Goal: Task Accomplishment & Management: Manage account settings

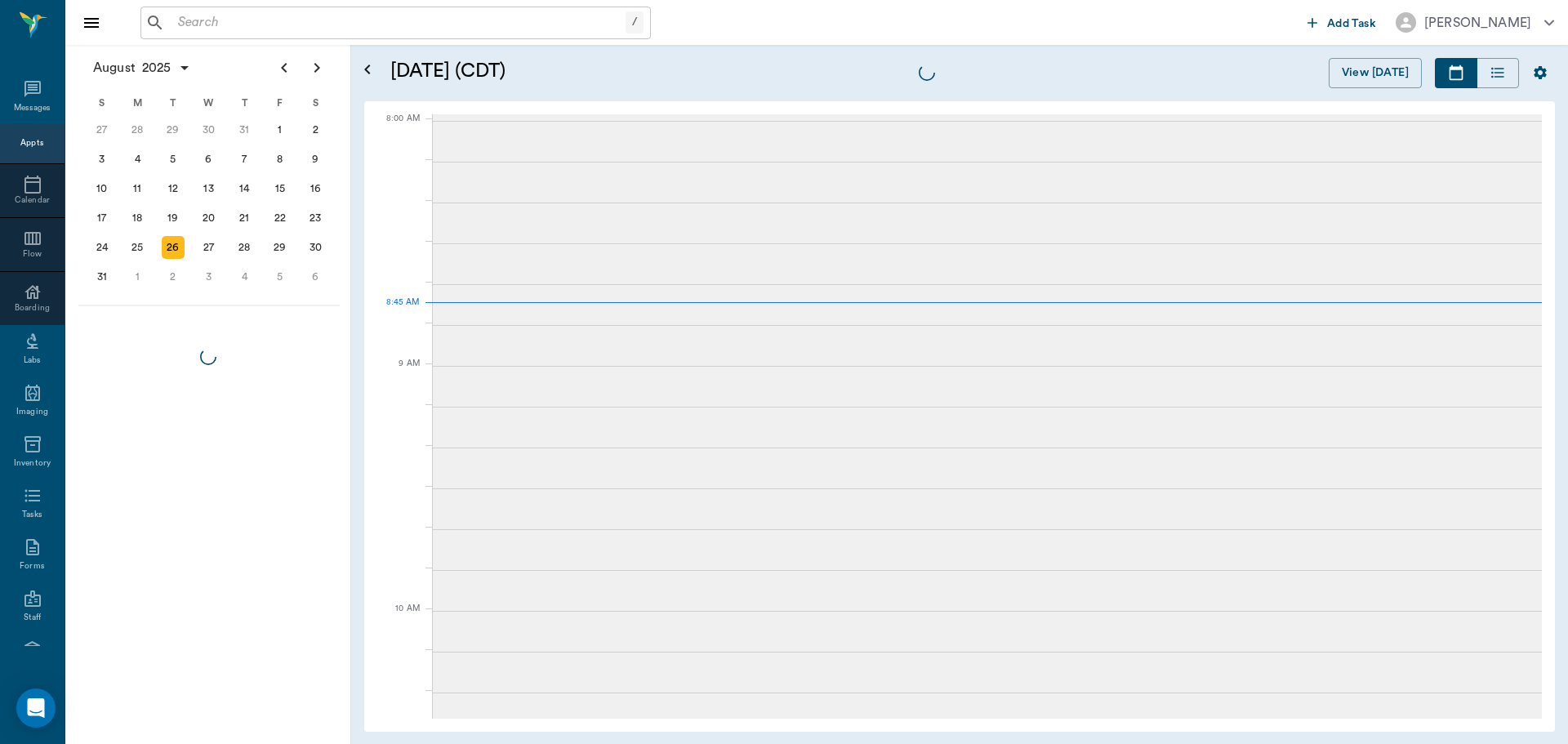
scroll to position [2, 0]
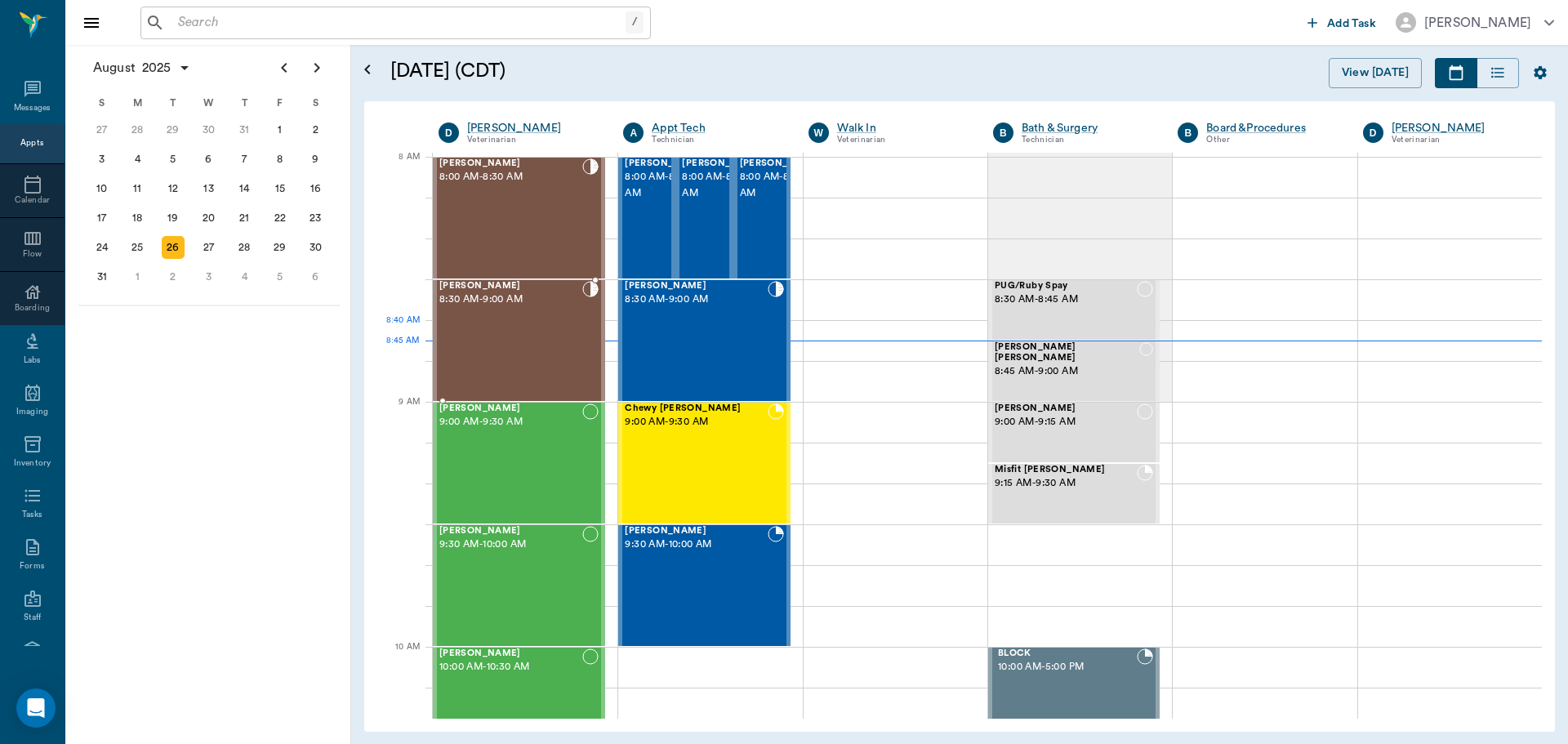
click at [495, 332] on div "[PERSON_NAME] 8:30 AM - 9:00 AM" at bounding box center [510, 340] width 143 height 119
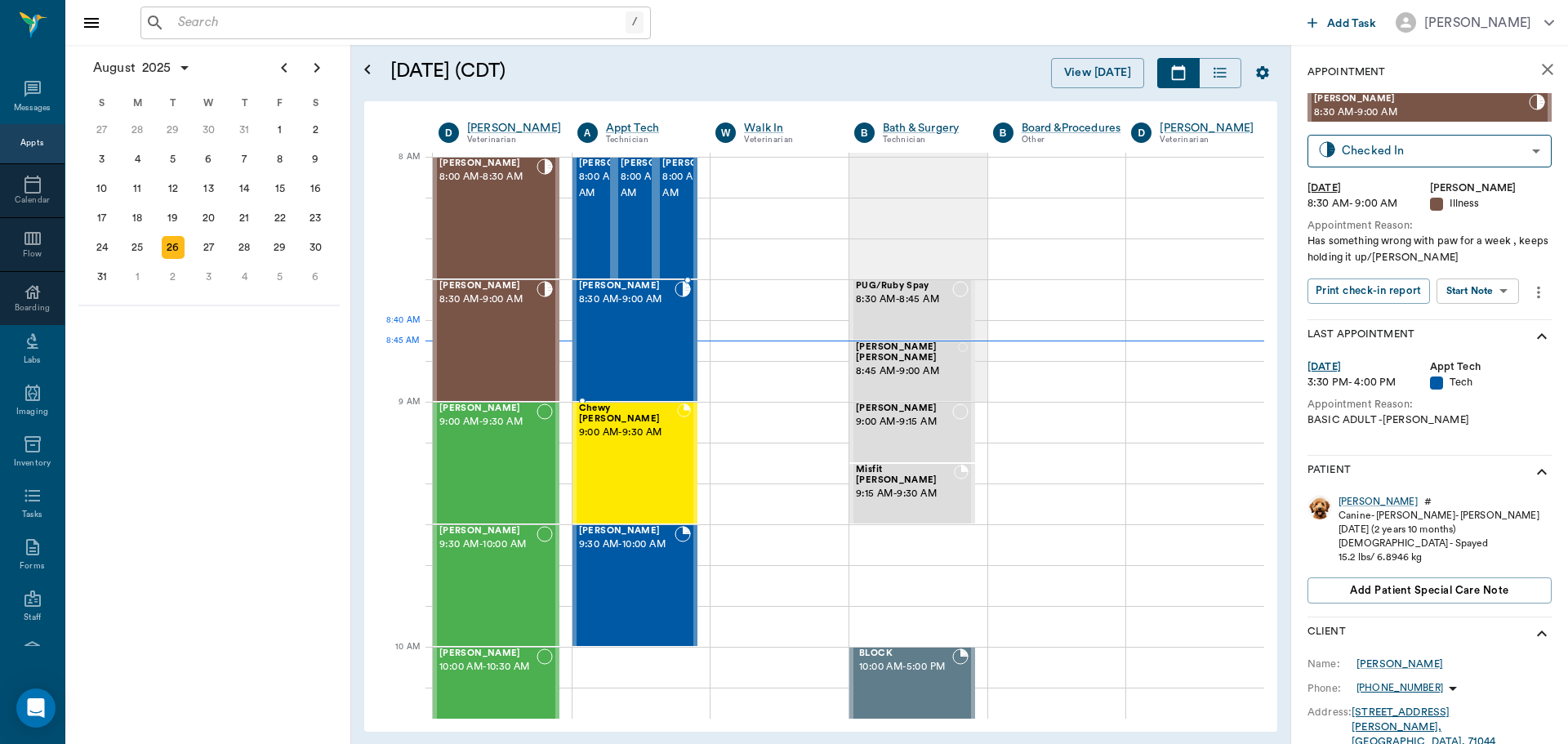
click at [639, 322] on div "Kyog McClung 8:30 AM - 9:00 AM" at bounding box center [628, 340] width 97 height 119
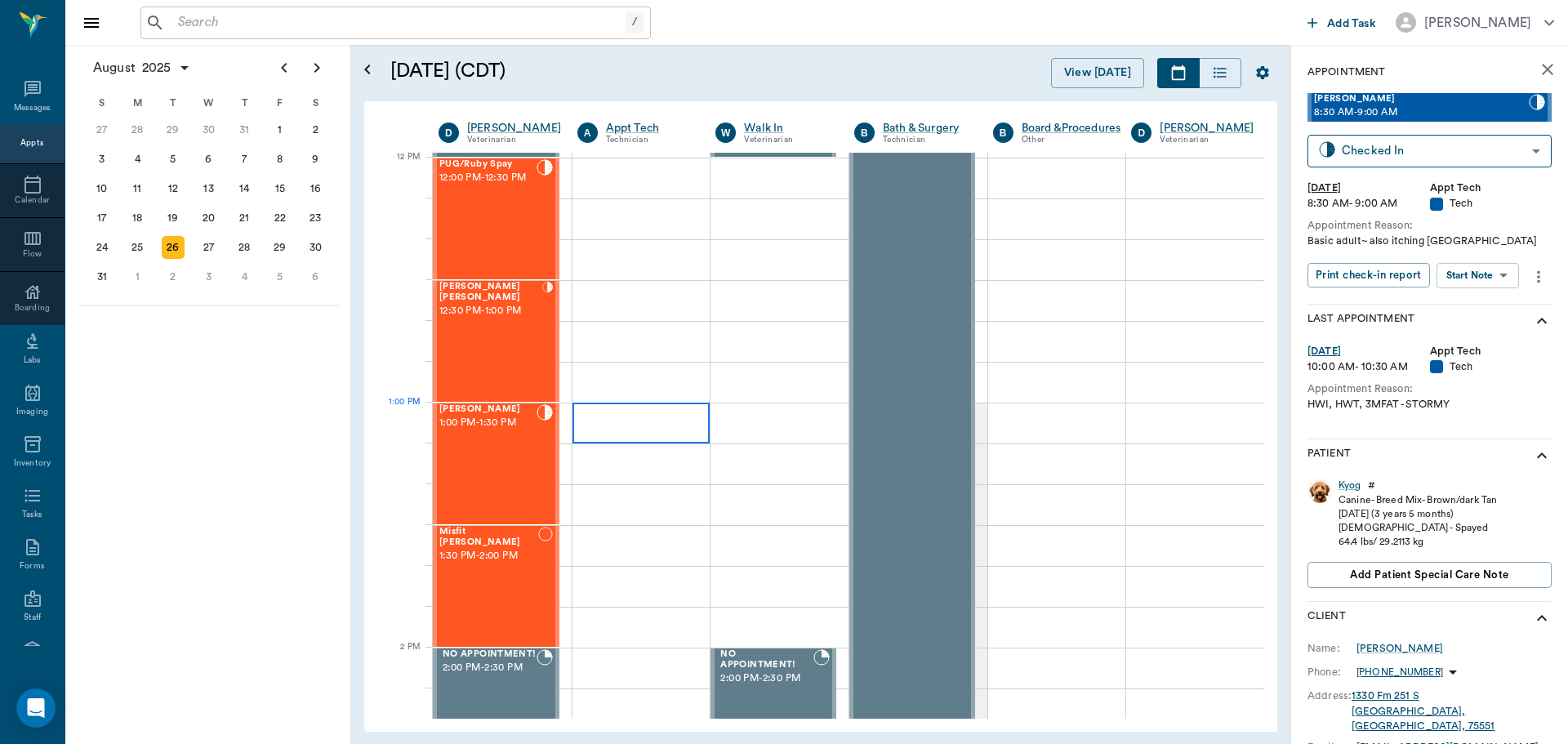
scroll to position [983, 0]
click at [458, 320] on div "Ruby Bazar Jones 12:30 PM - 1:00 PM" at bounding box center [490, 340] width 103 height 119
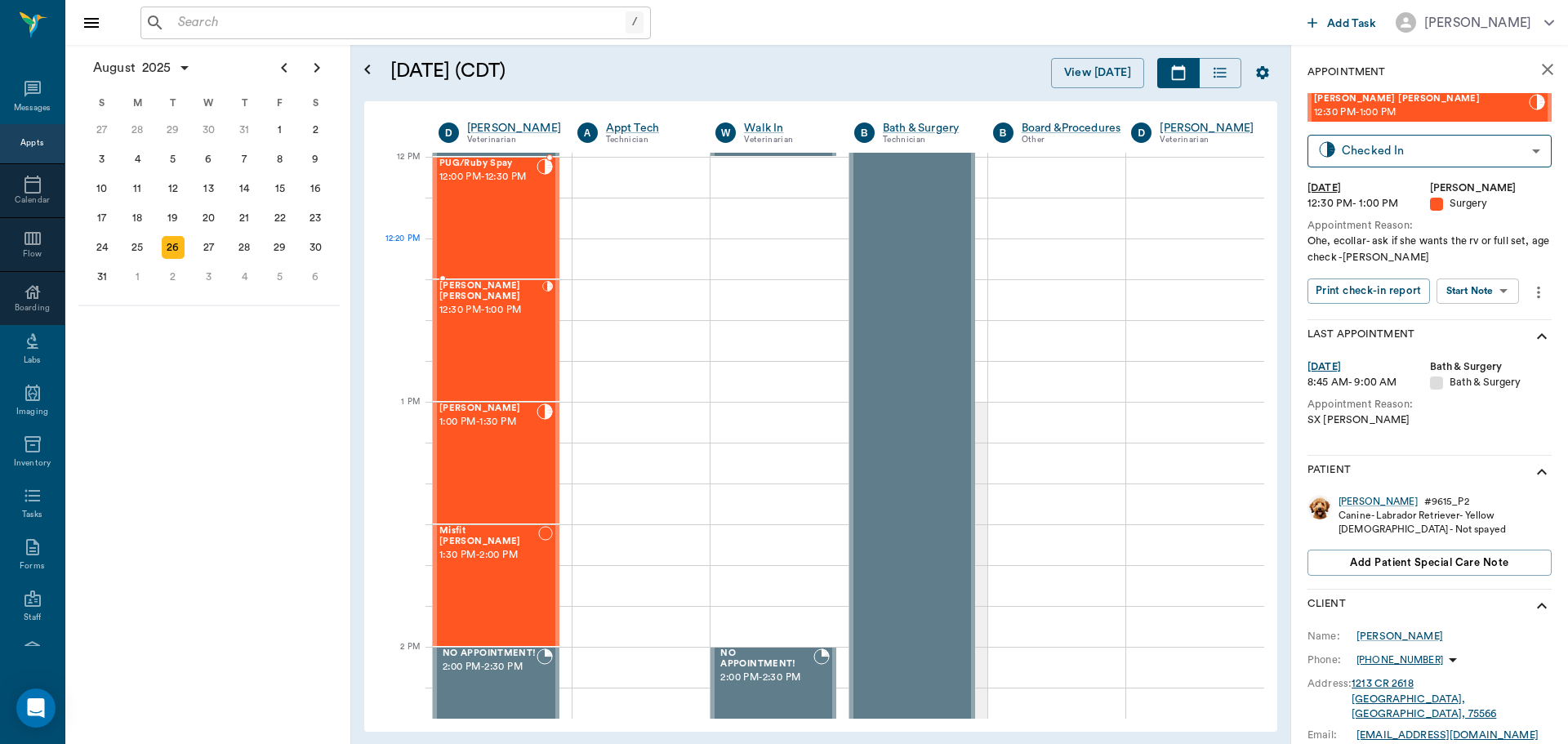
click at [504, 244] on div "PUG/Ruby Spay 12:00 PM - 12:30 PM" at bounding box center [487, 218] width 97 height 119
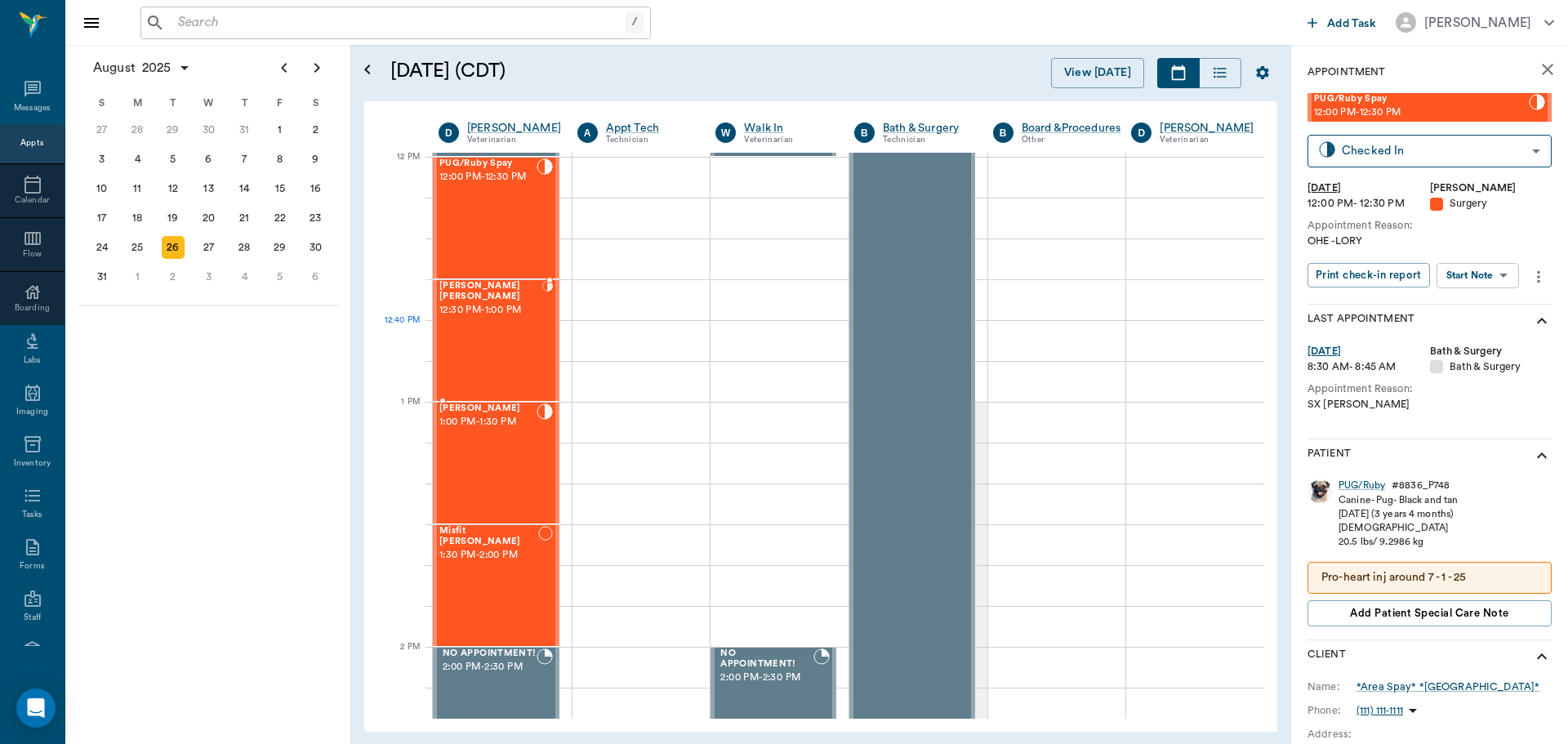
click at [494, 352] on div "Ruby Bazar Jones 12:30 PM - 1:00 PM" at bounding box center [490, 340] width 103 height 119
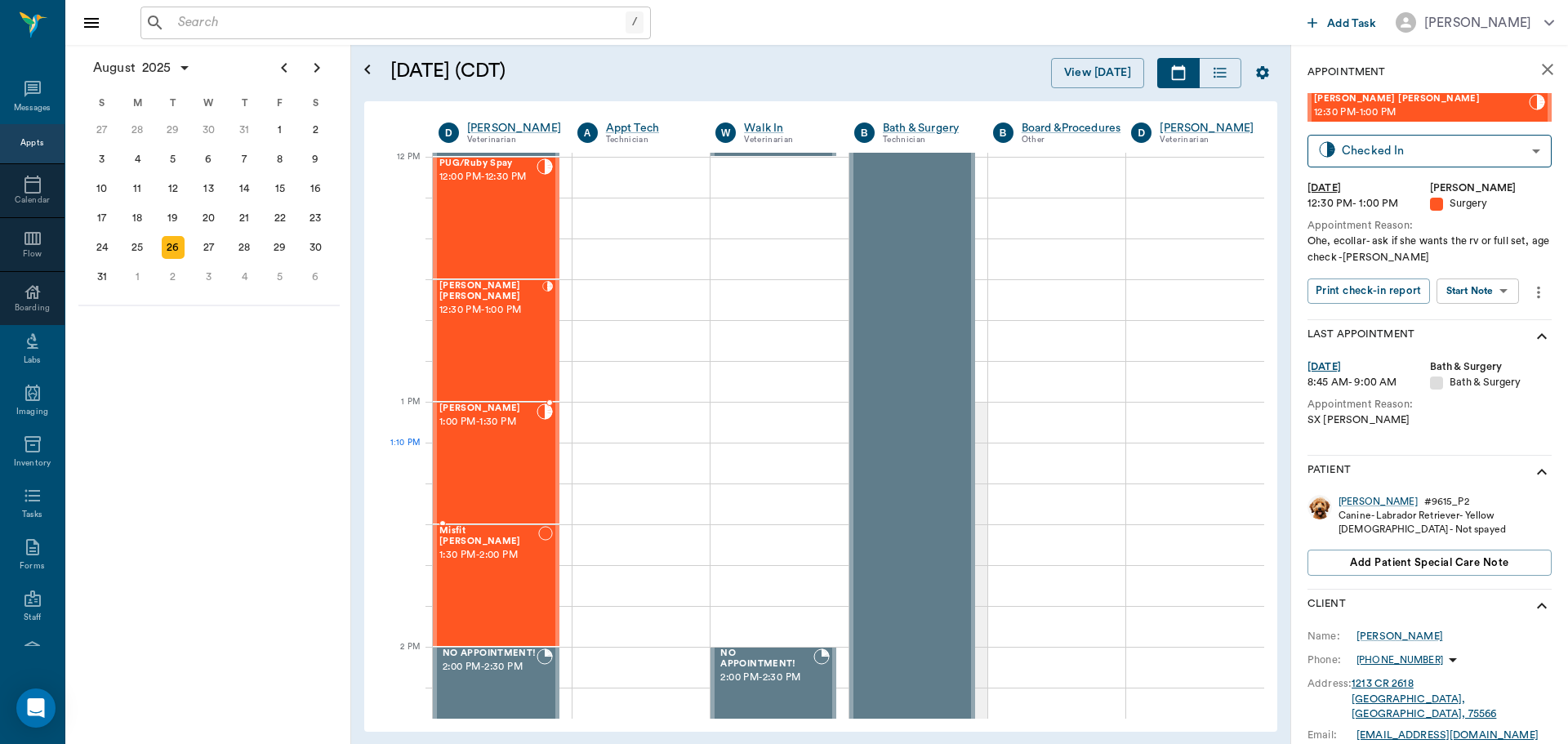
click at [481, 449] on div "Millie Jones Jones 1:00 PM - 1:30 PM" at bounding box center [487, 463] width 97 height 119
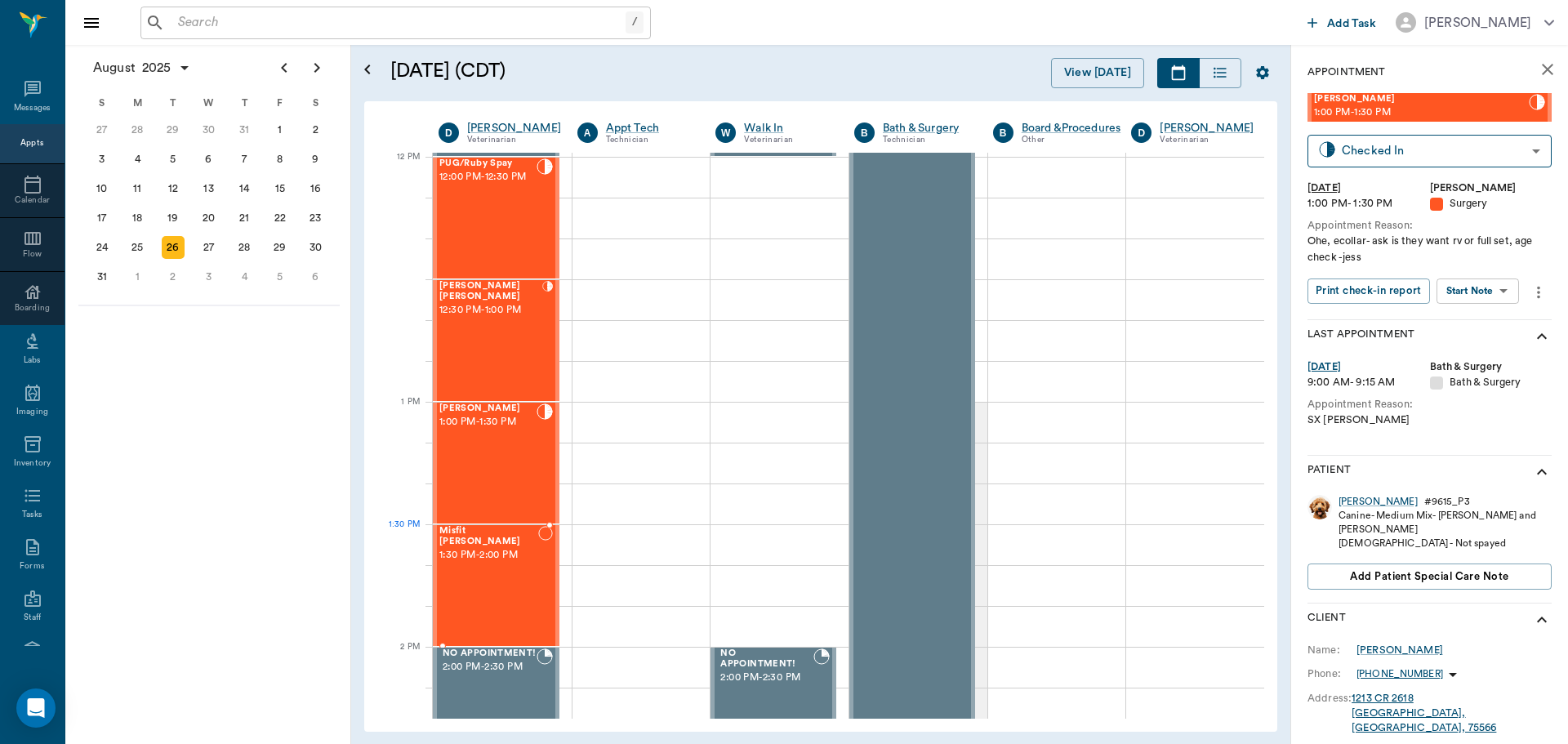
click at [510, 552] on span "1:30 PM - 2:00 PM" at bounding box center [488, 555] width 99 height 17
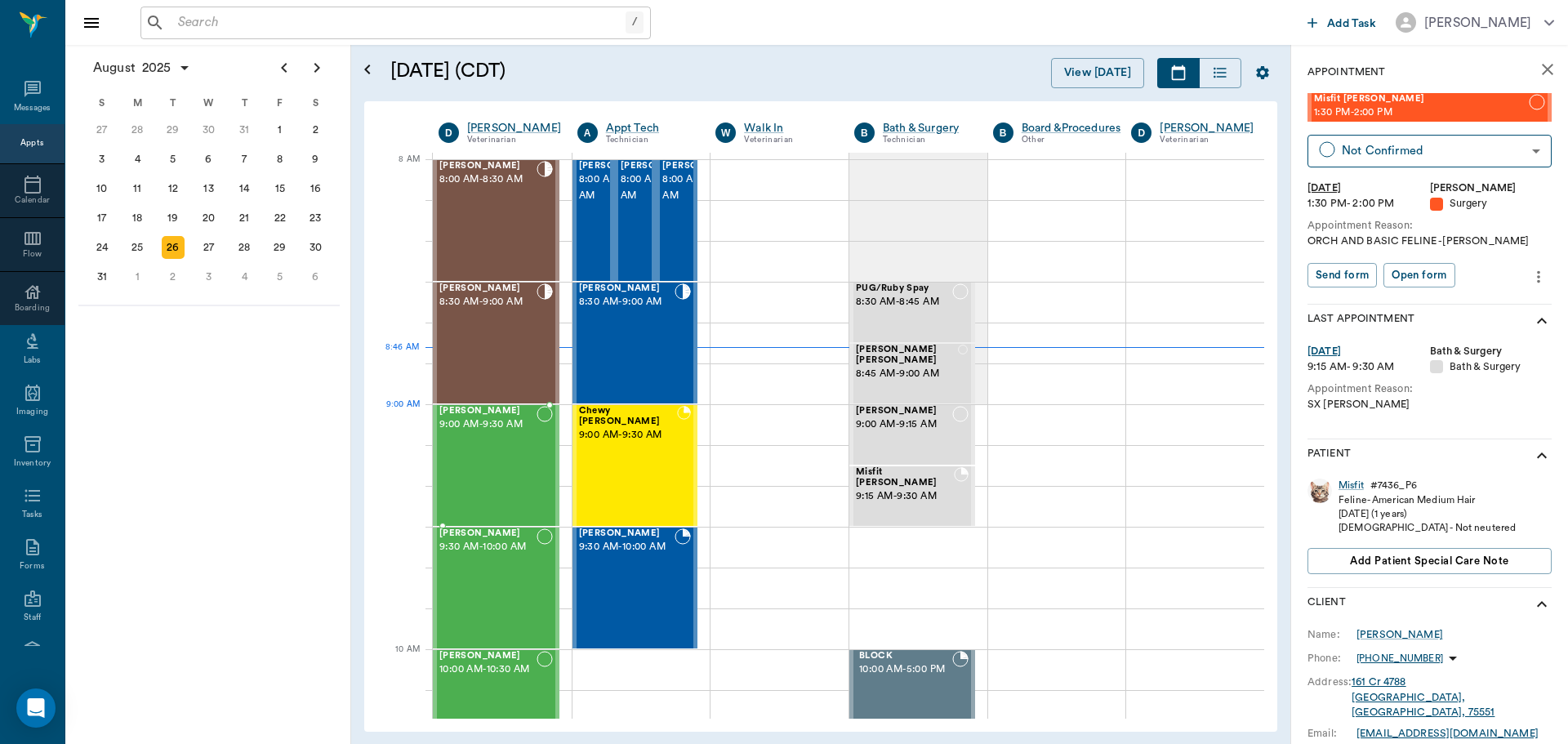
click at [496, 425] on span "9:00 AM - 9:30 AM" at bounding box center [487, 424] width 97 height 17
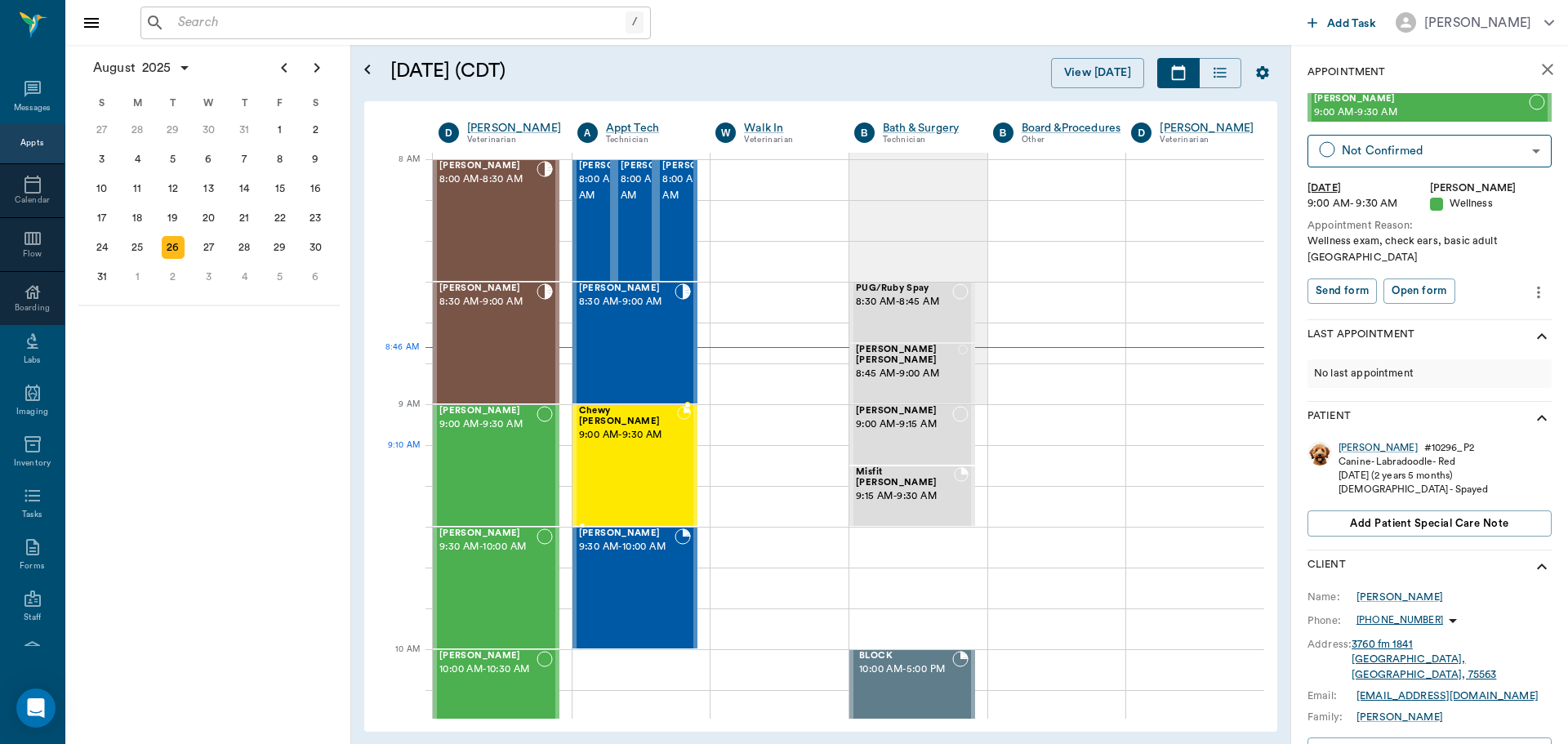
click at [651, 464] on div "Chewy [PERSON_NAME] 9:00 AM - 9:30 AM" at bounding box center [629, 465] width 99 height 119
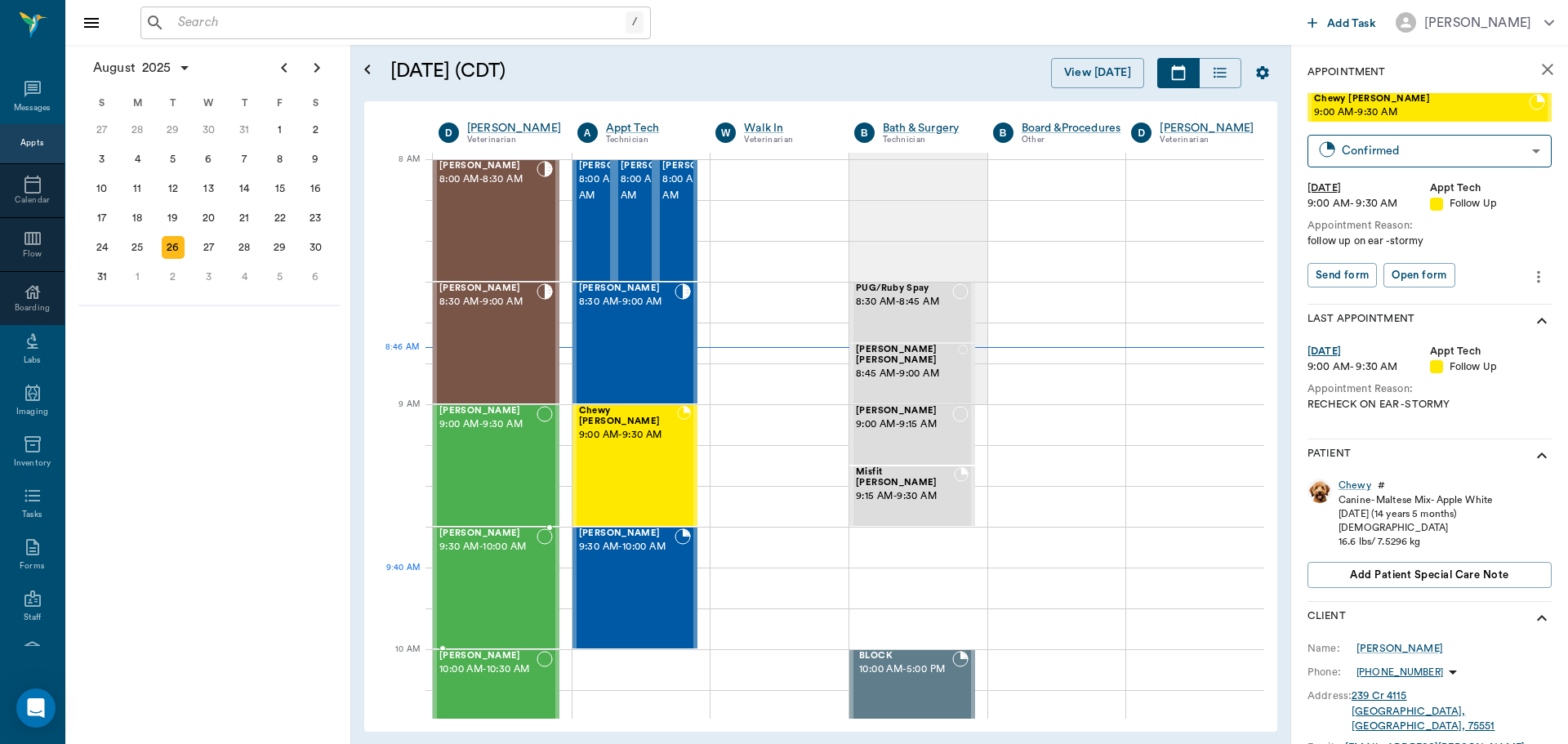
click at [504, 583] on div "Gator Braddock 9:30 AM - 10:00 AM" at bounding box center [487, 587] width 97 height 119
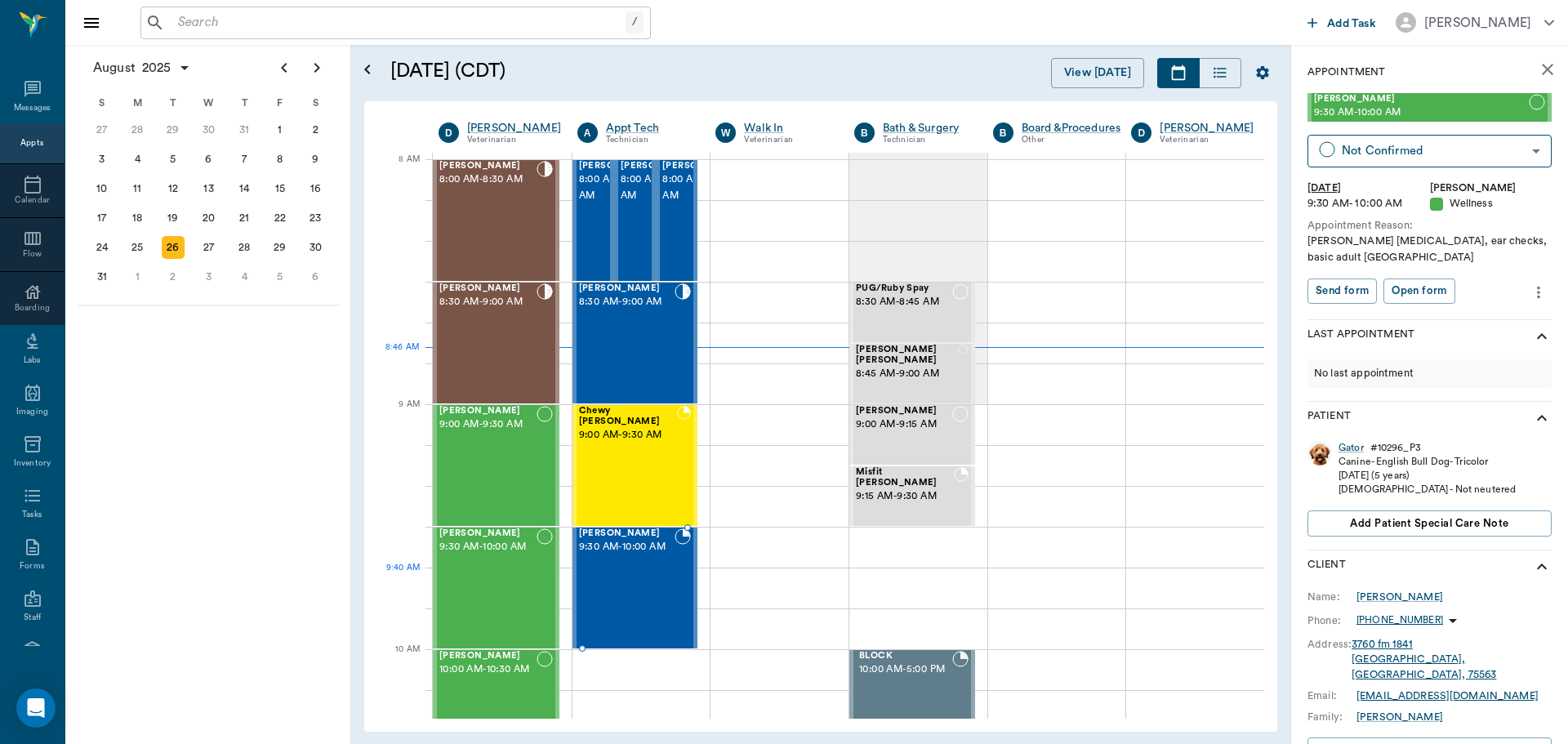
click at [618, 596] on div "[PERSON_NAME] 9:30 AM - 10:00 AM" at bounding box center [628, 587] width 97 height 119
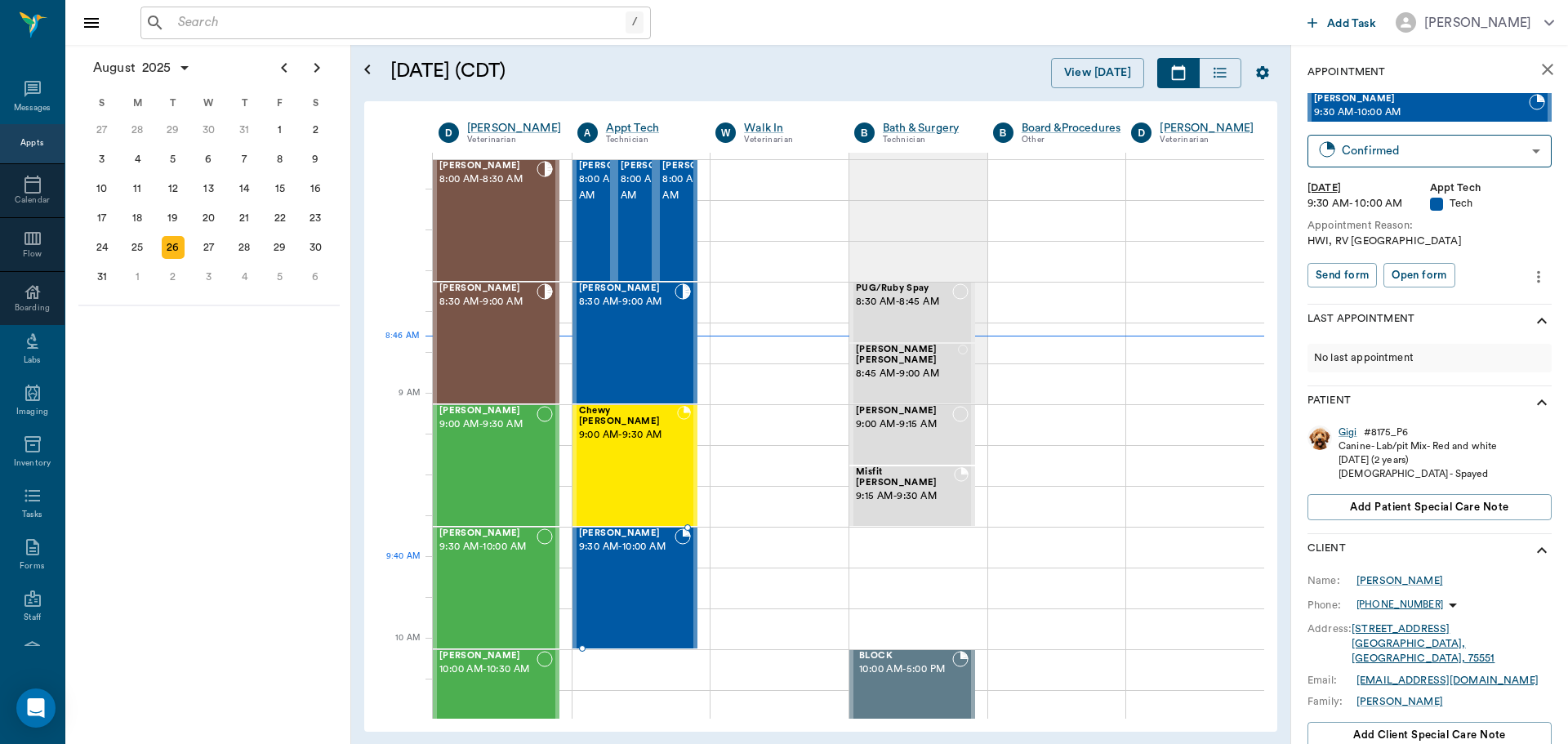
scroll to position [82, 0]
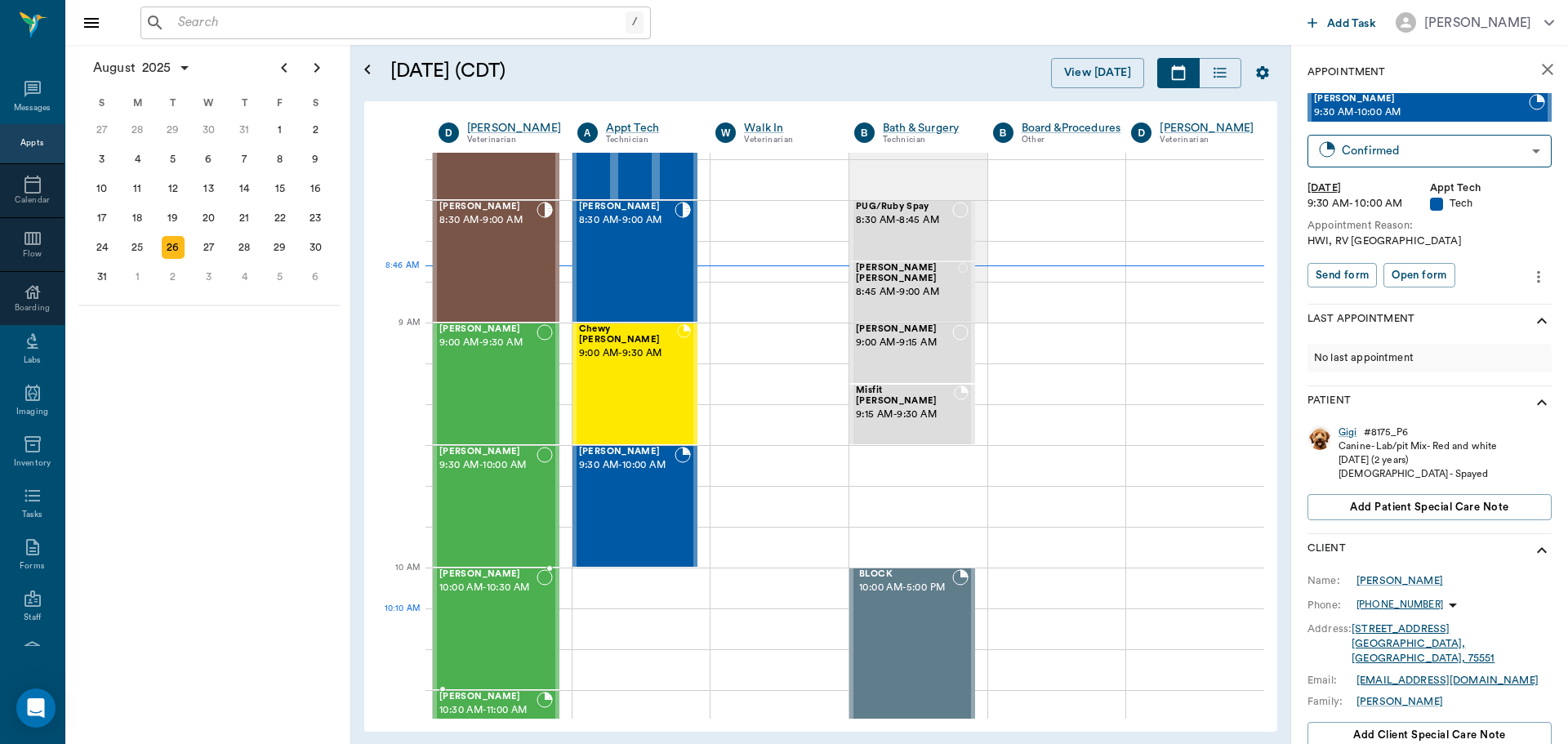
click at [530, 639] on div "Piper Thomas 10:00 AM - 10:30 AM" at bounding box center [487, 629] width 97 height 119
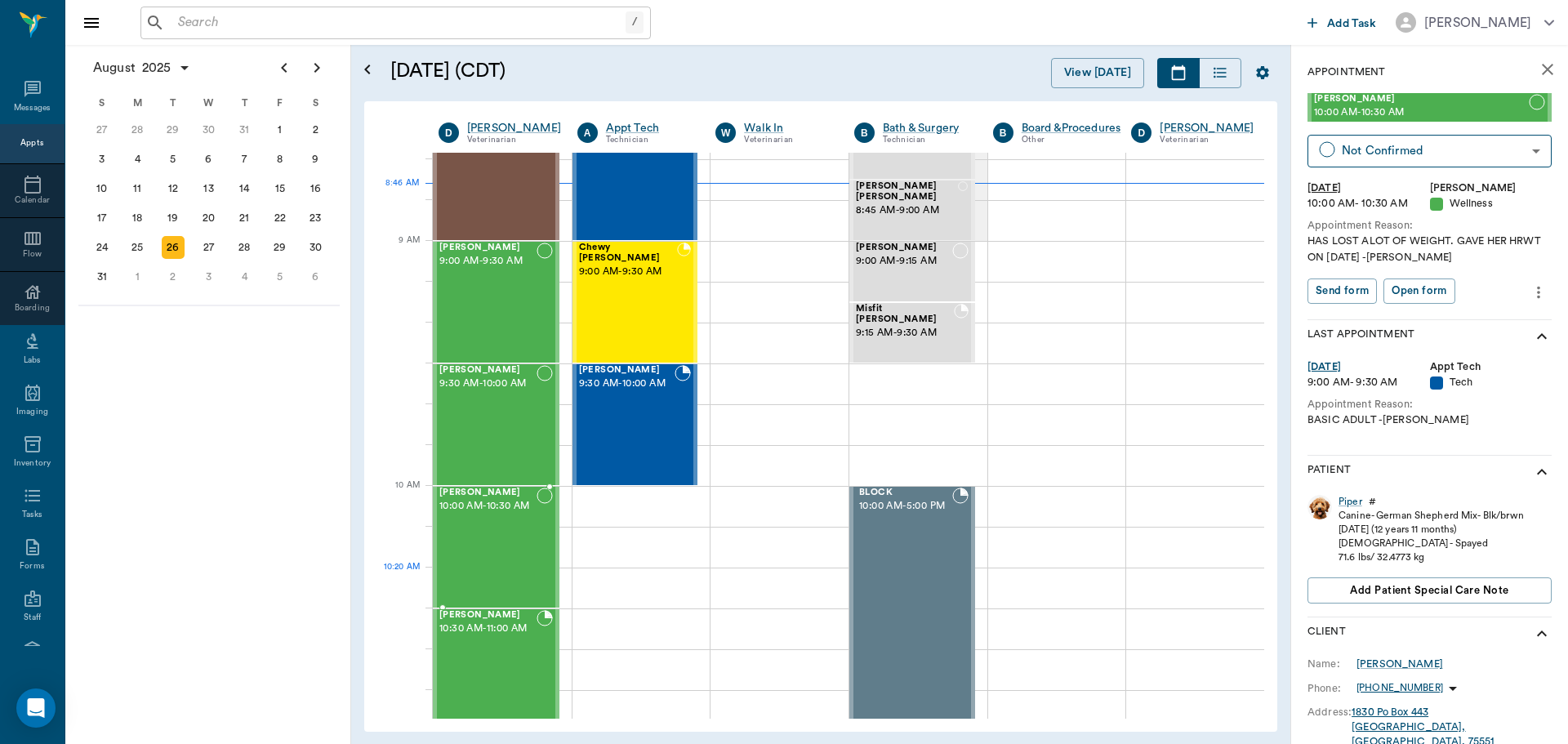
scroll to position [245, 0]
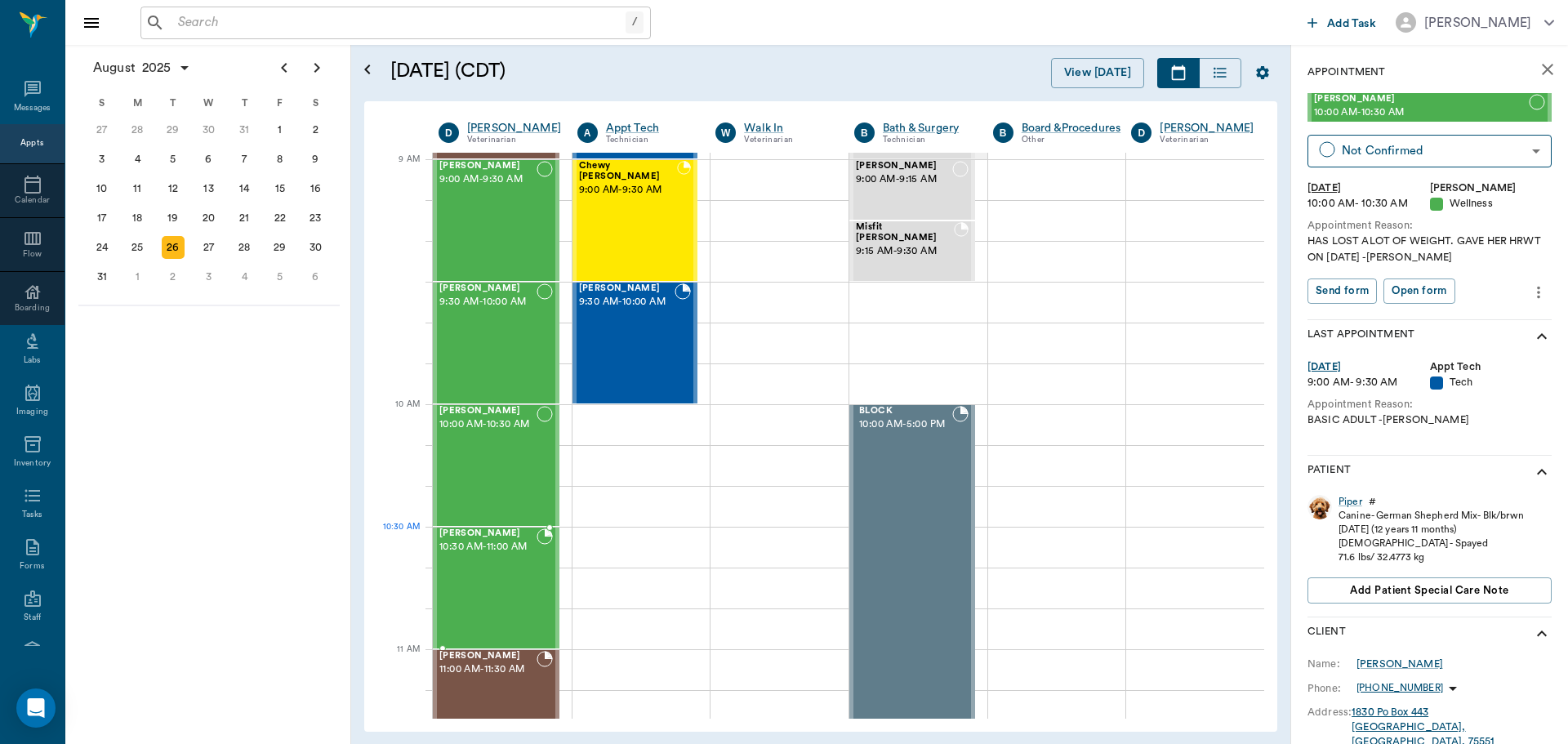
click at [492, 553] on span "10:30 AM - 11:00 AM" at bounding box center [487, 547] width 97 height 17
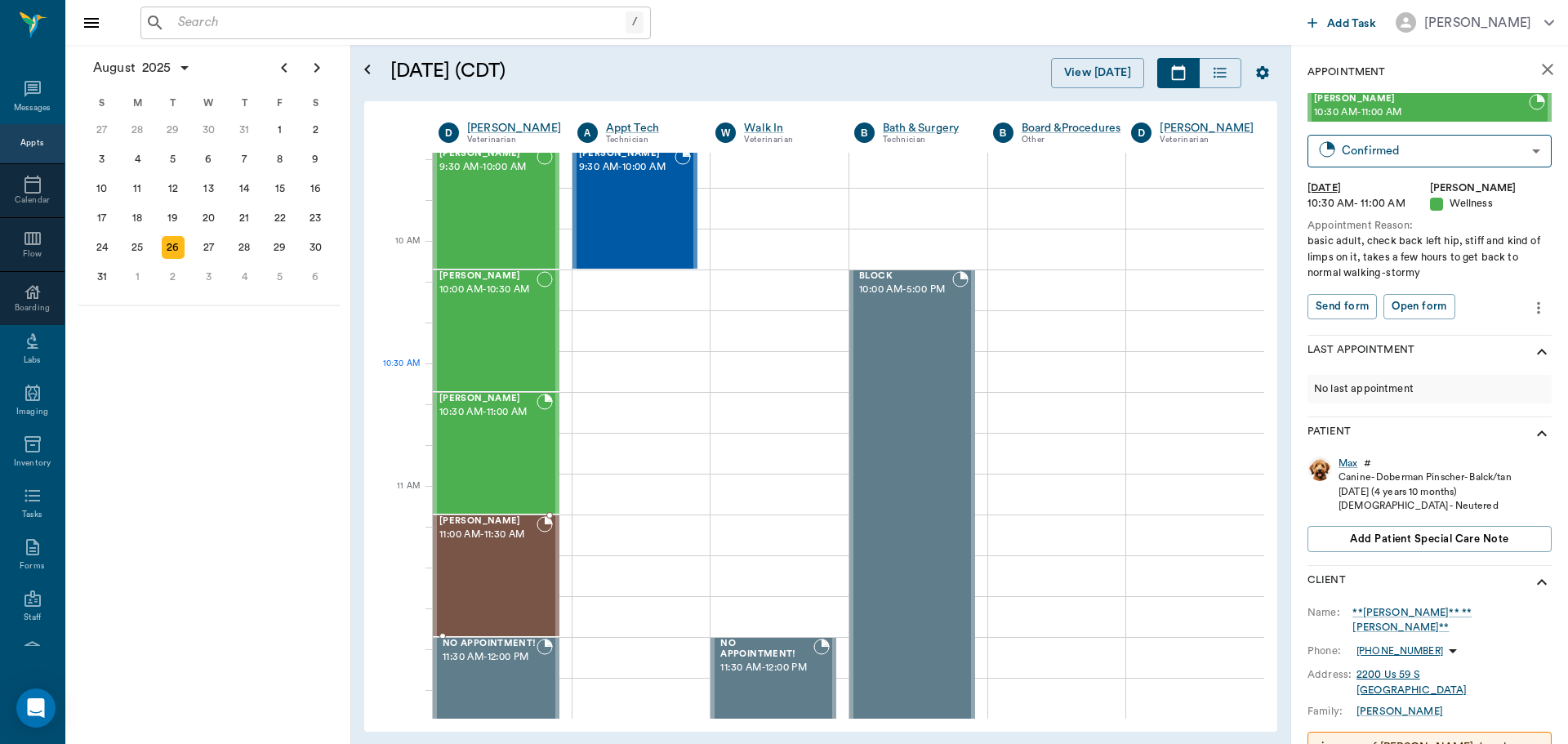
scroll to position [409, 0]
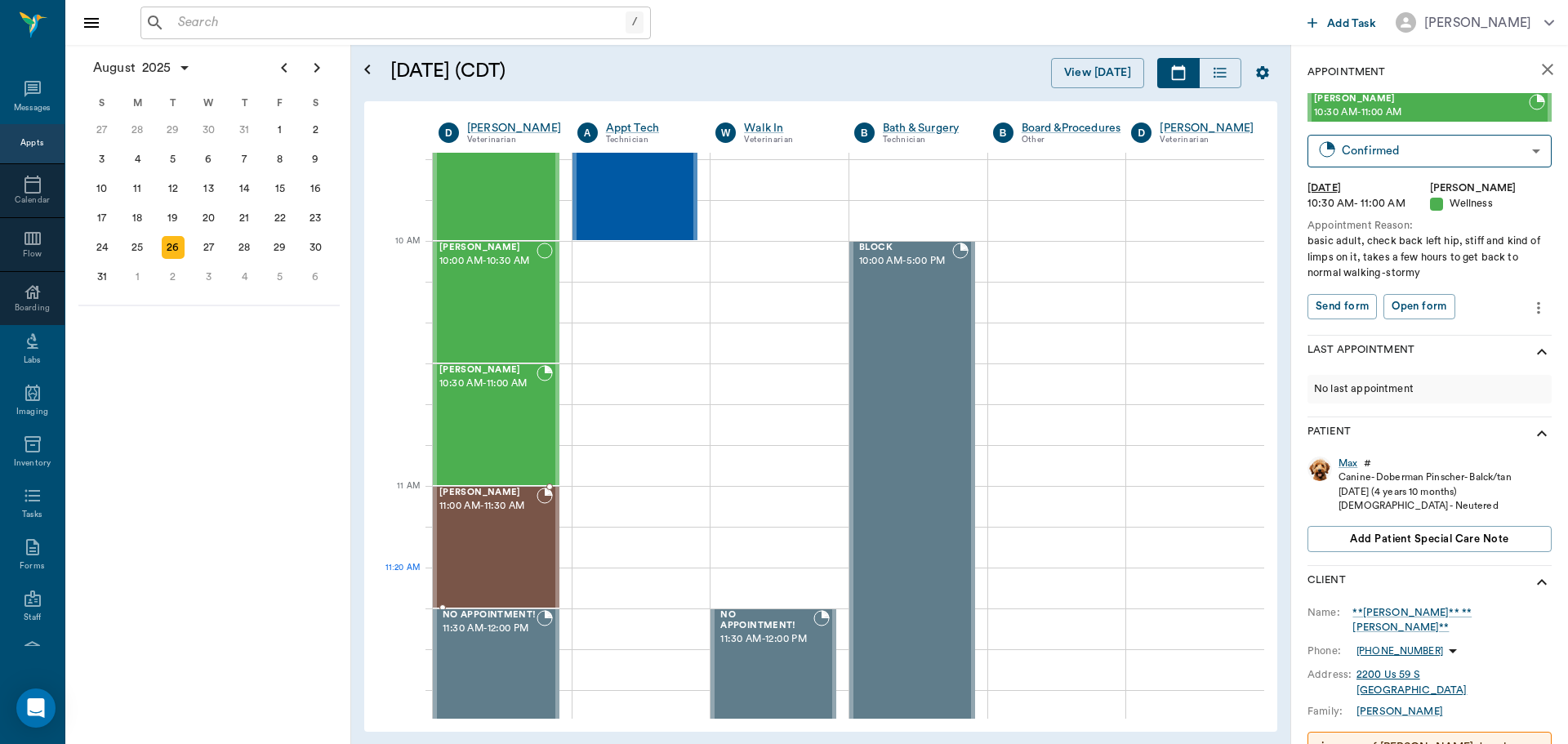
click at [502, 574] on div "Lili Machado 11:00 AM - 11:30 AM" at bounding box center [487, 547] width 97 height 119
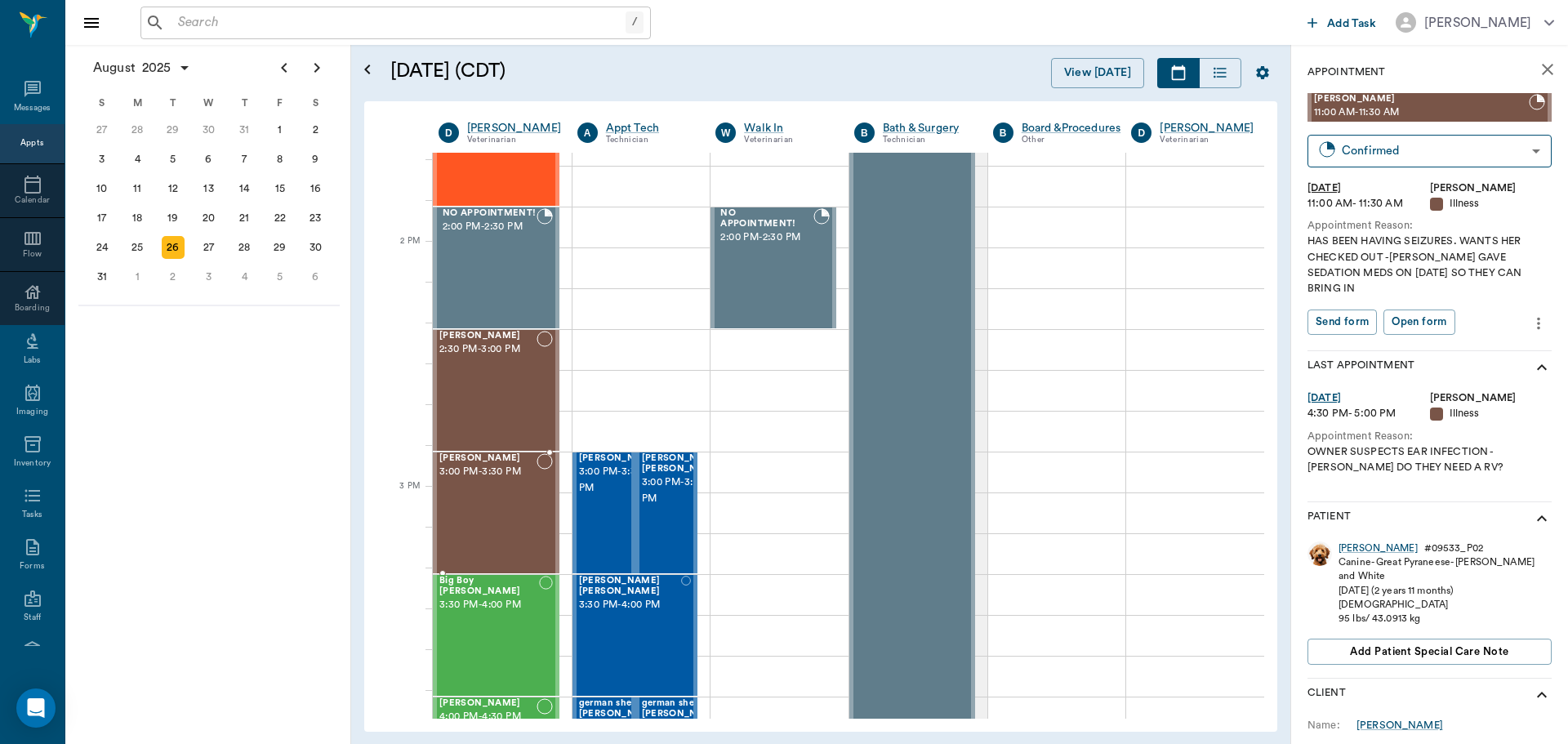
scroll to position [1388, 0]
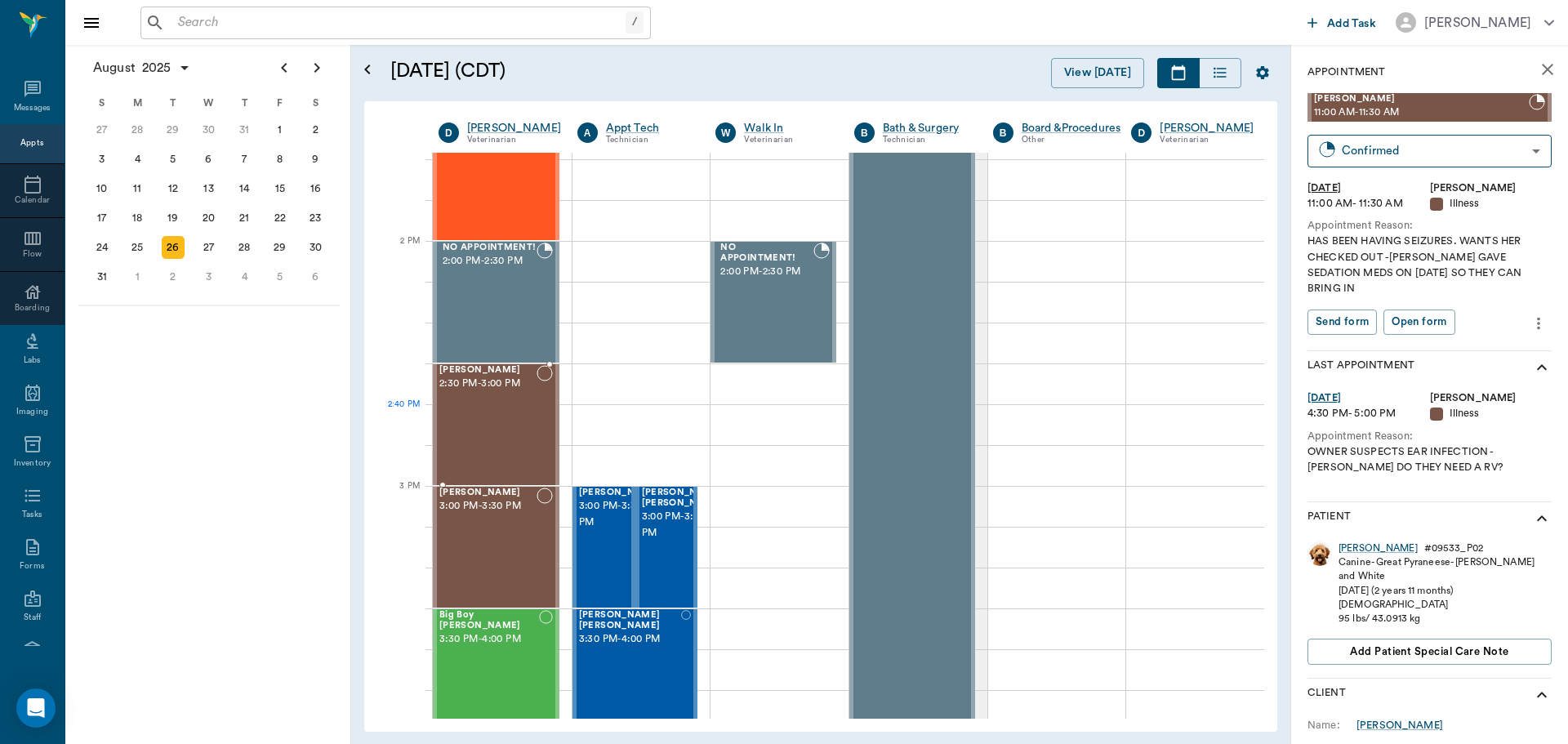
click at [486, 420] on div "Gracie Benson 2:30 PM - 3:00 PM" at bounding box center [487, 424] width 97 height 119
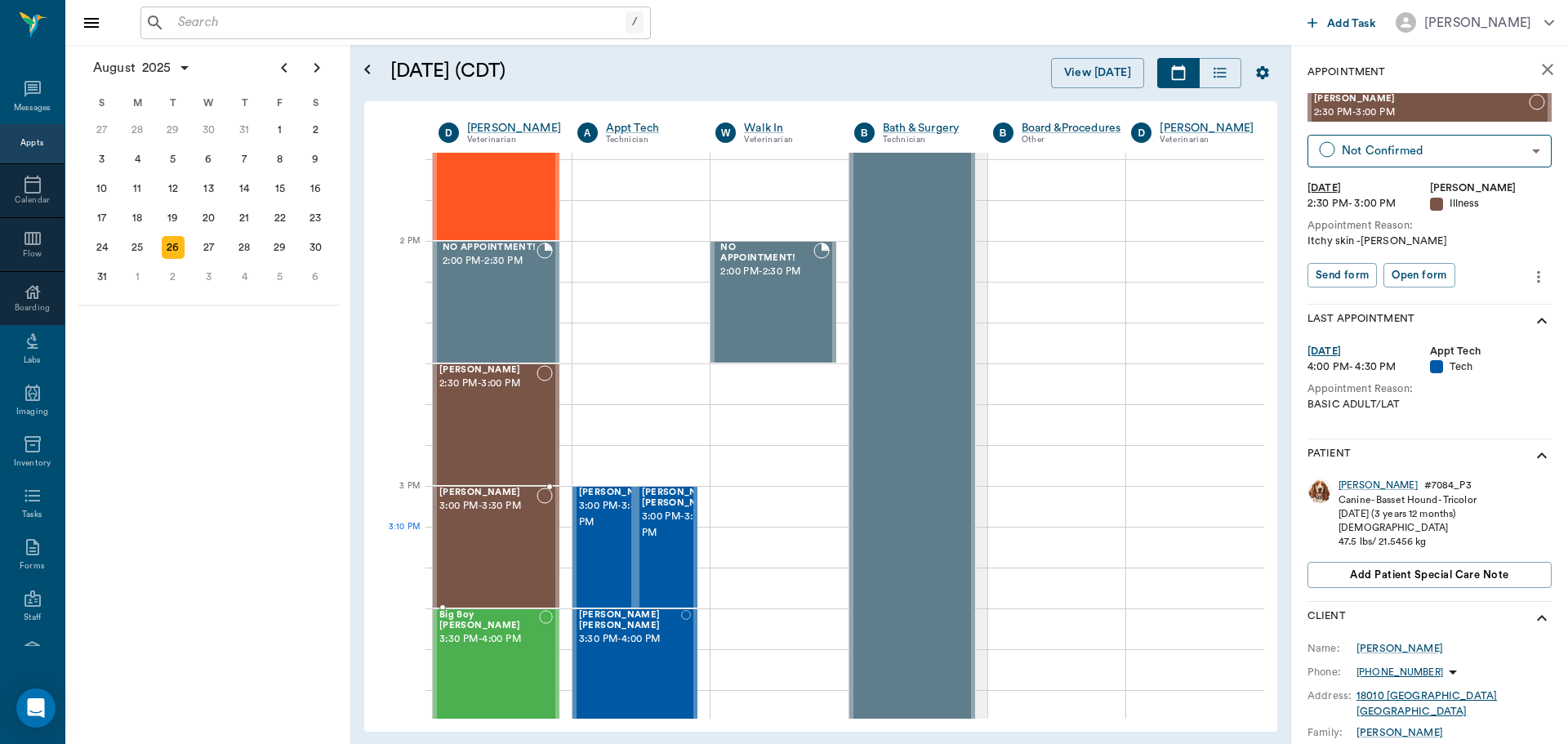
click at [500, 552] on div "Chewy Clark 3:00 PM - 3:30 PM" at bounding box center [487, 547] width 97 height 119
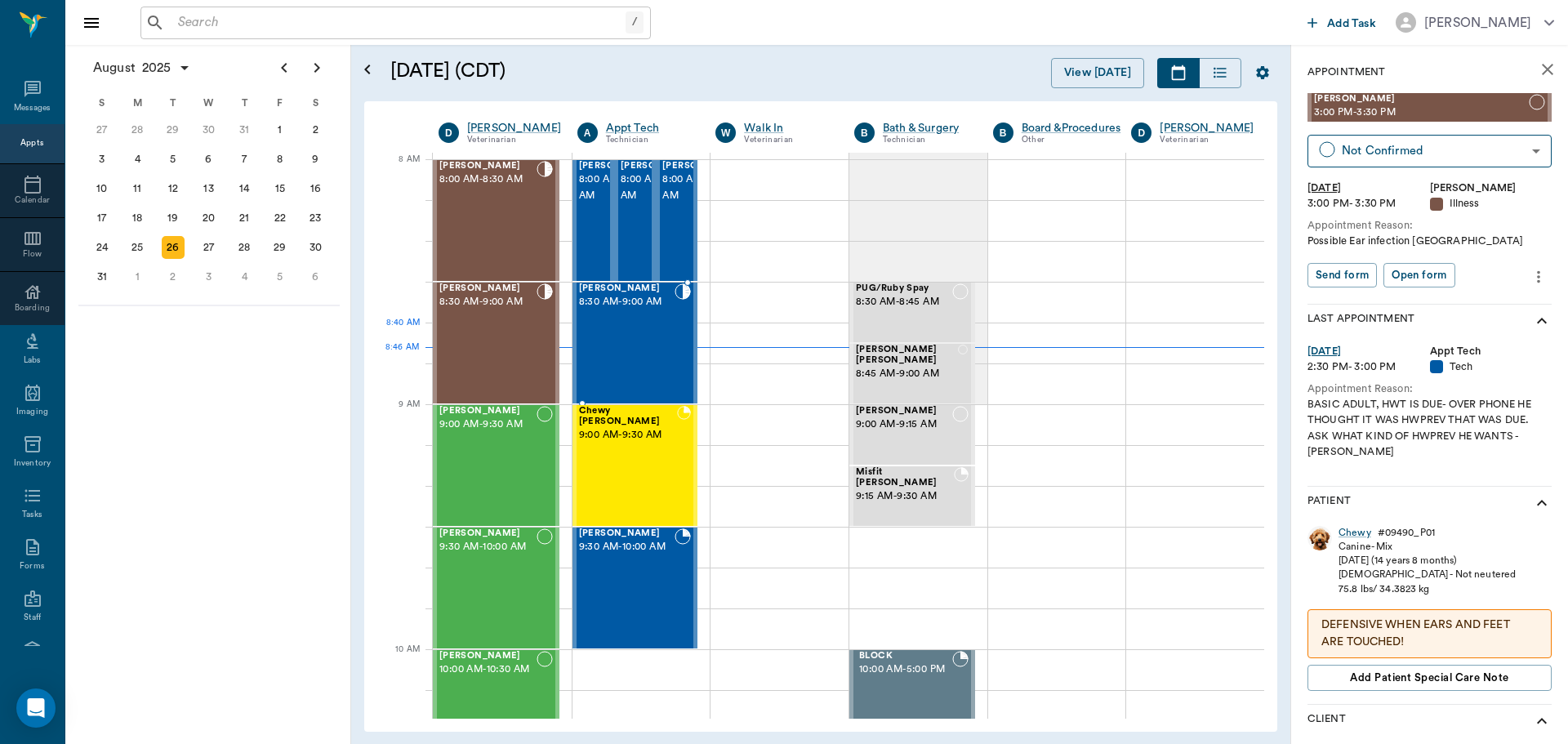
click at [614, 355] on div "Kyog McClung 8:30 AM - 9:00 AM" at bounding box center [628, 342] width 97 height 119
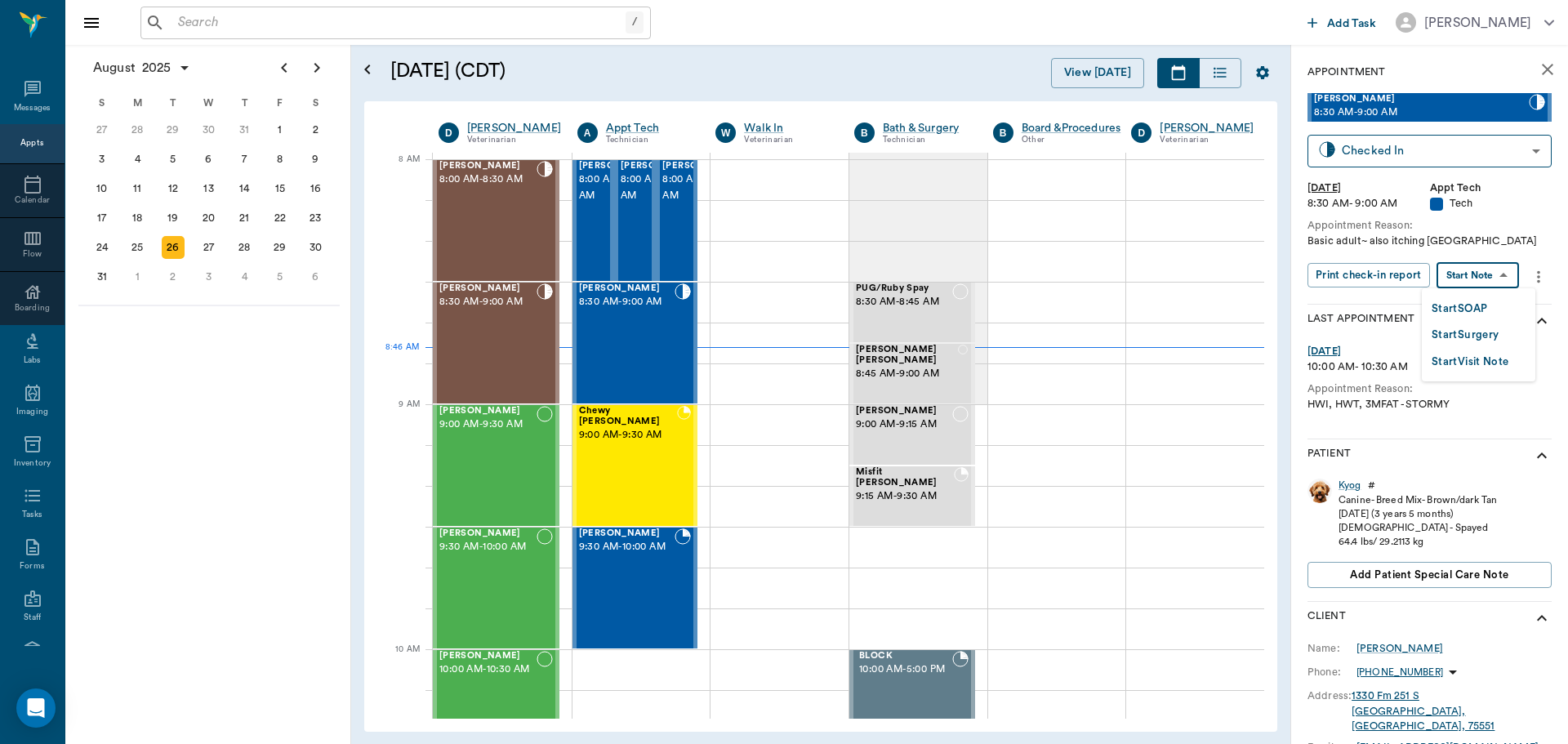
click at [1490, 273] on body "/ ​ Add Task Dr. Bert Ellsworth Nectar Messages Appts Calendar Flow Boarding La…" at bounding box center [784, 372] width 1568 height 744
click at [1495, 310] on li "Start SOAP" at bounding box center [1478, 308] width 113 height 27
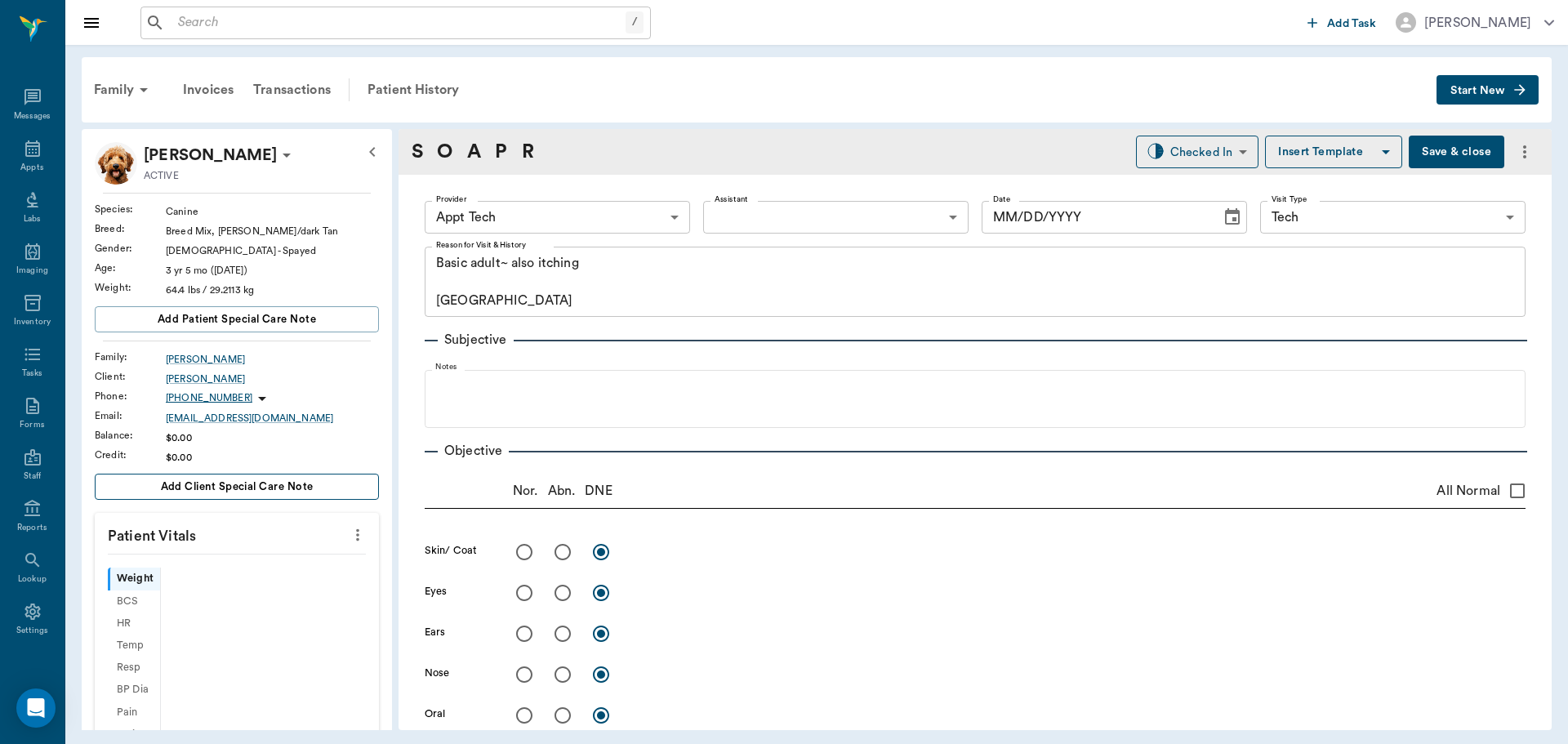
type input "63ec2f075fda476ae8351a4c"
type input "65d2be4f46e3a538d89b8c1a"
type textarea "Basic adult~ also itching Caryn"
type input "[DATE]"
click at [349, 534] on icon "more" at bounding box center [357, 535] width 18 height 20
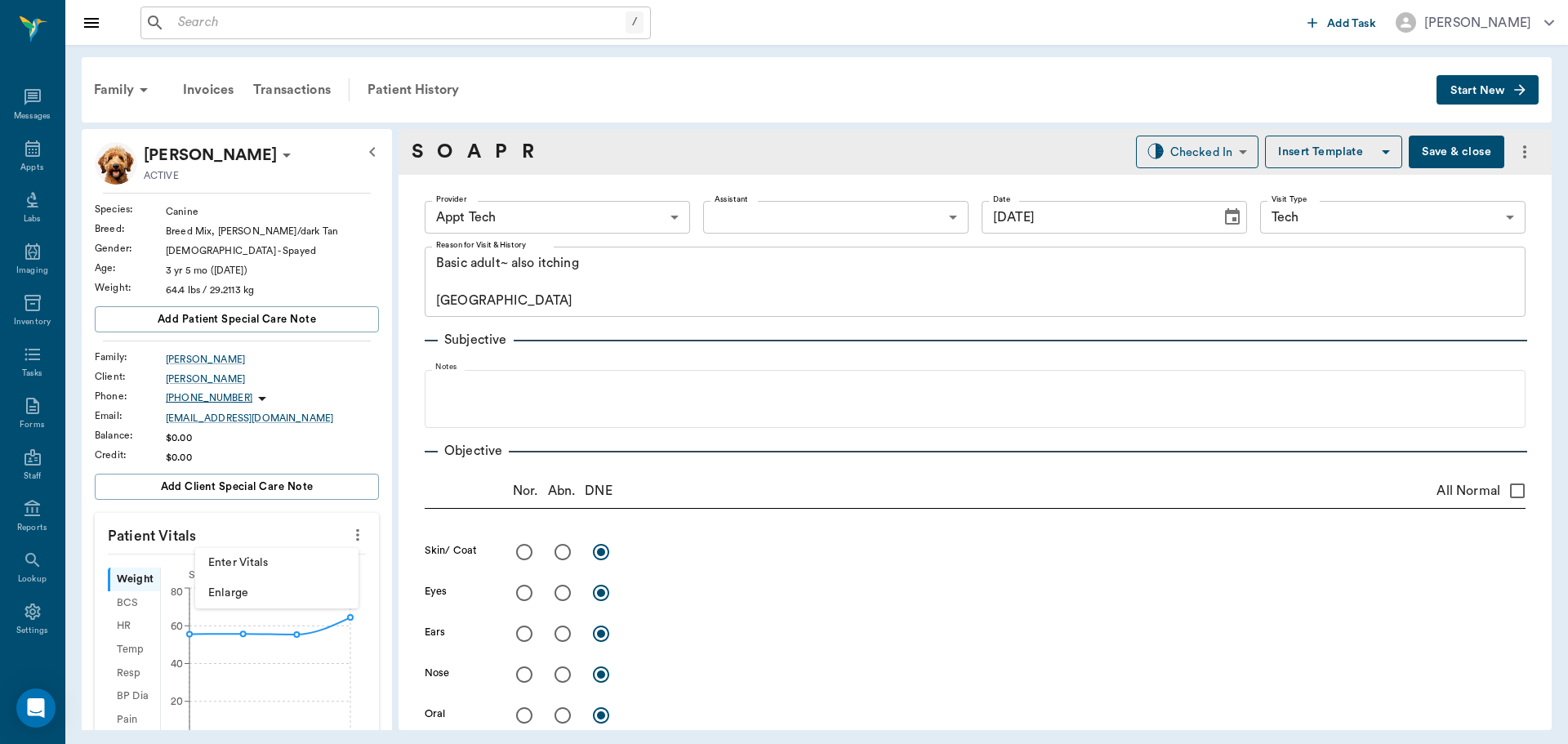
click at [260, 562] on span "Enter Vitals" at bounding box center [276, 562] width 137 height 17
click at [223, 584] on input "text" at bounding box center [236, 583] width 142 height 33
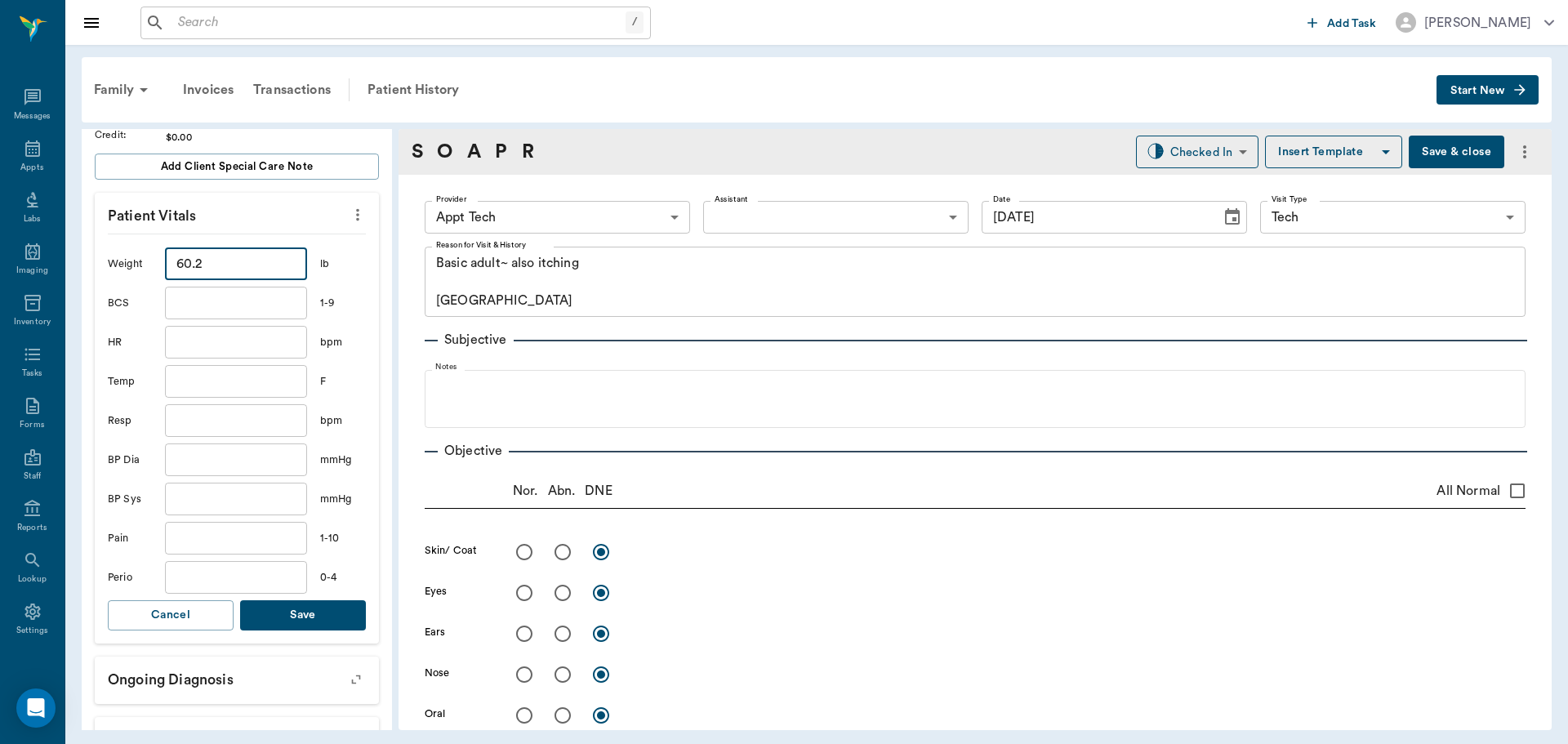
scroll to position [327, 0]
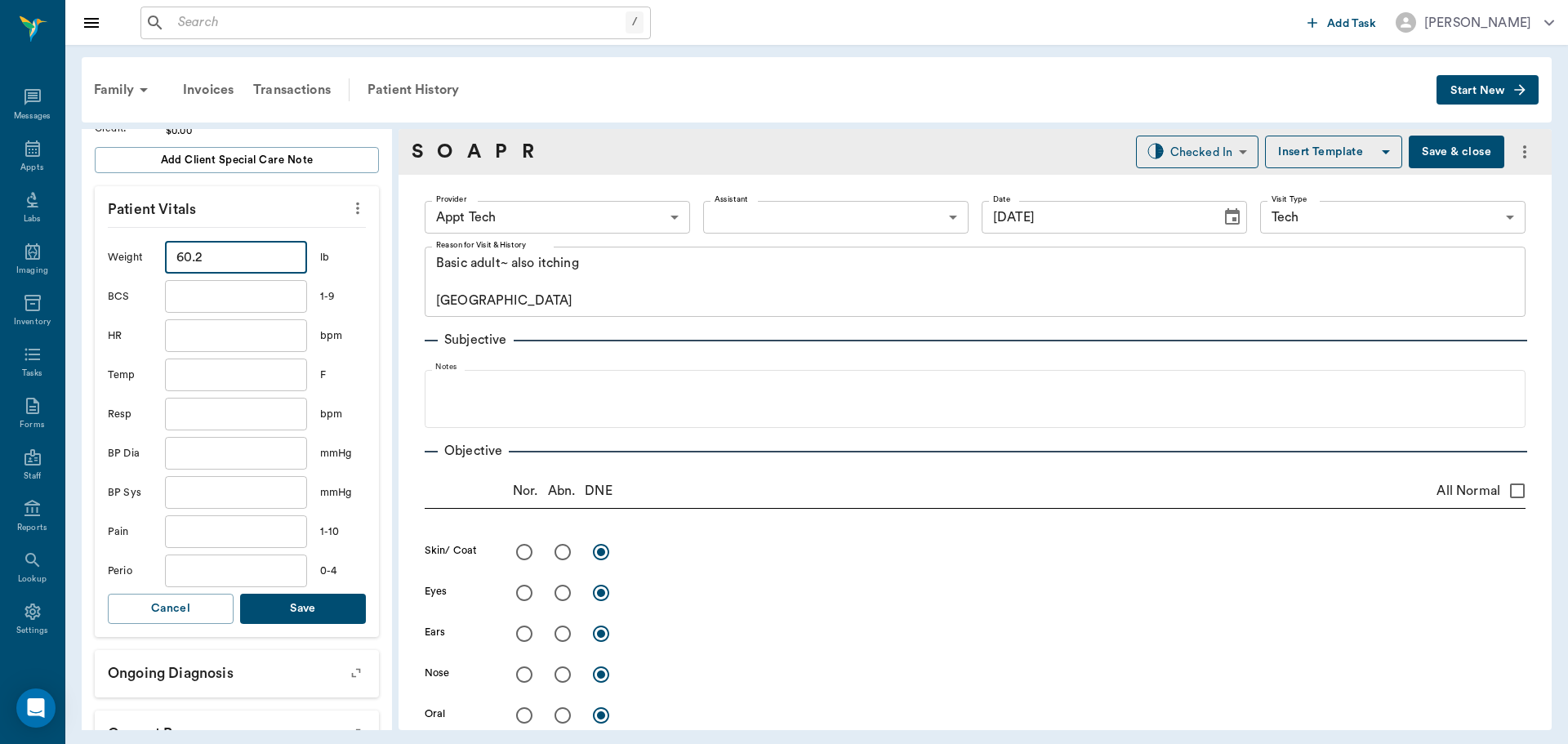
type input "60.2"
click at [307, 610] on button "Save" at bounding box center [302, 609] width 125 height 31
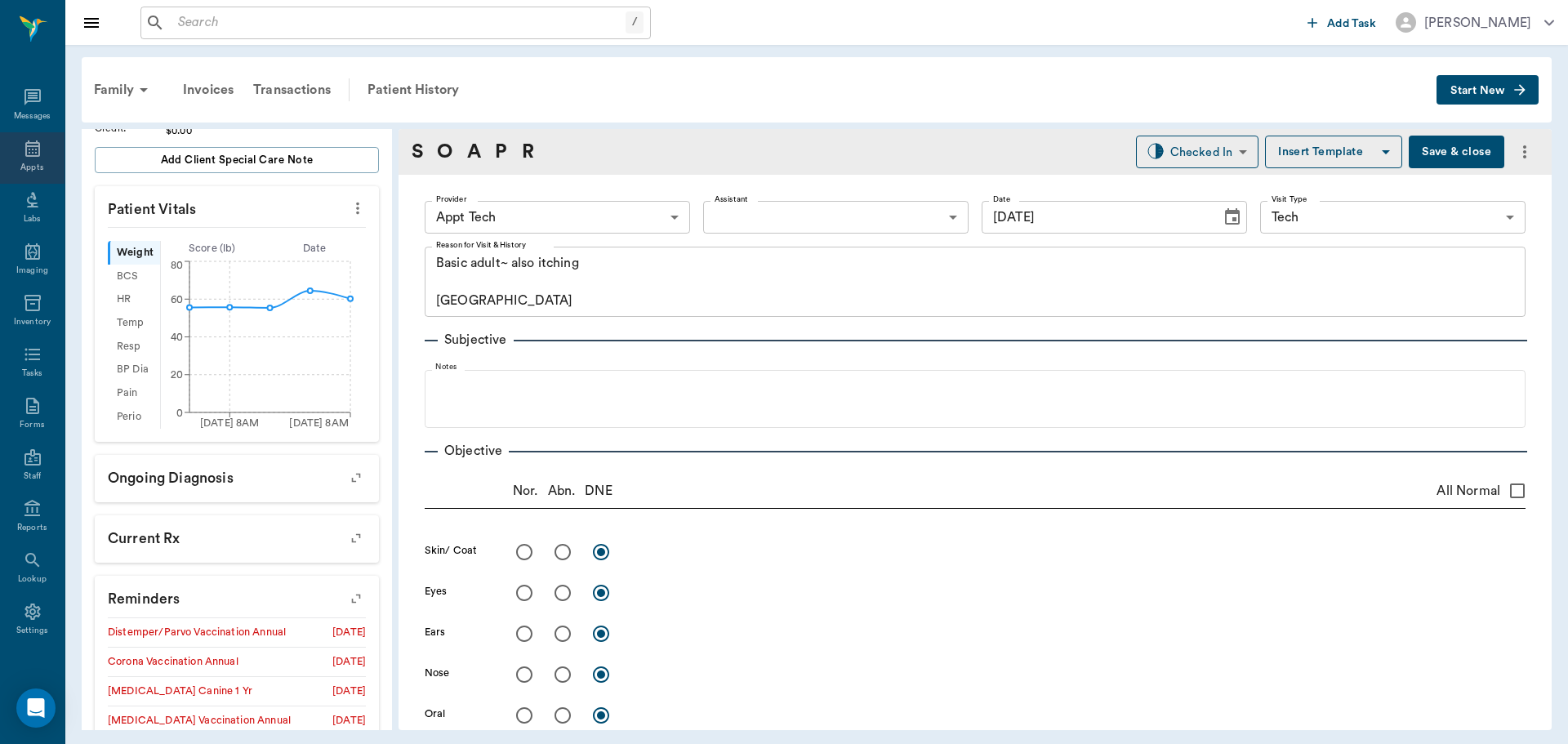
click at [30, 144] on icon at bounding box center [33, 149] width 20 height 20
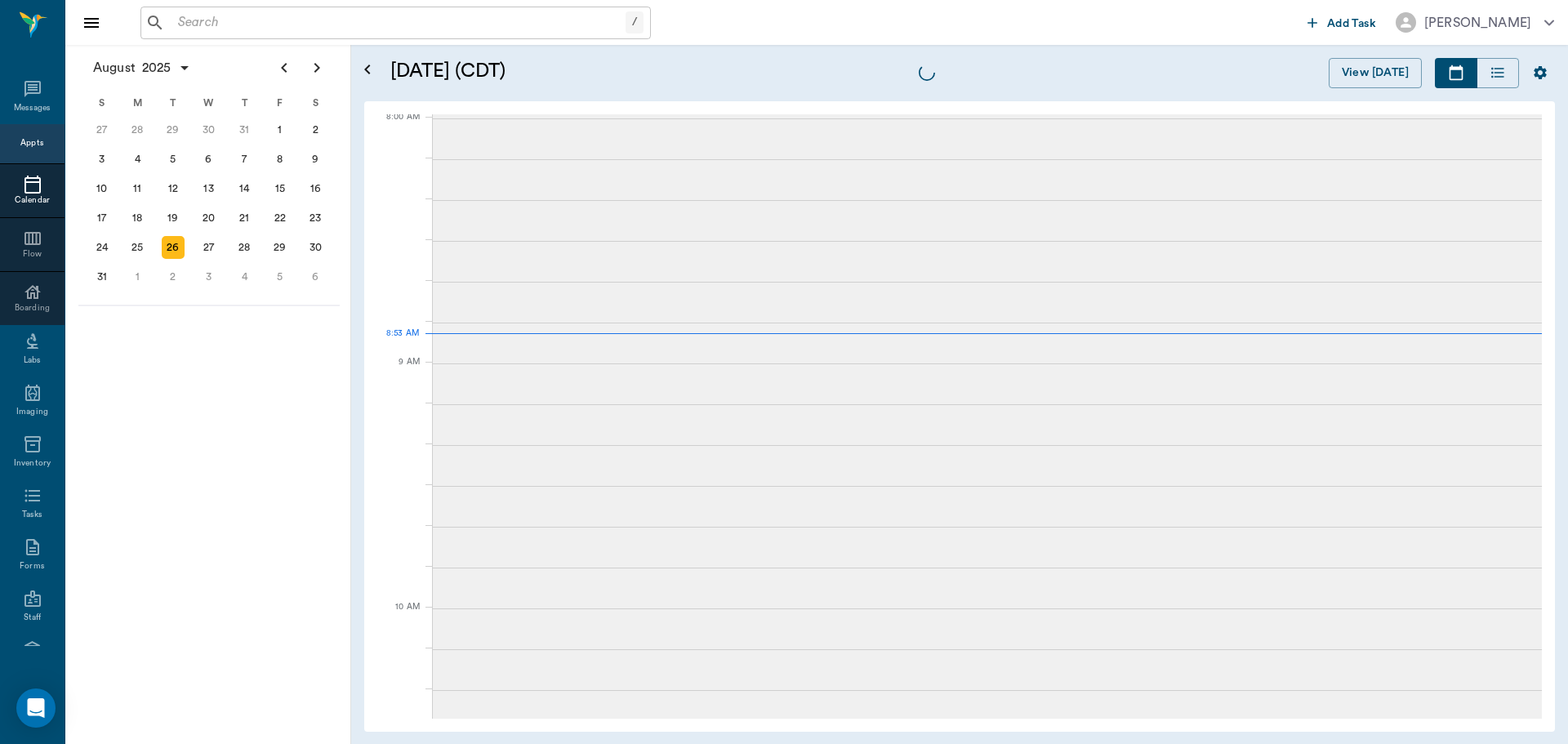
scroll to position [4, 0]
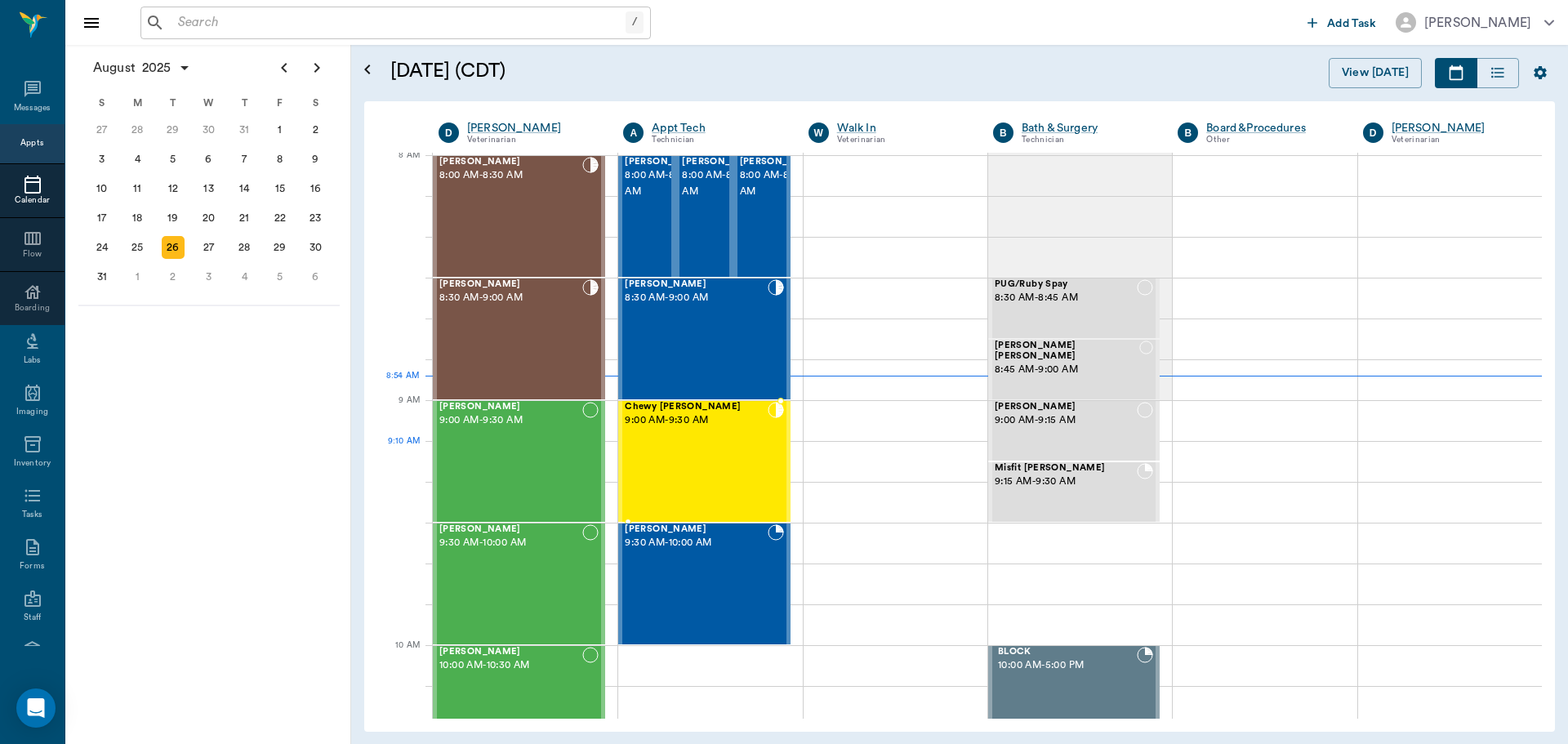
click at [694, 454] on div "Chewy [PERSON_NAME] 9:00 AM - 9:30 AM" at bounding box center [696, 461] width 142 height 119
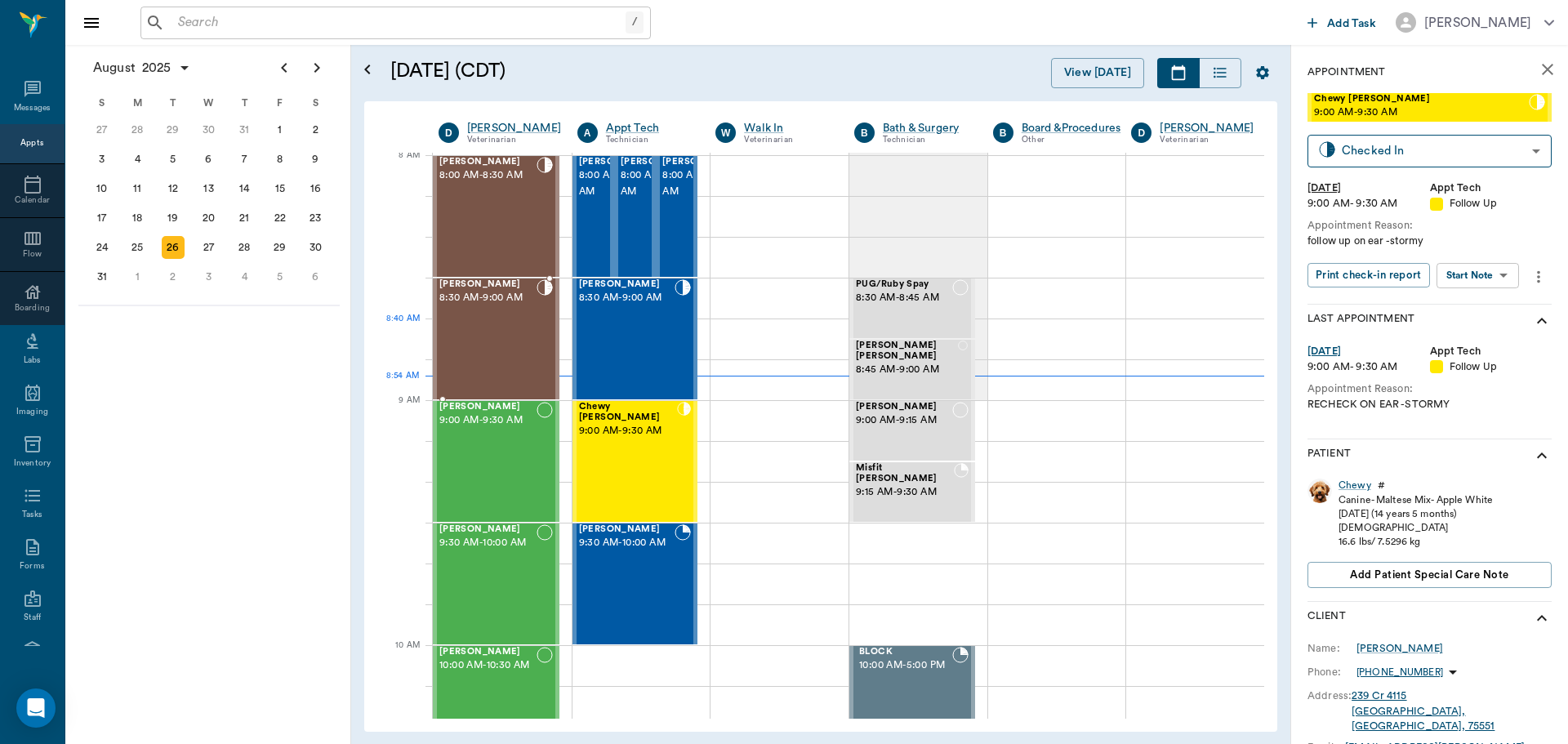
click at [517, 332] on div "[PERSON_NAME] 8:30 AM - 9:00 AM" at bounding box center [487, 338] width 97 height 119
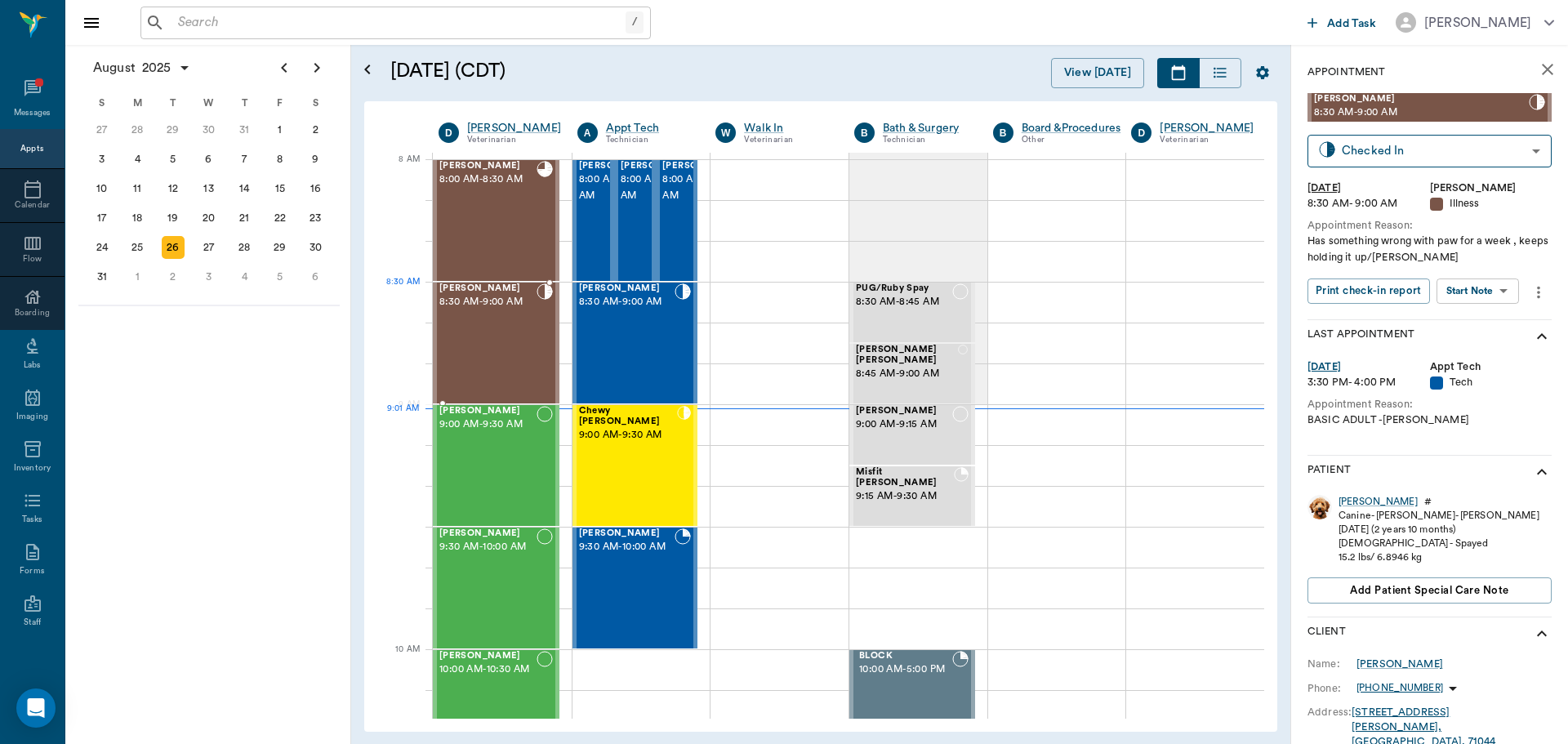
click at [440, 312] on div "[PERSON_NAME] 8:30 AM - 9:00 AM" at bounding box center [487, 342] width 97 height 119
click at [518, 329] on div "[PERSON_NAME] 8:30 AM - 9:00 AM" at bounding box center [487, 342] width 97 height 119
click at [1505, 297] on body "/ ​ Add Task [PERSON_NAME] Nectar Messages Appts Calendar Flow Boarding Labs Im…" at bounding box center [784, 372] width 1568 height 744
click at [1494, 325] on li "Start SOAP" at bounding box center [1478, 323] width 113 height 27
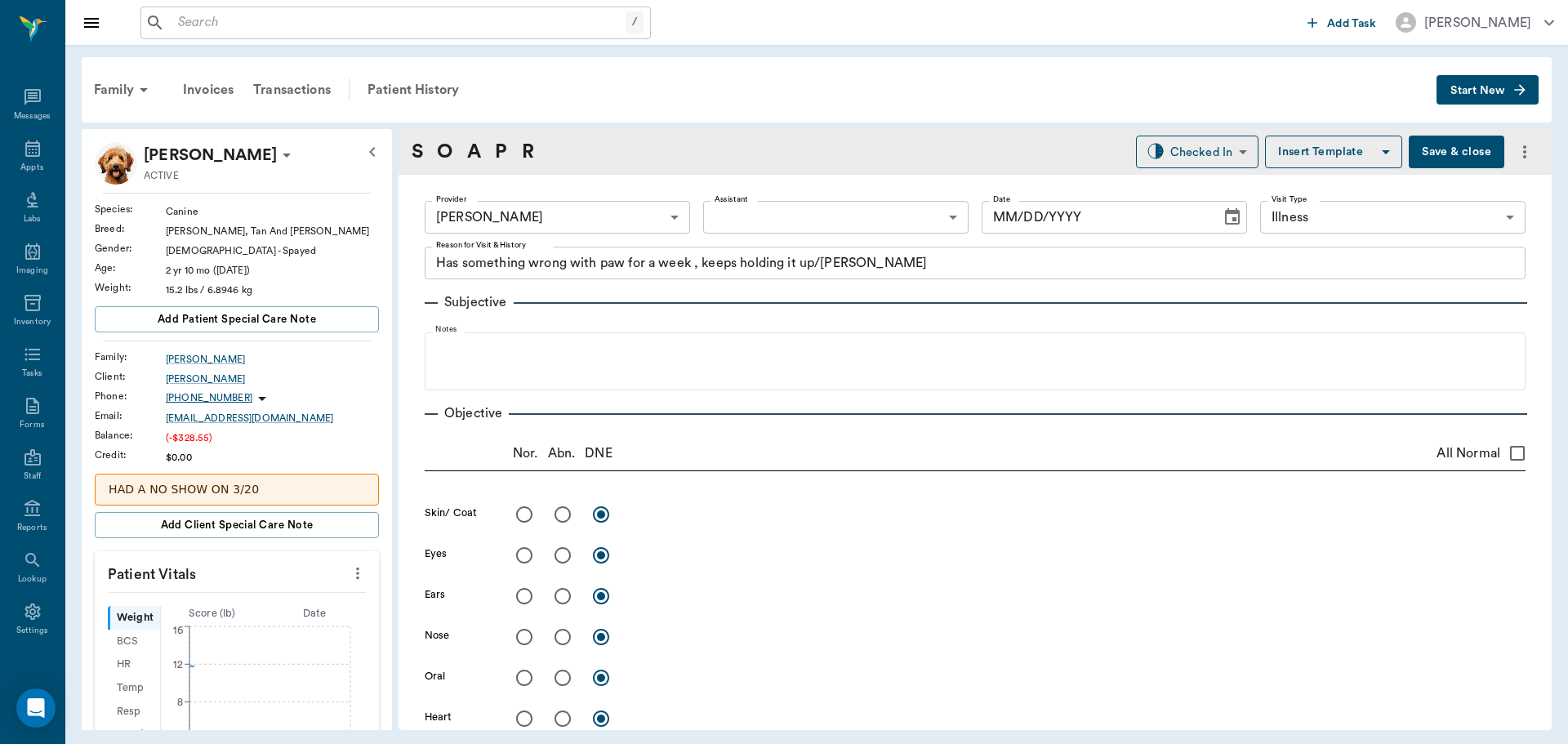
type input "63ec2f075fda476ae8351a4d"
type input "65d2be4f46e3a538d89b8c15"
type textarea "Has something wrong with paw for a week , keeps holding it up/[PERSON_NAME]"
type input "[DATE]"
click at [348, 568] on icon "more" at bounding box center [357, 573] width 18 height 20
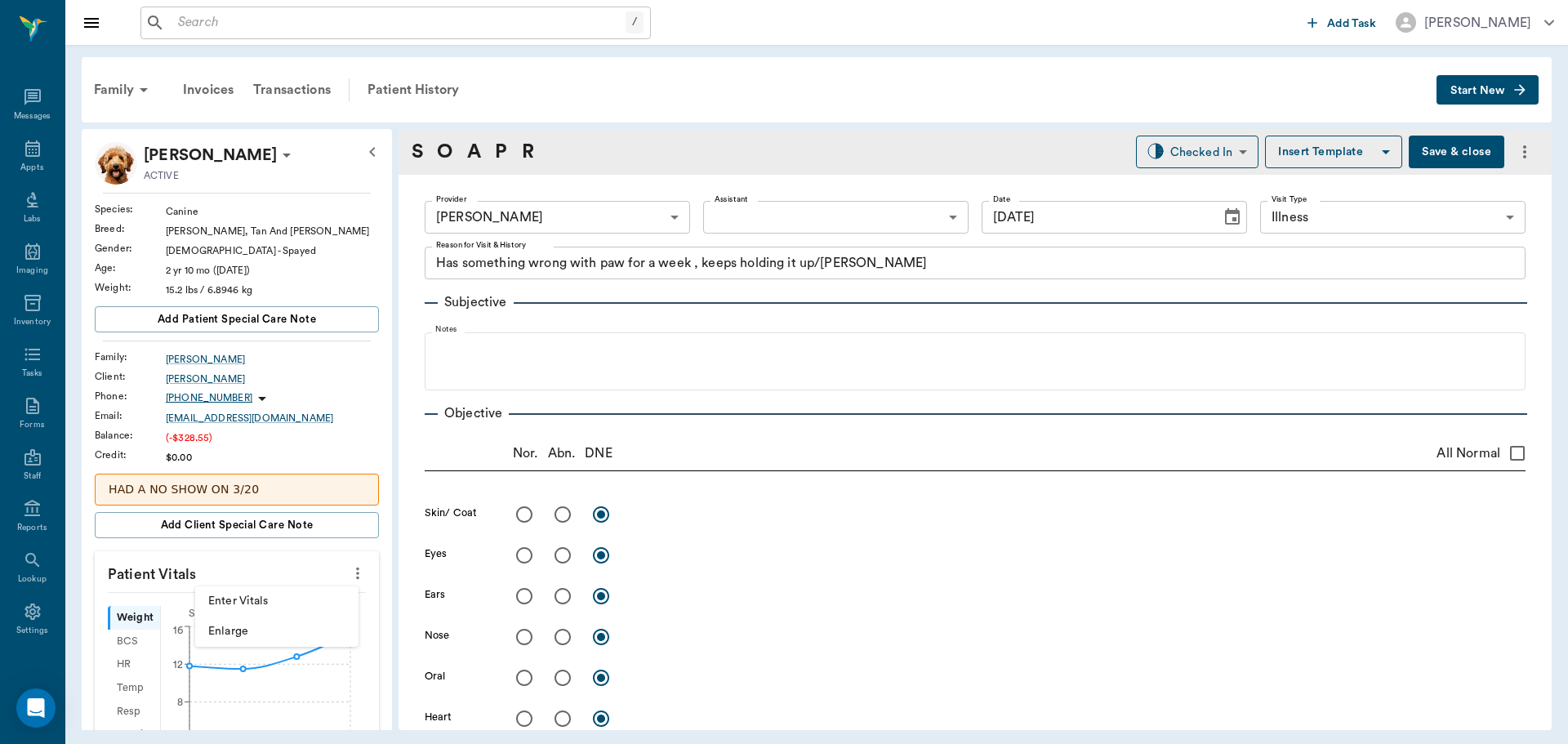
click at [306, 594] on span "Enter Vitals" at bounding box center [276, 601] width 137 height 17
click at [286, 615] on input "text" at bounding box center [236, 622] width 142 height 33
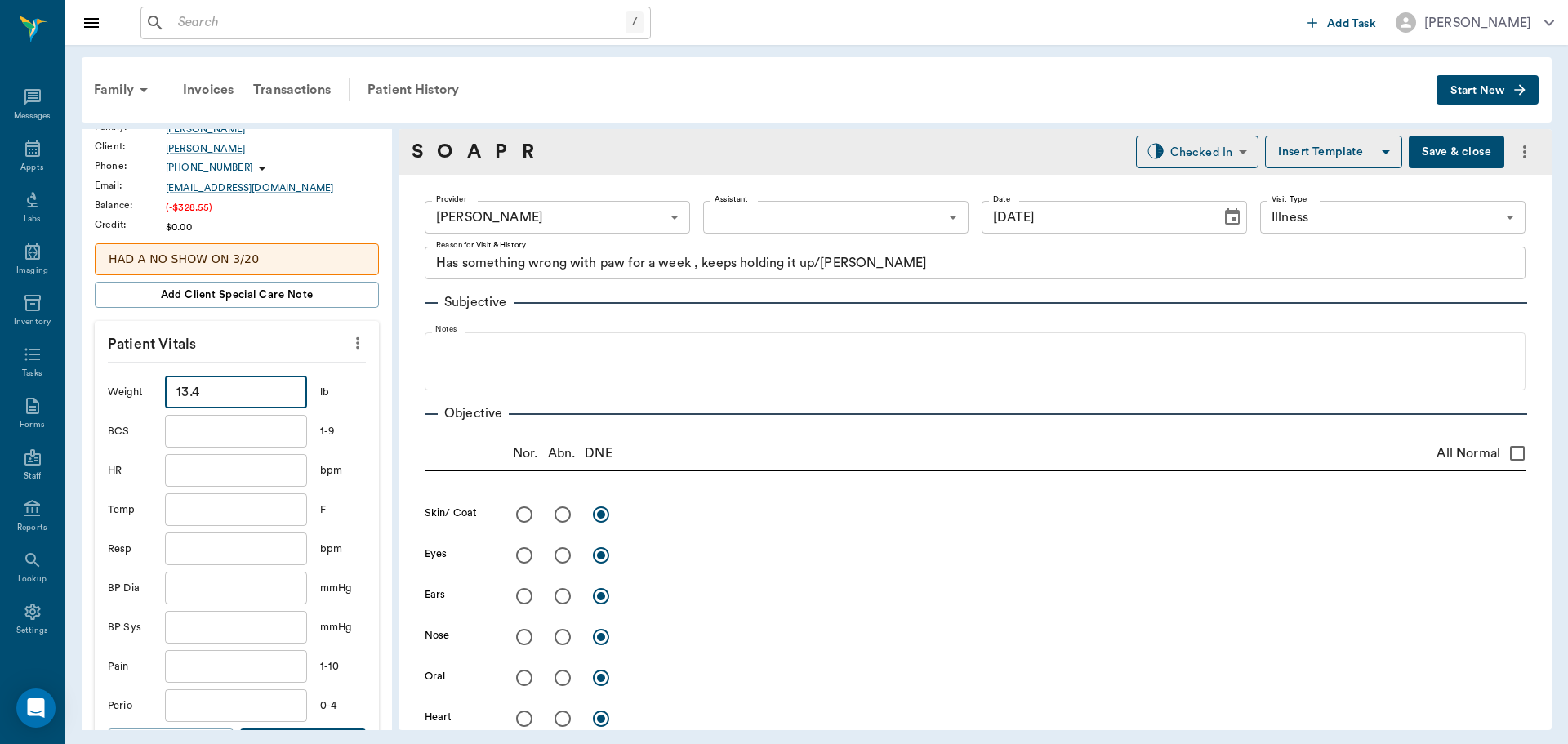
scroll to position [327, 0]
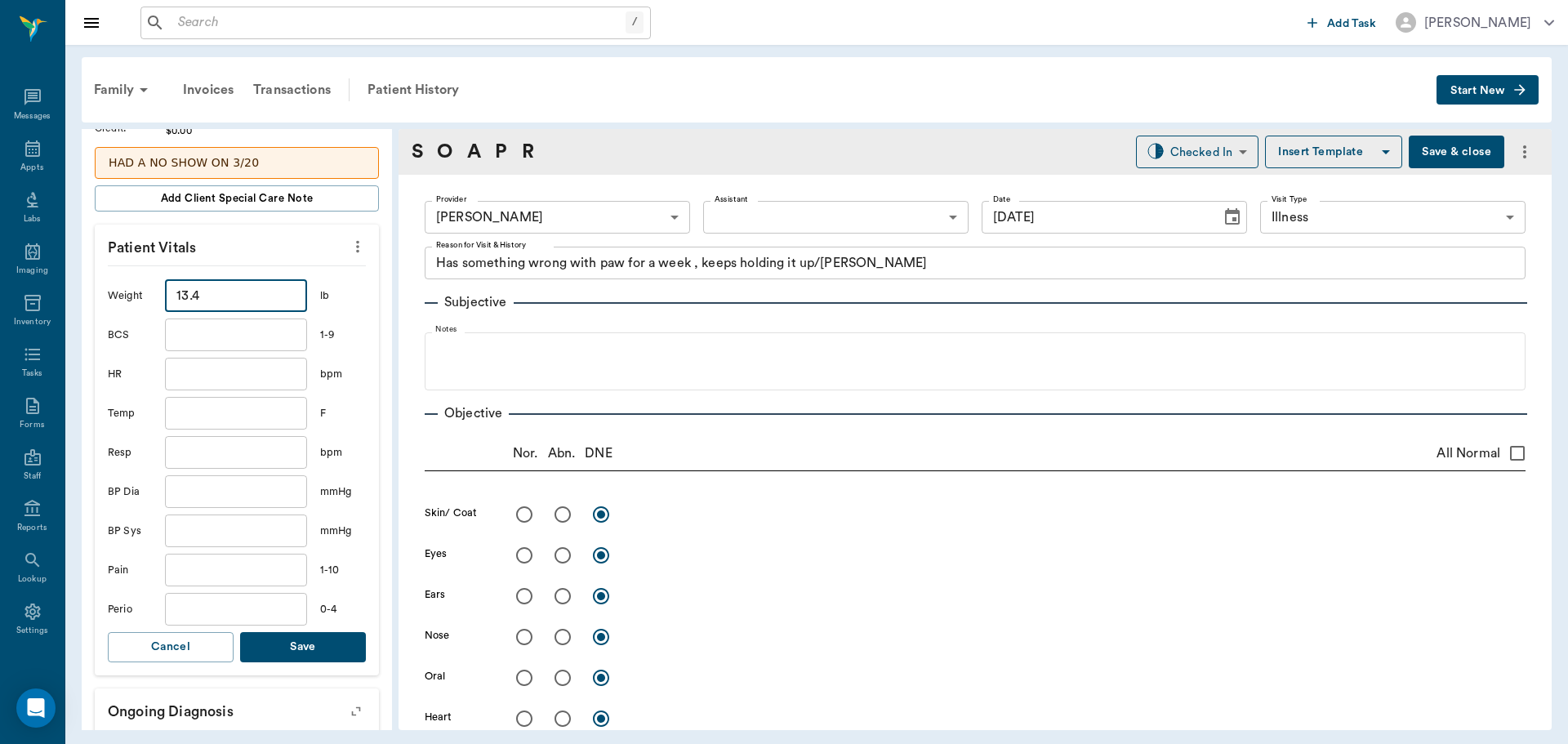
type input "13.4"
click at [255, 421] on input "text" at bounding box center [236, 412] width 142 height 33
type input "102"
click at [325, 641] on button "Save" at bounding box center [302, 647] width 125 height 31
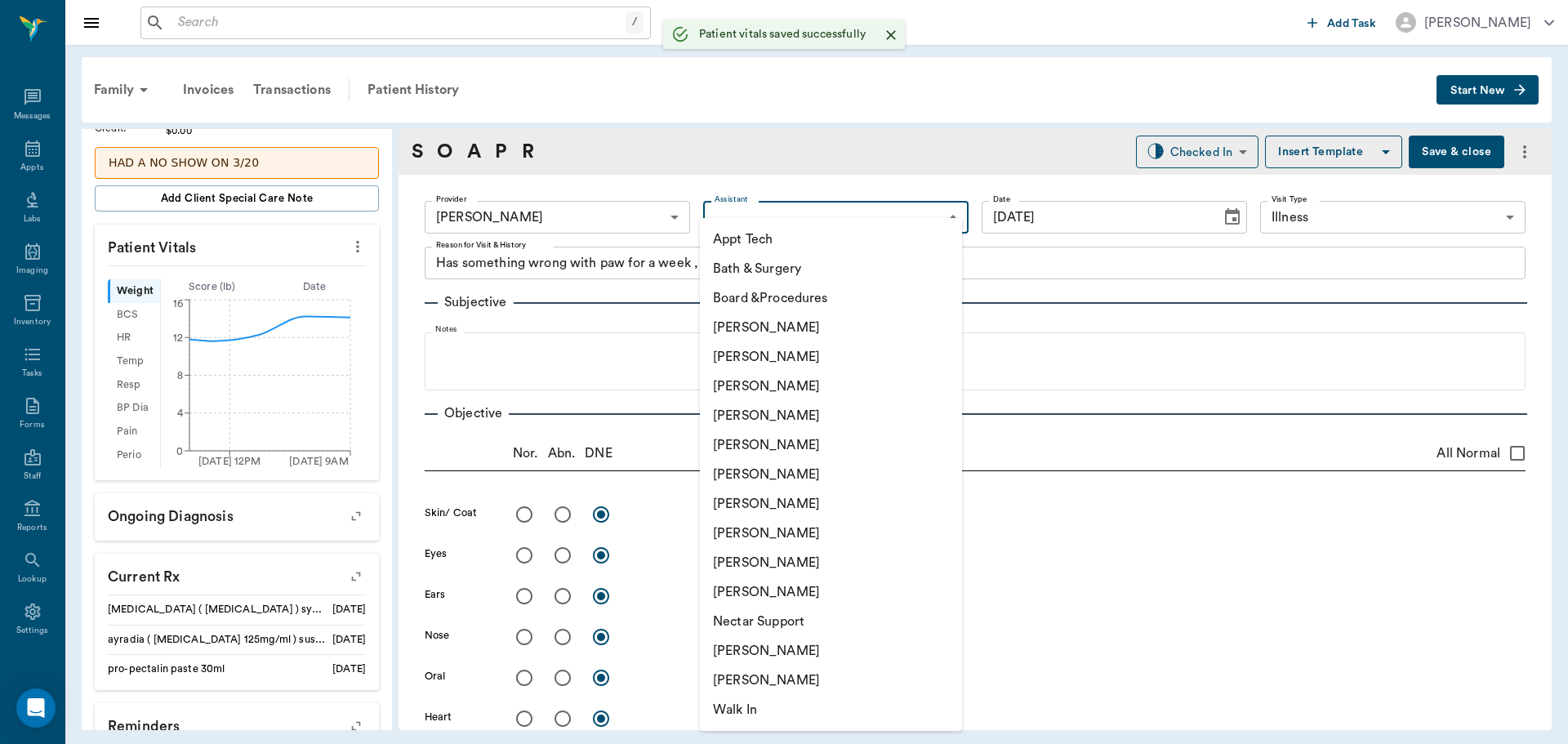
click at [814, 206] on body "/ ​ Add Task [PERSON_NAME] Nectar Messages Appts Labs Imaging Inventory Tasks F…" at bounding box center [784, 372] width 1568 height 744
click at [811, 465] on li "[PERSON_NAME]" at bounding box center [831, 475] width 262 height 30
type input "682b670d8bdc6f7f8feef3db"
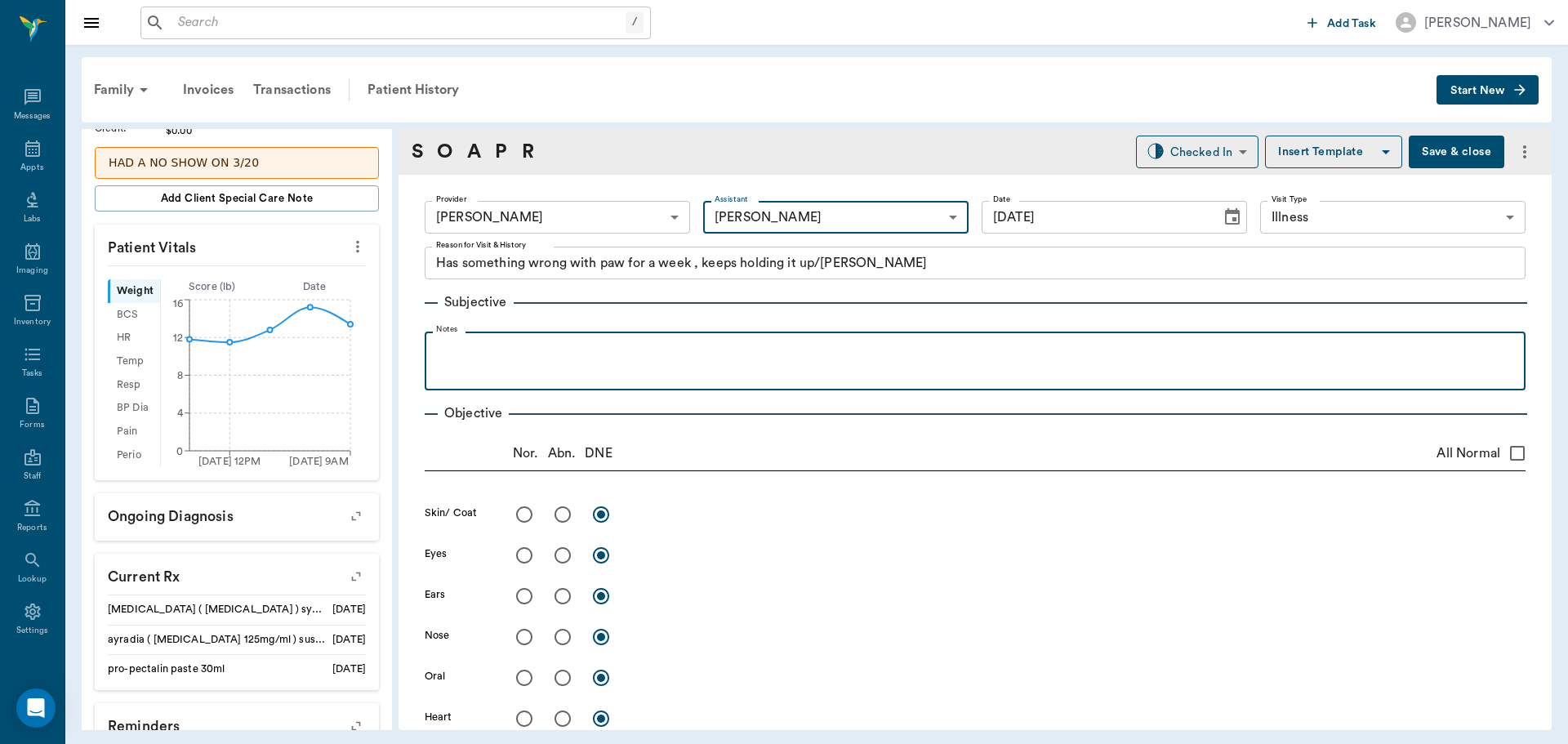
click at [702, 357] on p at bounding box center [975, 349] width 1084 height 20
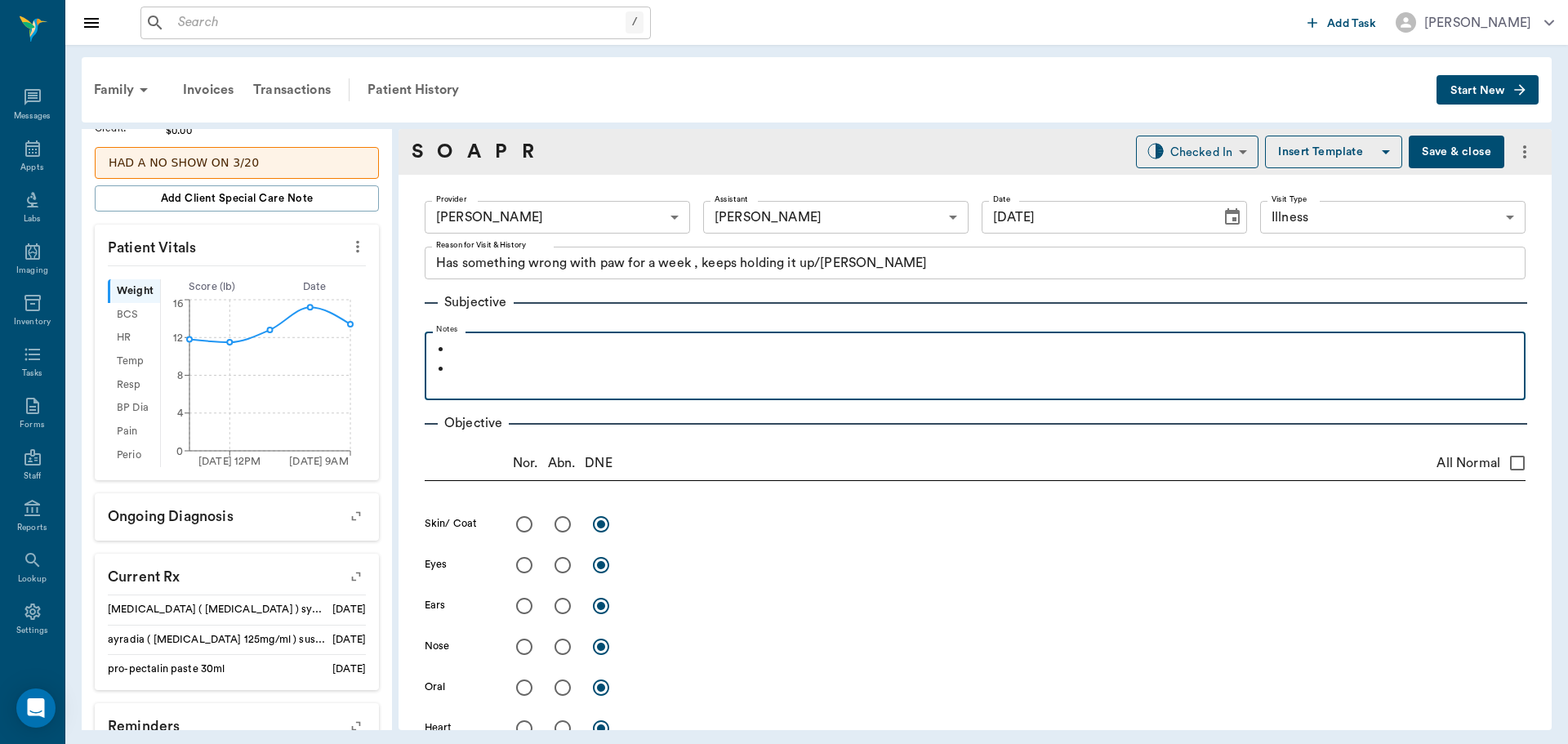
click at [702, 357] on p at bounding box center [984, 349] width 1065 height 20
click at [658, 382] on p at bounding box center [975, 389] width 1084 height 20
click at [656, 377] on p at bounding box center [984, 369] width 1065 height 20
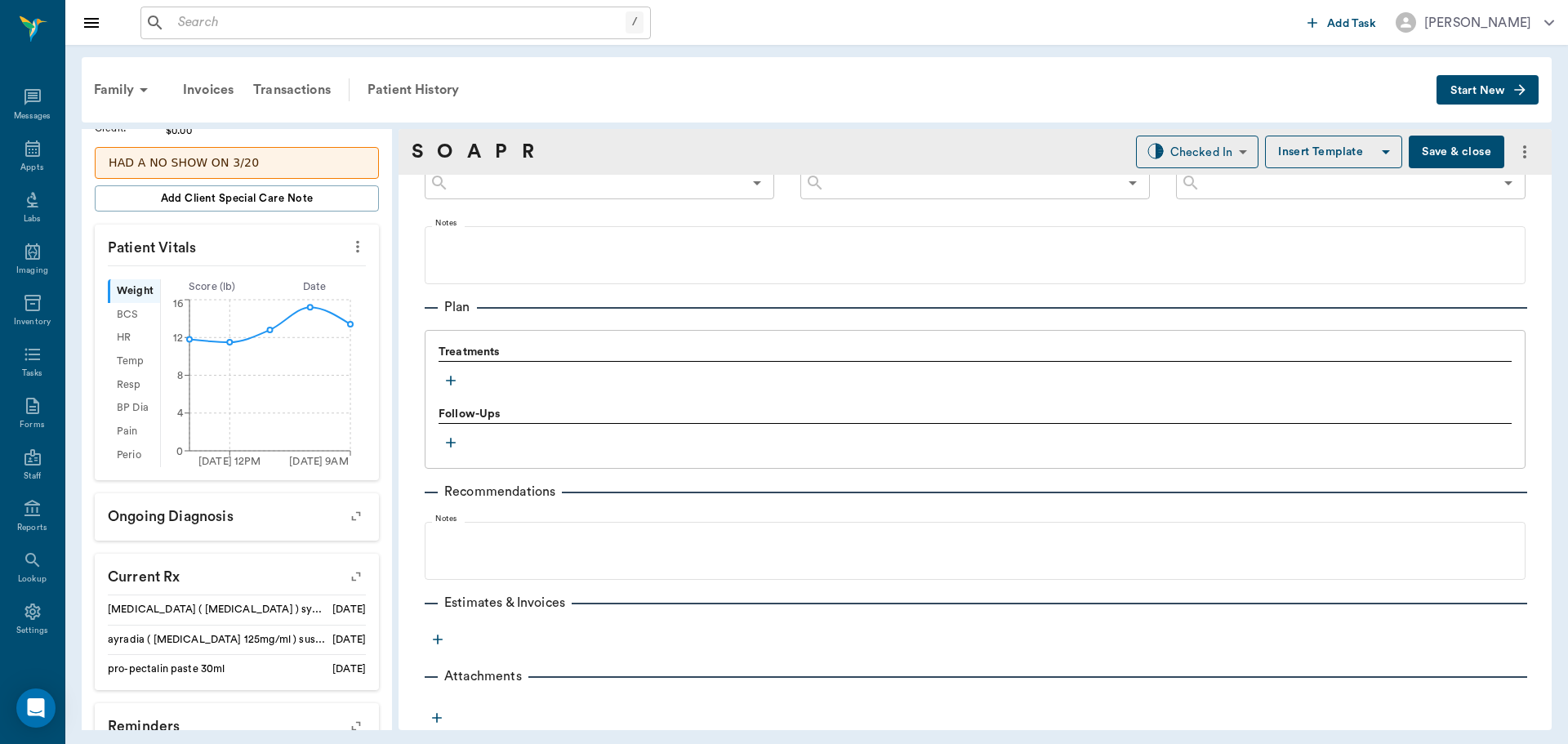
click at [448, 384] on icon "button" at bounding box center [451, 380] width 17 height 17
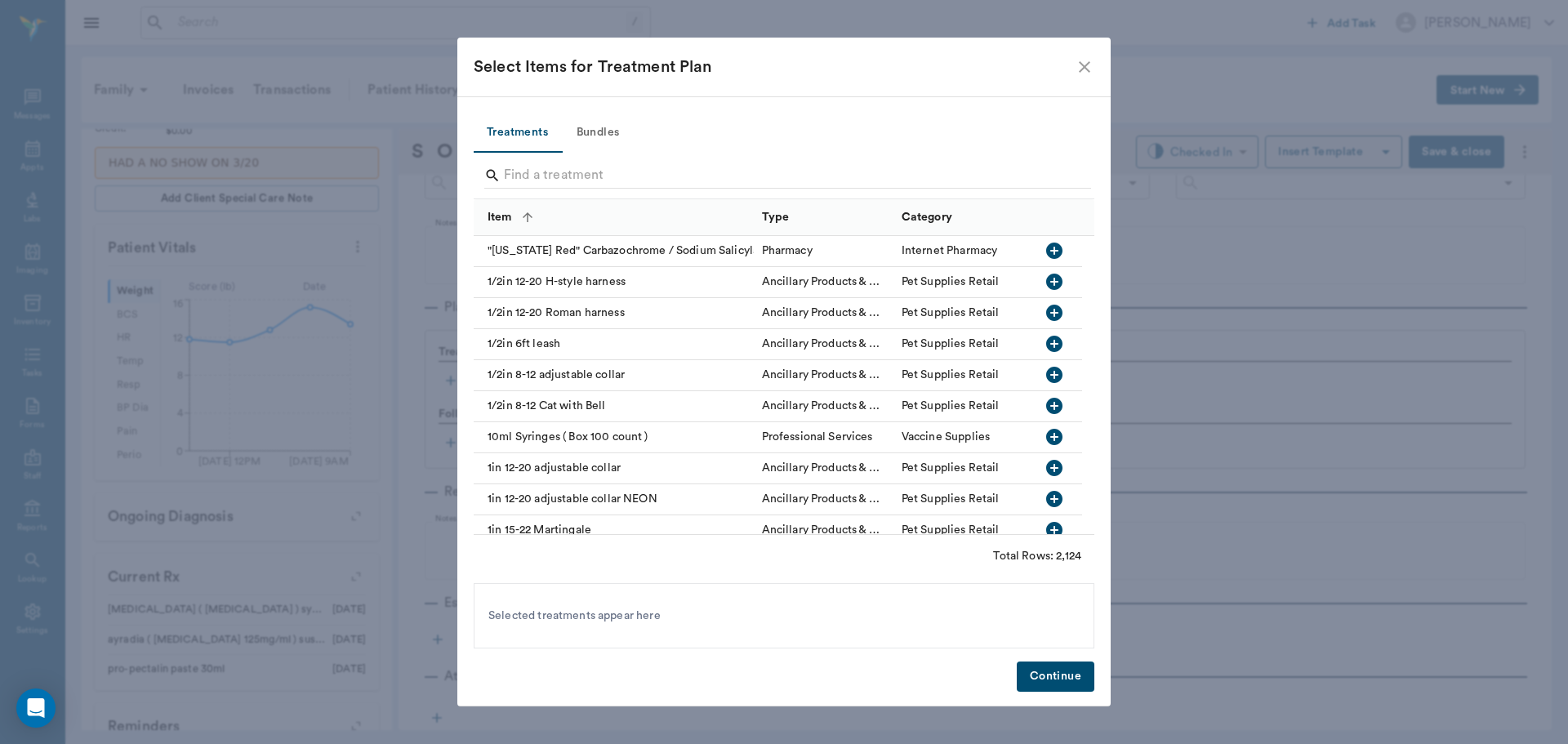
scroll to position [983, 0]
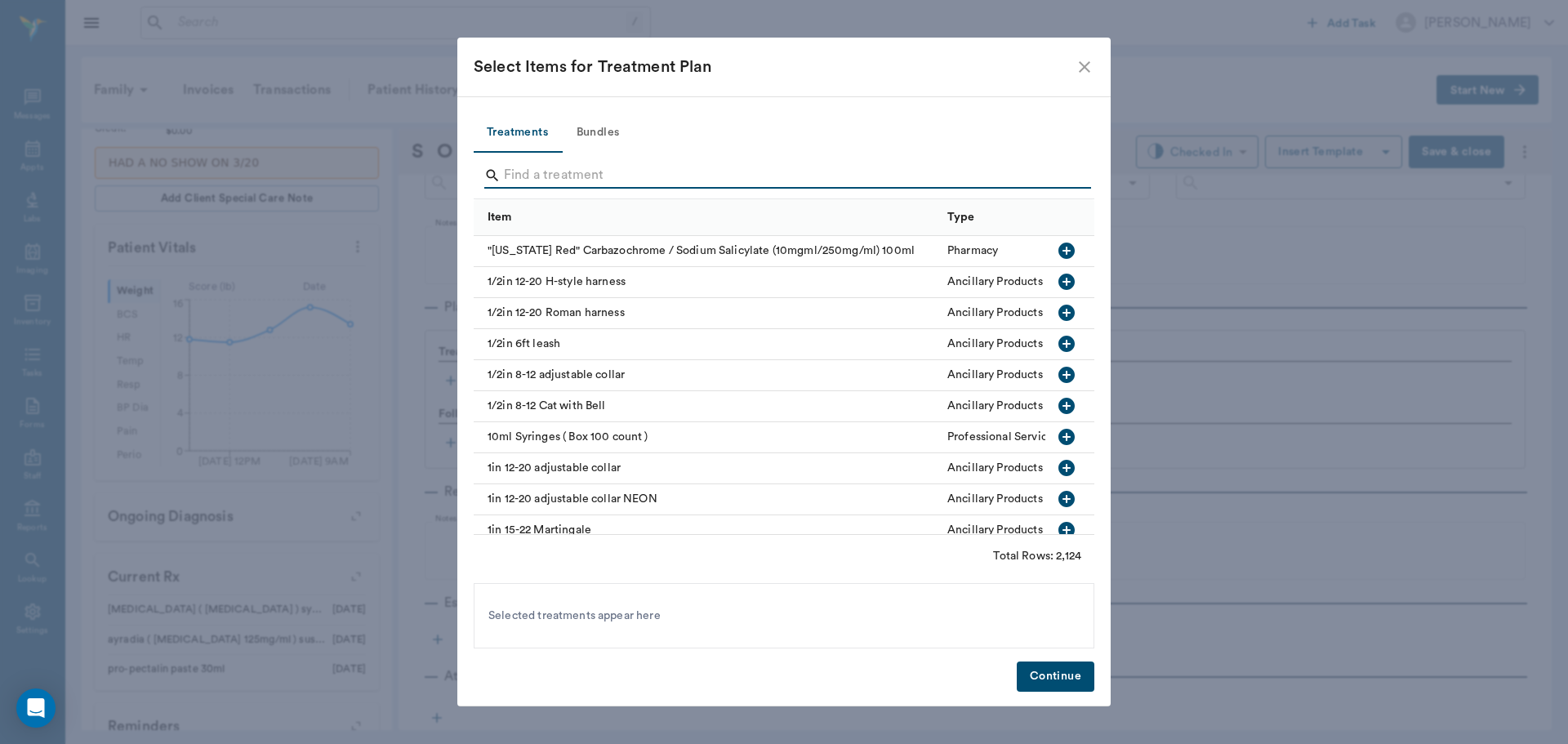
click at [655, 173] on input "Search" at bounding box center [785, 176] width 562 height 26
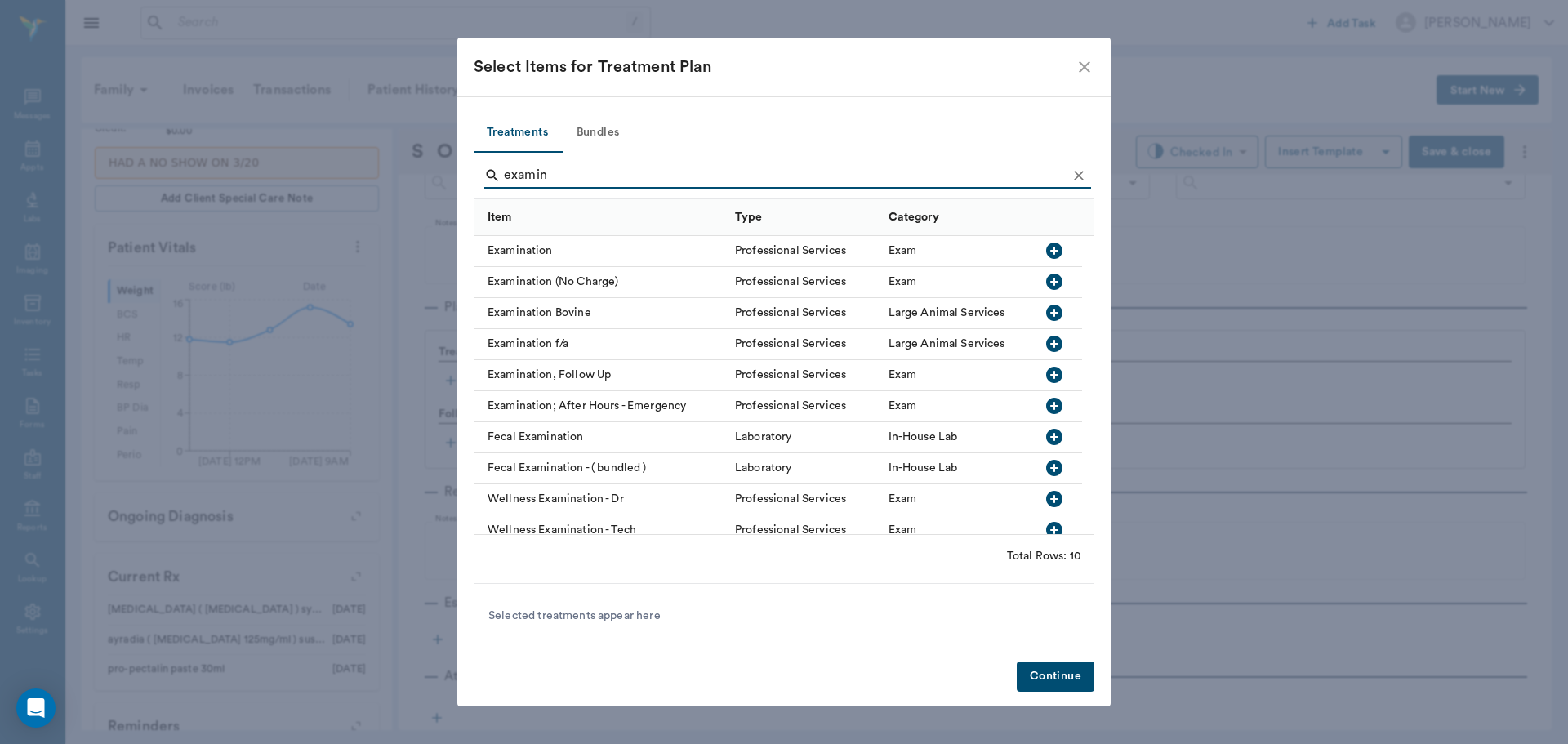
type input "examin"
click at [1058, 249] on icon "button" at bounding box center [1054, 251] width 17 height 17
click at [1063, 670] on button "Continue" at bounding box center [1055, 676] width 78 height 31
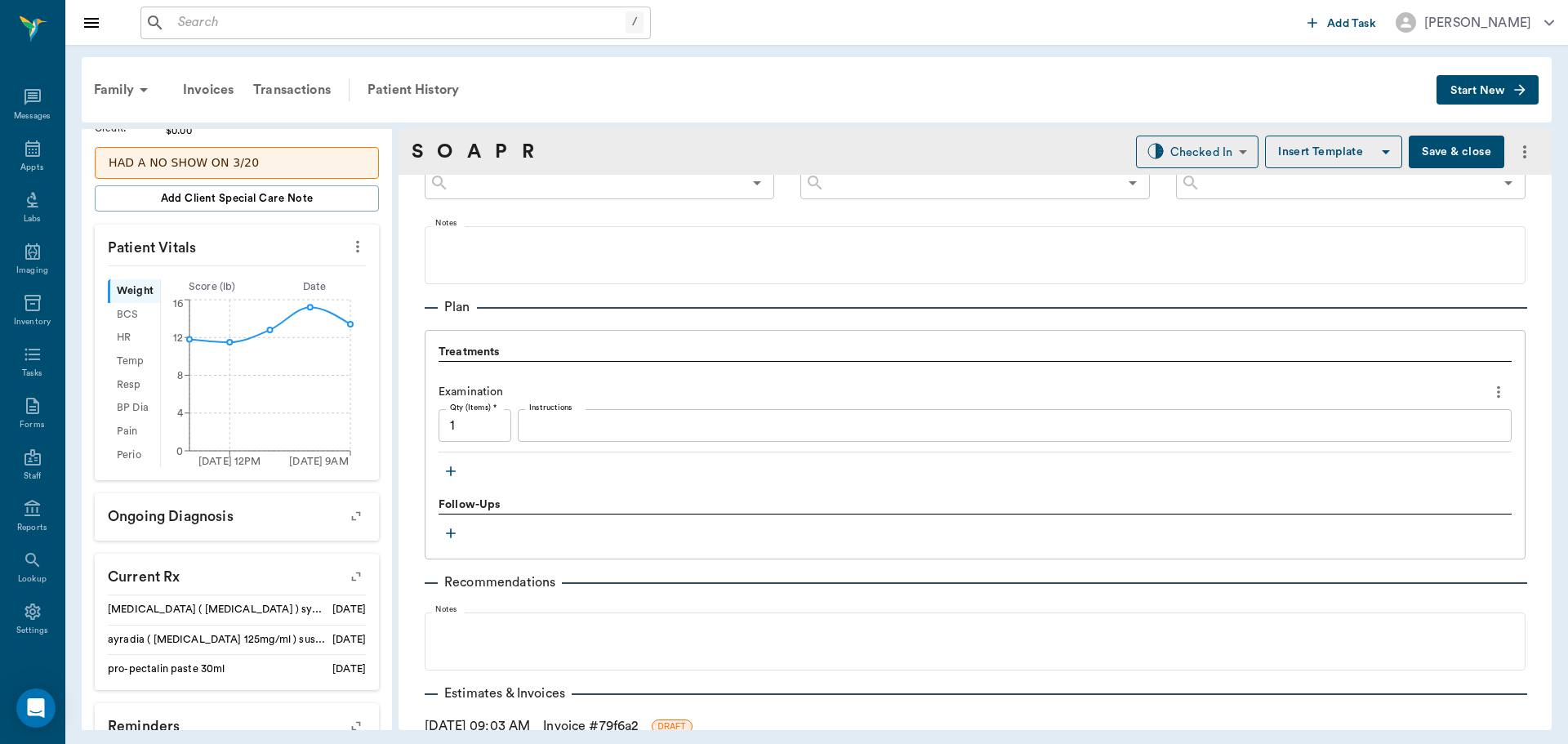
click at [1466, 158] on button "Save & close" at bounding box center [1456, 151] width 96 height 33
click at [26, 168] on div "Appts" at bounding box center [32, 168] width 23 height 12
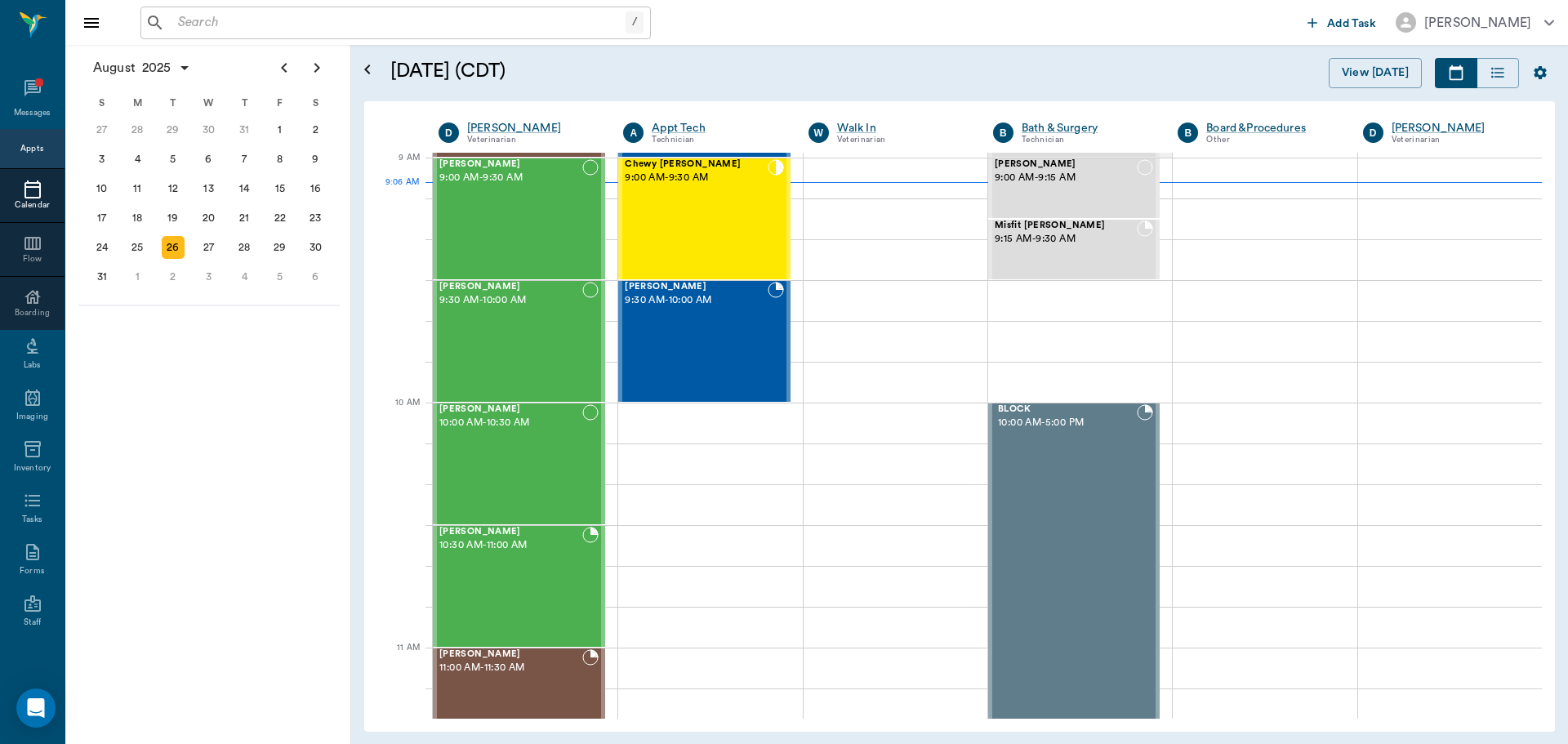
scroll to position [246, 0]
click at [638, 218] on div "Chewy [PERSON_NAME] 9:00 AM - 9:30 AM" at bounding box center [696, 219] width 142 height 119
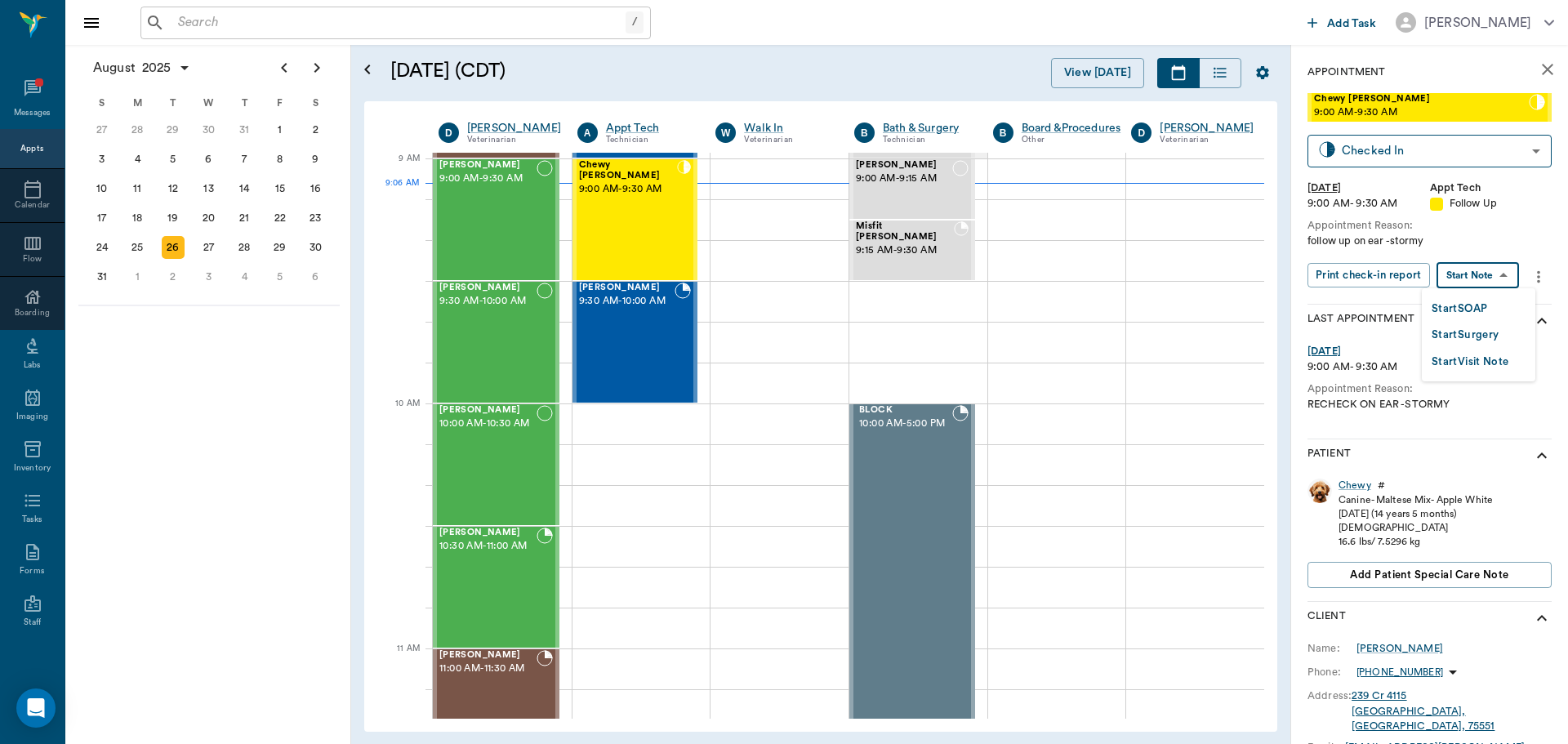
click at [1456, 268] on body "/ ​ Add Task [PERSON_NAME] Nectar Messages Appts Calendar Flow Boarding Labs Im…" at bounding box center [784, 372] width 1568 height 744
click at [1461, 315] on button "Start SOAP" at bounding box center [1459, 309] width 55 height 19
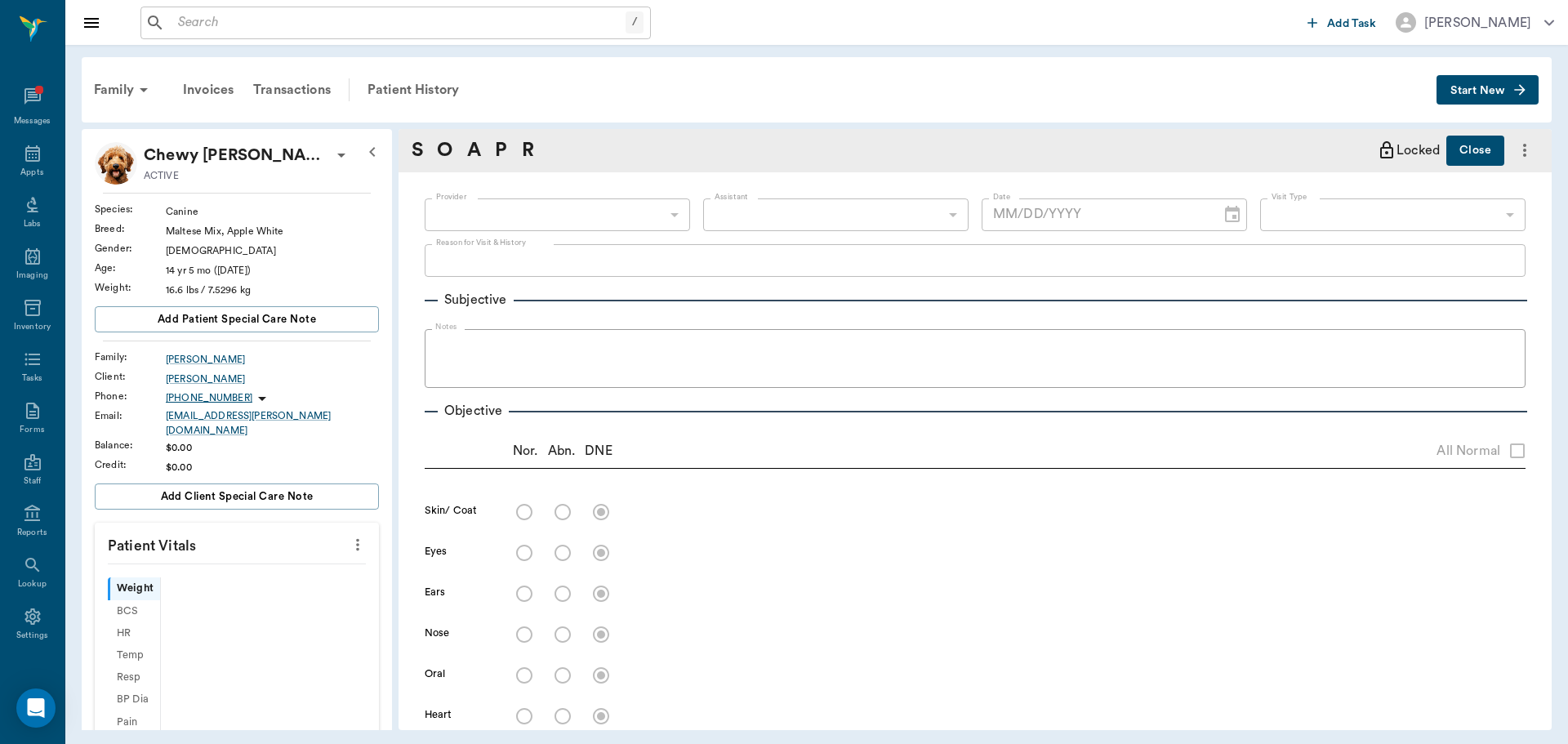
type input "63ec2f075fda476ae8351a4c"
type input "65d2be4f46e3a538d89b8c16"
type textarea "follow up on ear -stormy"
type input "[DATE]"
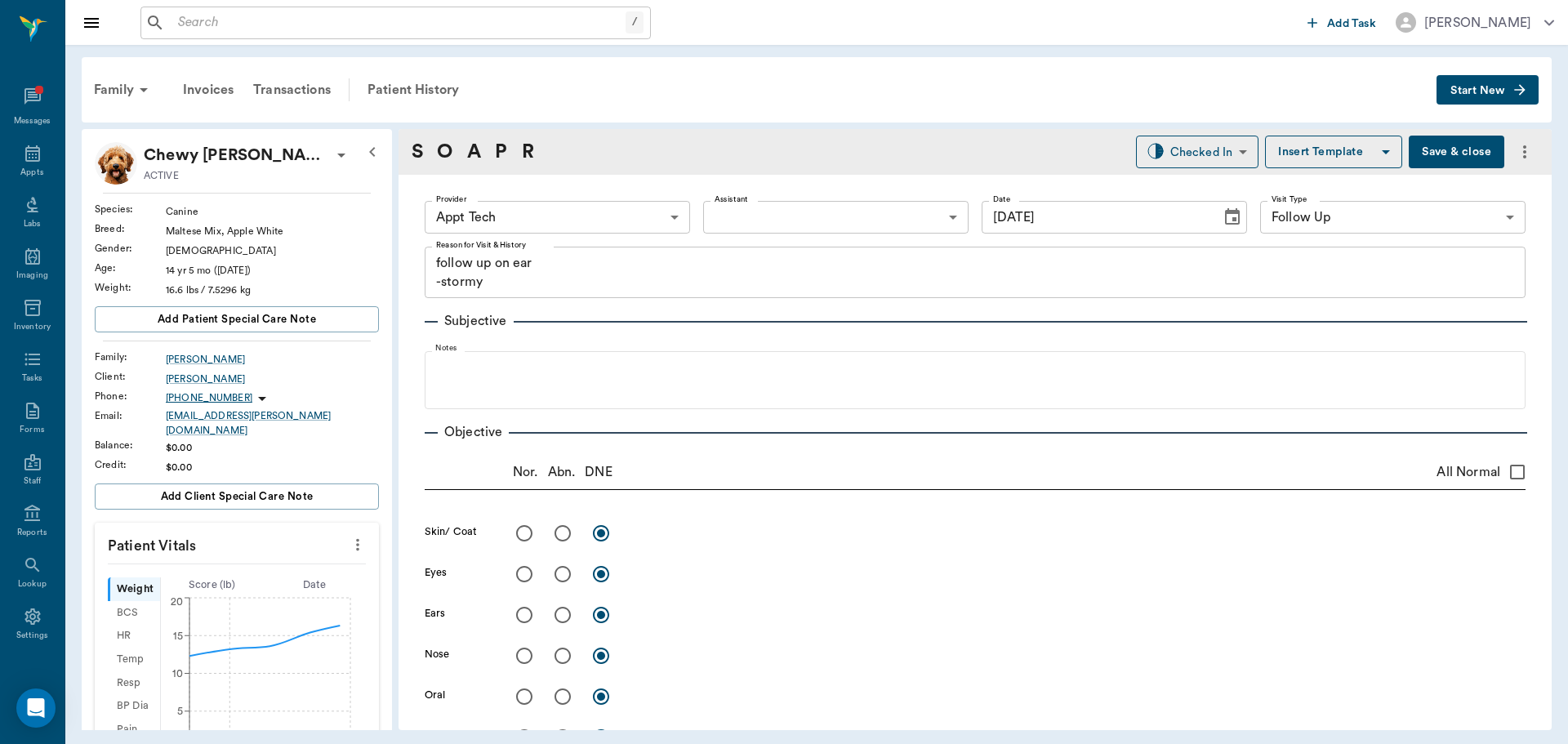
click at [348, 541] on icon "more" at bounding box center [357, 545] width 18 height 20
click at [292, 555] on span "Enter Vitals" at bounding box center [276, 562] width 137 height 17
click at [254, 584] on input "text" at bounding box center [236, 593] width 142 height 33
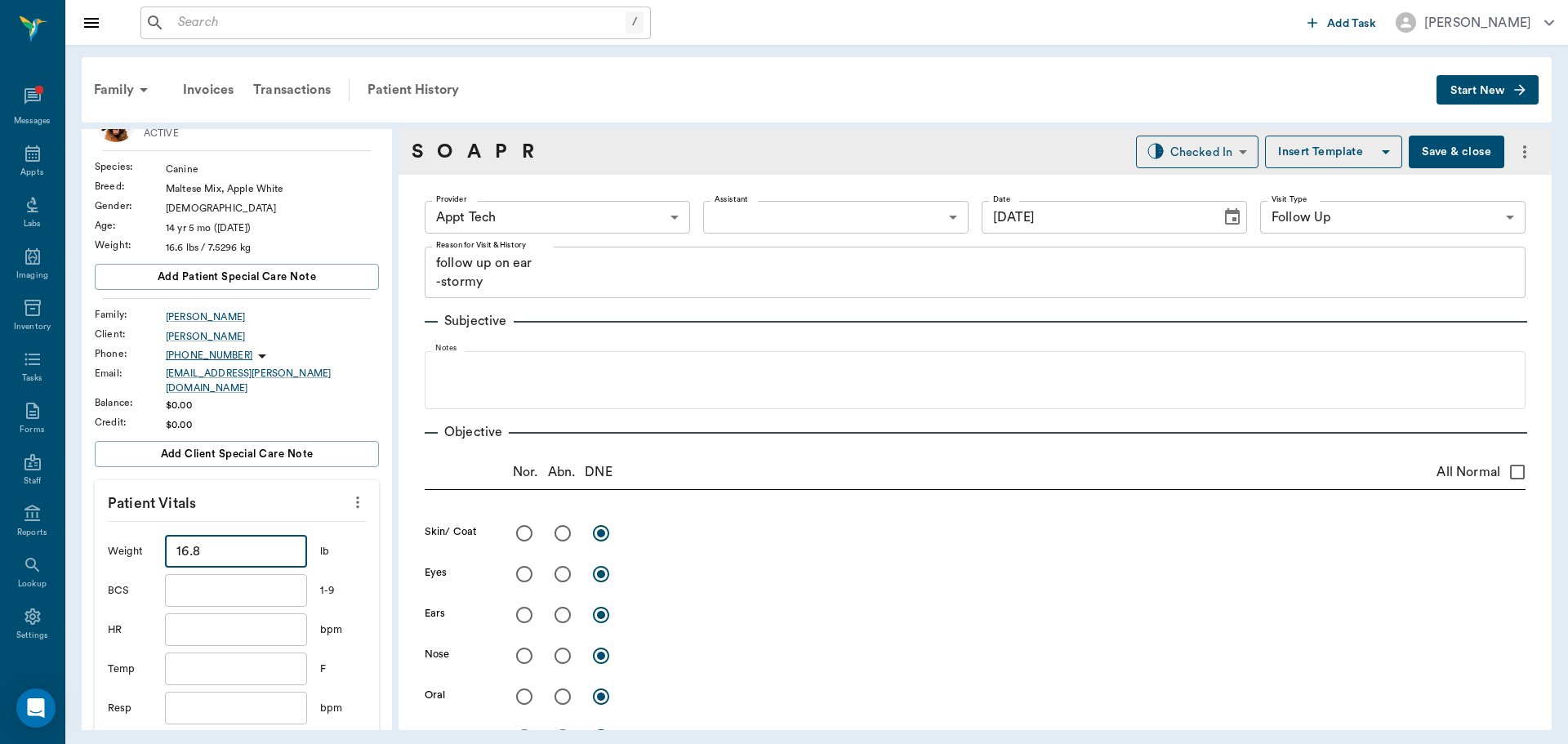
scroll to position [82, 0]
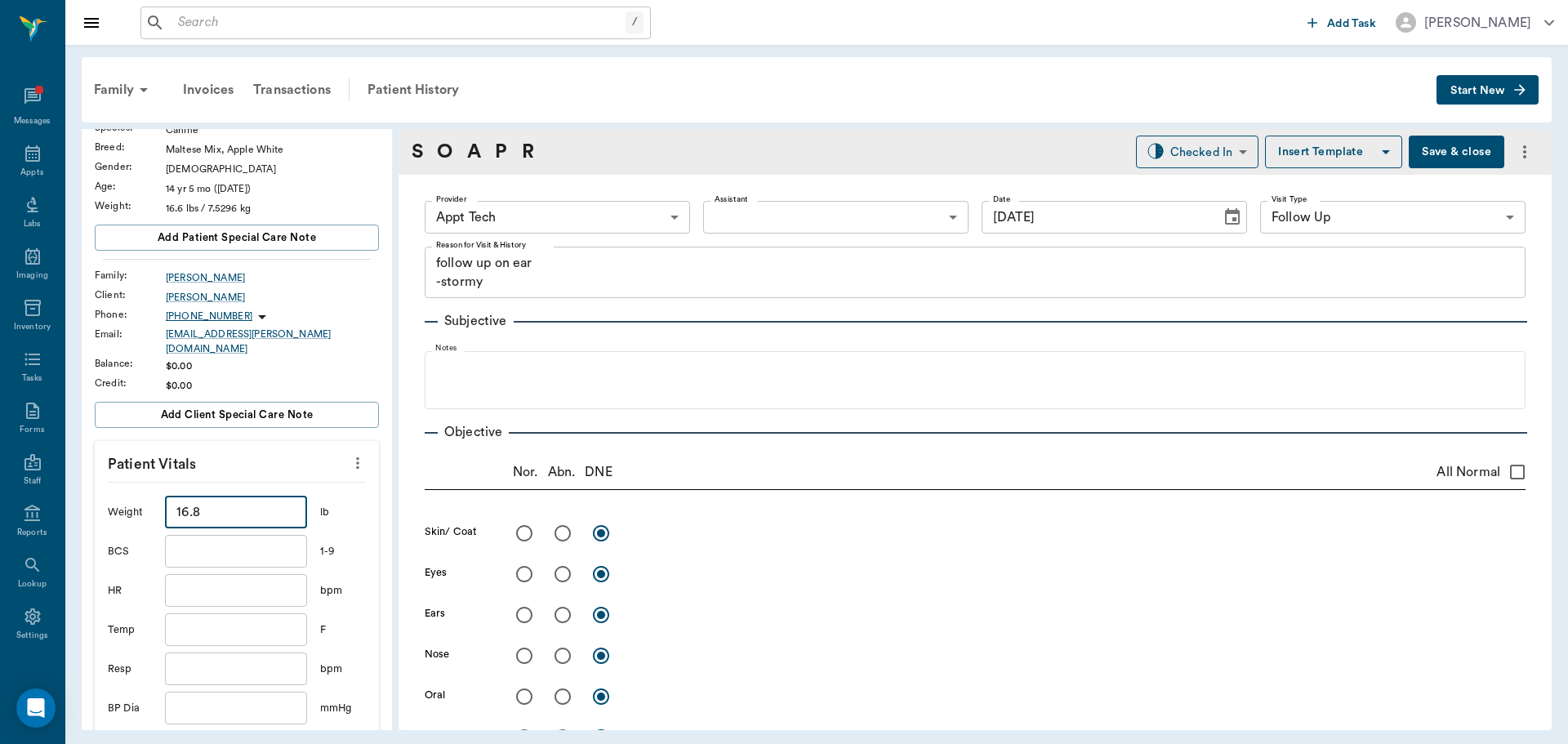
type input "16.8"
click at [213, 625] on input "text" at bounding box center [236, 630] width 142 height 33
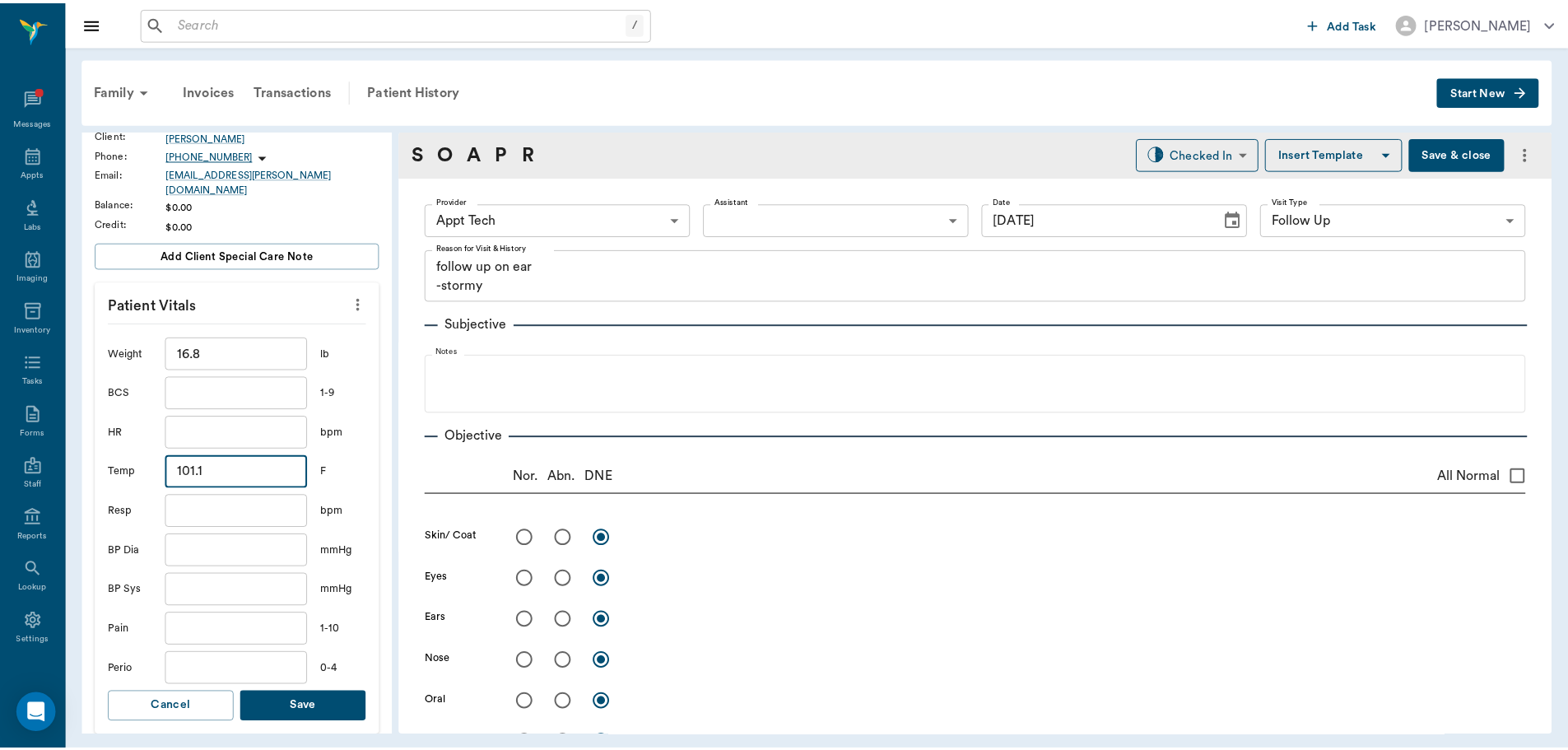
scroll to position [247, 0]
type input "101.1"
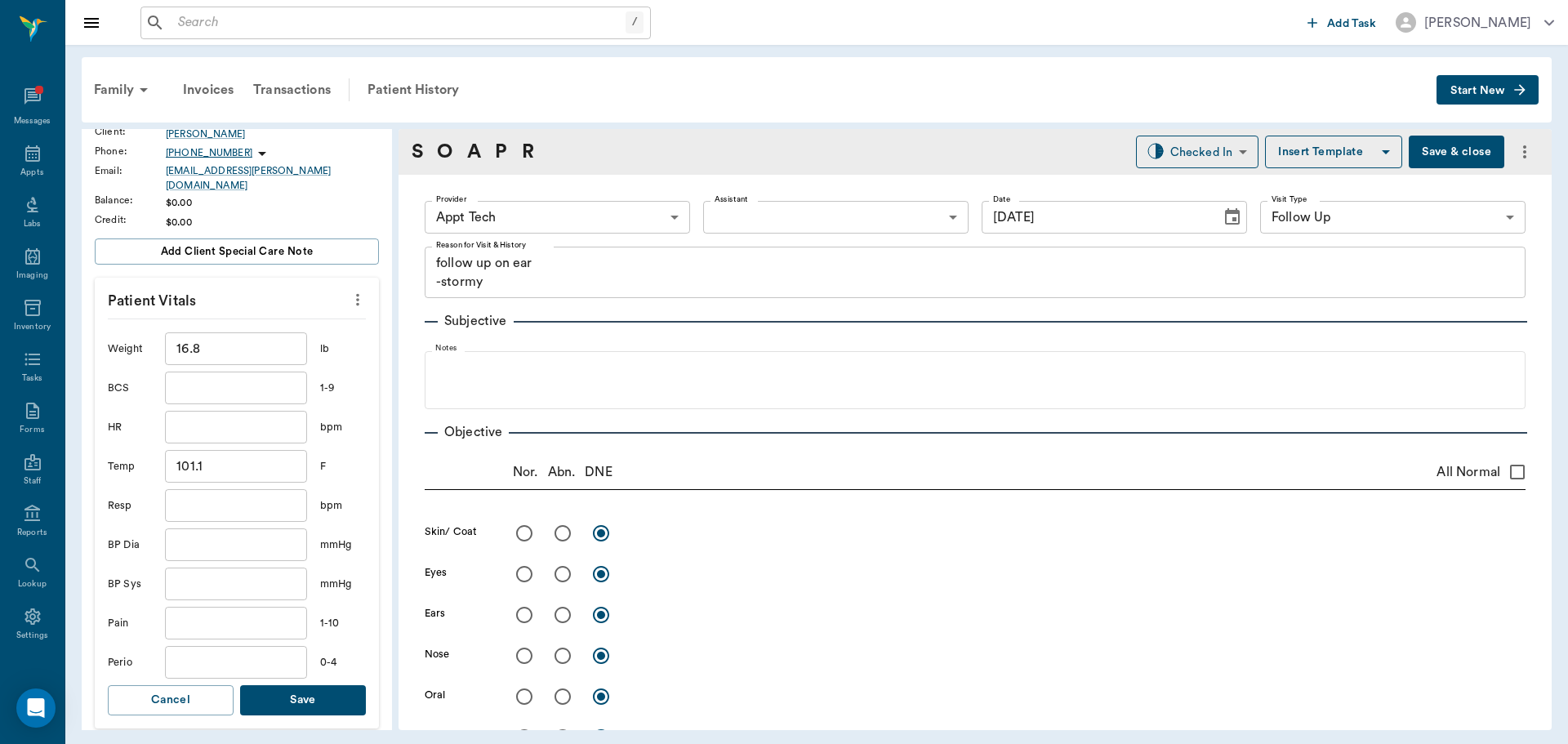
click at [314, 692] on button "Save" at bounding box center [302, 700] width 125 height 31
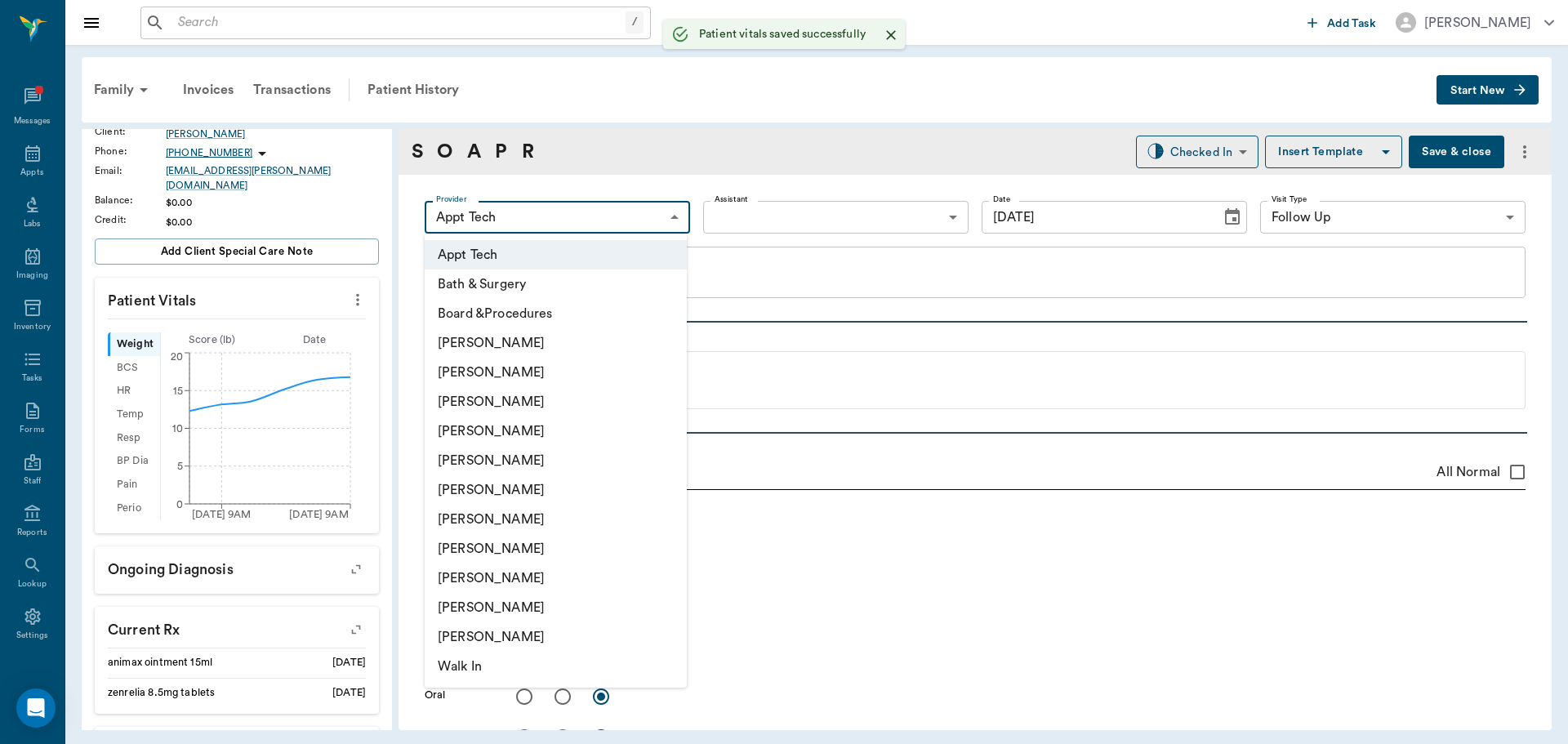
click at [578, 211] on body "/ ​ Add Task [PERSON_NAME] Nectar Messages Appts Labs Imaging Inventory Tasks F…" at bounding box center [784, 372] width 1568 height 744
click at [505, 409] on li "[PERSON_NAME]" at bounding box center [556, 402] width 262 height 30
type input "63ec2f075fda476ae8351a4d"
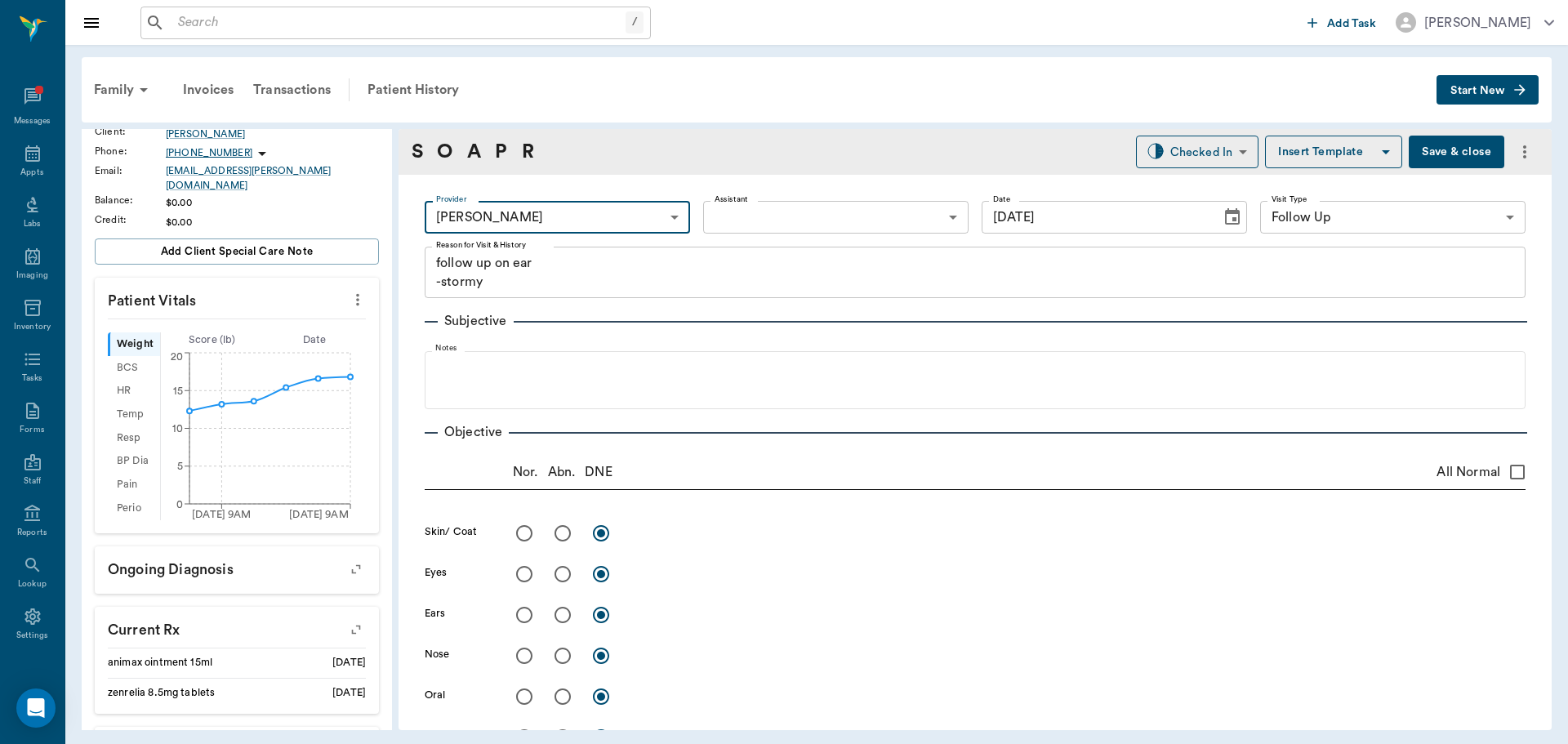
click at [775, 214] on body "/ ​ Add Task [PERSON_NAME] Nectar Messages Appts Labs Imaging Inventory Tasks F…" at bounding box center [784, 372] width 1568 height 744
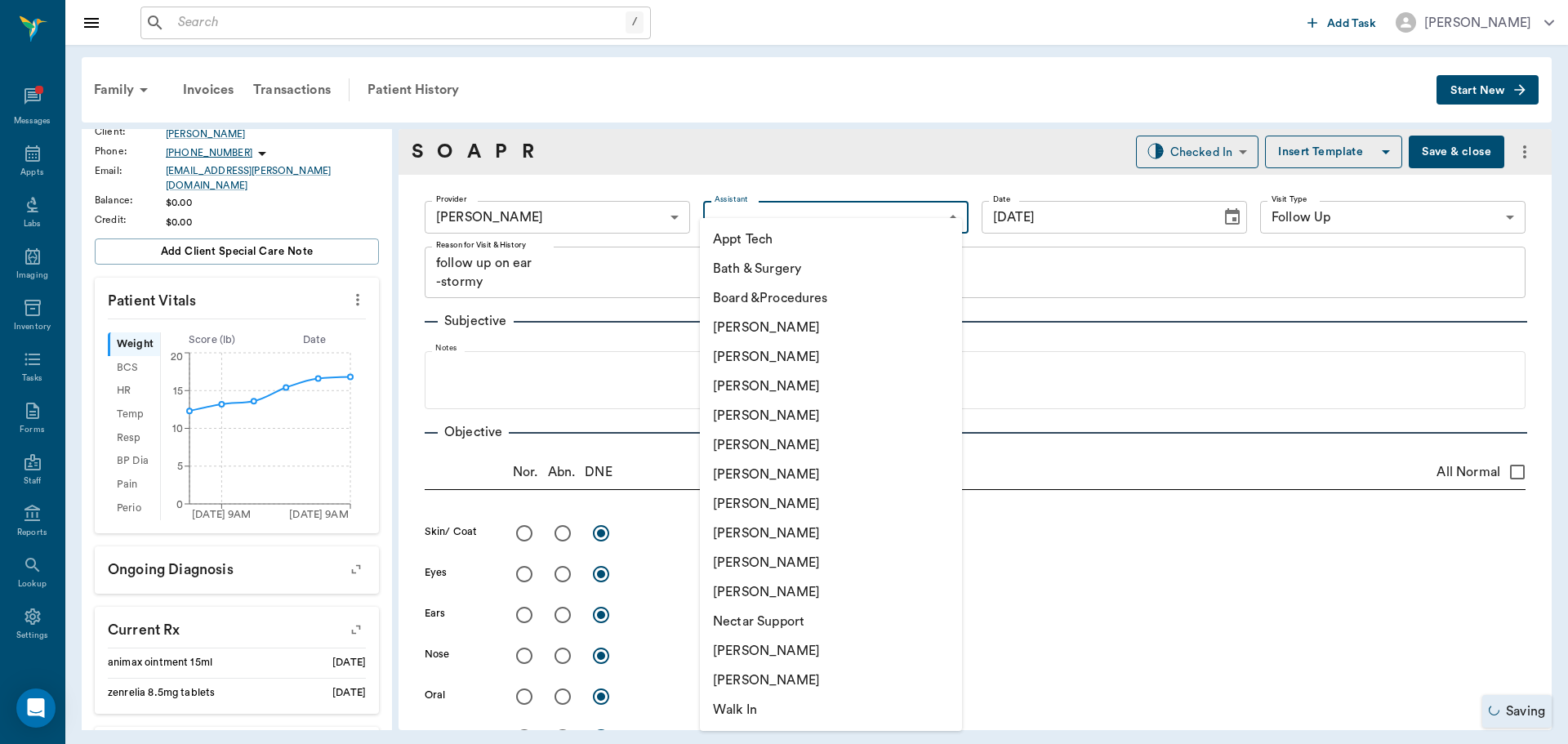
click at [732, 534] on li "[PERSON_NAME]" at bounding box center [831, 534] width 262 height 30
type input "63ec2e7e52e12b0ba117b124"
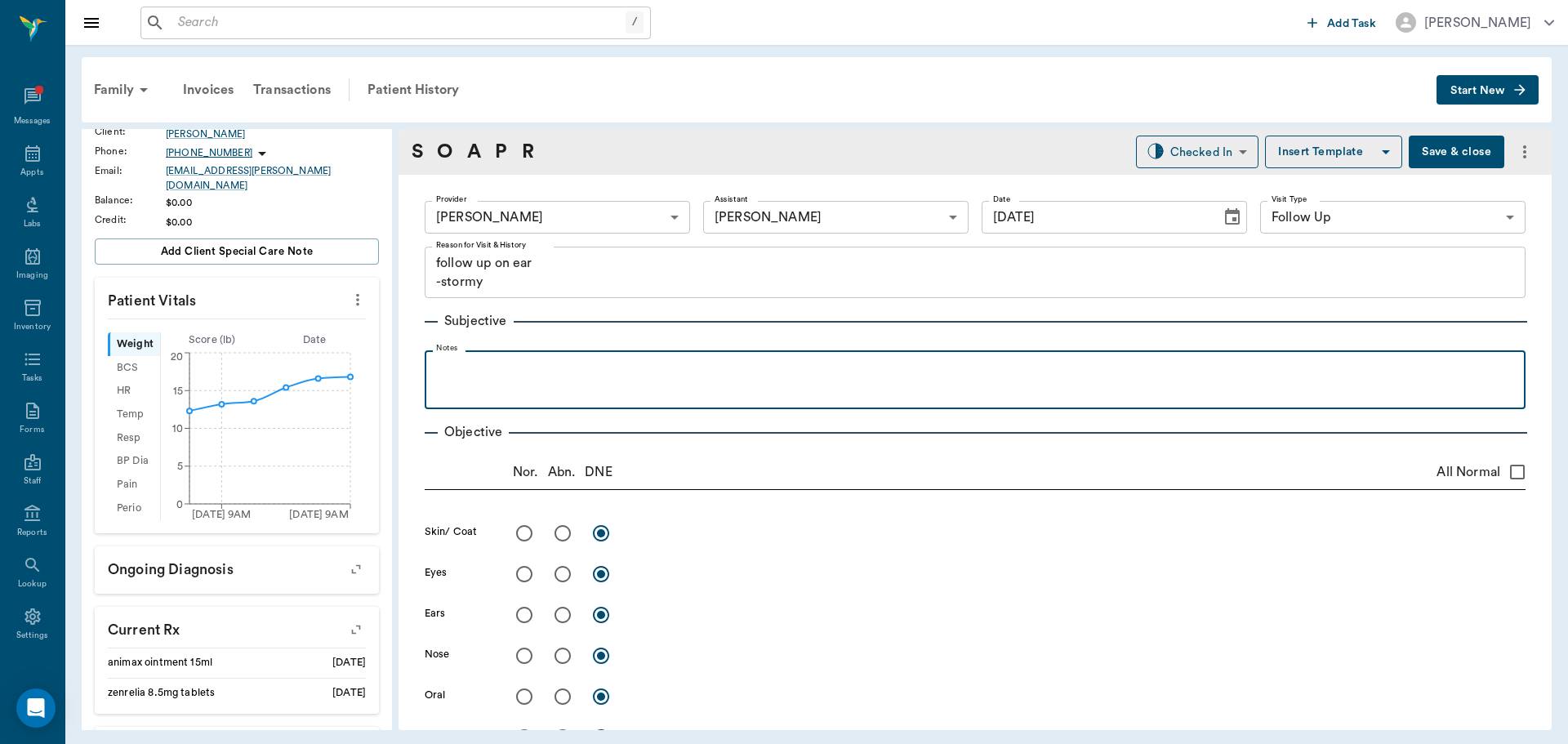
click at [432, 373] on fieldset "Notes" at bounding box center [975, 376] width 1101 height 65
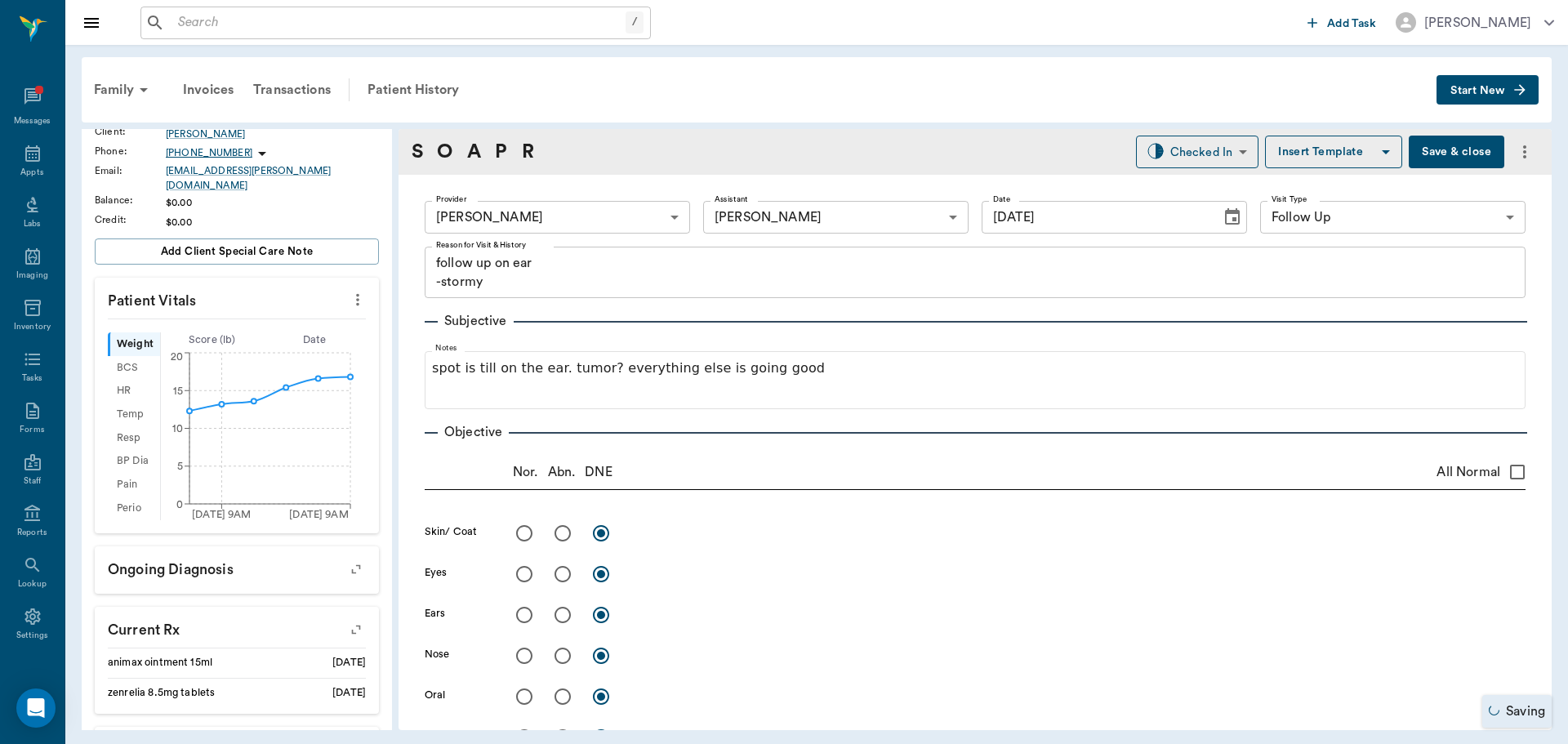
click at [1409, 158] on button "Save & close" at bounding box center [1456, 151] width 96 height 33
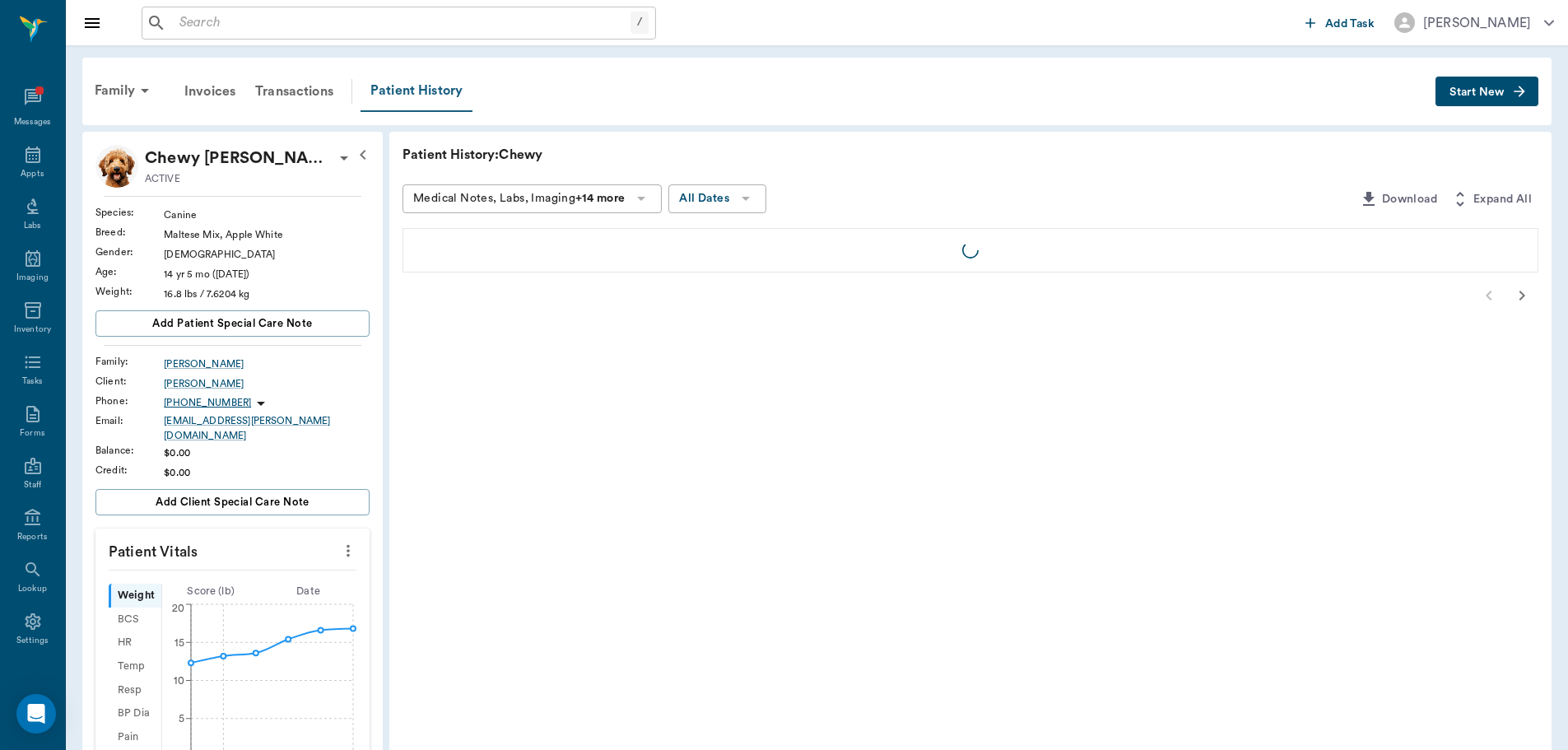
click at [400, 93] on div "Patient History" at bounding box center [416, 91] width 112 height 41
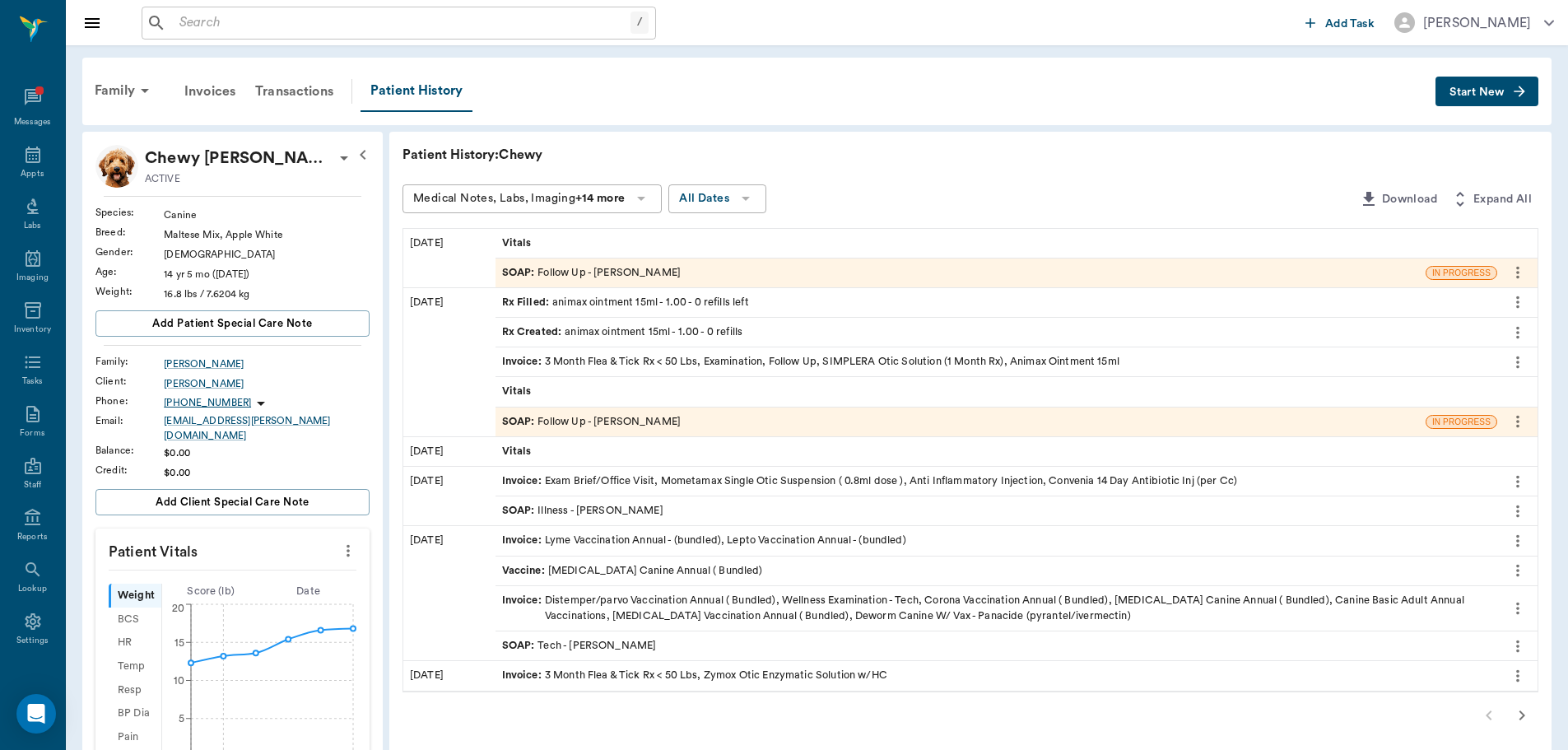
click at [518, 417] on span "SOAP :" at bounding box center [520, 422] width 36 height 16
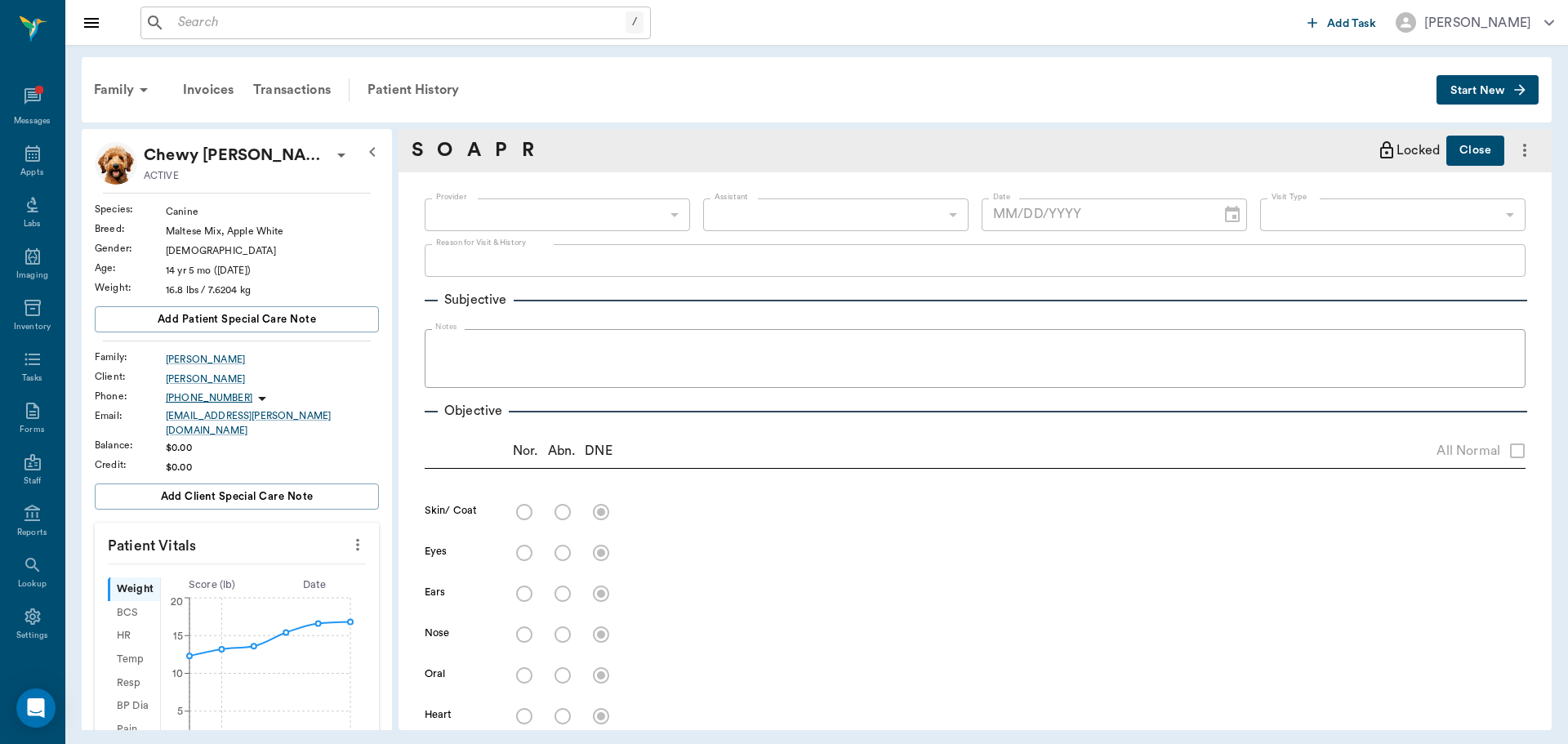
type input "63ec2f075fda476ae8351a4d"
type input "63ec2e7e52e12b0ba117b124"
type input "65d2be4f46e3a538d89b8c16"
type textarea "RECHECK ON EAR -STORMY"
radio input "true"
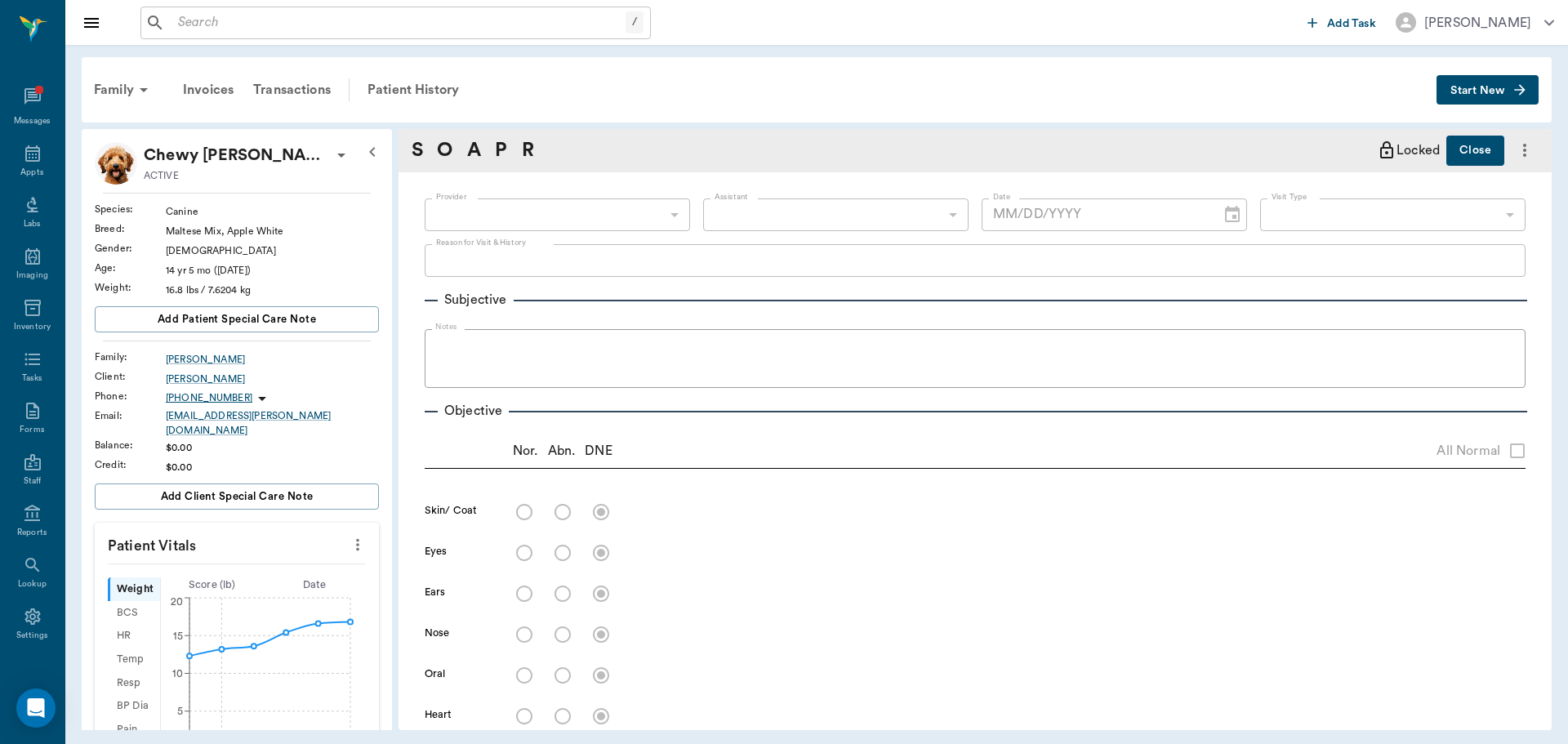
type textarea "R ear has a inflammatory mass, still some infection in canal, try changing to s…"
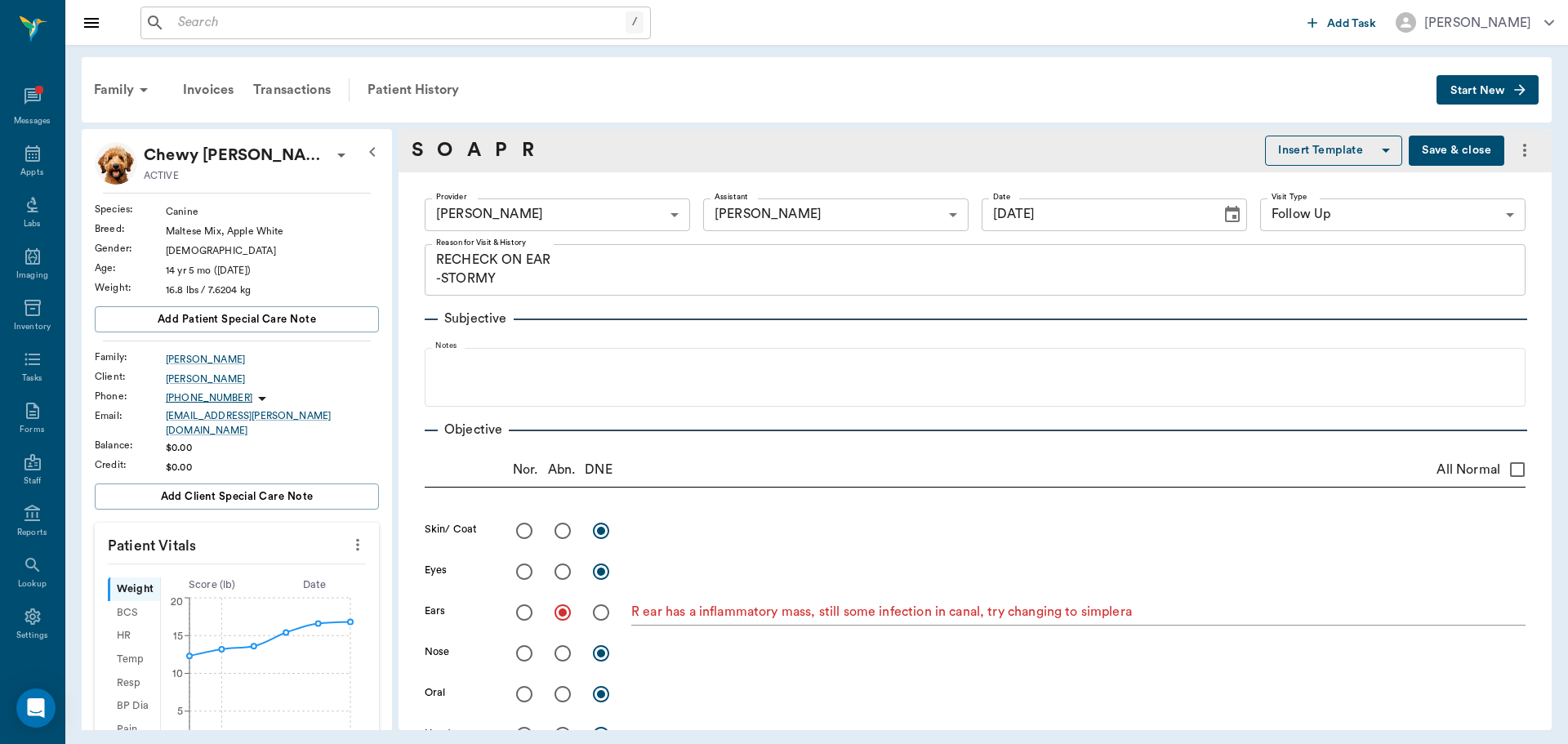
type input "[DATE]"
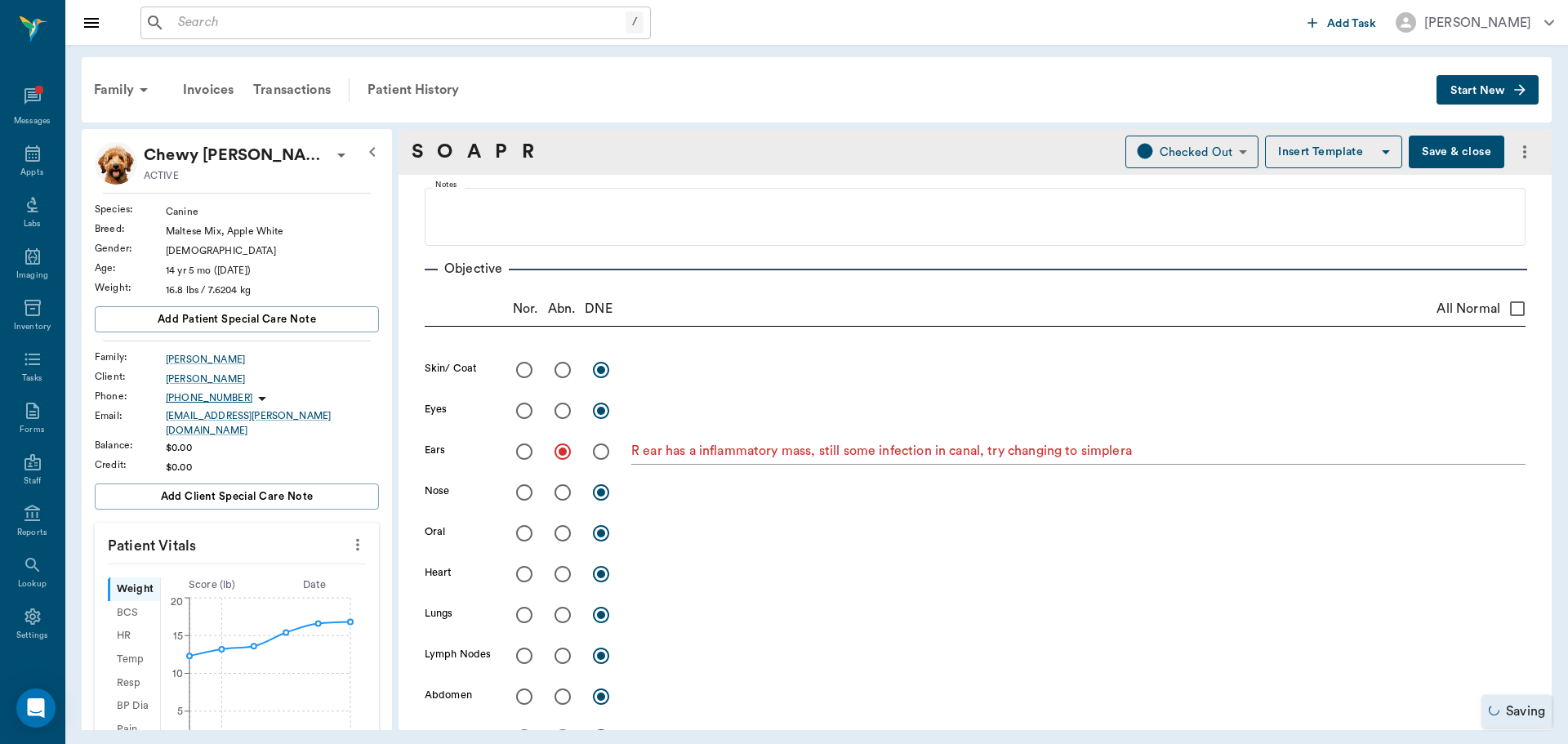
scroll to position [245, 0]
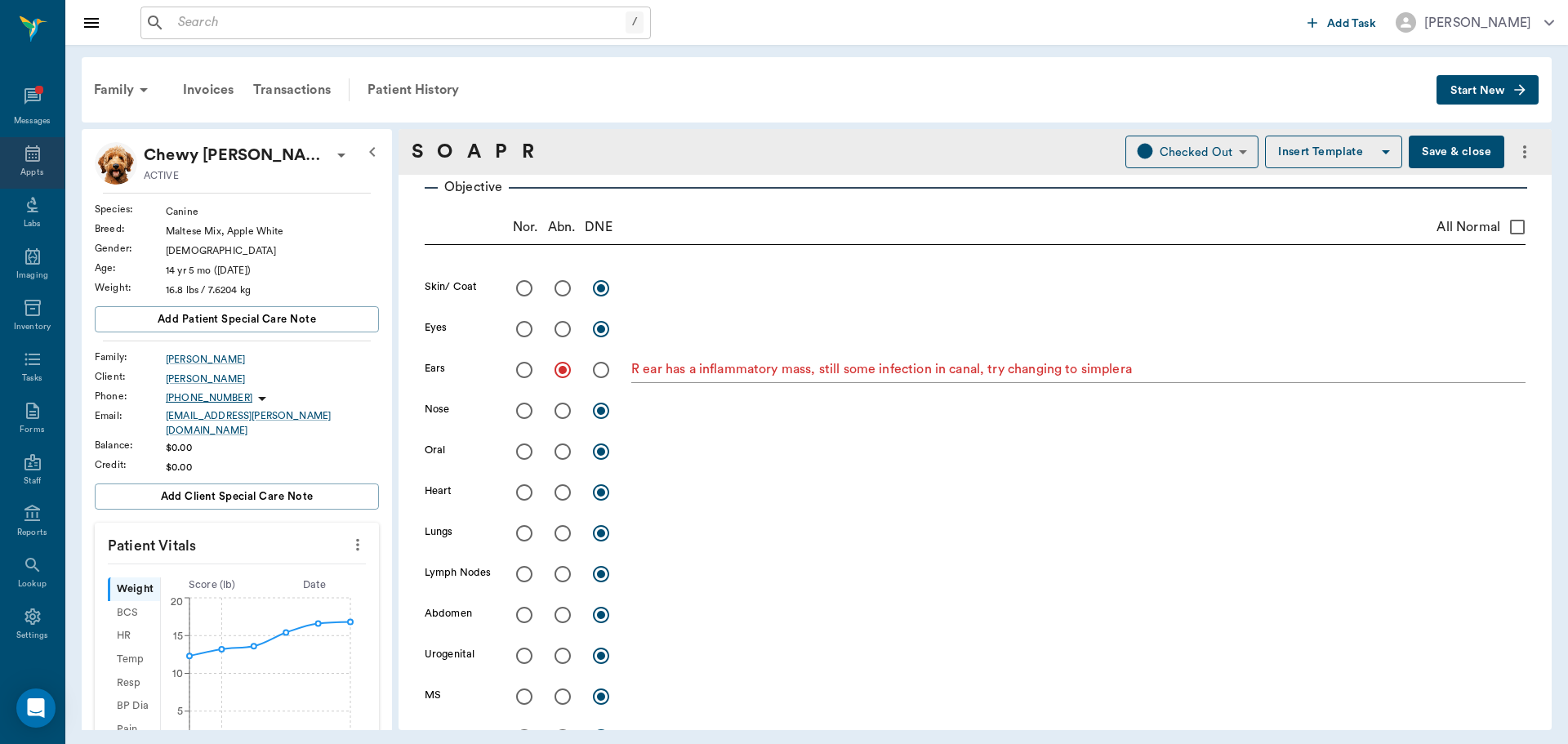
click at [14, 162] on div "Appts" at bounding box center [32, 163] width 64 height 51
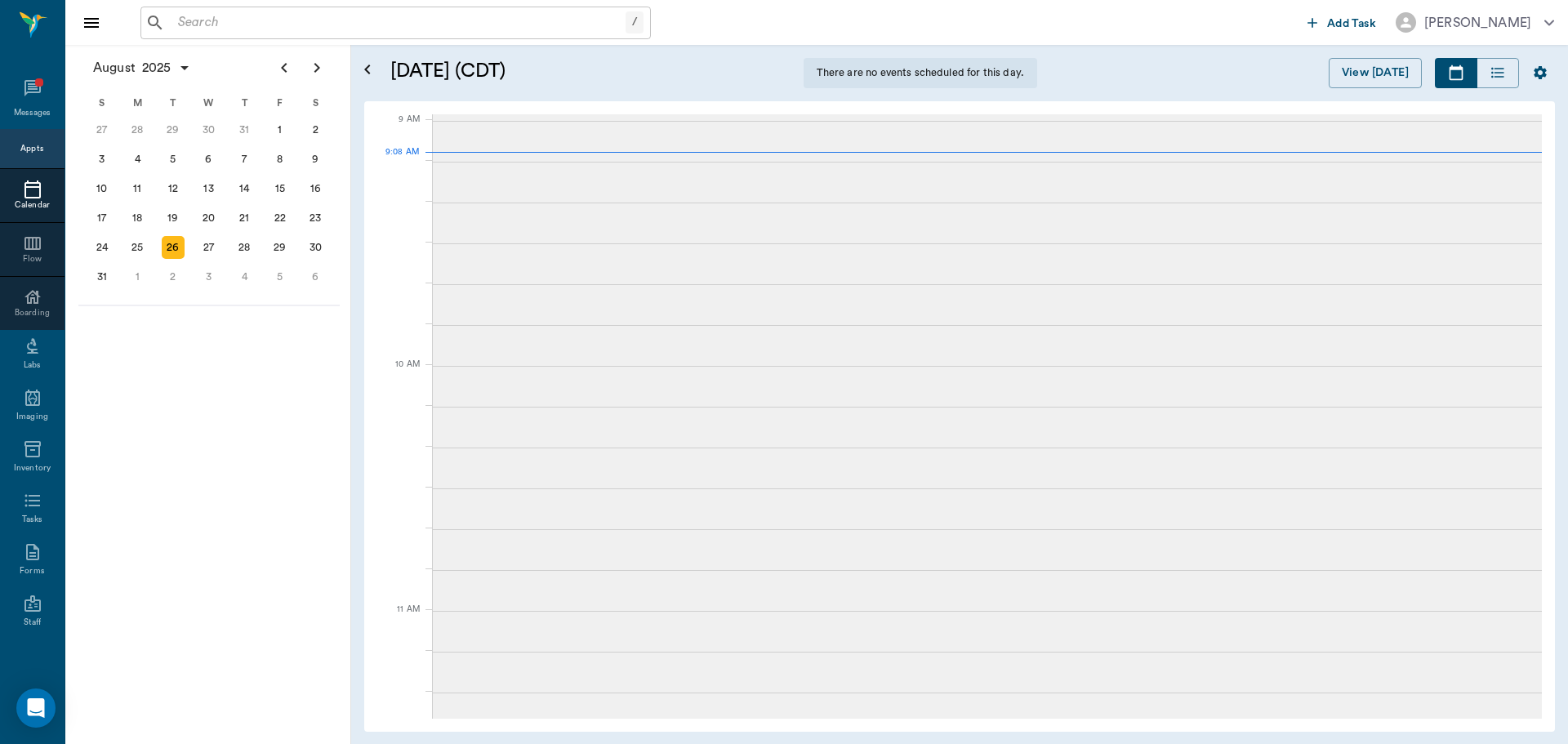
scroll to position [246, 0]
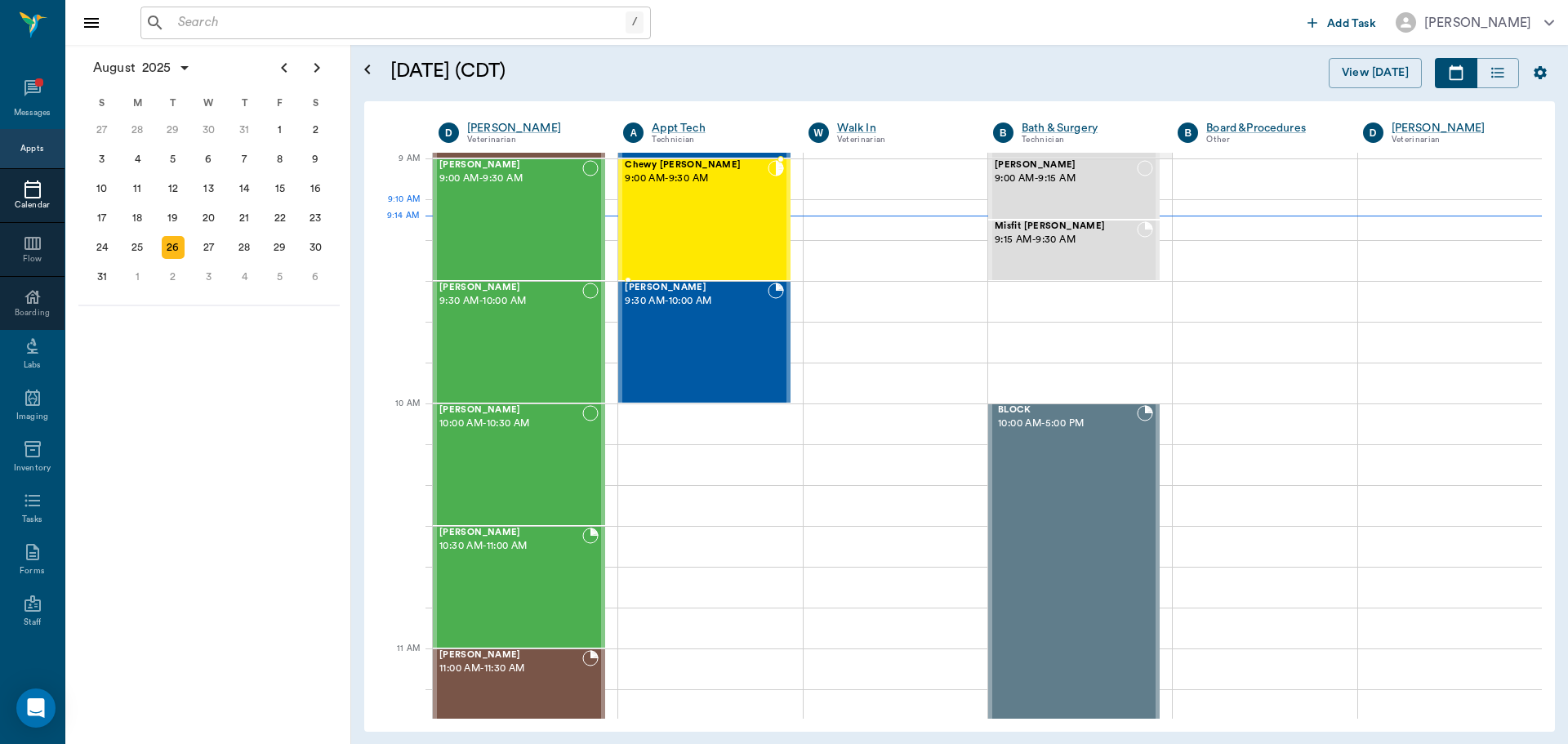
click at [760, 225] on div "Chewy [PERSON_NAME] 9:00 AM - 9:30 AM" at bounding box center [696, 219] width 142 height 119
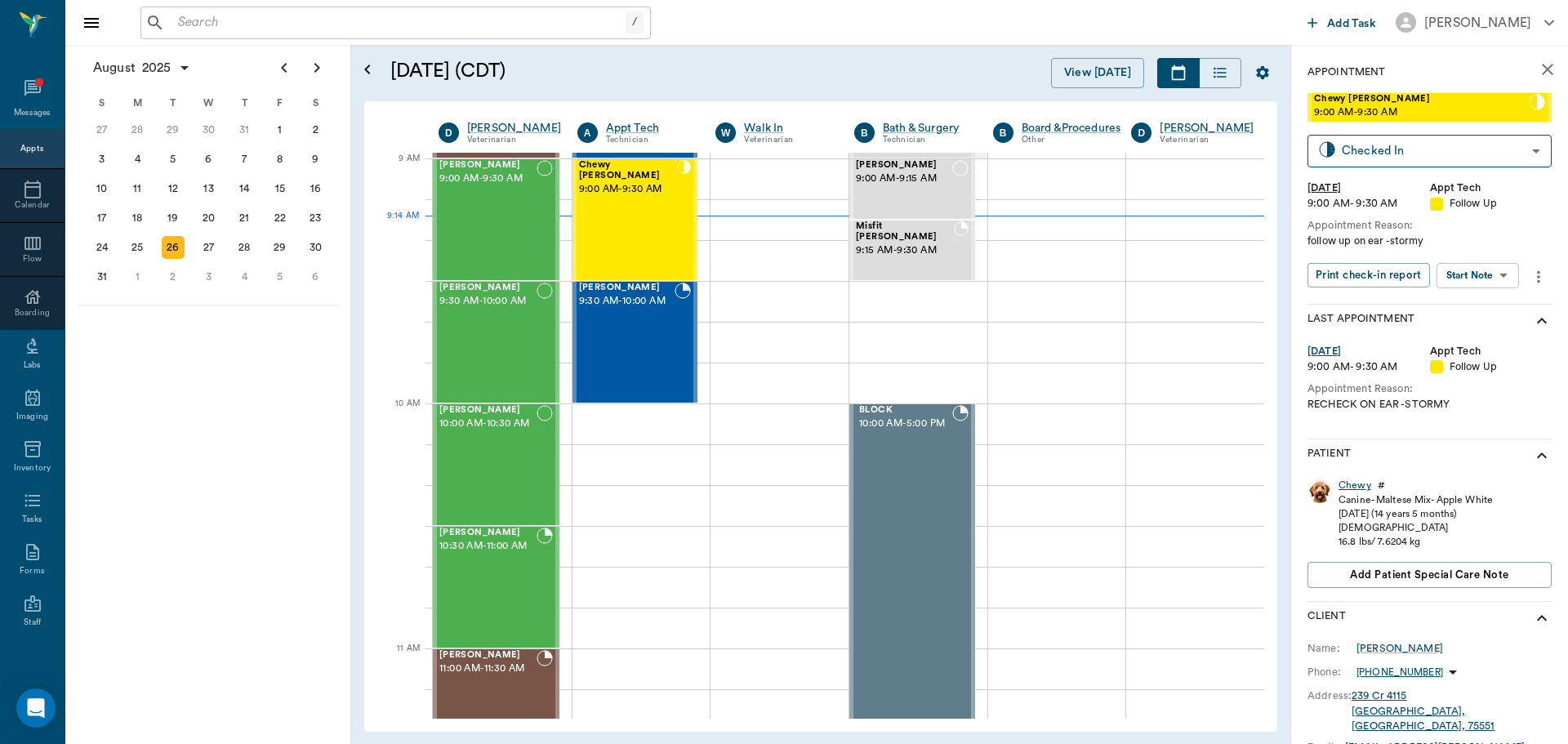
click at [1350, 484] on div "Chewy" at bounding box center [1354, 485] width 33 height 14
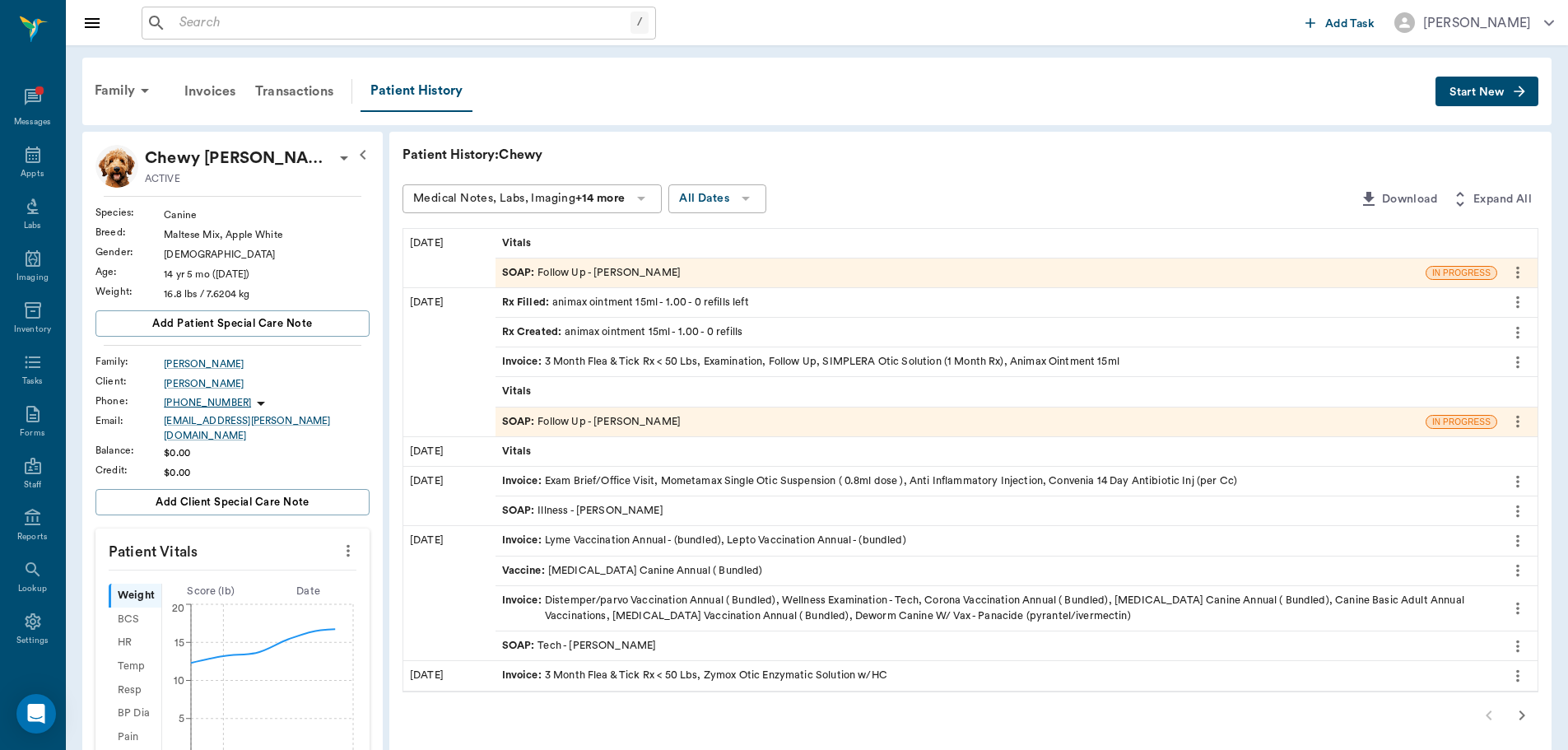
click at [520, 417] on span "SOAP :" at bounding box center [520, 422] width 36 height 16
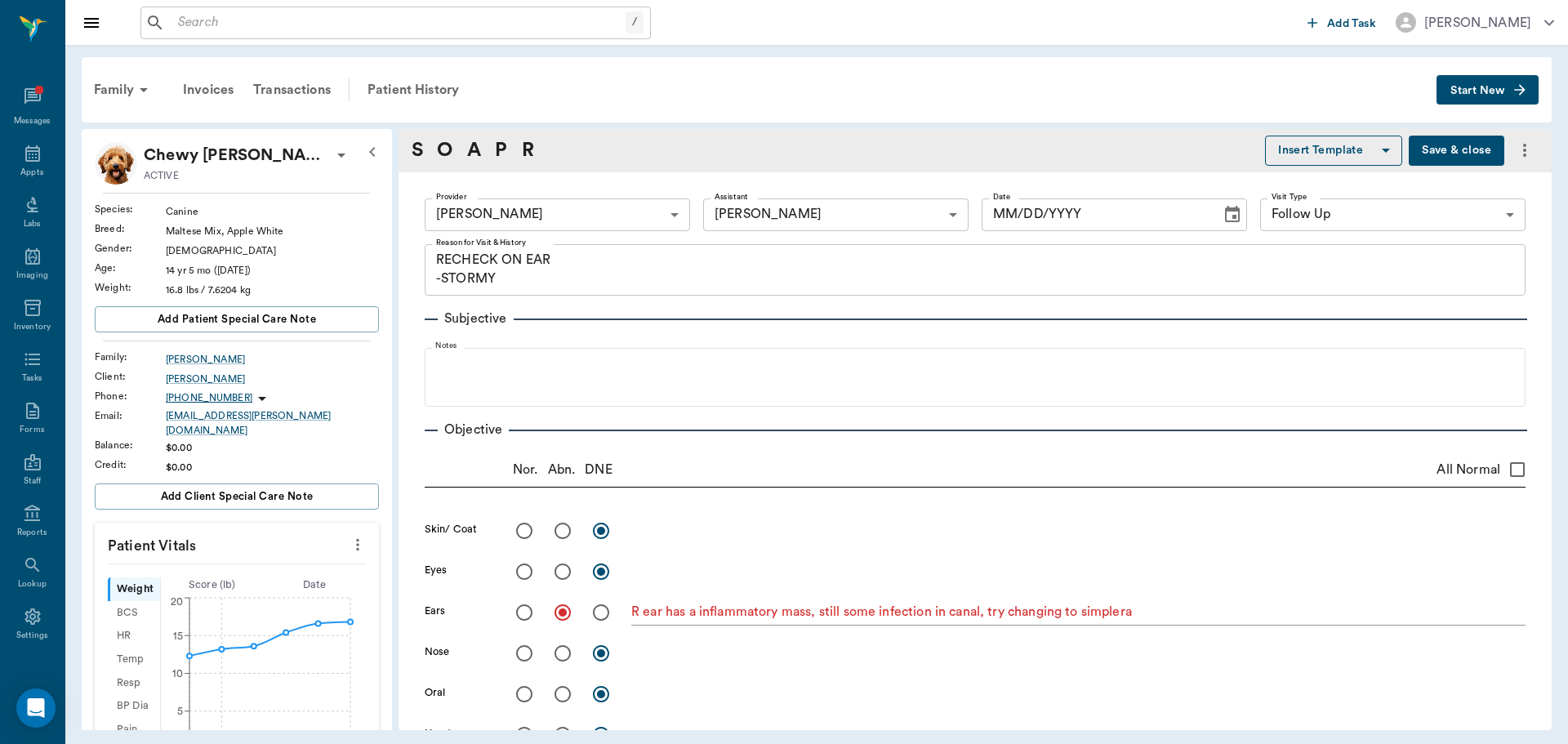
type input "63ec2f075fda476ae8351a4d"
type input "63ec2e7e52e12b0ba117b124"
type input "65d2be4f46e3a538d89b8c16"
type textarea "RECHECK ON EAR -STORMY"
radio input "true"
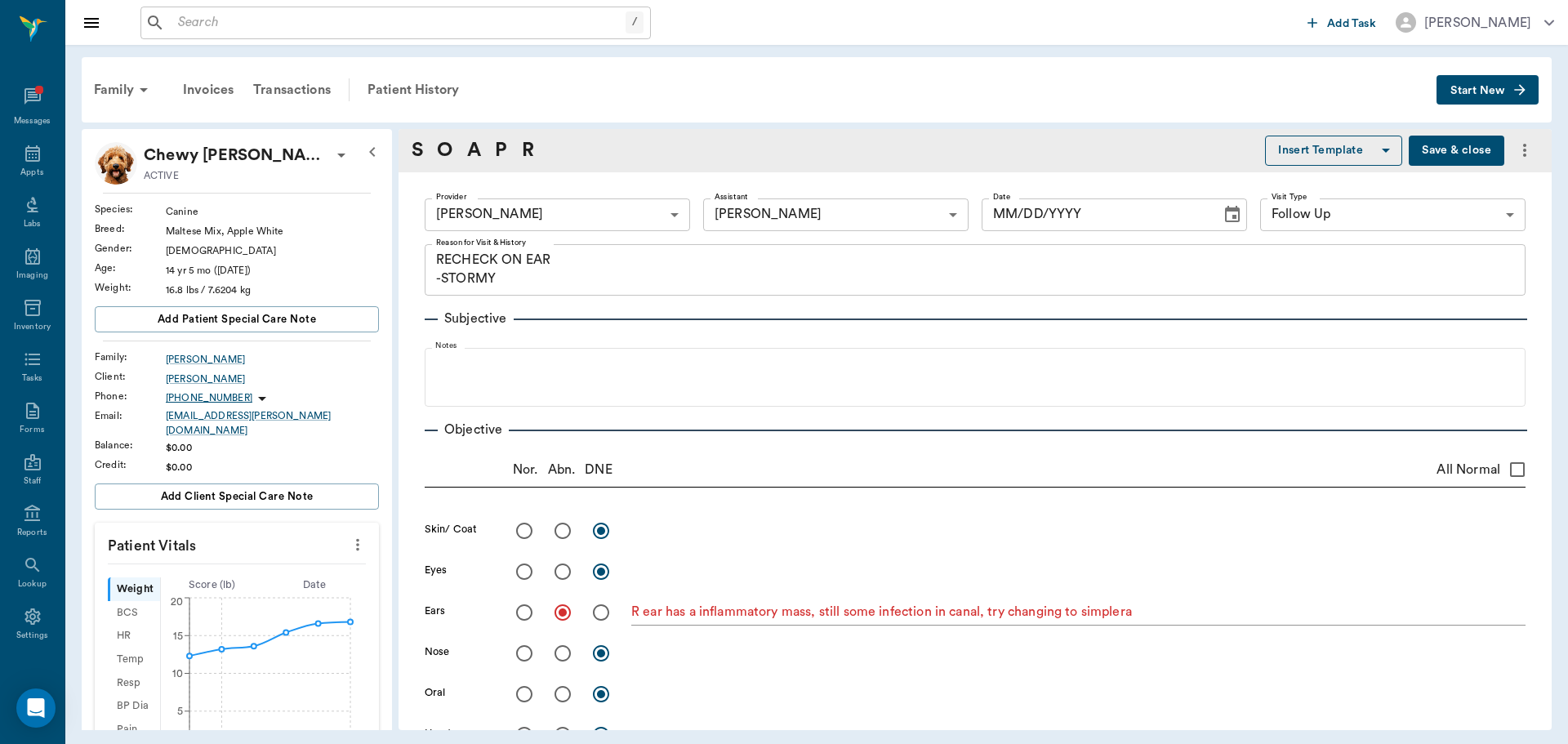
type textarea "R ear has a inflammatory mass, still some infection in canal, try changing to s…"
type input "[DATE]"
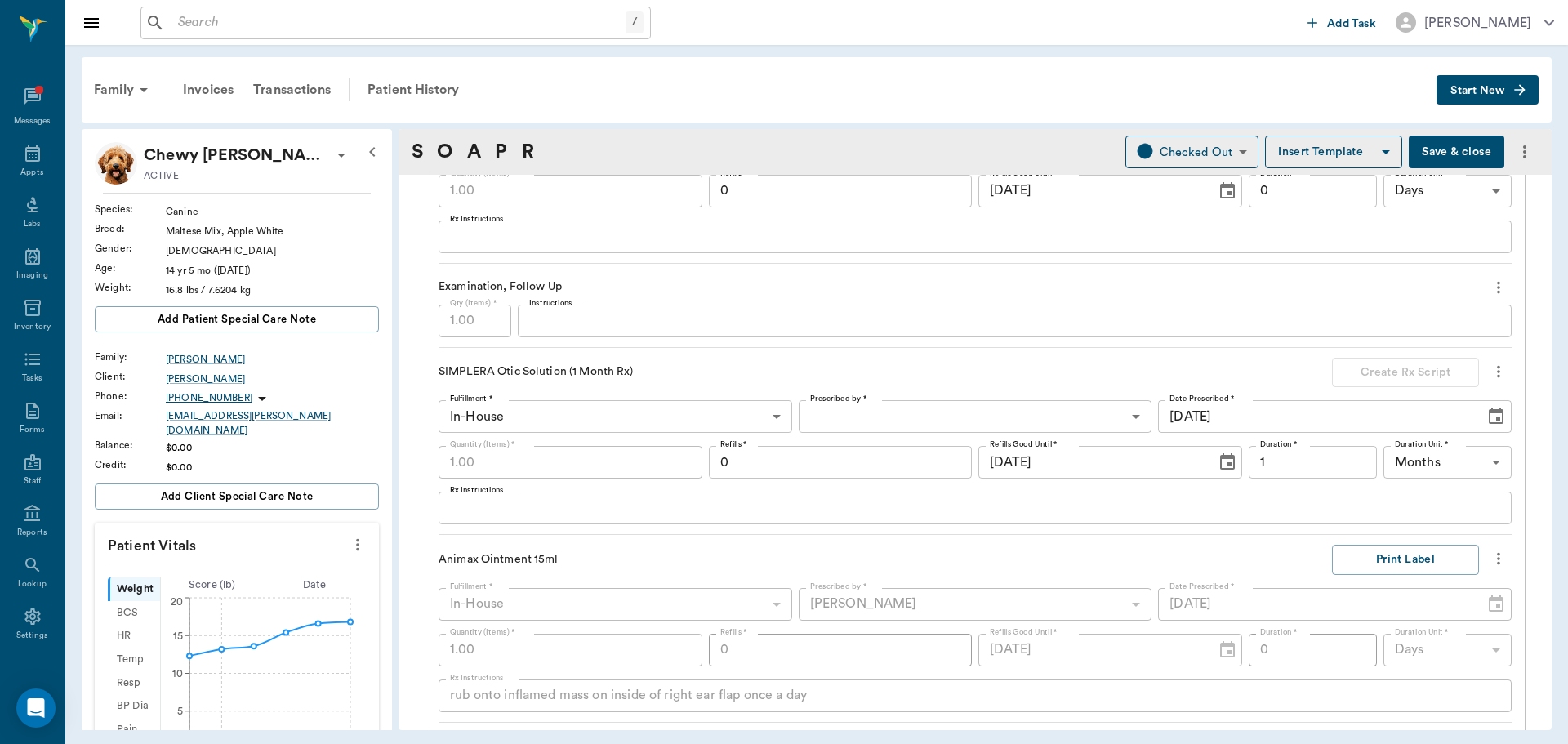
scroll to position [1225, 0]
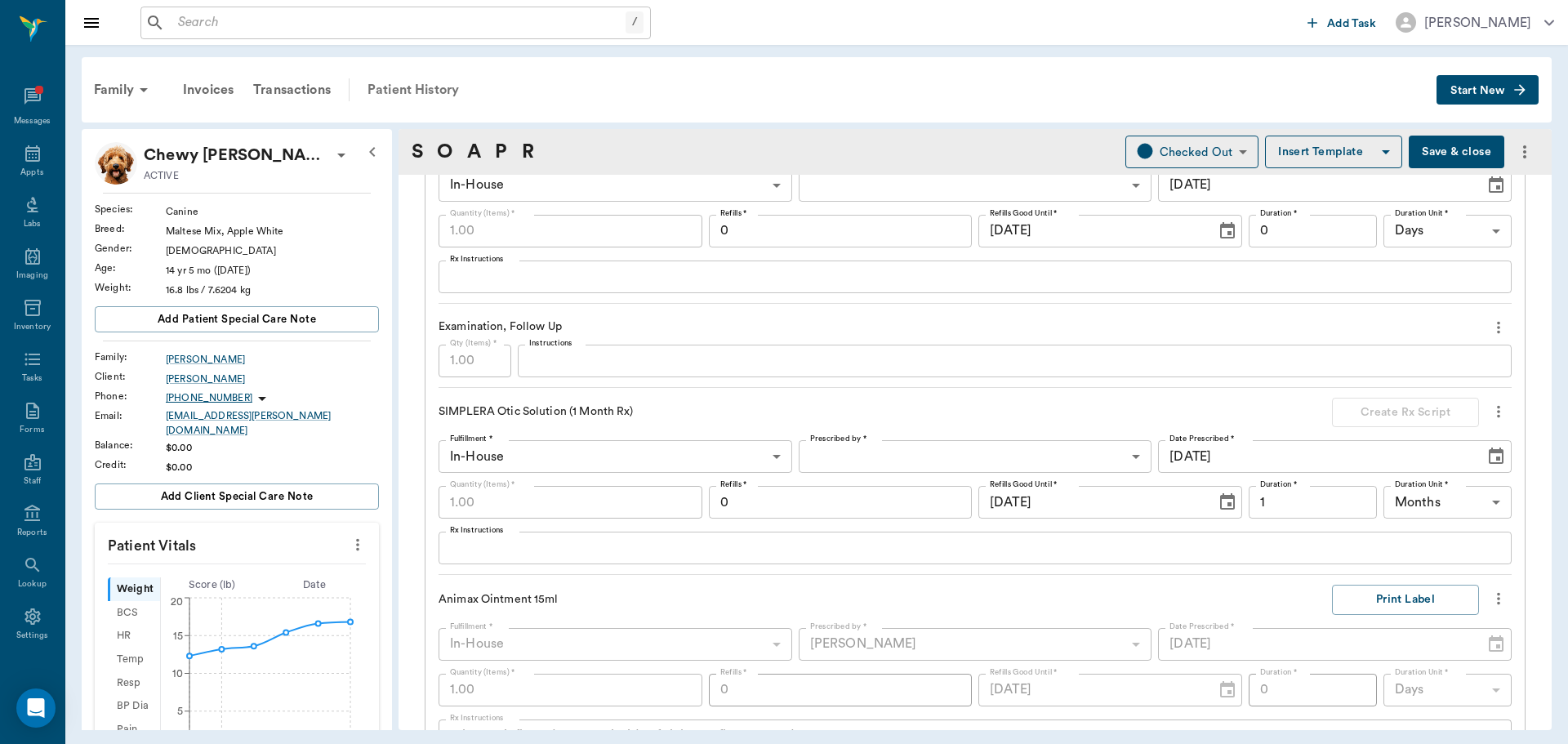
click at [406, 78] on div "Patient History" at bounding box center [412, 90] width 112 height 39
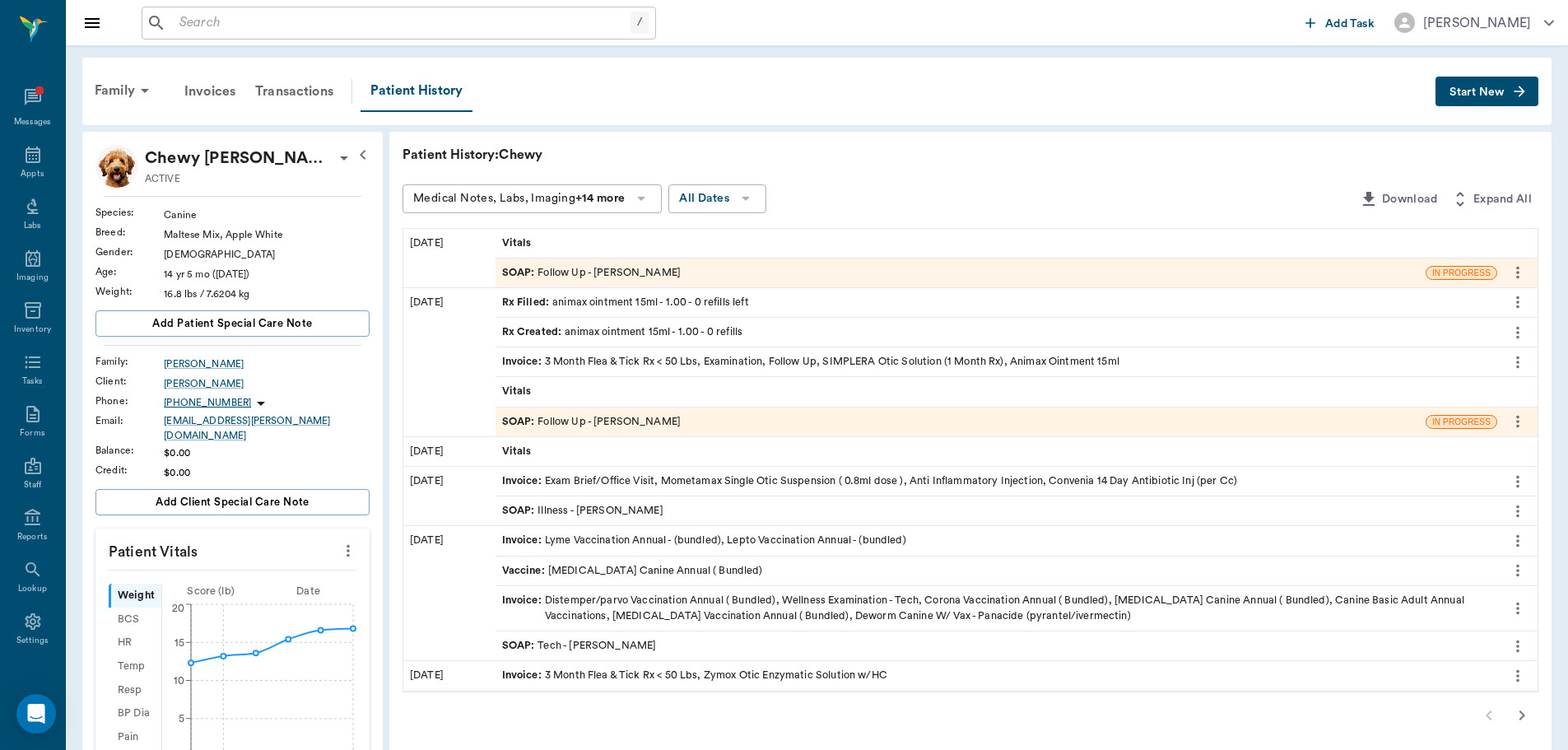
click at [516, 275] on span "SOAP :" at bounding box center [520, 273] width 36 height 16
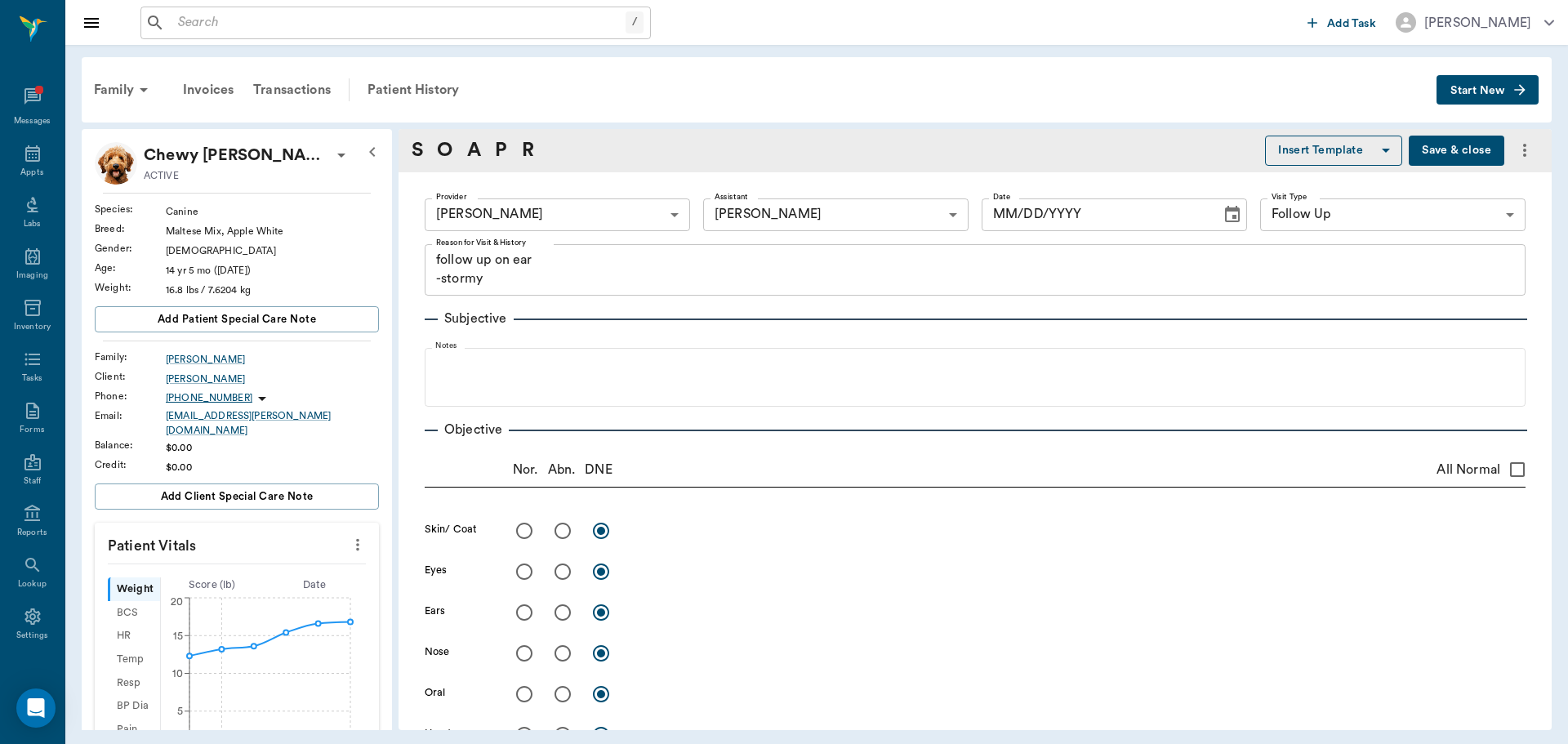
type input "63ec2f075fda476ae8351a4d"
type input "63ec2e7e52e12b0ba117b124"
type input "65d2be4f46e3a538d89b8c16"
type textarea "follow up on ear -stormy"
type input "[DATE]"
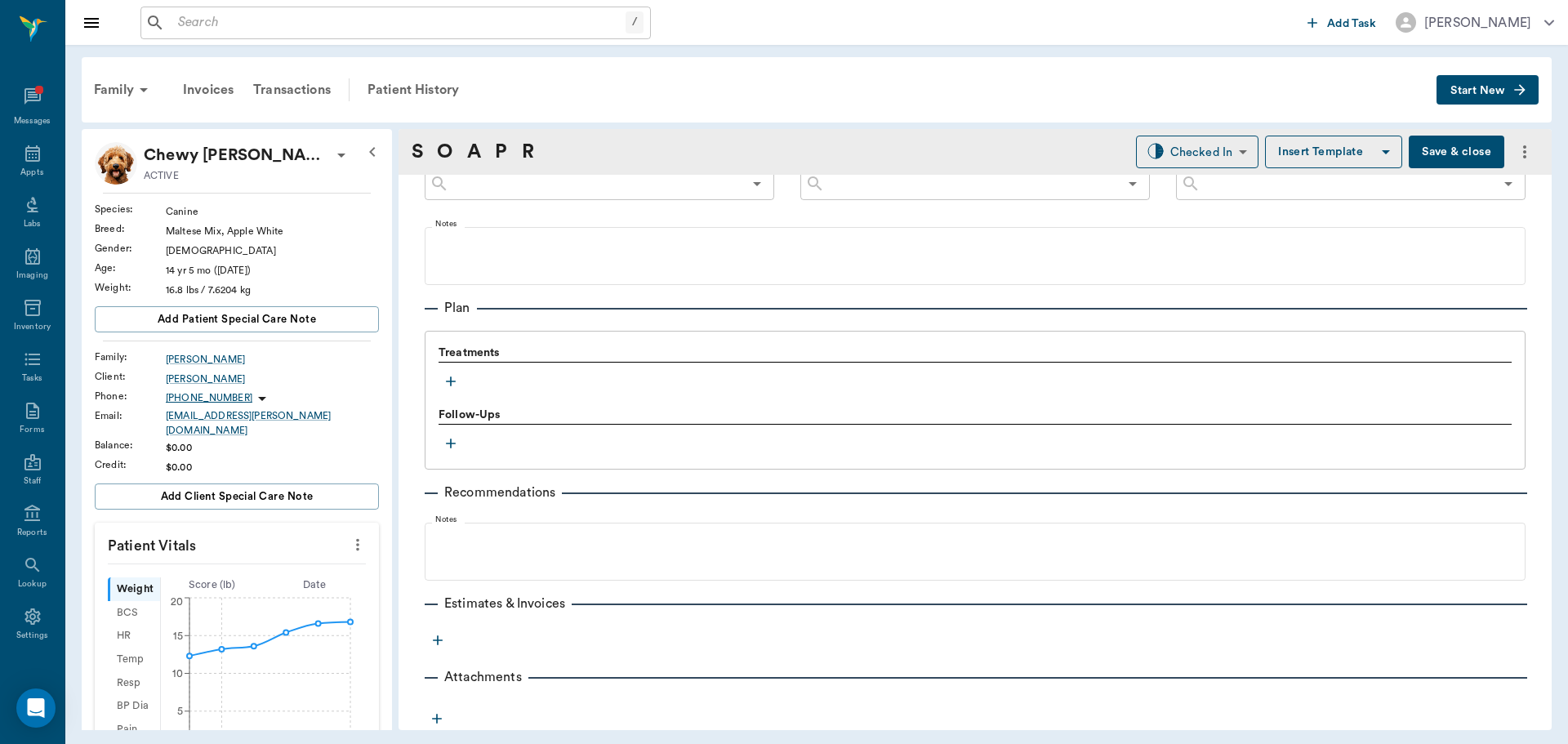
scroll to position [973, 0]
click at [448, 386] on icon "button" at bounding box center [451, 380] width 17 height 17
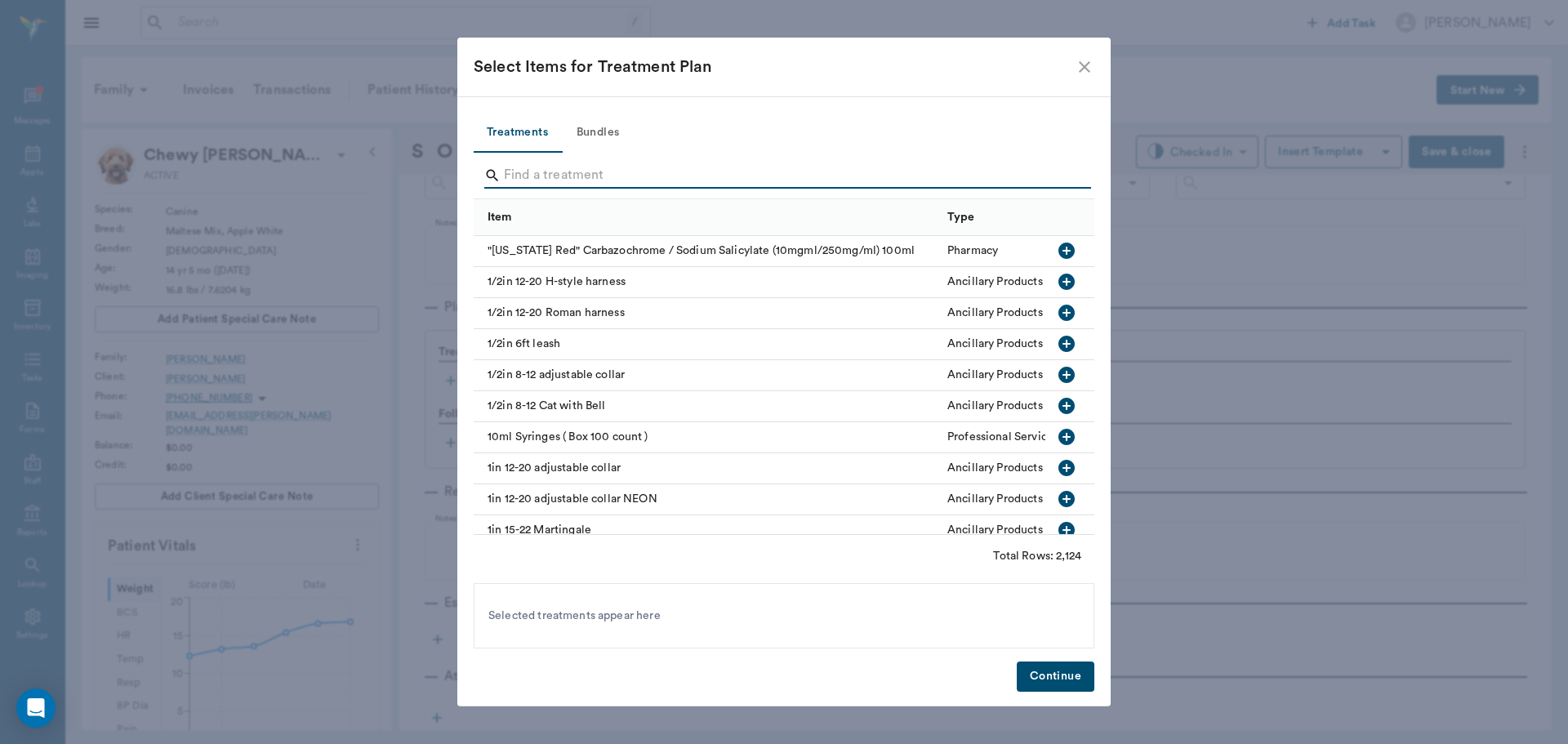
click at [542, 167] on input "Search" at bounding box center [785, 176] width 562 height 26
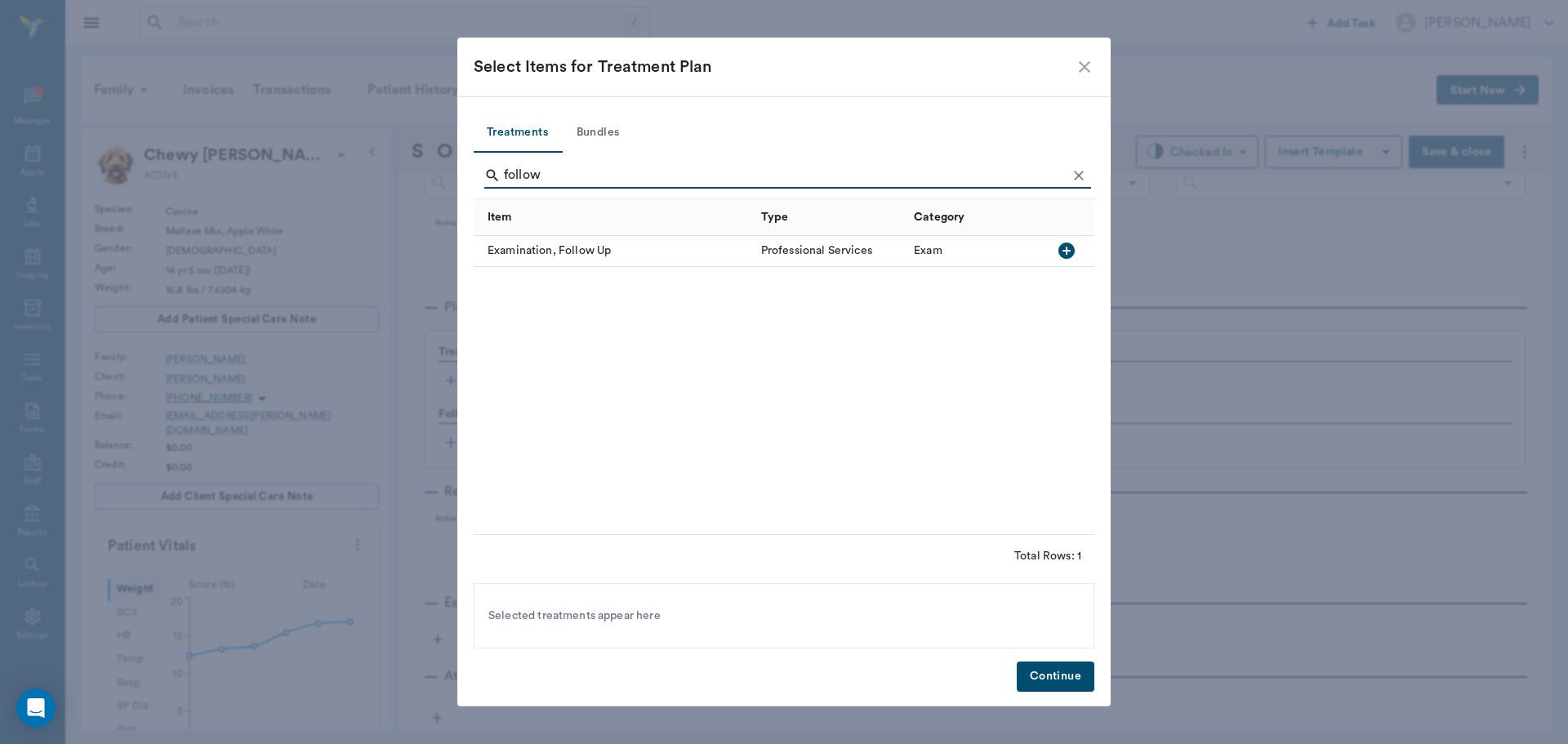
type input "follow"
click at [1063, 244] on icon "button" at bounding box center [1067, 251] width 17 height 17
click at [1050, 682] on button "Continue" at bounding box center [1055, 676] width 78 height 31
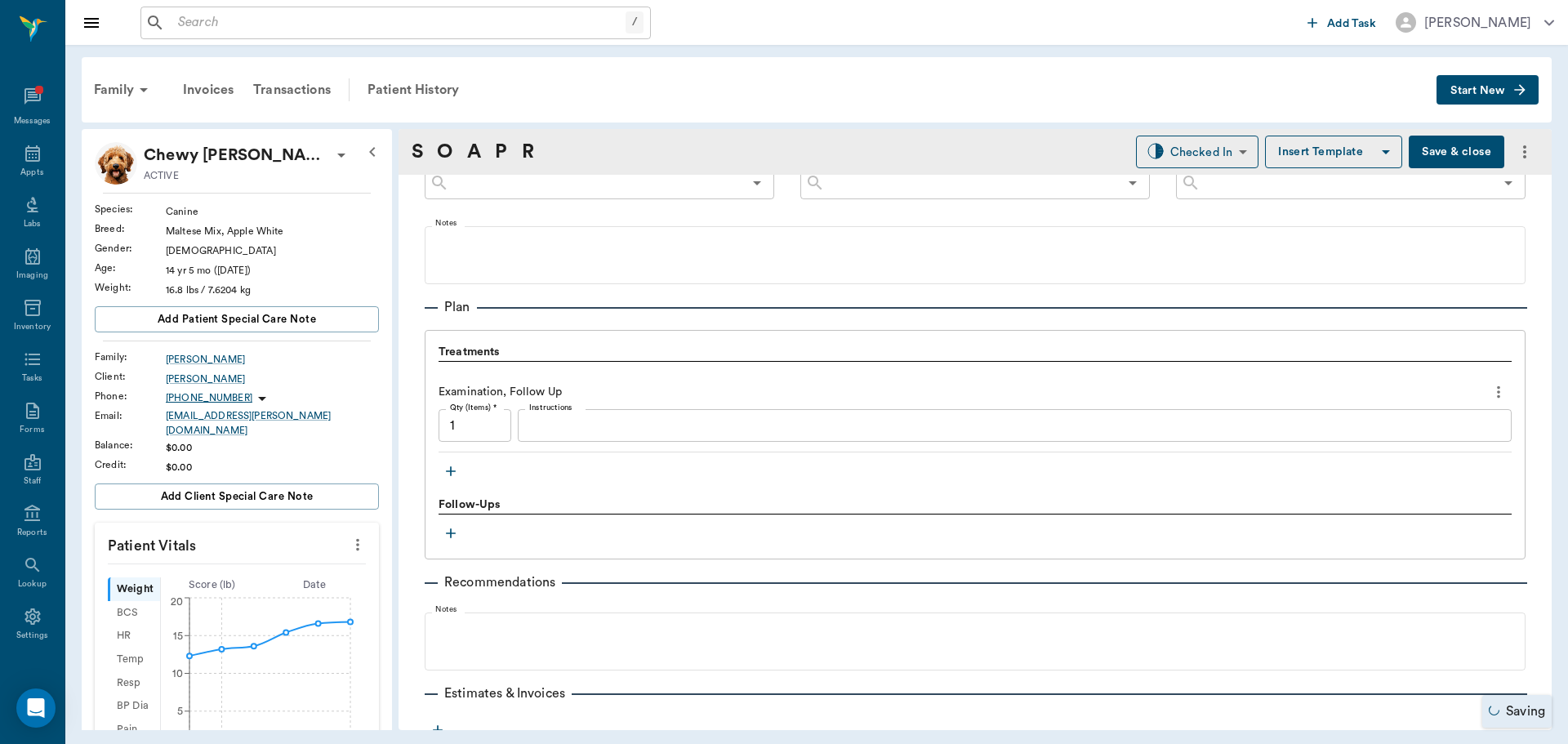
click at [448, 472] on icon "button" at bounding box center [451, 471] width 17 height 17
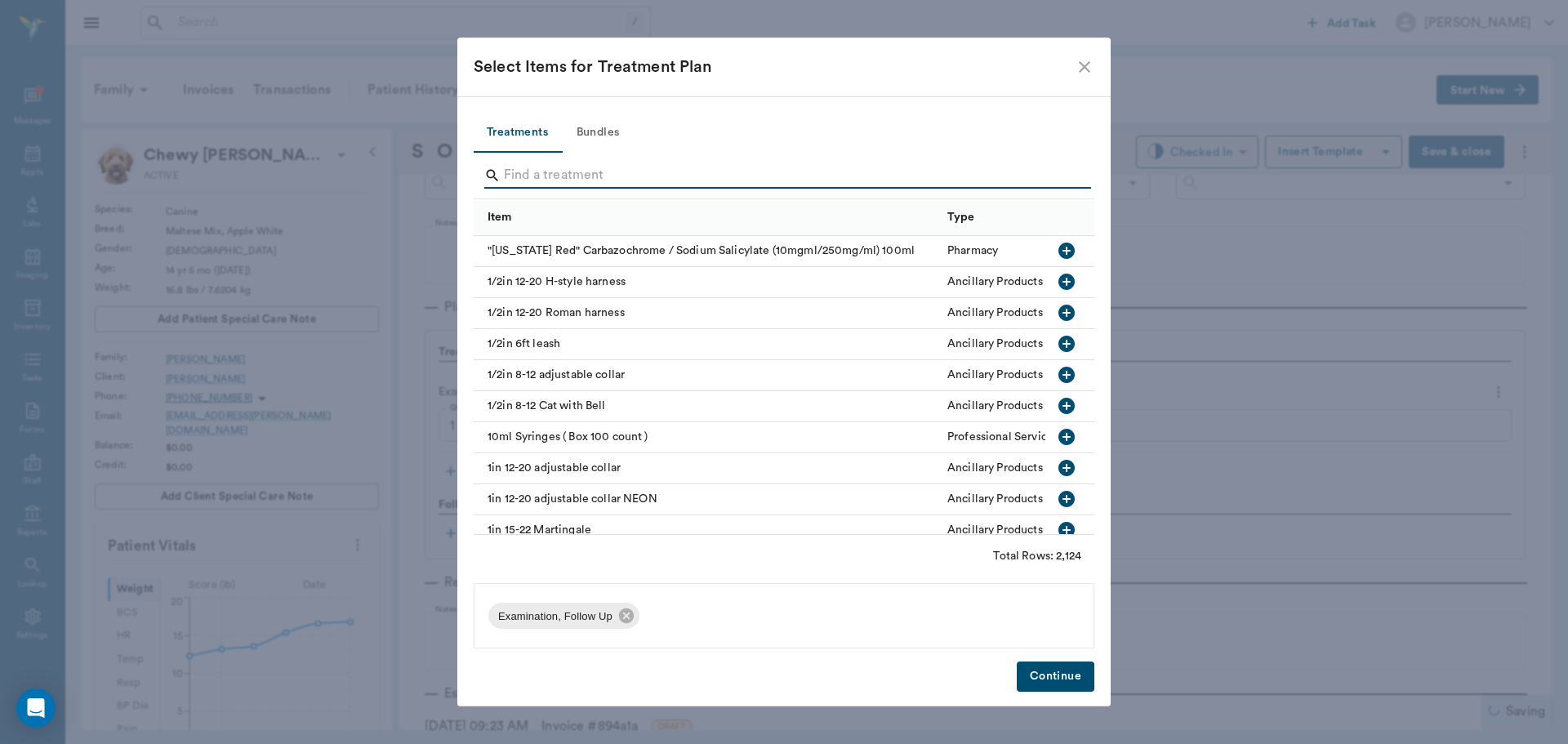
click at [551, 178] on input "Search" at bounding box center [785, 176] width 562 height 26
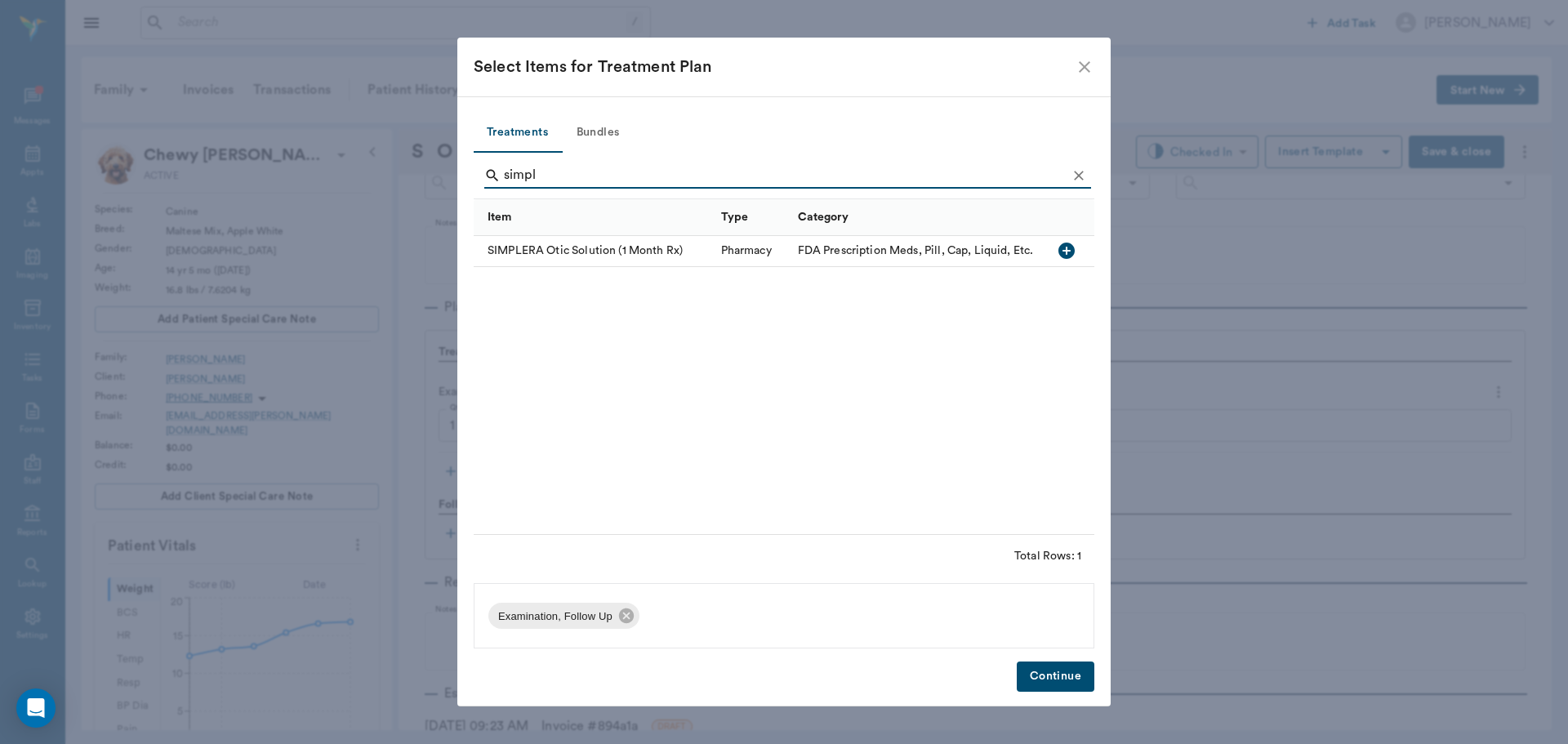
type input "simpl"
click at [1060, 254] on icon "button" at bounding box center [1067, 251] width 17 height 17
click at [1054, 669] on button "Continue" at bounding box center [1055, 676] width 78 height 31
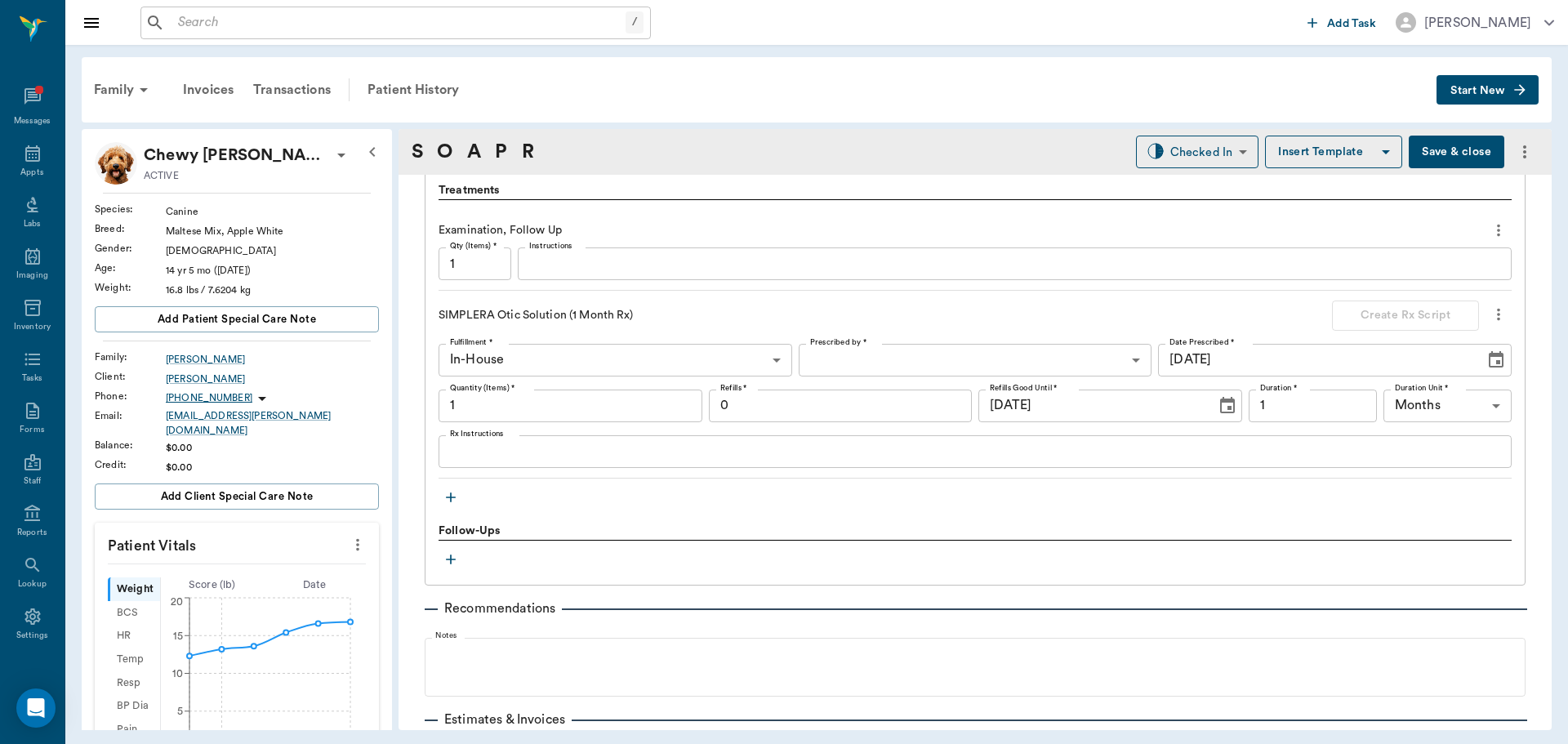
scroll to position [1136, 0]
click at [452, 496] on icon "button" at bounding box center [451, 495] width 17 height 17
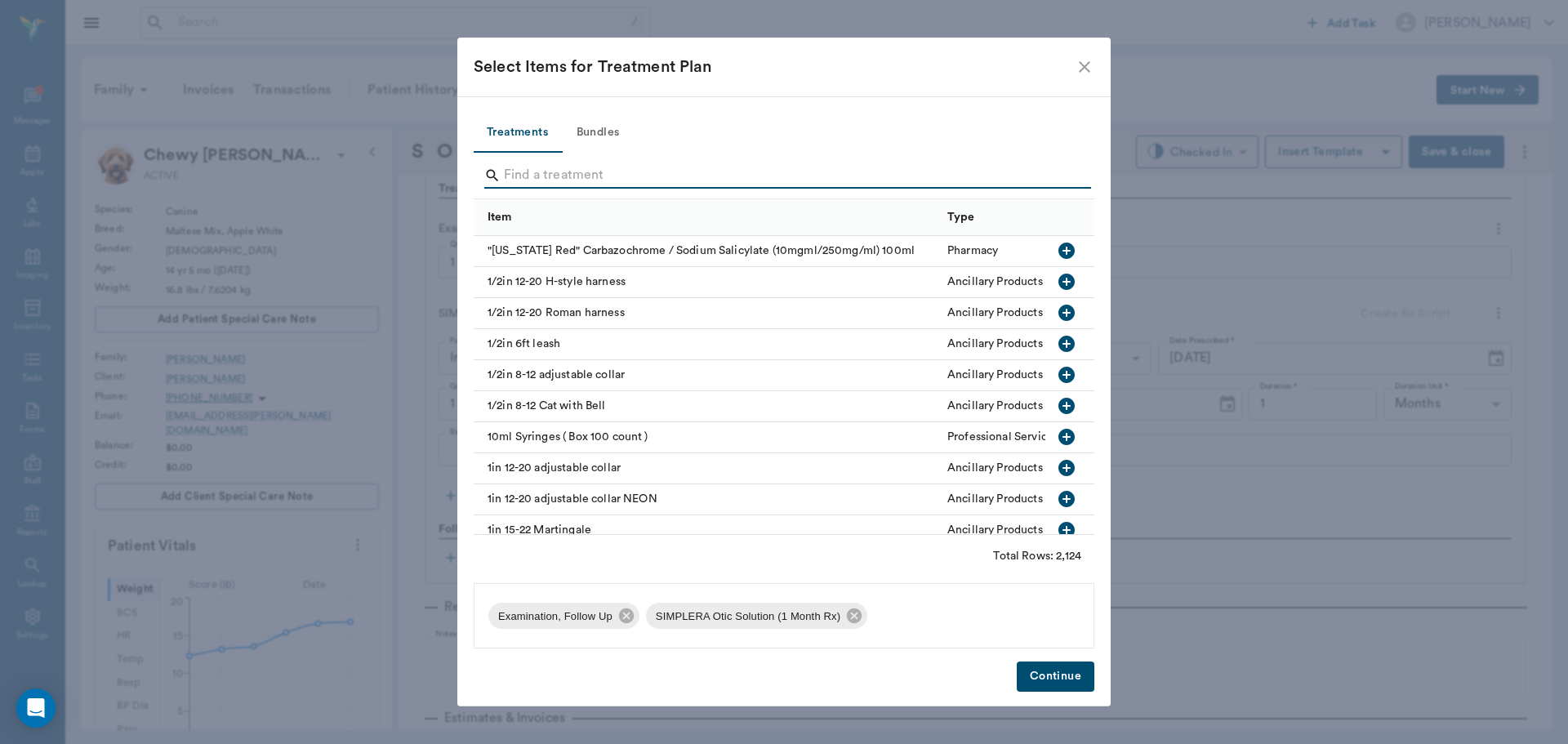
click at [531, 173] on input "Search" at bounding box center [785, 176] width 562 height 26
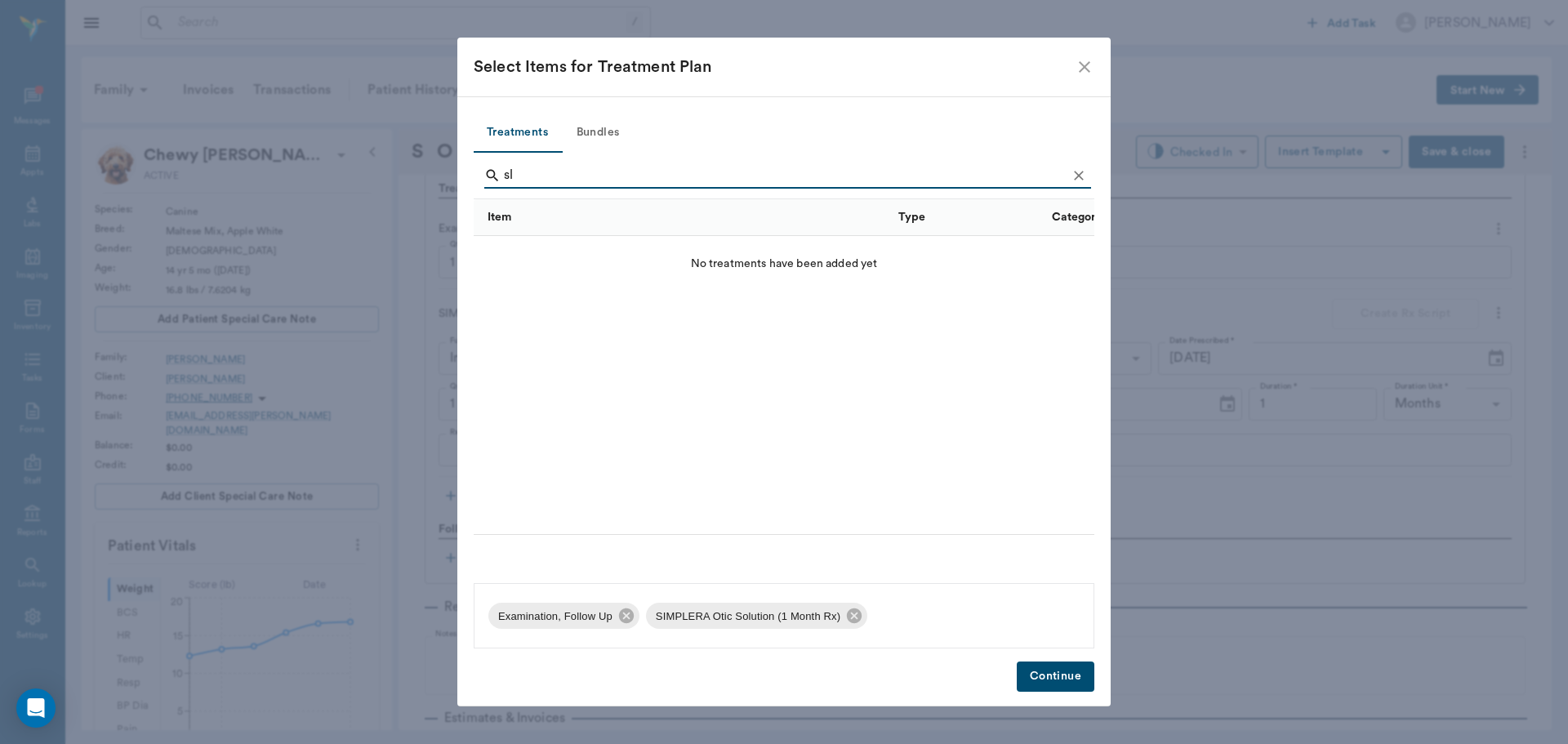
type input "s"
type input "asp"
click at [1064, 244] on icon "button" at bounding box center [1067, 251] width 17 height 17
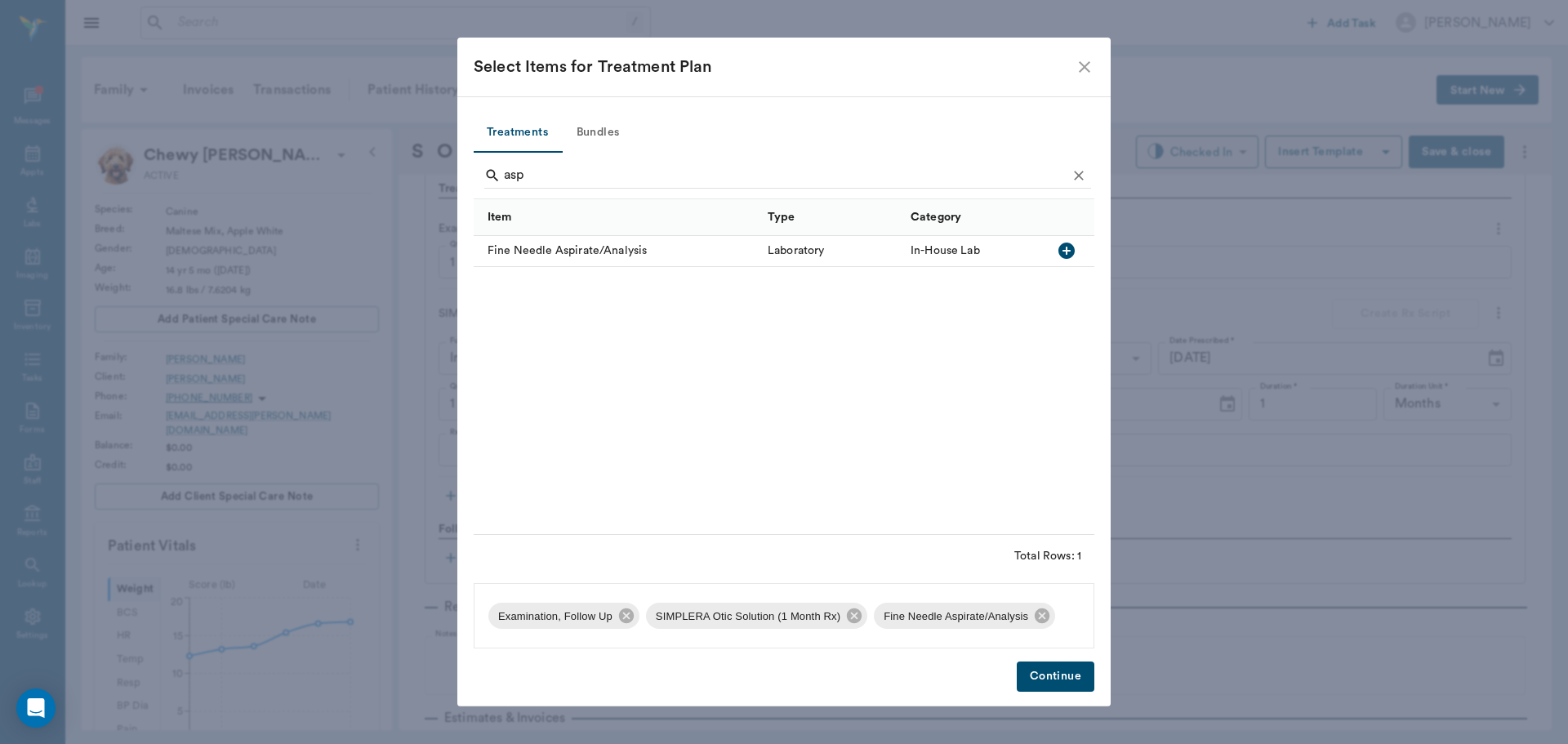
click at [1059, 681] on button "Continue" at bounding box center [1055, 676] width 78 height 31
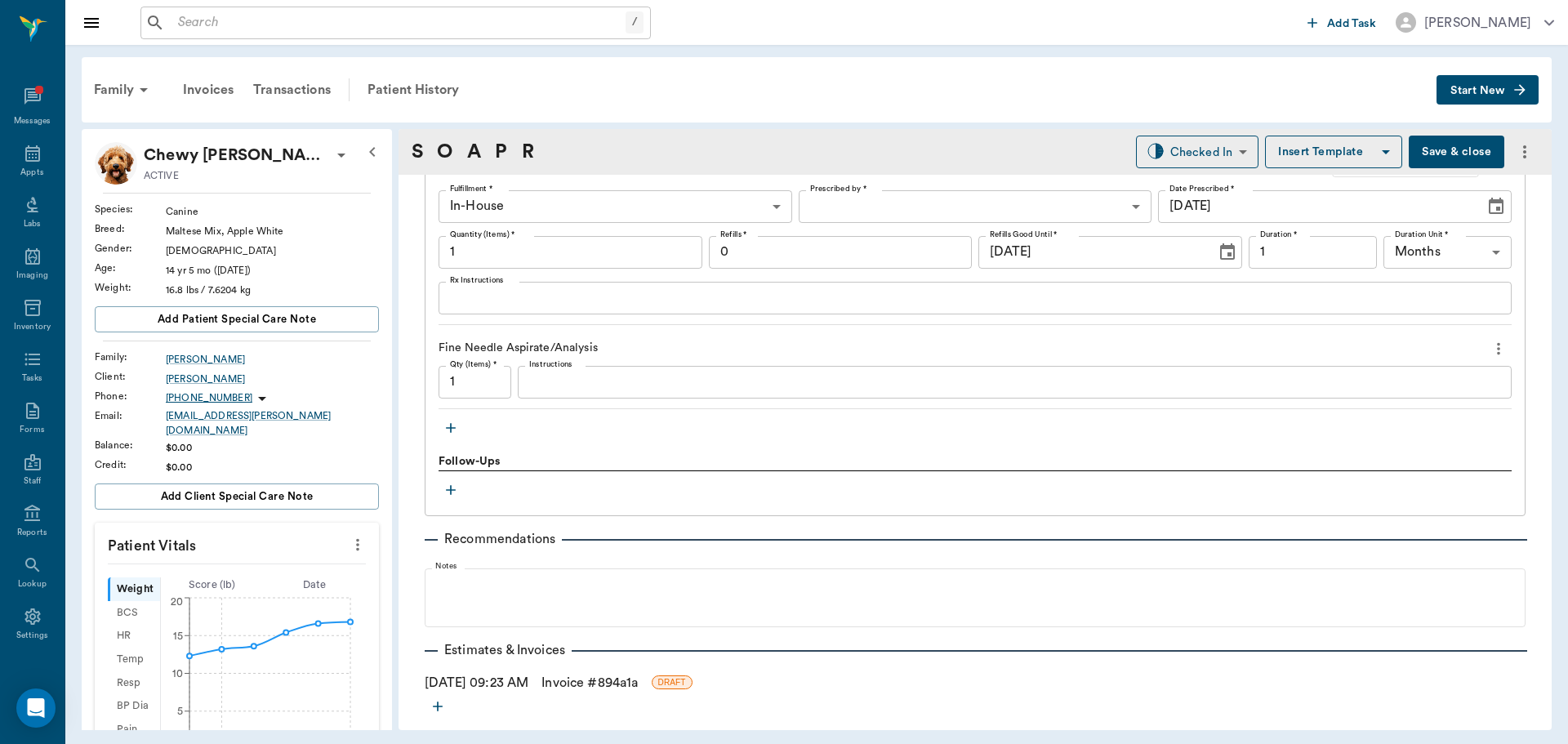
scroll to position [1355, 0]
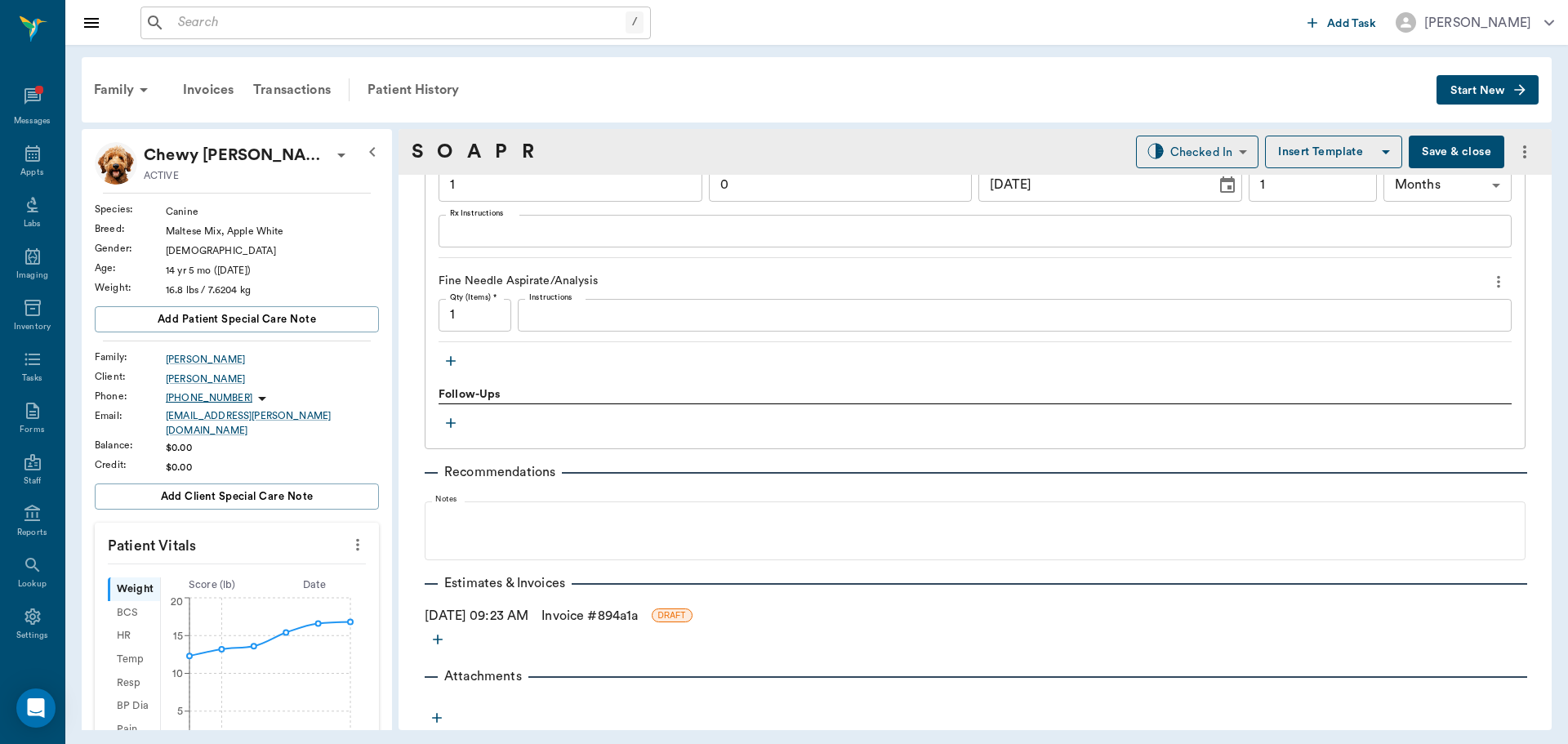
click at [1431, 148] on button "Save & close" at bounding box center [1456, 151] width 96 height 33
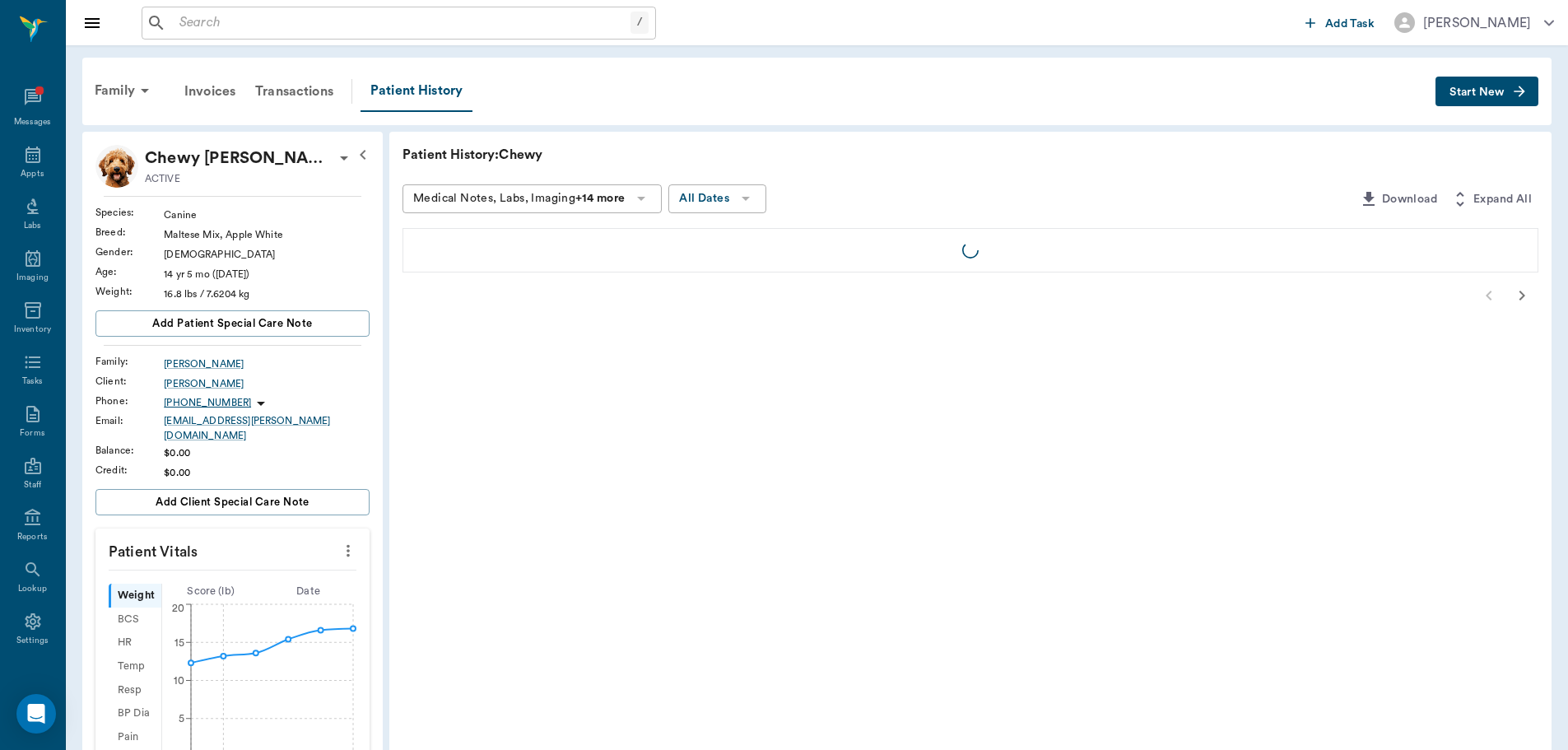
click at [644, 619] on div "Patient History: Chewy Medical Notes, Labs, Imaging +14 more All Dates Download…" at bounding box center [969, 705] width 1162 height 1148
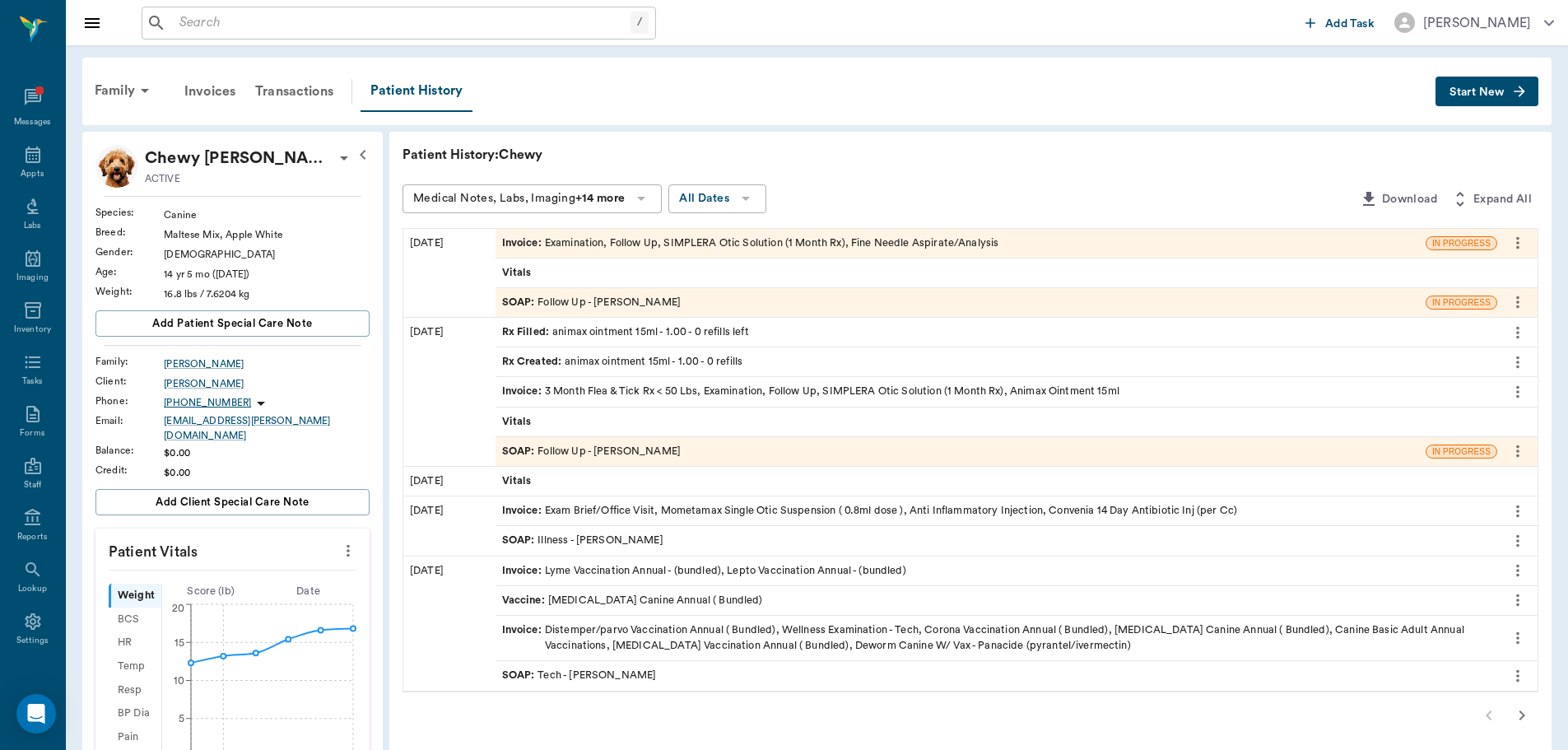
click at [518, 294] on span "SOAP :" at bounding box center [520, 302] width 36 height 16
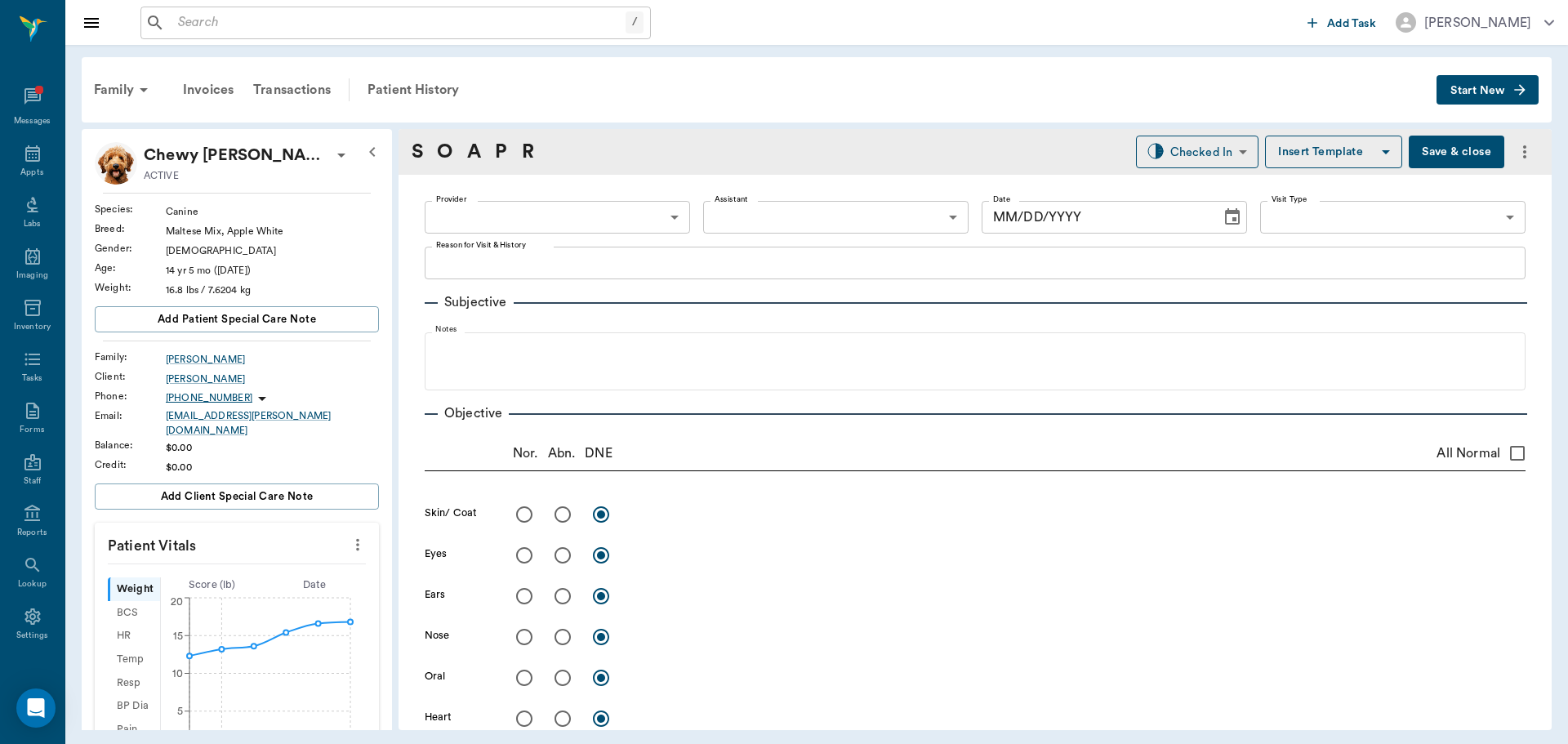
type input "63ec2f075fda476ae8351a4d"
type input "63ec2e7e52e12b0ba117b124"
type input "65d2be4f46e3a538d89b8c16"
type textarea "follow up on ear -stormy"
type input "[DATE]"
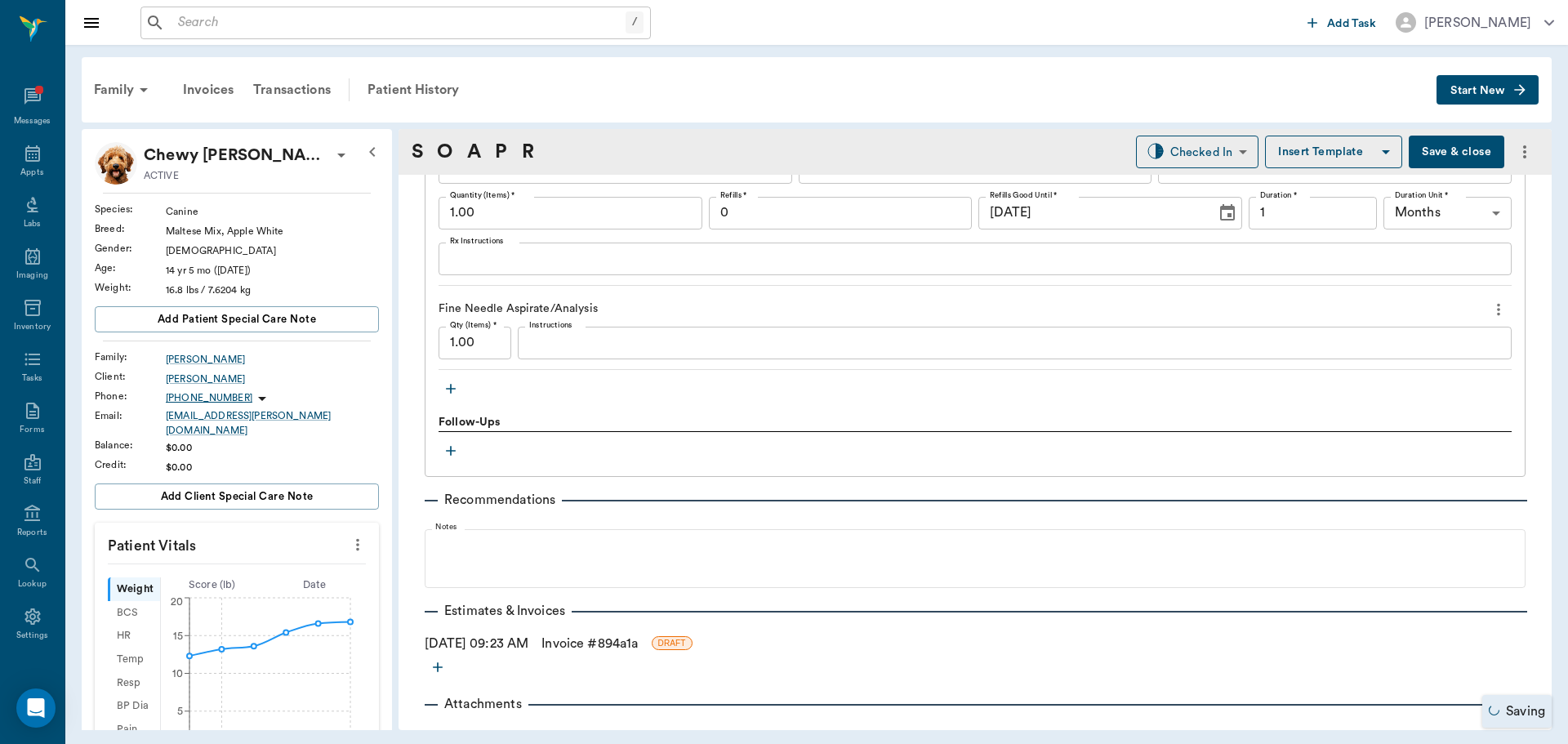
scroll to position [1355, 0]
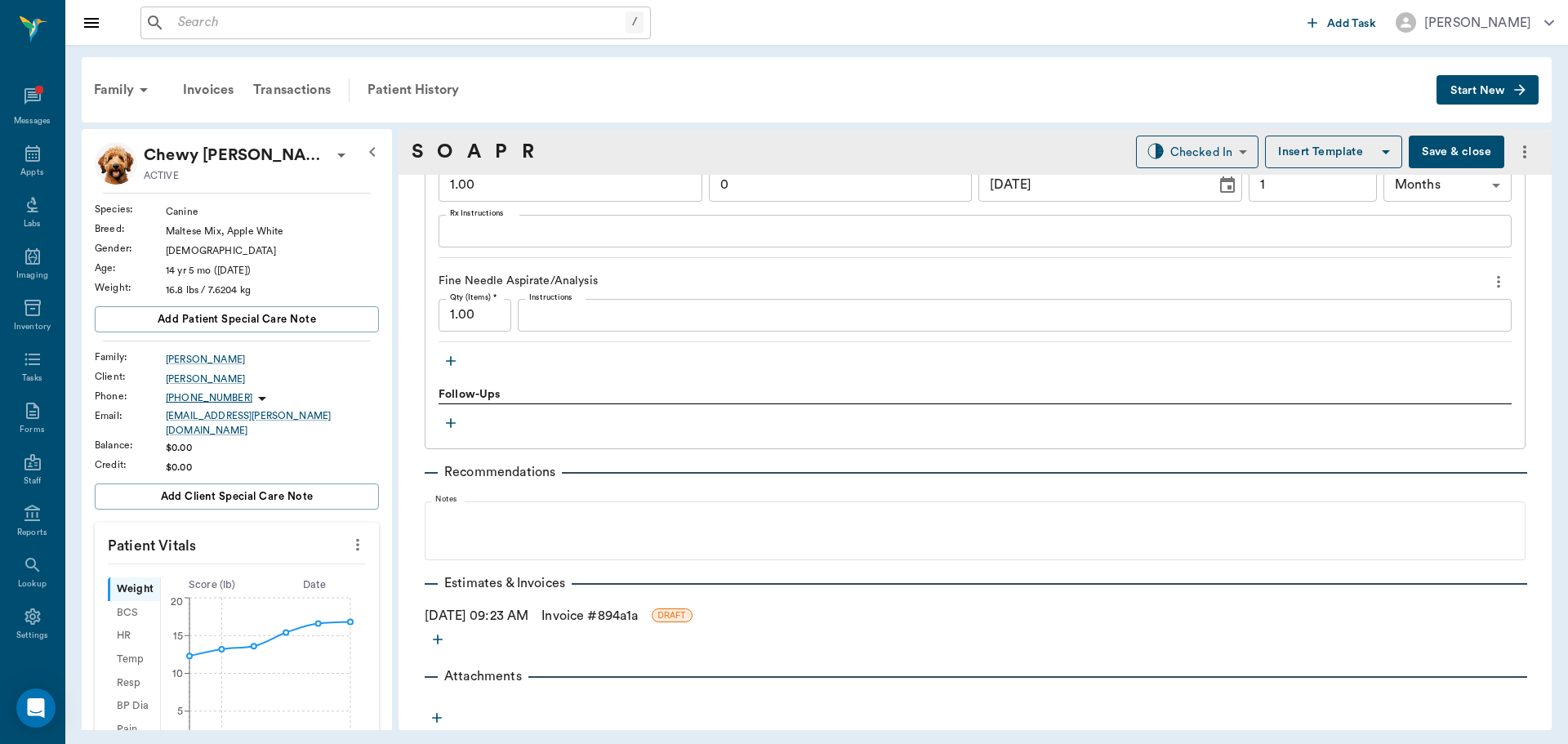
click at [637, 610] on link "Invoice # 894a1a" at bounding box center [590, 616] width 97 height 20
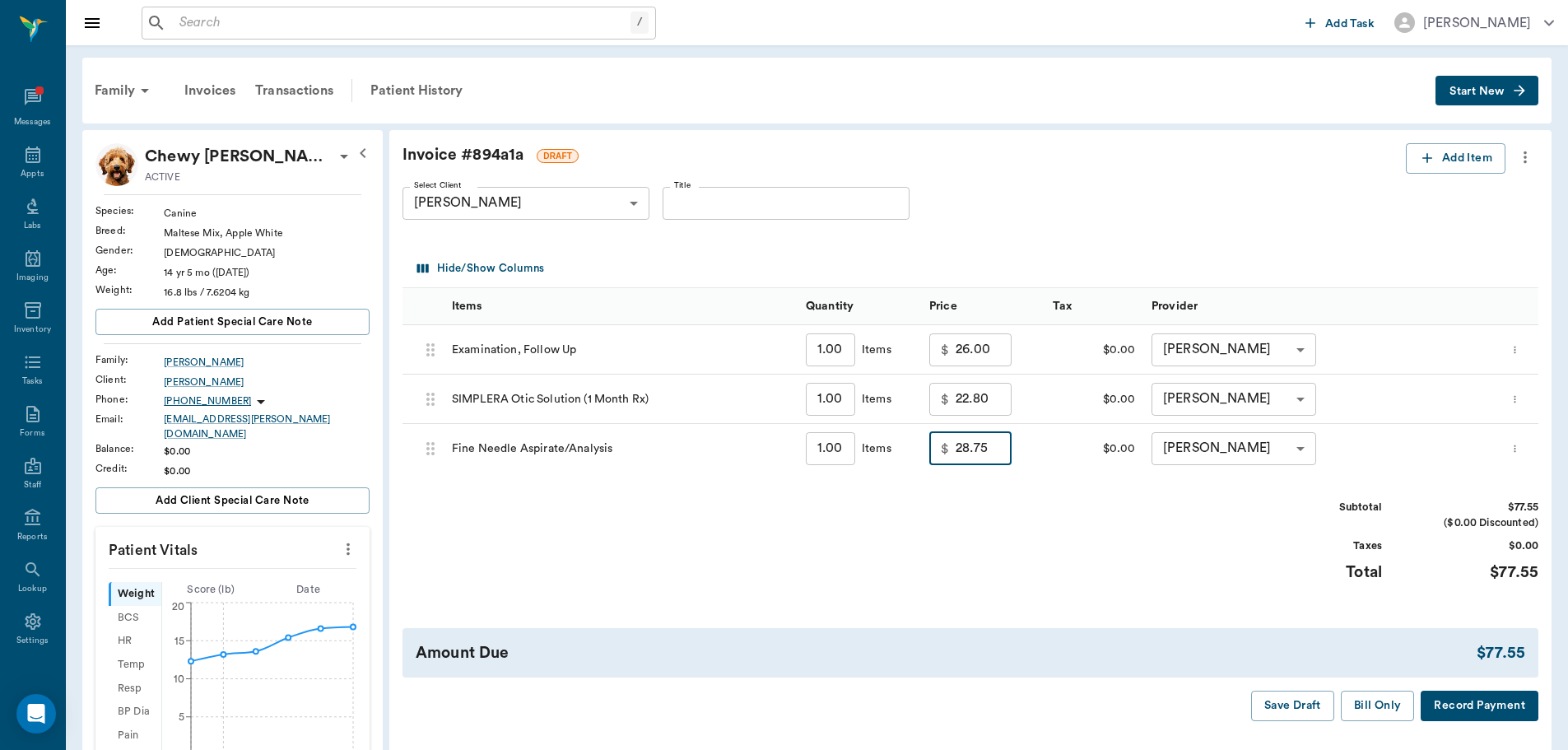
click at [958, 451] on input "28.75" at bounding box center [983, 448] width 56 height 33
type input "0.00"
click at [964, 348] on input "26.00" at bounding box center [983, 349] width 56 height 33
type input "20.00"
click at [1516, 442] on icon "more" at bounding box center [1514, 449] width 11 height 20
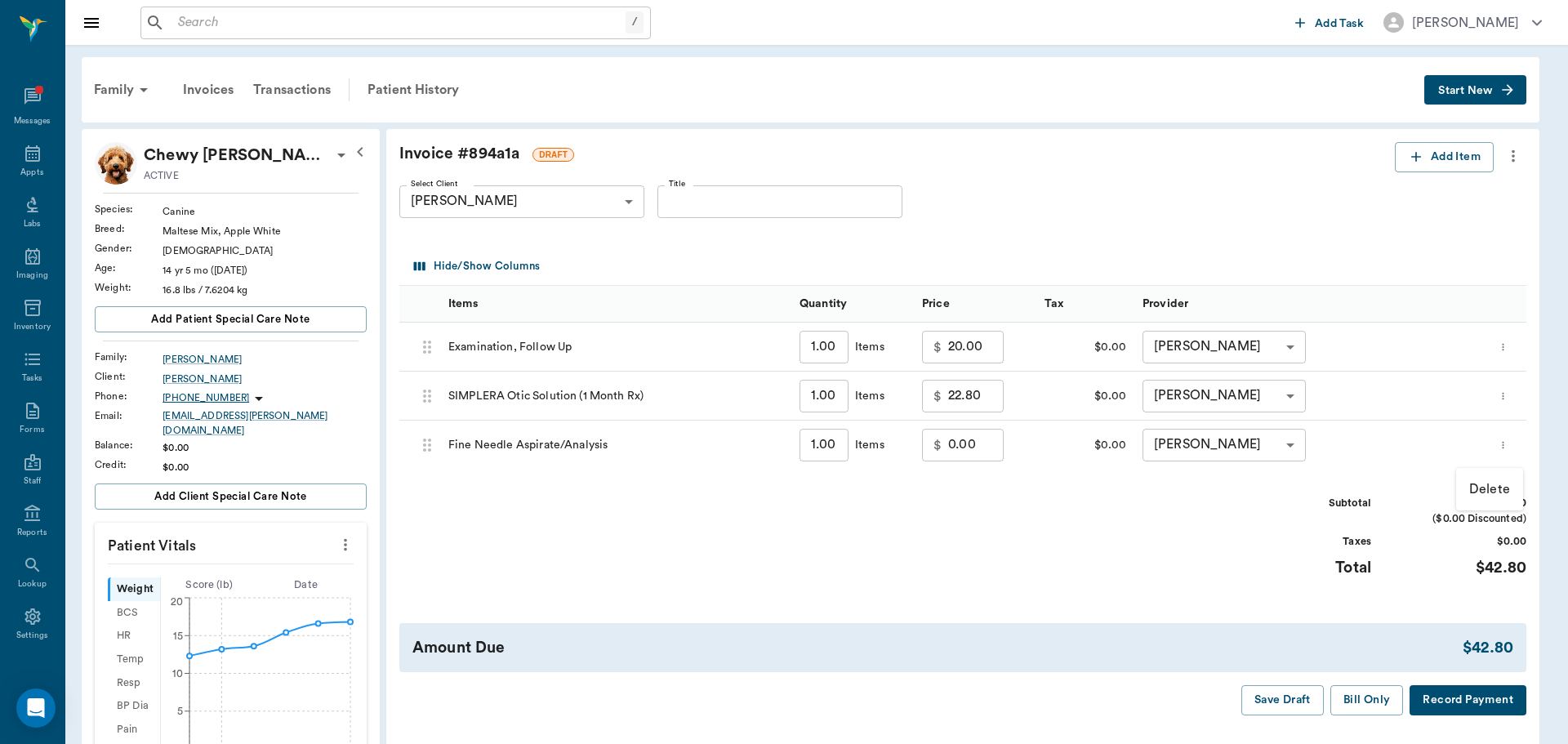
click at [1469, 487] on p "Delete" at bounding box center [1489, 489] width 40 height 20
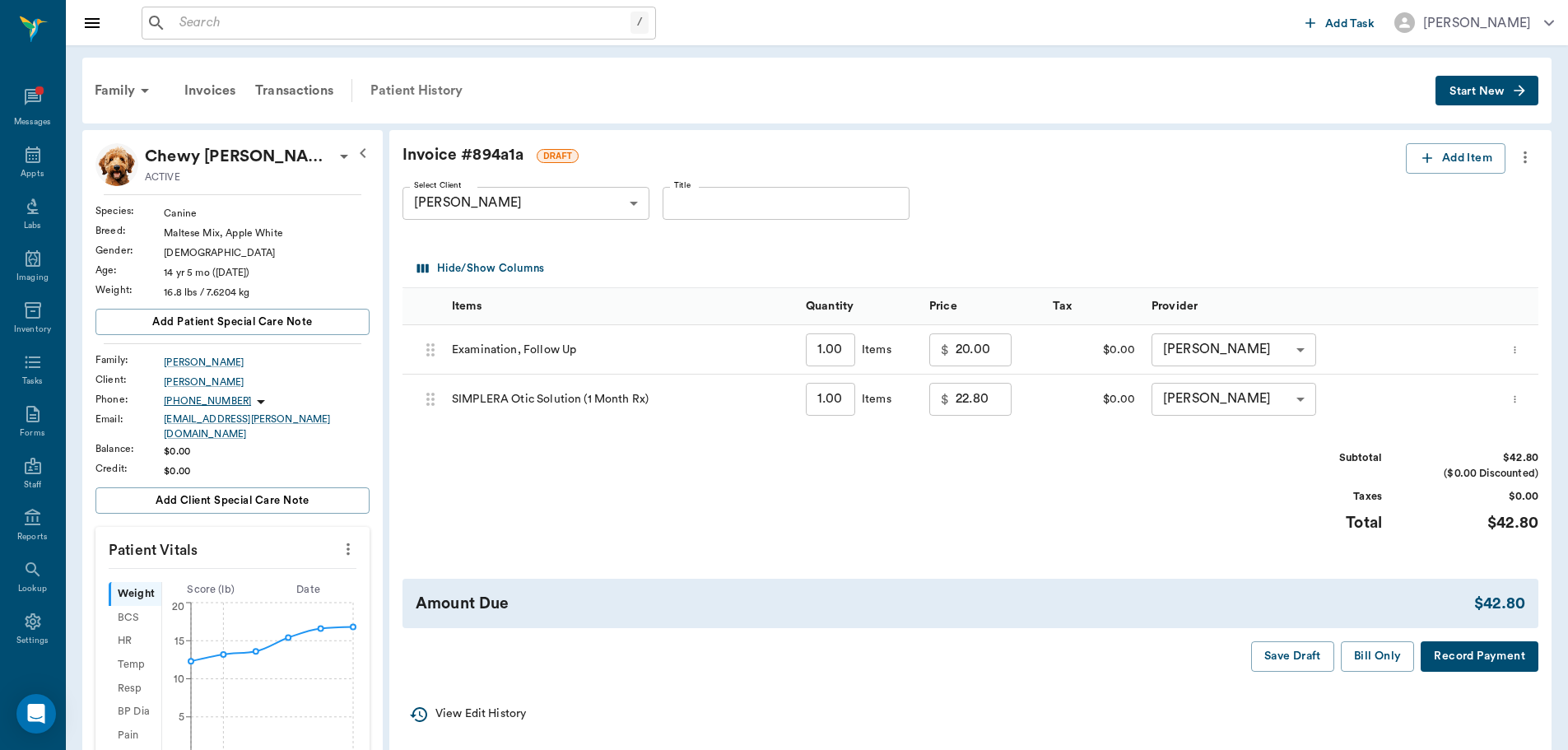
click at [382, 84] on div "Patient History" at bounding box center [416, 91] width 112 height 40
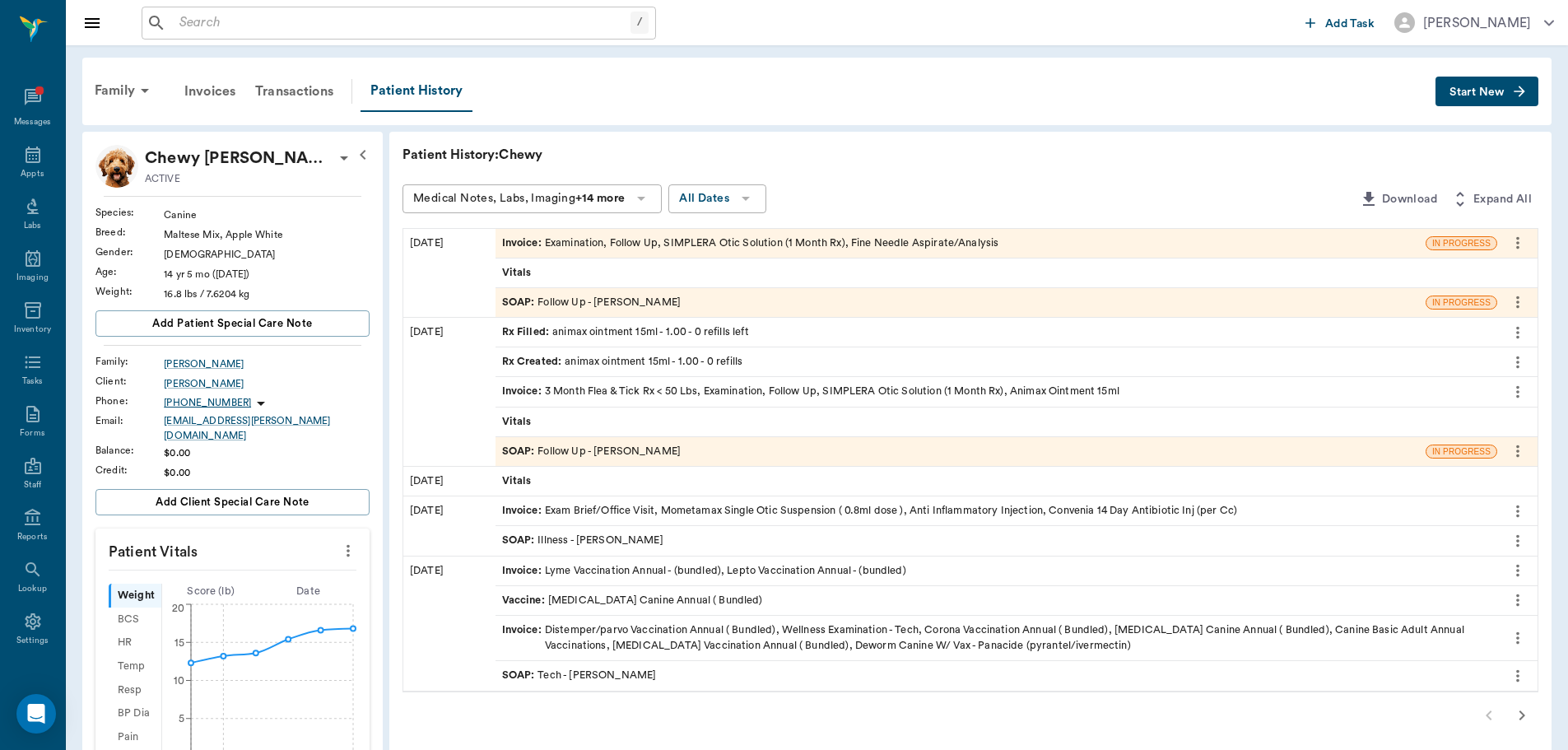
click at [522, 304] on span "SOAP :" at bounding box center [520, 302] width 36 height 16
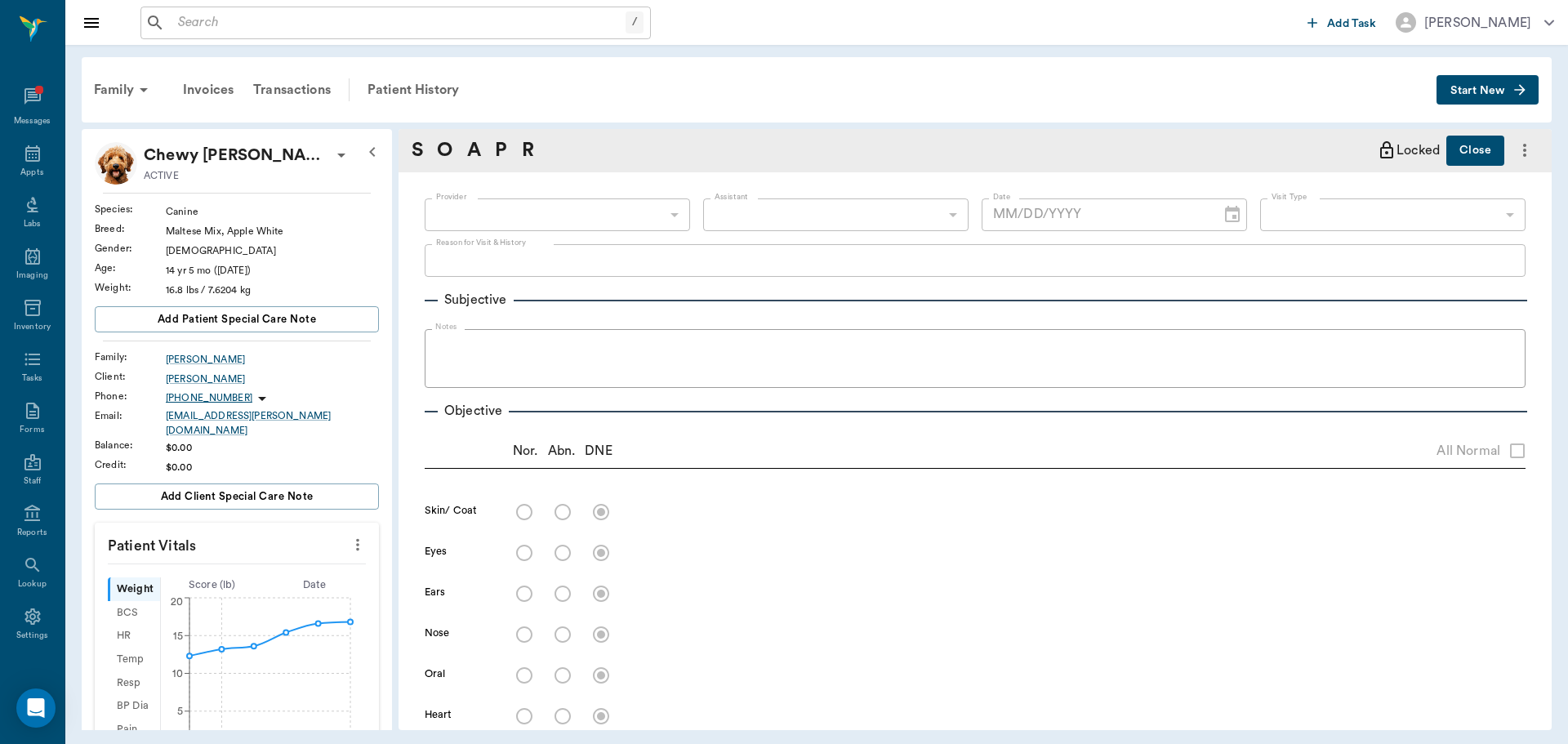
type input "63ec2f075fda476ae8351a4d"
type input "63ec2e7e52e12b0ba117b124"
type input "65d2be4f46e3a538d89b8c16"
type textarea "follow up on ear -stormy"
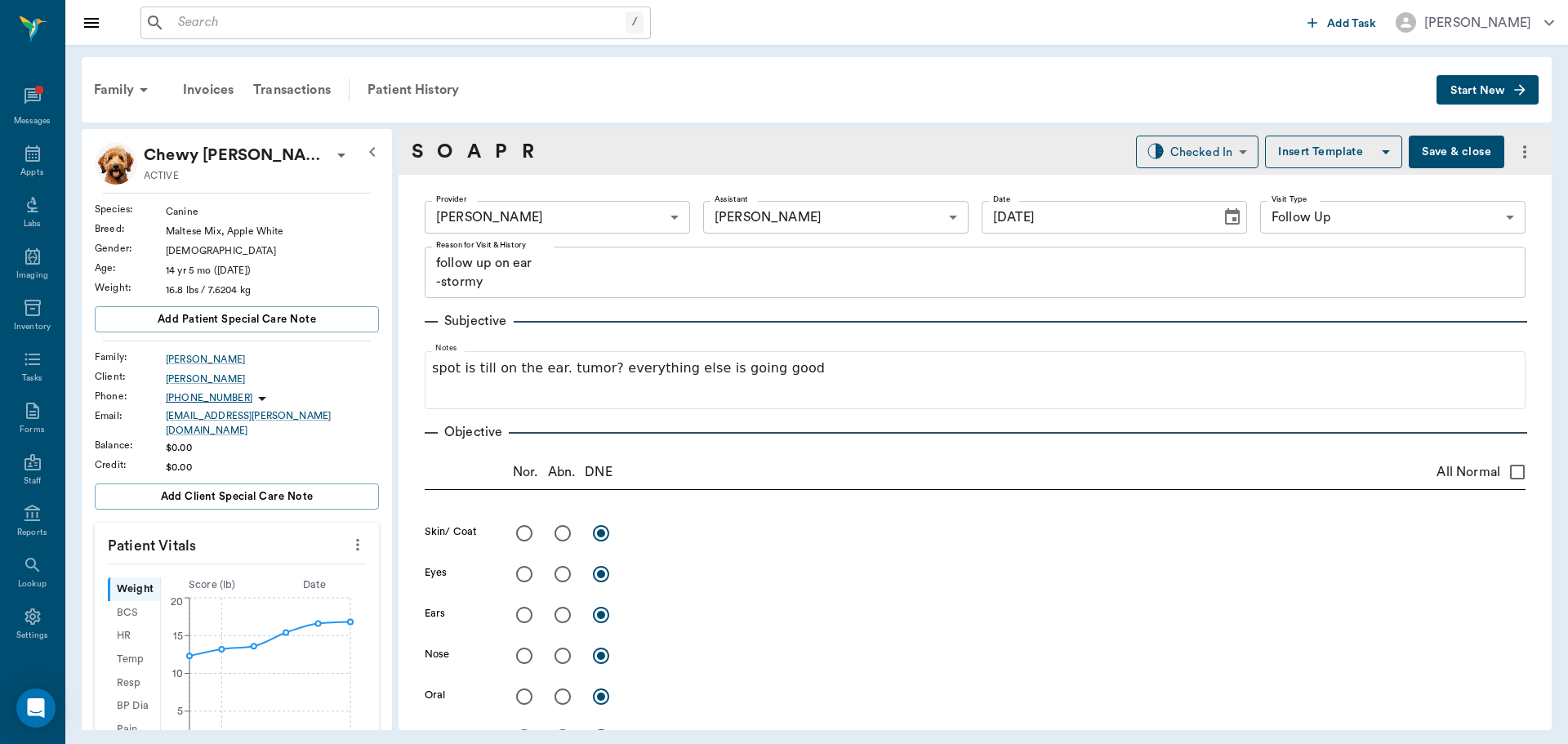
type input "[DATE]"
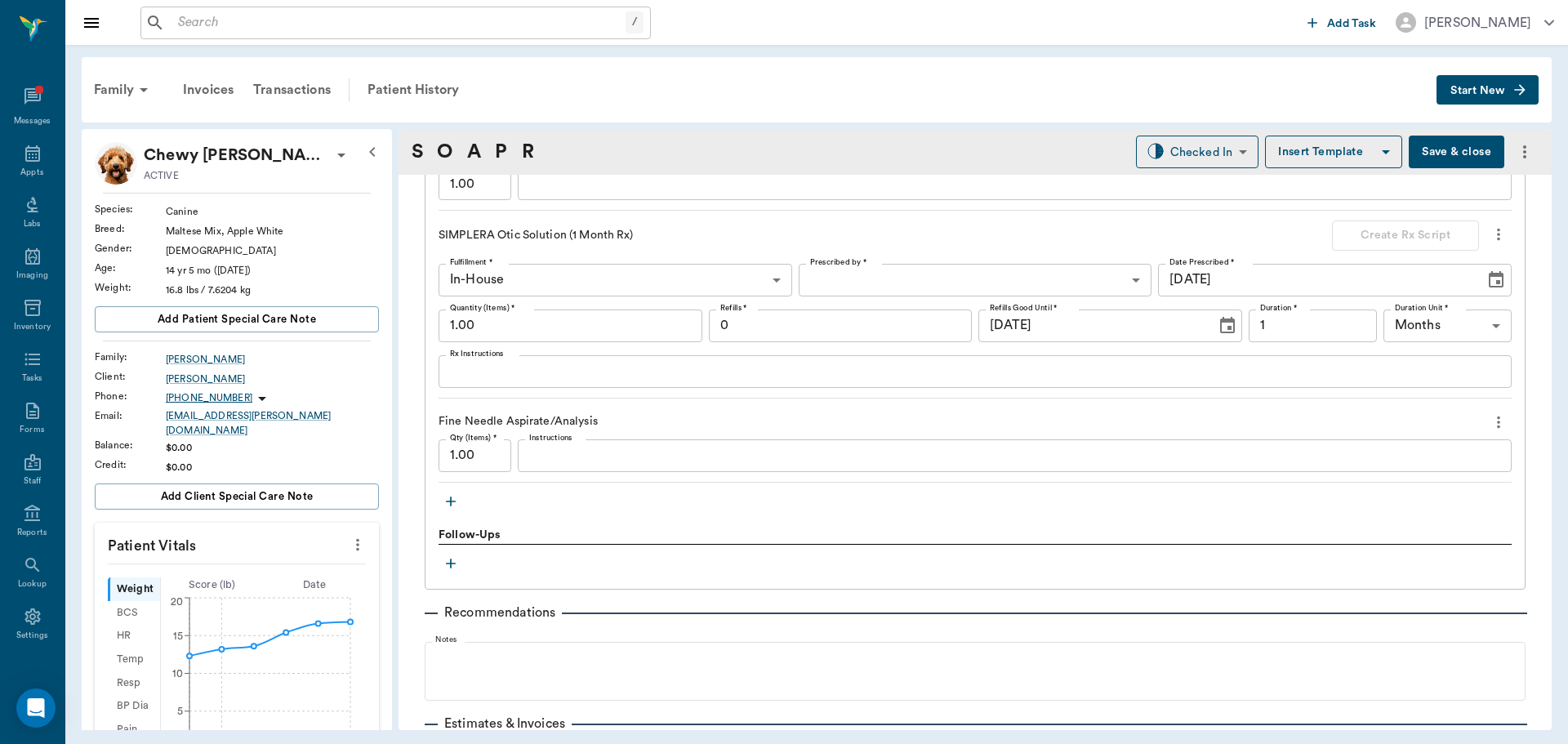
scroll to position [1225, 0]
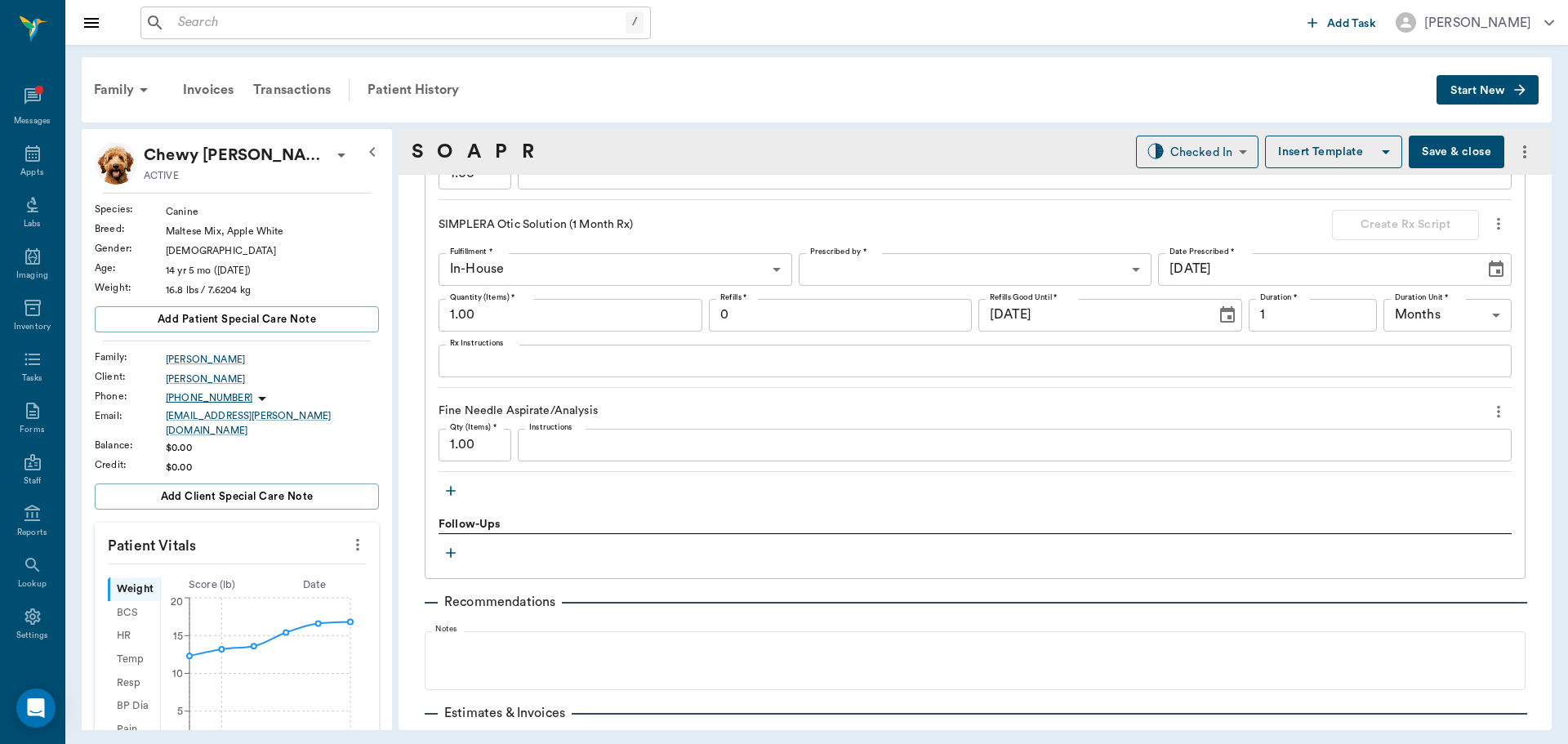
click at [1489, 418] on icon "more" at bounding box center [1498, 411] width 18 height 20
click at [1375, 466] on span "Delete" at bounding box center [1417, 470] width 137 height 17
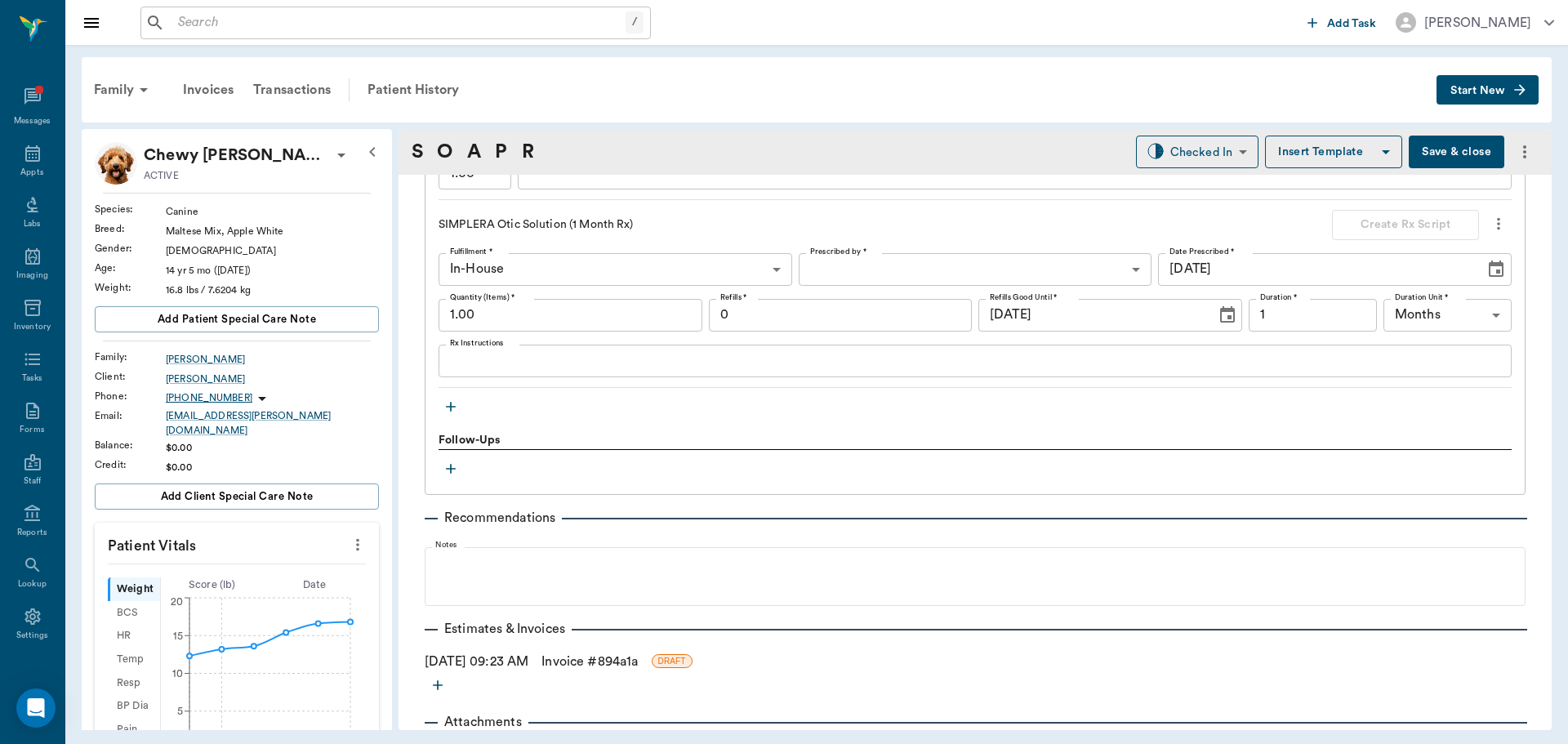
click at [442, 409] on button "button" at bounding box center [450, 407] width 25 height 25
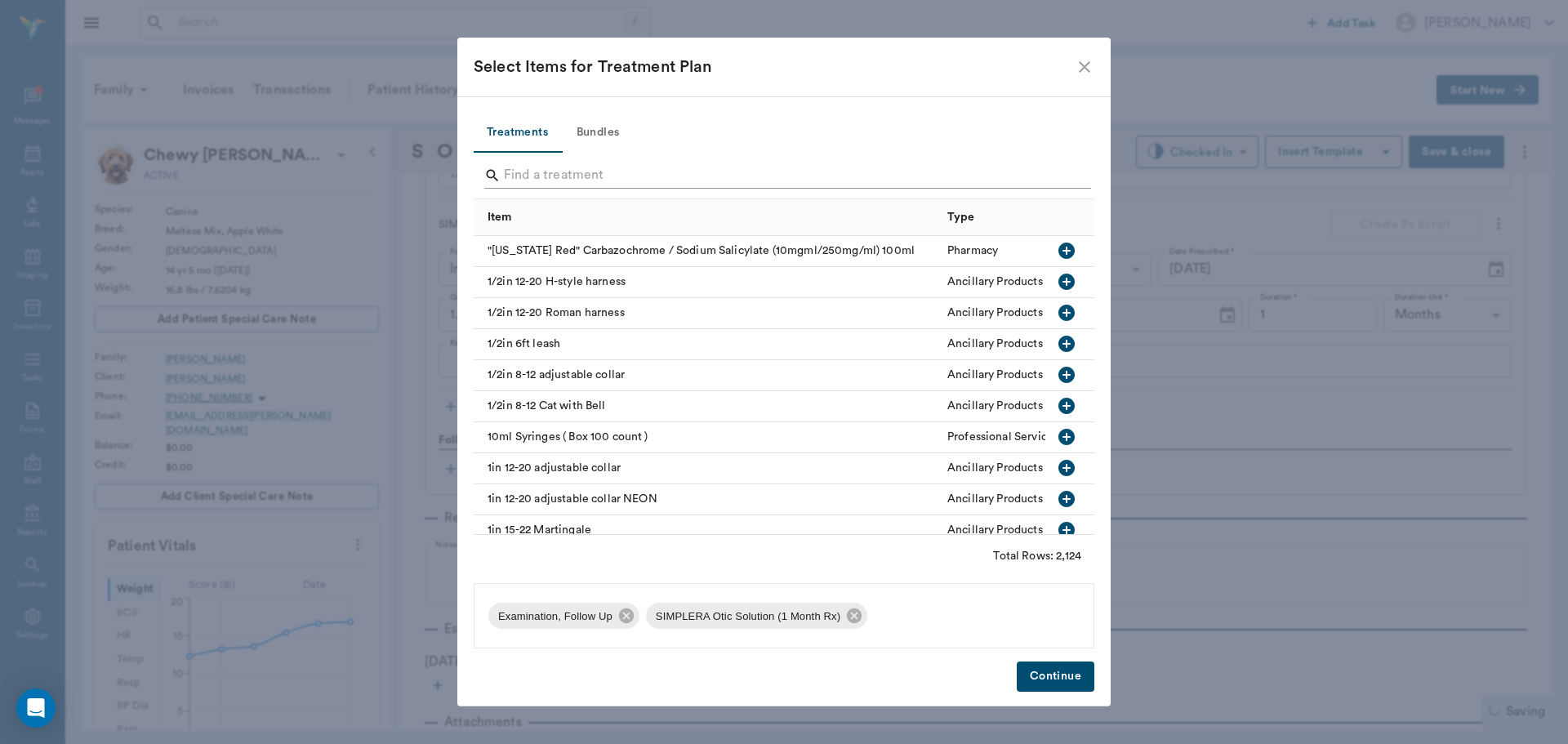
click at [538, 171] on input "Search" at bounding box center [785, 176] width 562 height 26
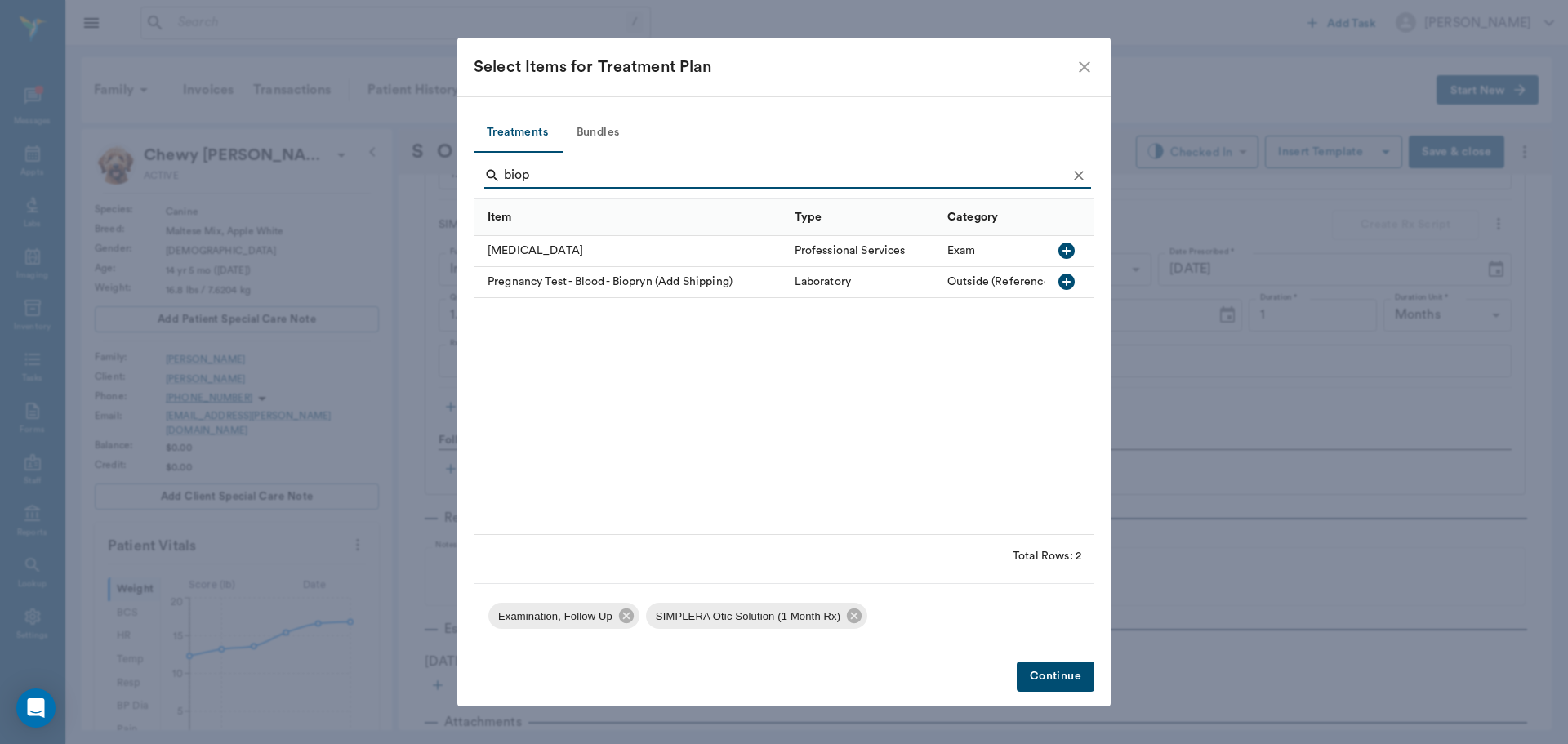
type input "biop"
click at [1073, 250] on icon "button" at bounding box center [1067, 251] width 17 height 17
click at [1071, 666] on button "Continue" at bounding box center [1055, 676] width 78 height 31
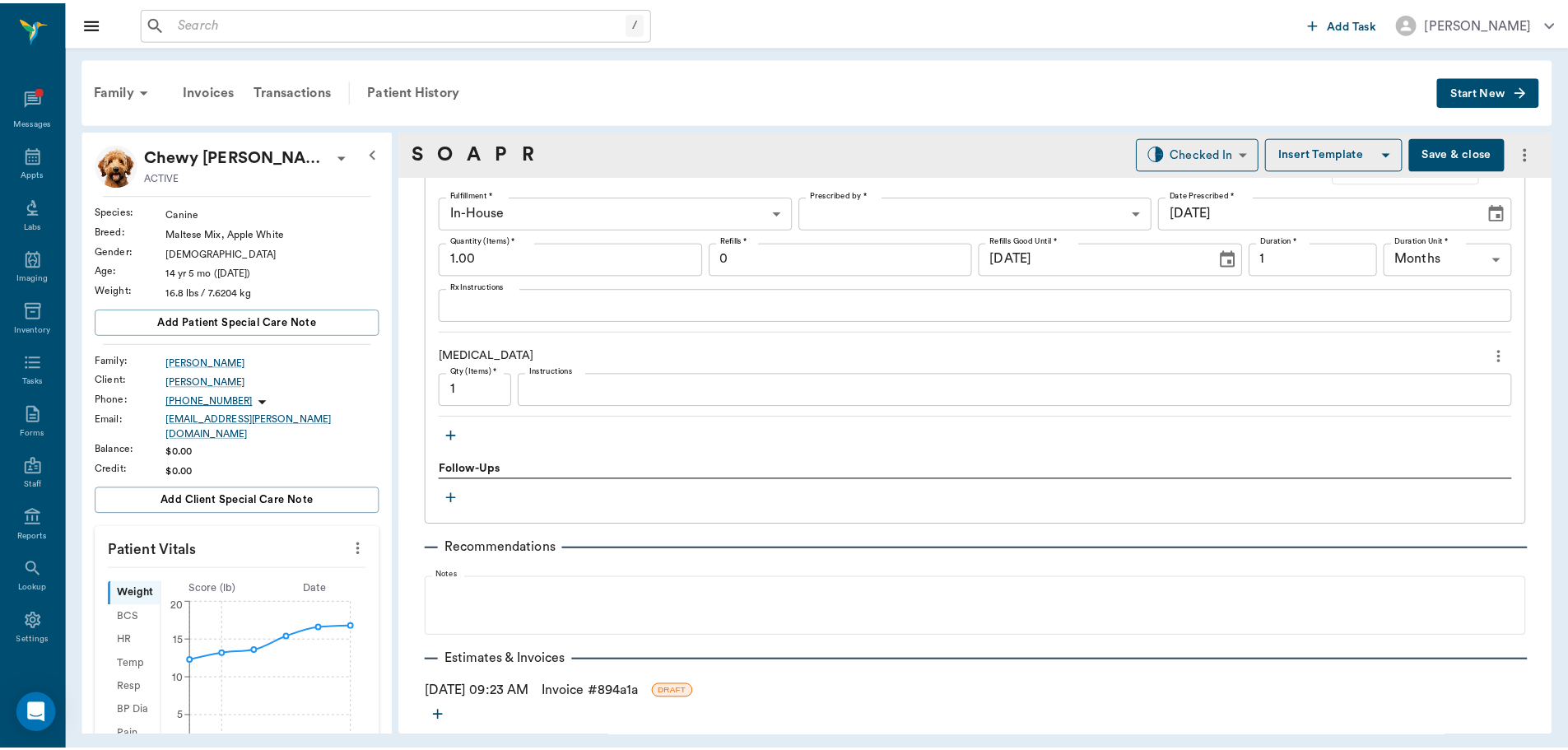
scroll to position [1366, 0]
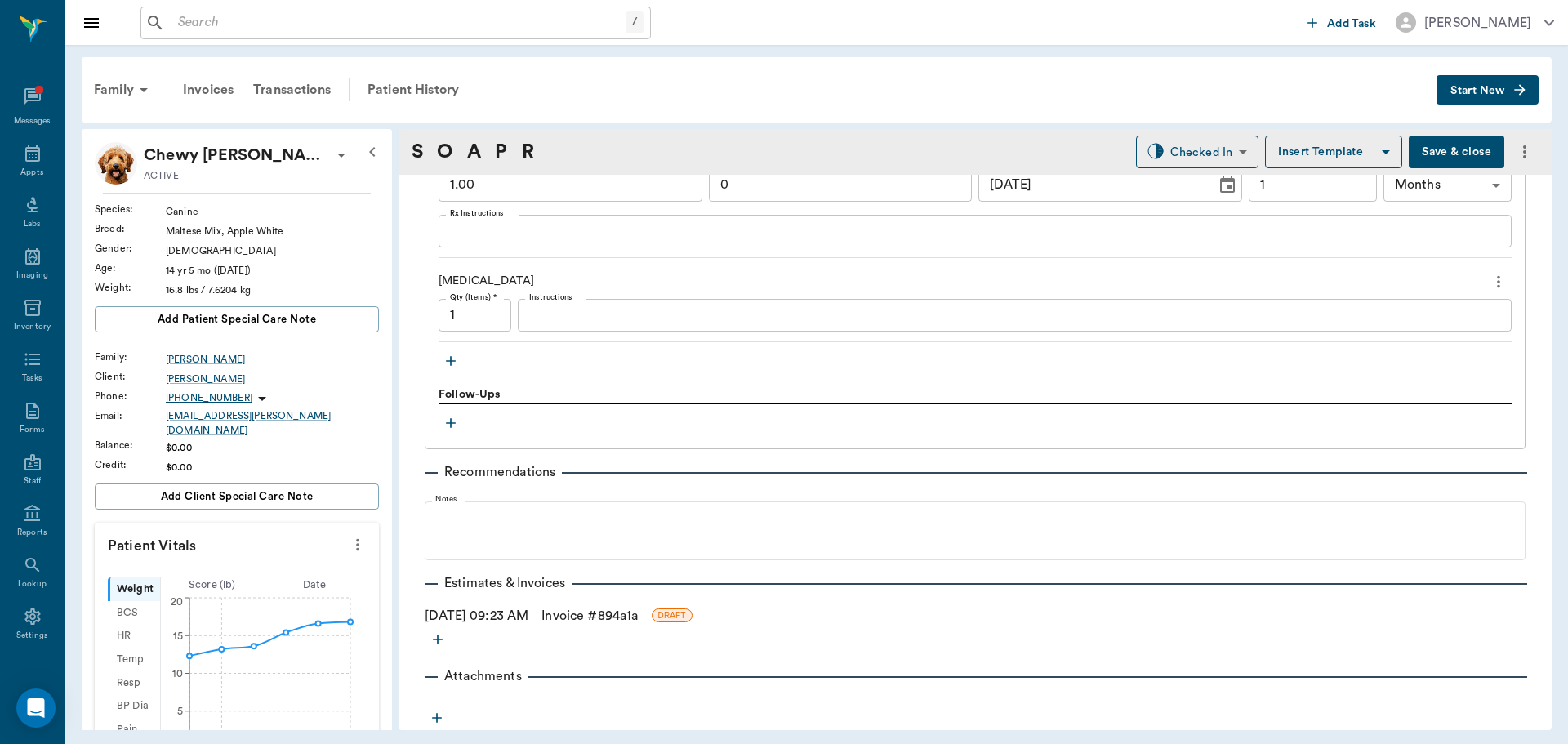
click at [1440, 155] on button "Save & close" at bounding box center [1456, 151] width 96 height 33
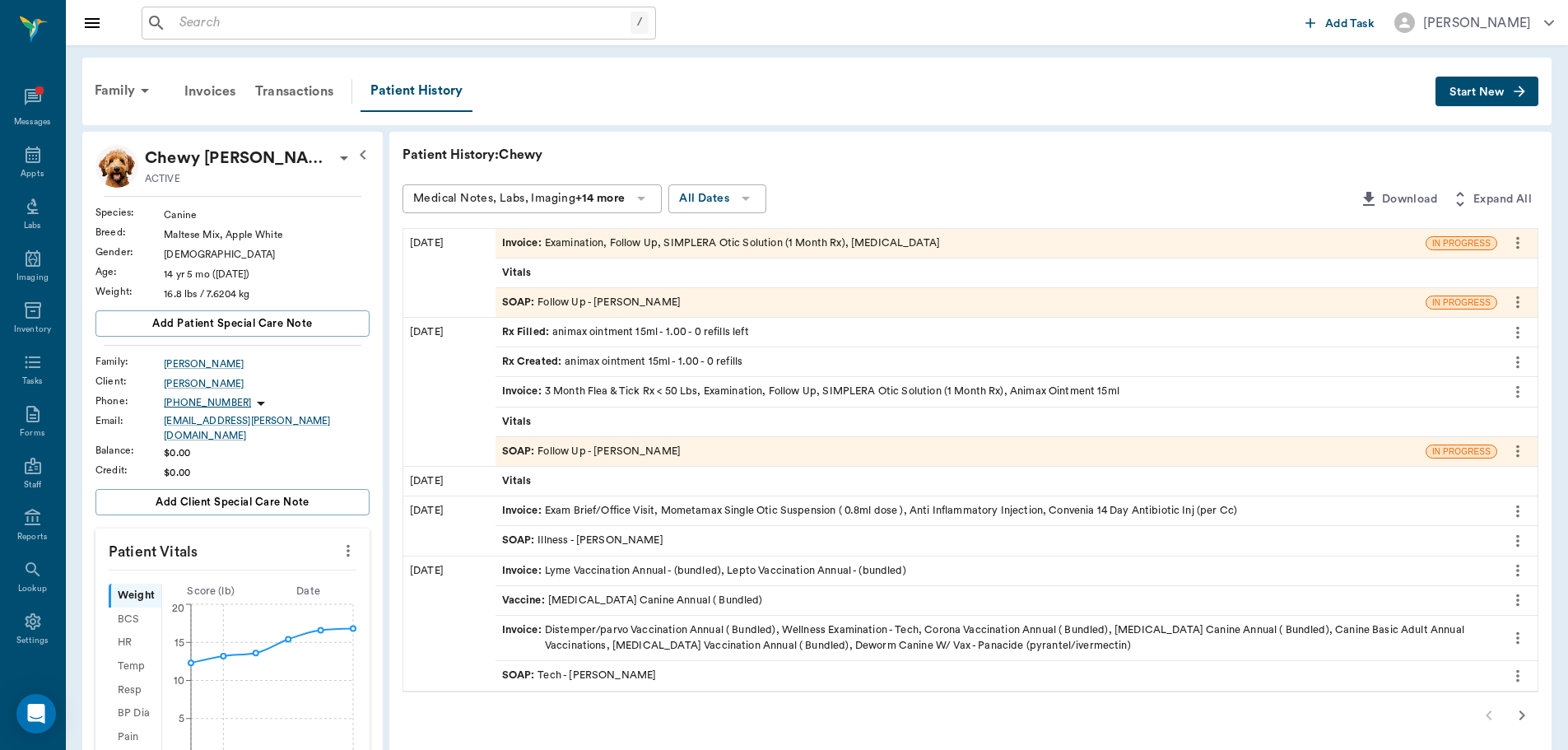
click at [527, 246] on span "Invoice :" at bounding box center [523, 244] width 43 height 16
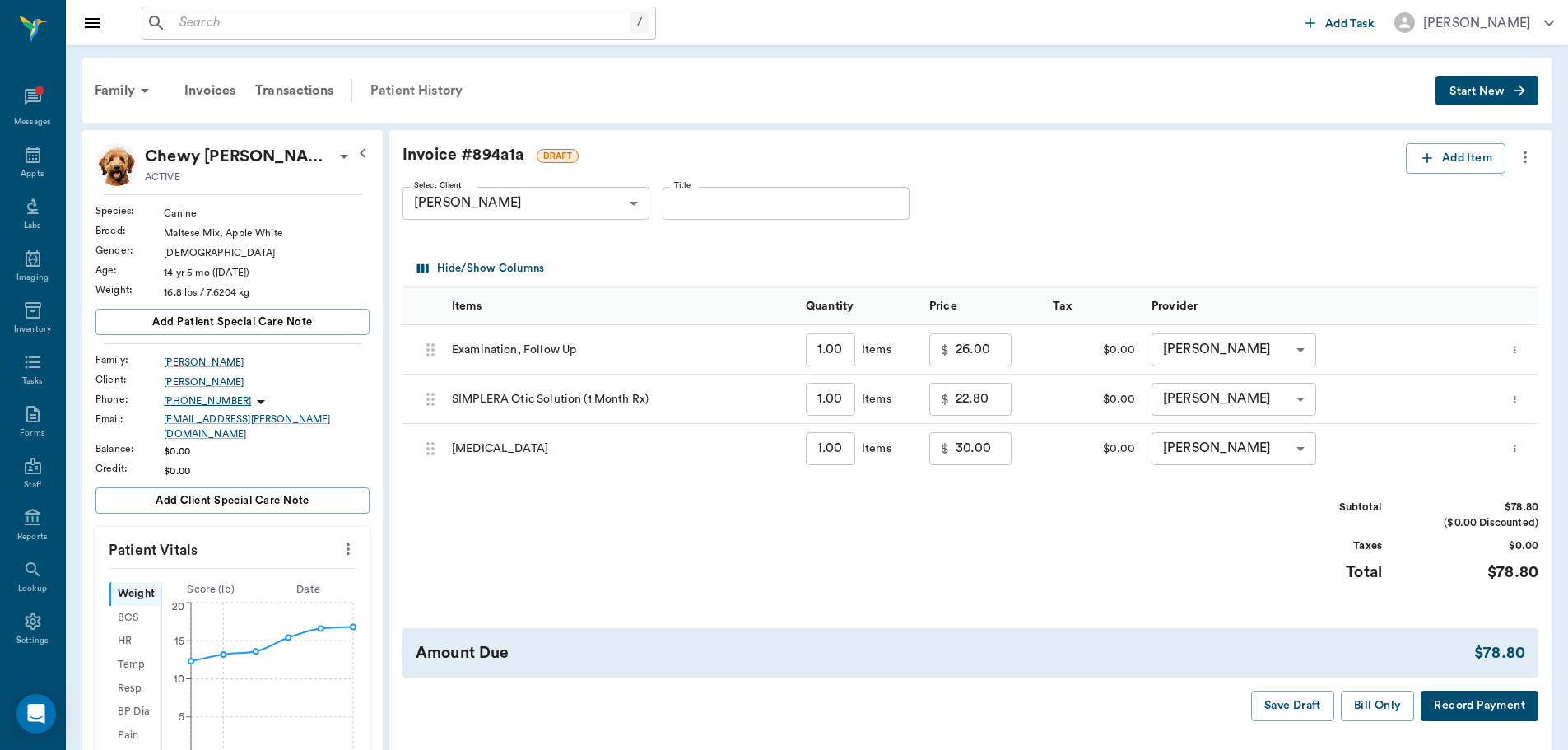
click at [440, 91] on div "Patient History" at bounding box center [416, 91] width 112 height 40
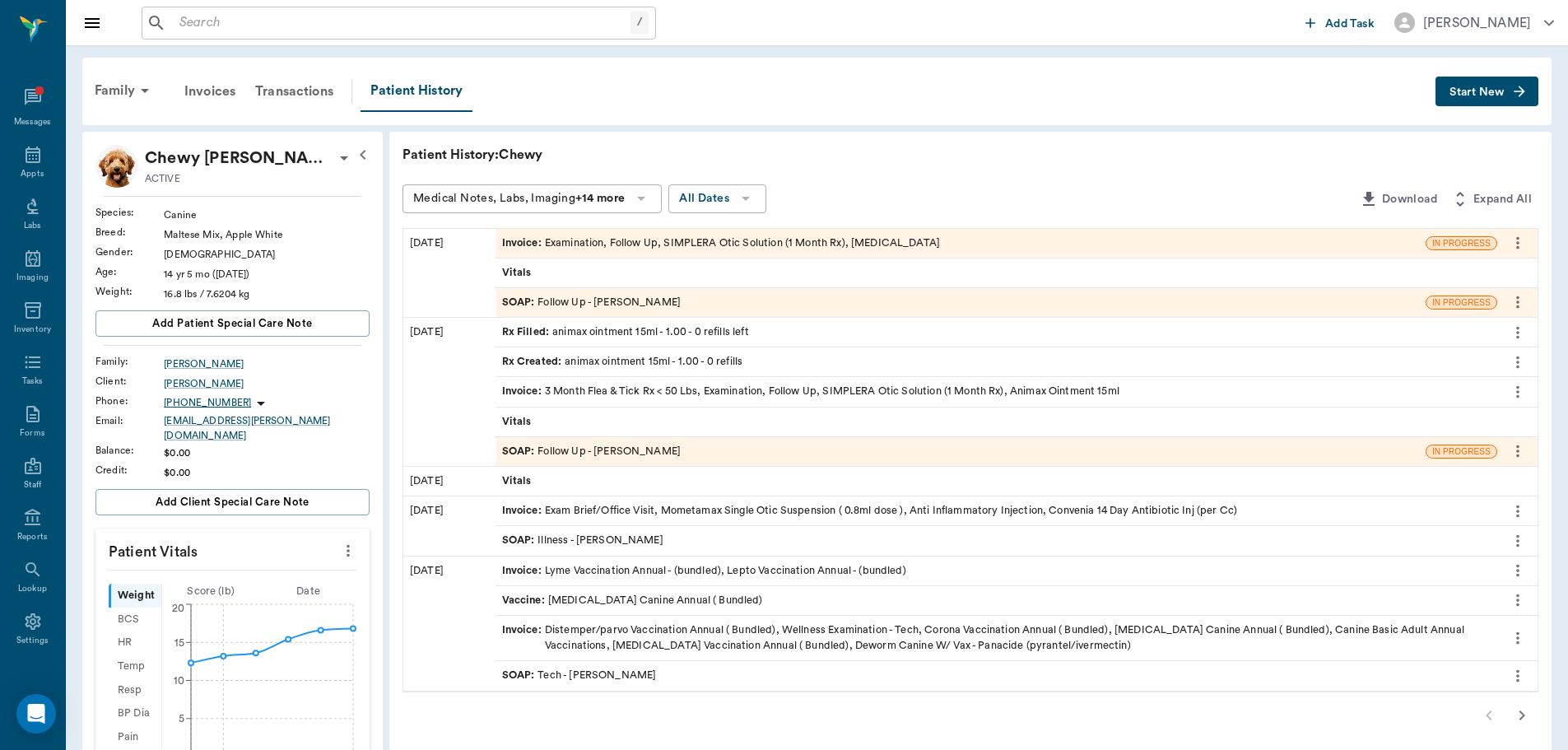
click at [503, 298] on span "SOAP :" at bounding box center [520, 302] width 36 height 16
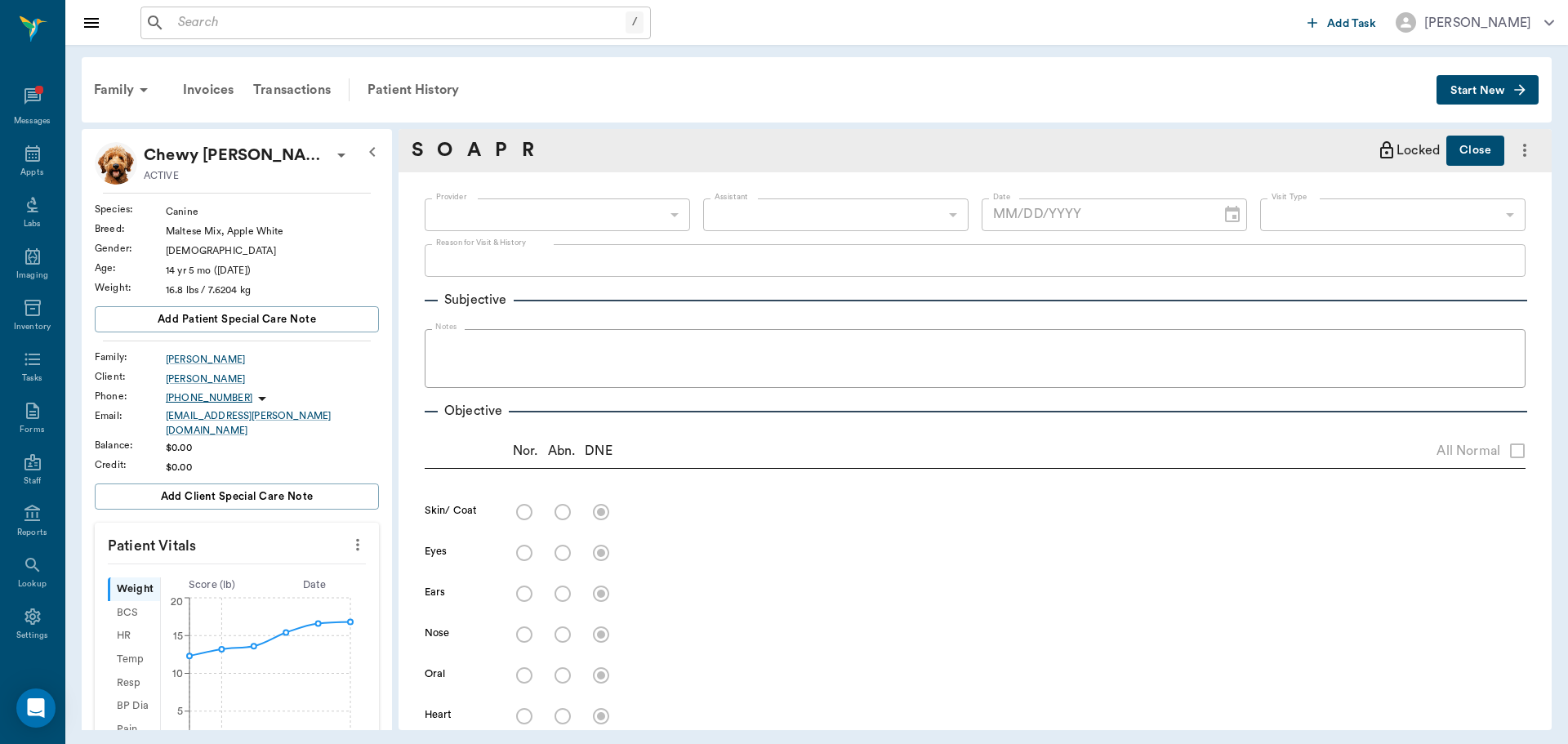
type input "63ec2f075fda476ae8351a4d"
type input "63ec2e7e52e12b0ba117b124"
type input "65d2be4f46e3a538d89b8c16"
type textarea "follow up on ear -stormy"
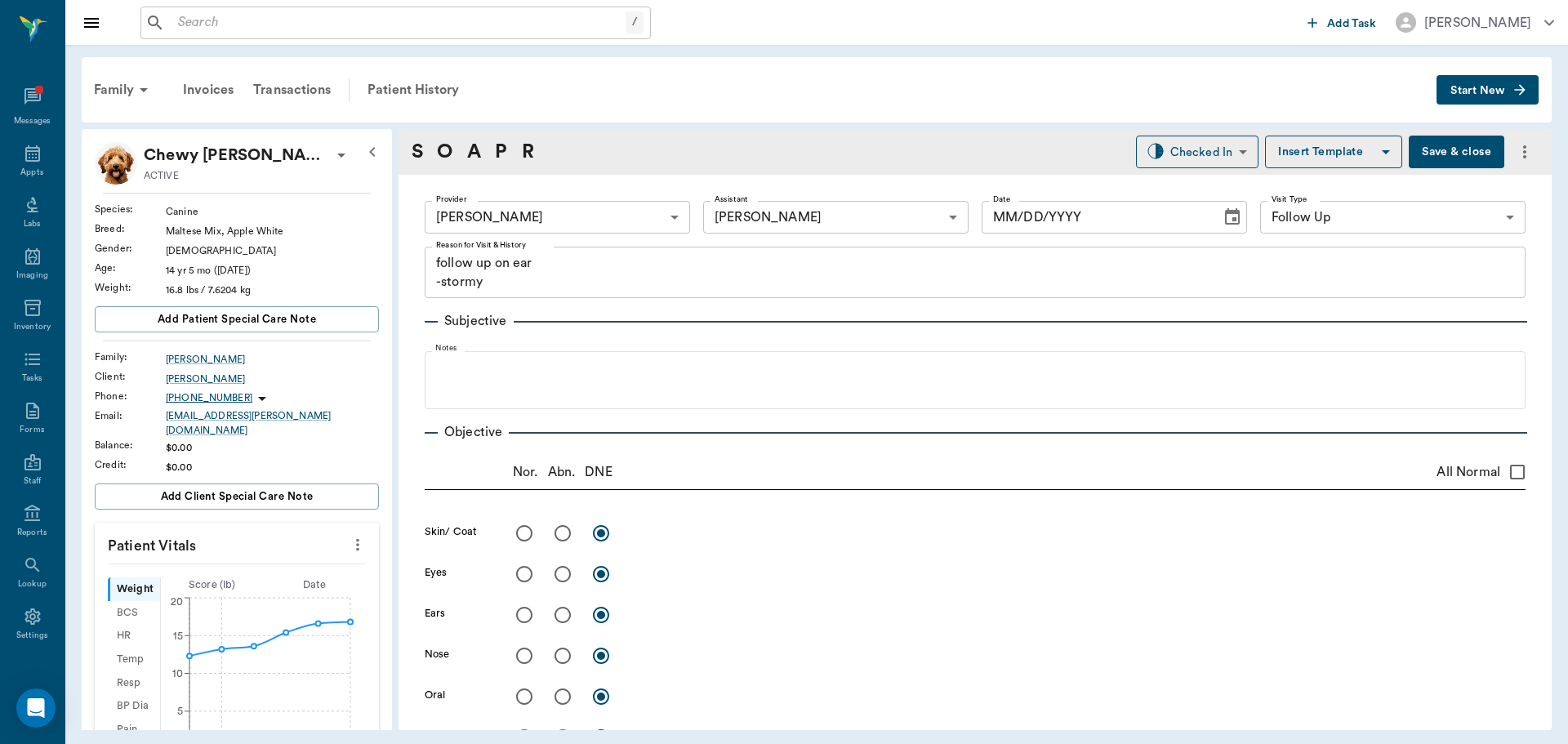
type input "[DATE]"
click at [1191, 164] on body "/ ​ Add Task [PERSON_NAME] Nectar Messages Appts Labs Imaging Inventory Tasks F…" at bounding box center [784, 372] width 1568 height 744
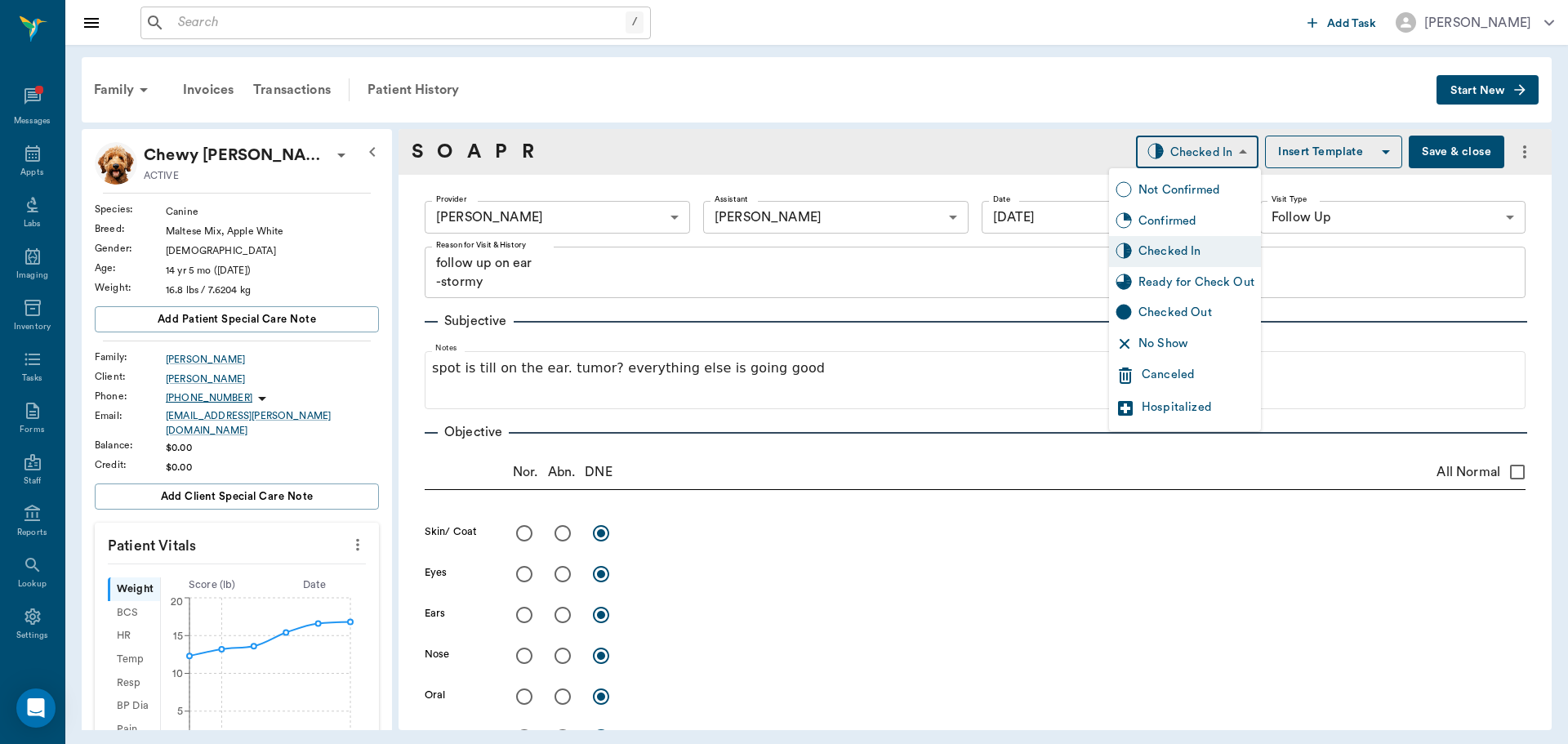
click at [1172, 273] on div "Ready for Check Out" at bounding box center [1197, 282] width 116 height 18
type input "READY_TO_CHECKOUT"
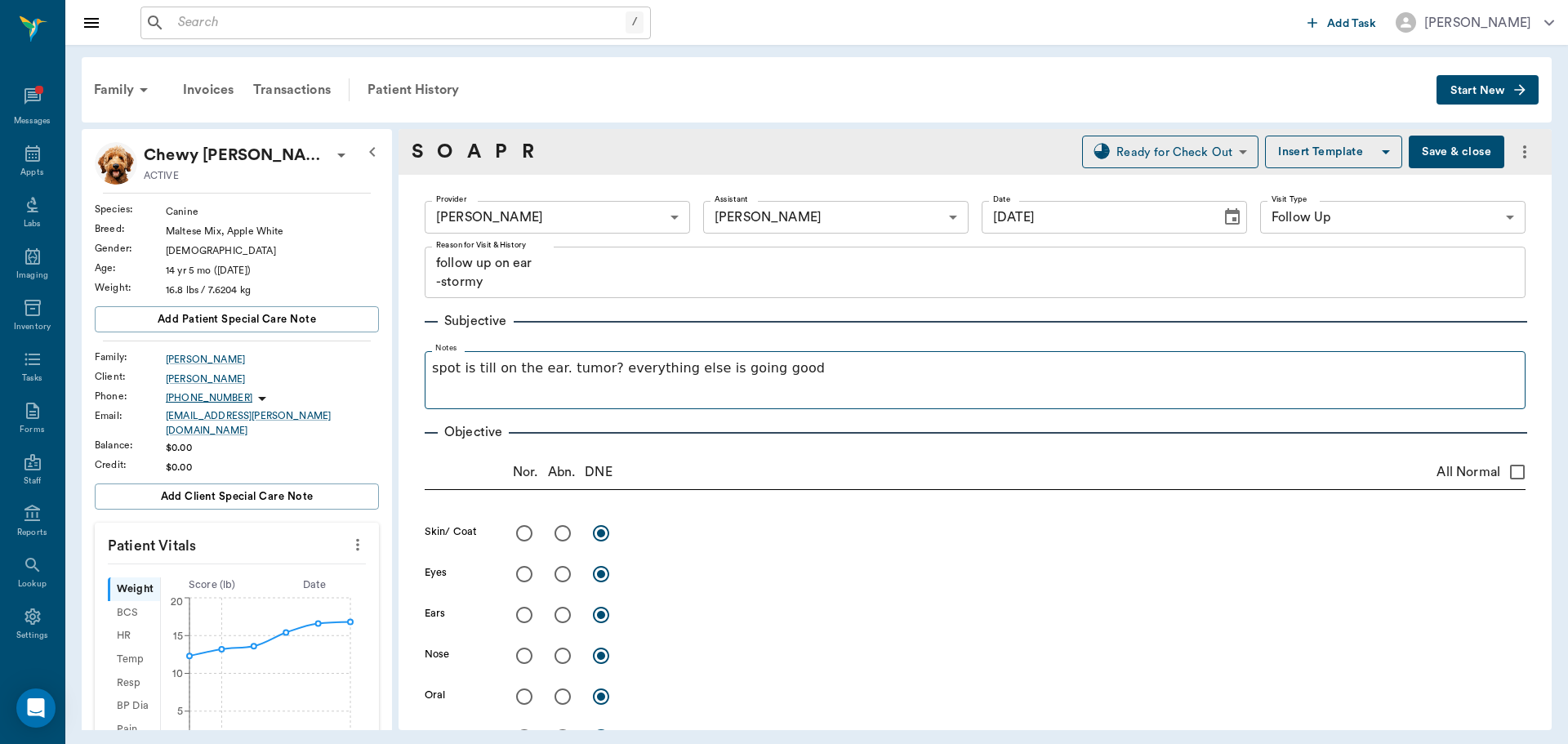
scroll to position [82, 0]
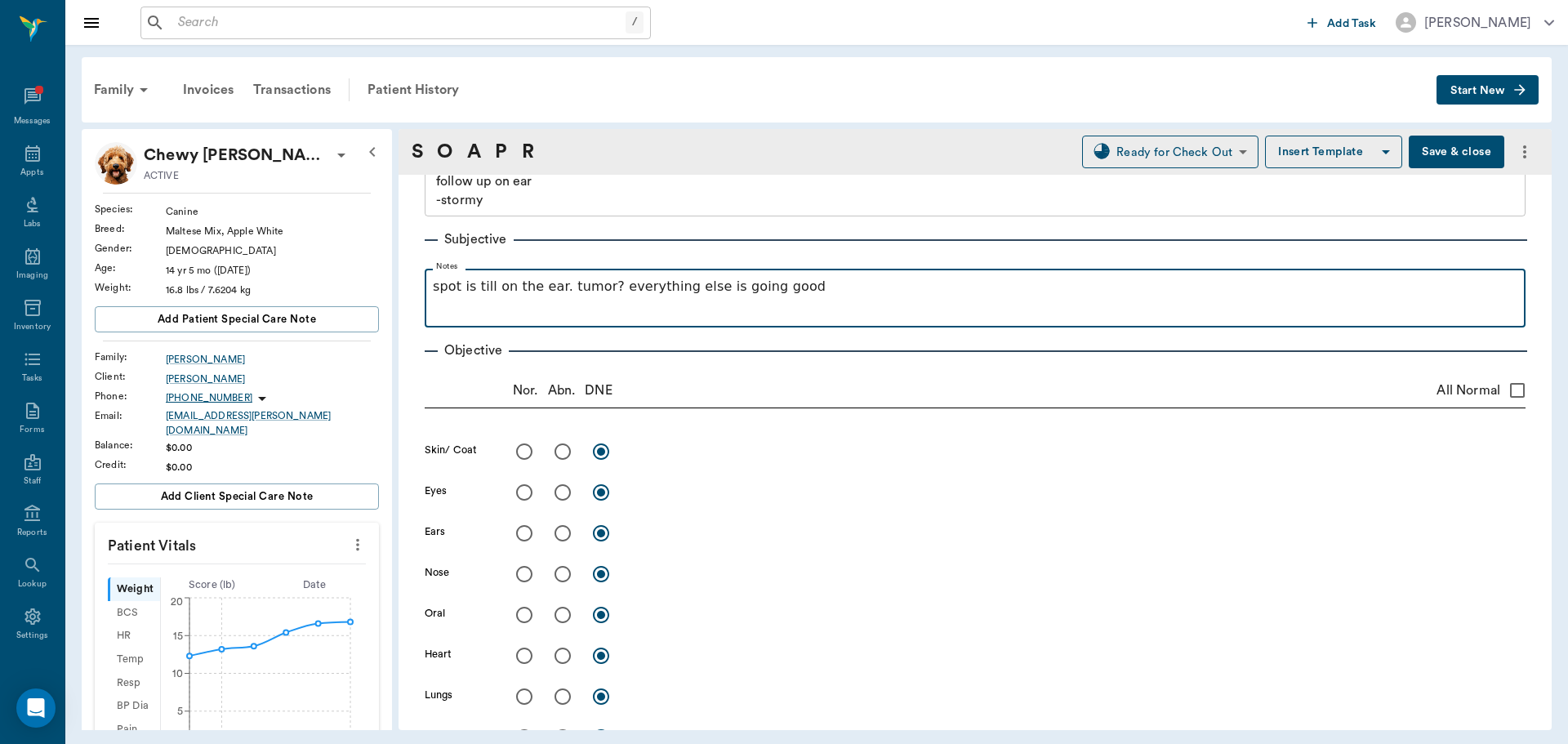
click at [597, 285] on p "spot is till on the ear. tumor? everything else is going good" at bounding box center [975, 287] width 1084 height 20
click at [599, 288] on p "spot is till on the ear. tumor? everything else is going good" at bounding box center [975, 287] width 1084 height 20
click at [560, 285] on p "spot is till on the ear. everything else is going good" at bounding box center [975, 287] width 1084 height 20
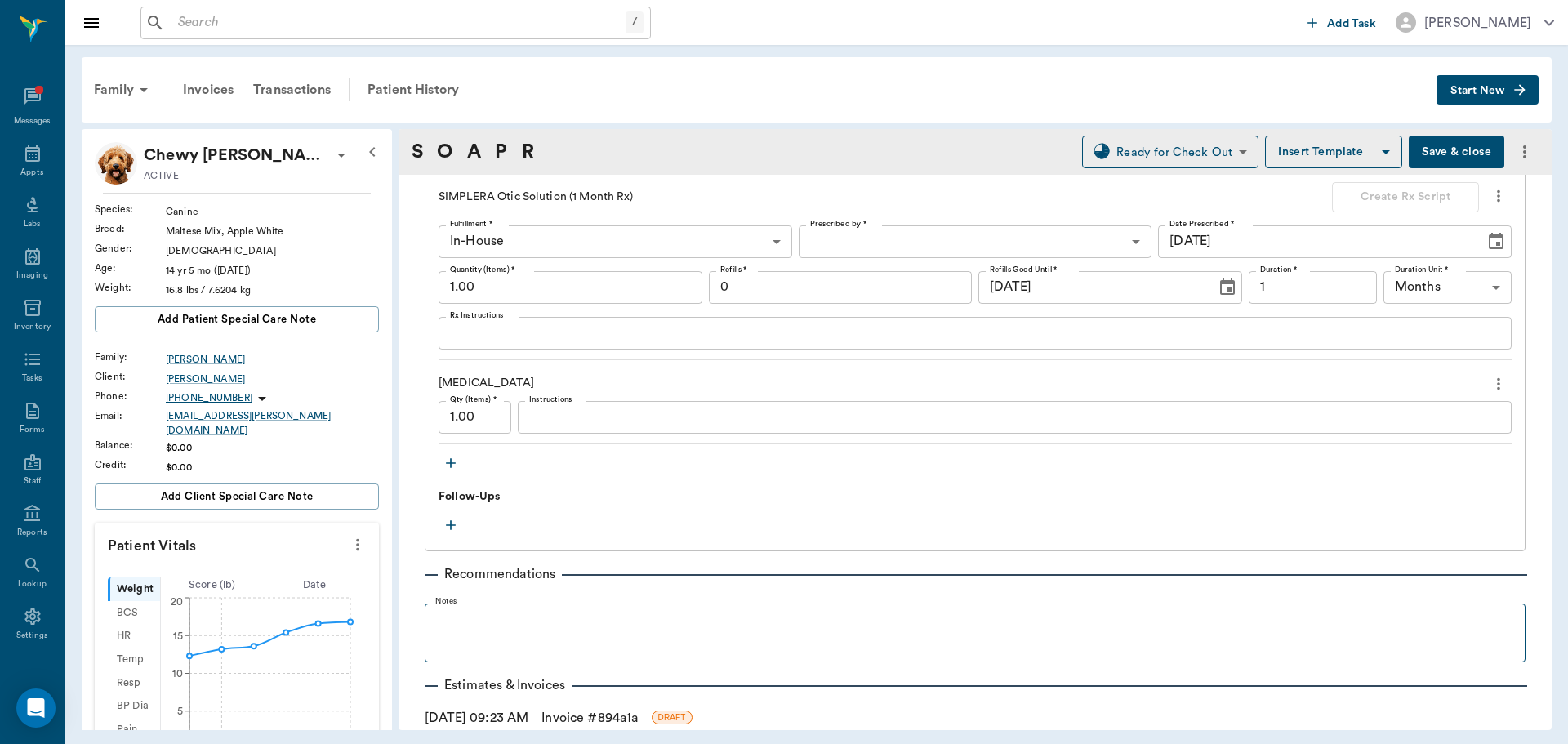
scroll to position [1355, 0]
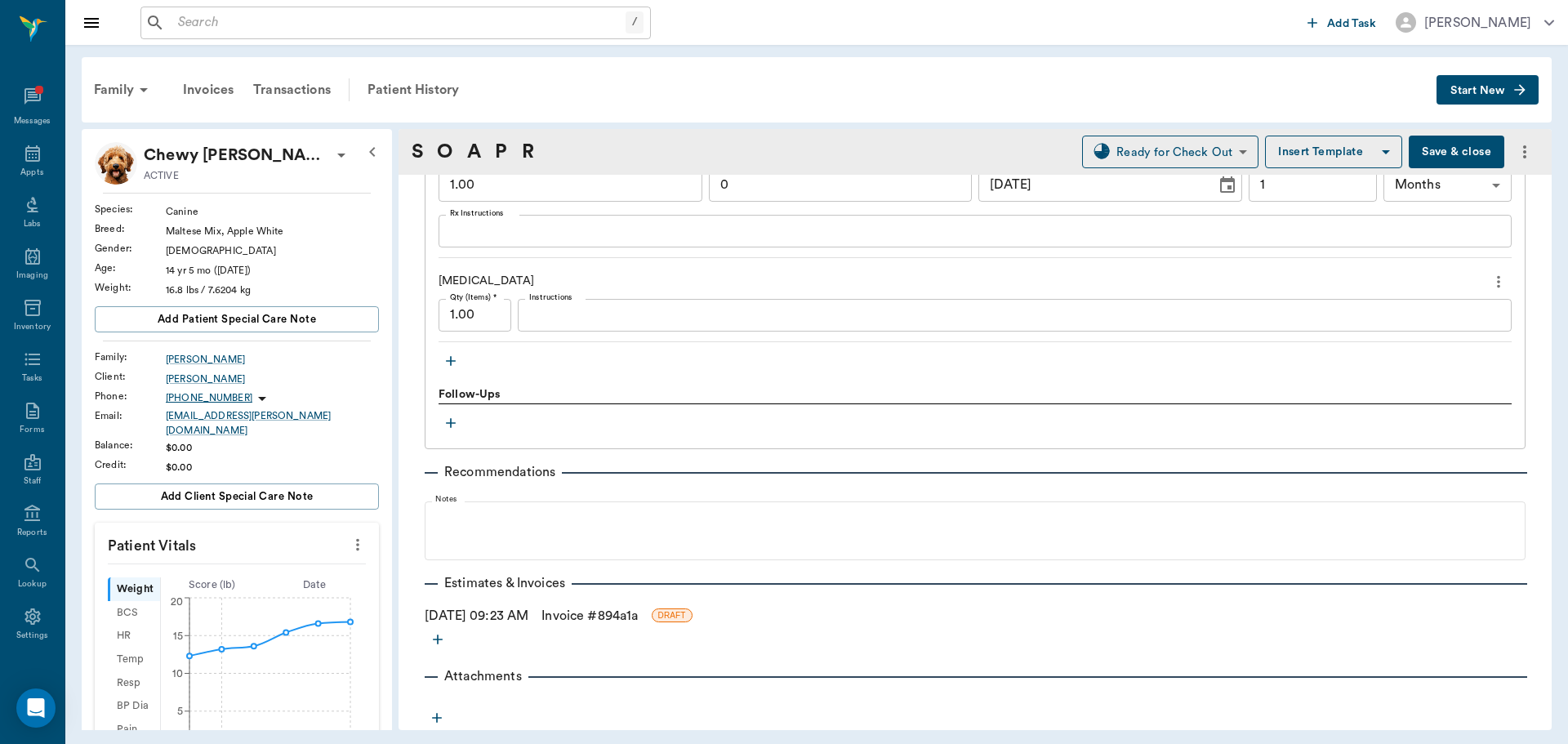
click at [580, 616] on link "Invoice # 894a1a" at bounding box center [590, 616] width 97 height 20
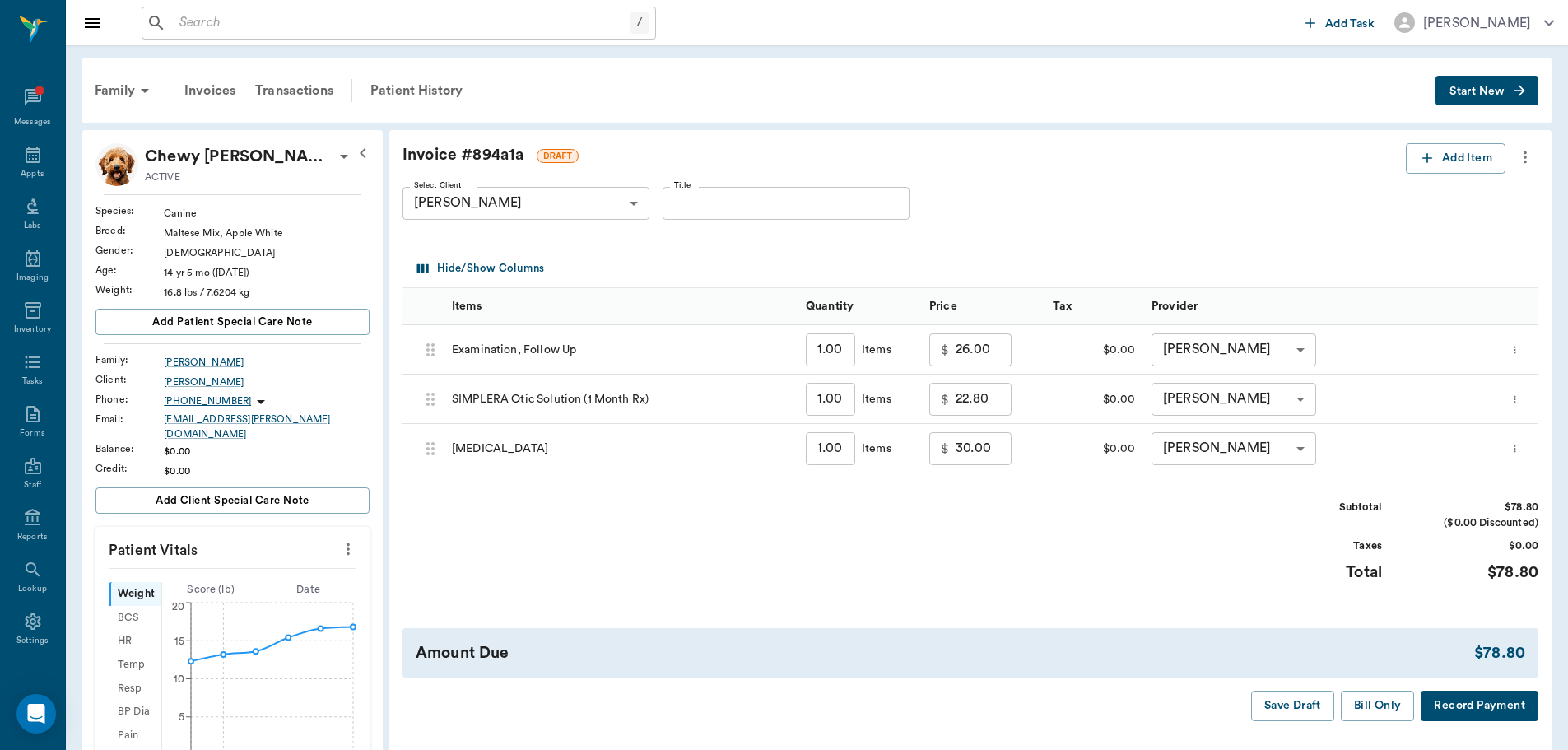
click at [995, 347] on input "26.00" at bounding box center [983, 349] width 56 height 33
type input "20.00"
click at [1033, 490] on div "Invoice # 894a1a DRAFT Add Item Select Client [PERSON_NAME] 63fed2ec7ae0913d41a…" at bounding box center [969, 432] width 1162 height 604
click at [1372, 709] on button "Bill Only" at bounding box center [1377, 705] width 74 height 31
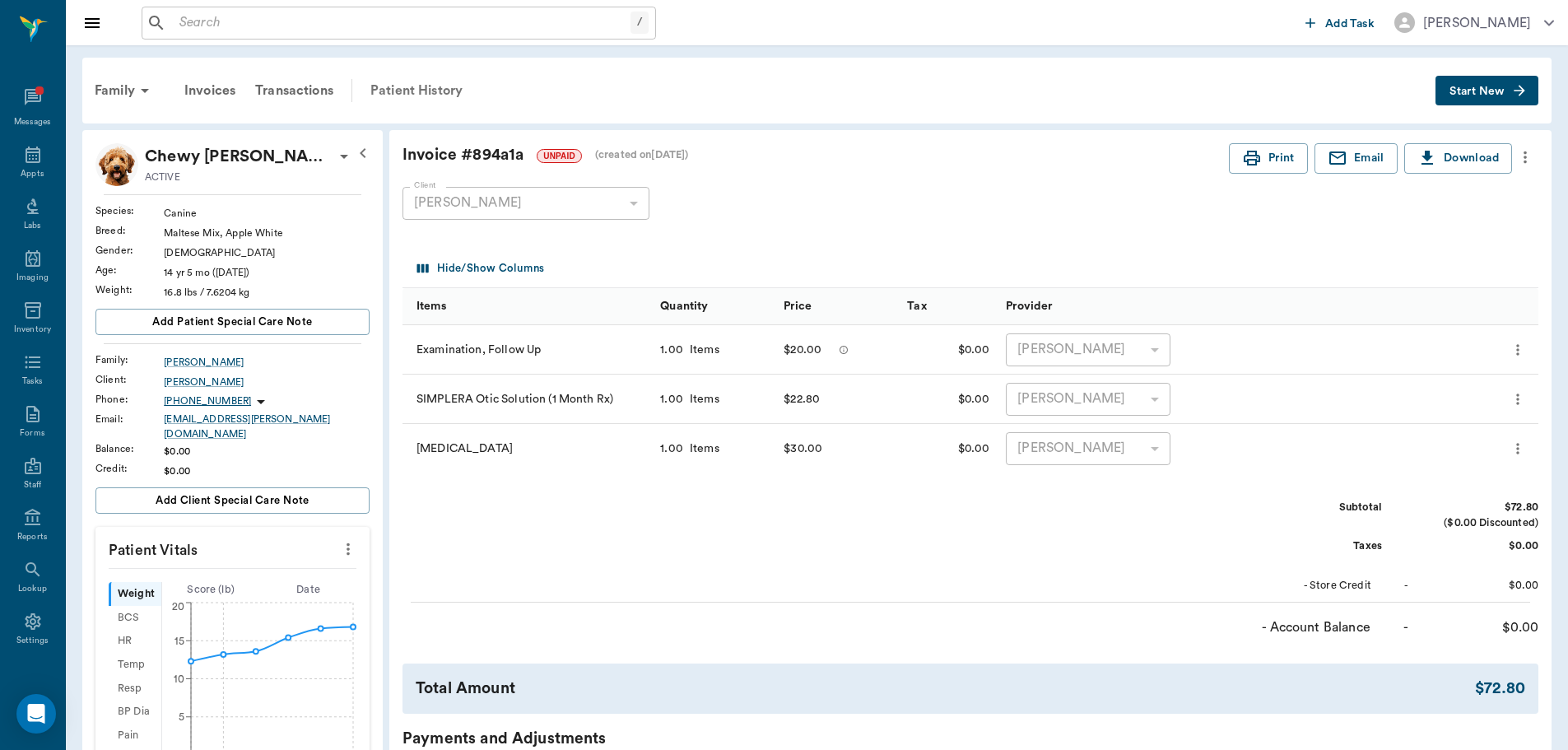
click at [411, 87] on div "Patient History" at bounding box center [416, 91] width 112 height 40
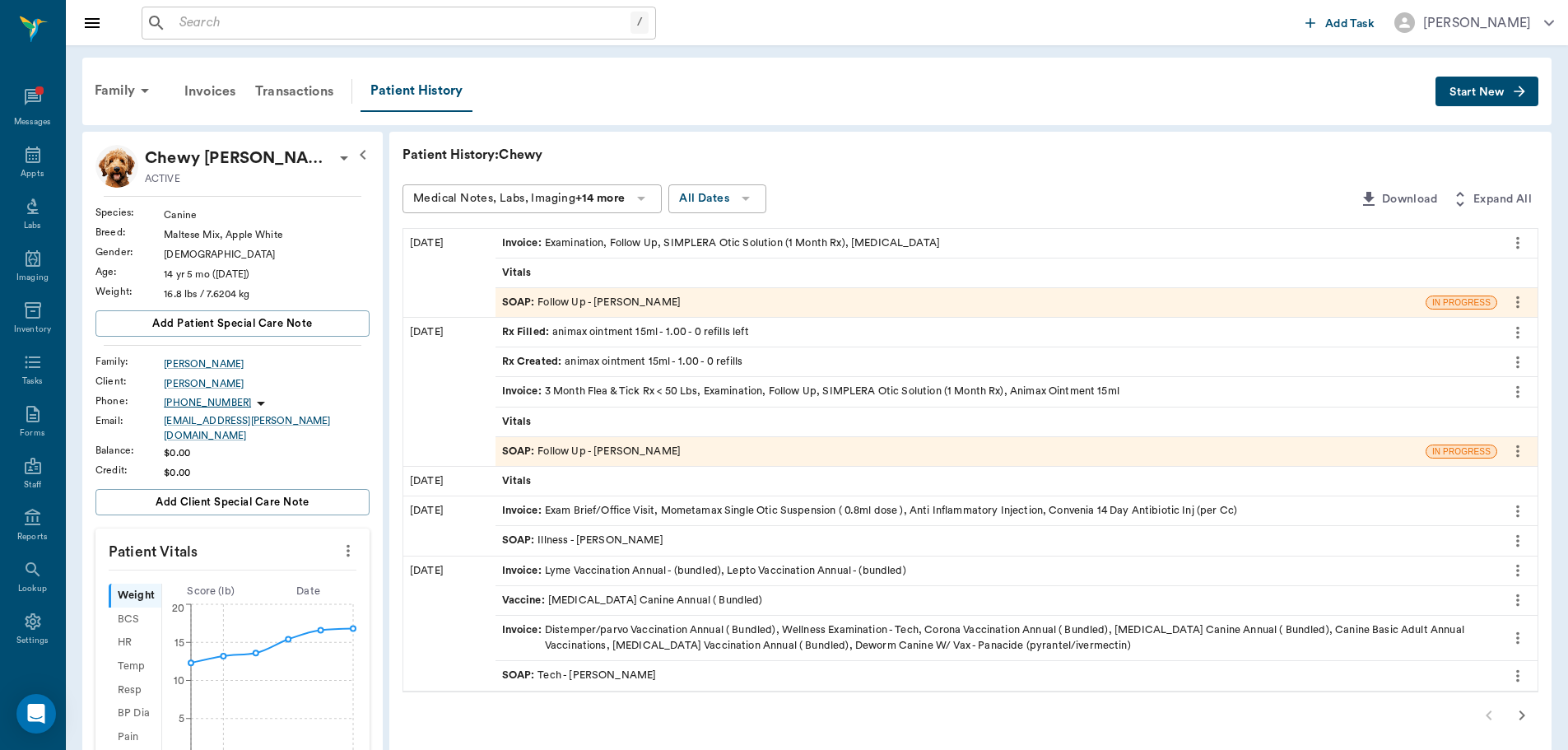
click at [623, 304] on div "SOAP : Follow Up - [PERSON_NAME]" at bounding box center [592, 302] width 179 height 16
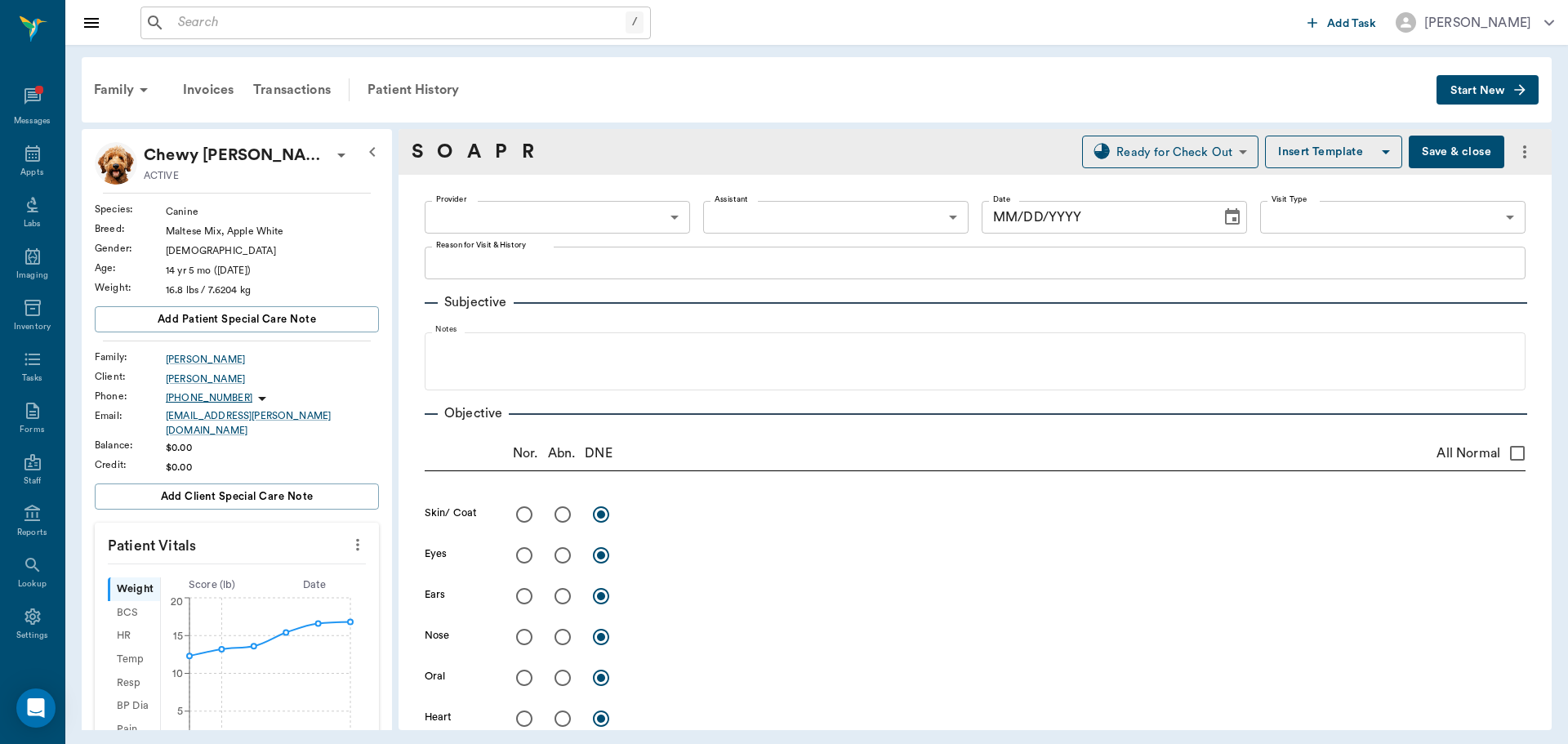
type input "63ec2f075fda476ae8351a4d"
type input "63ec2e7e52e12b0ba117b124"
type input "65d2be4f46e3a538d89b8c16"
type textarea "follow up on ear -stormy"
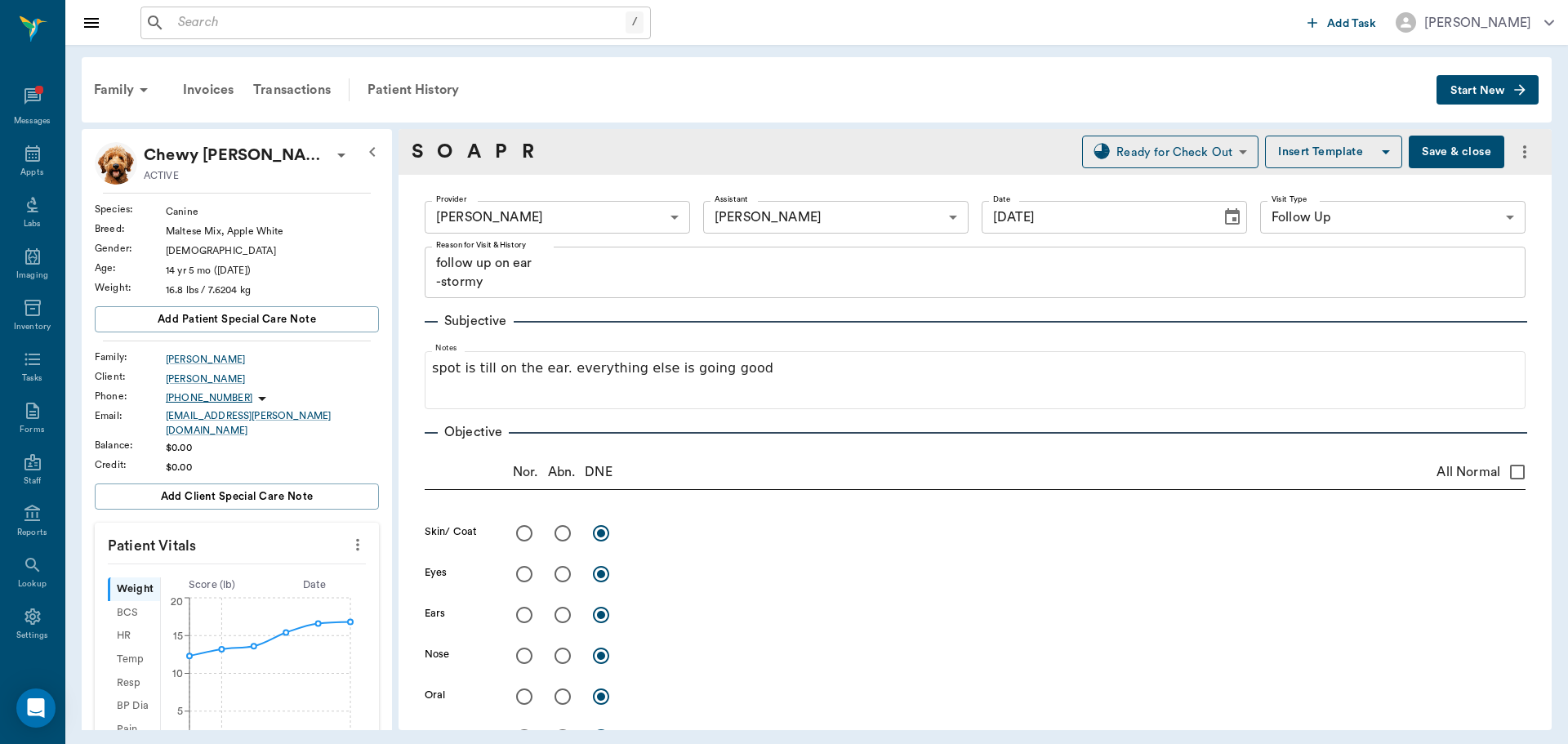
type input "[DATE]"
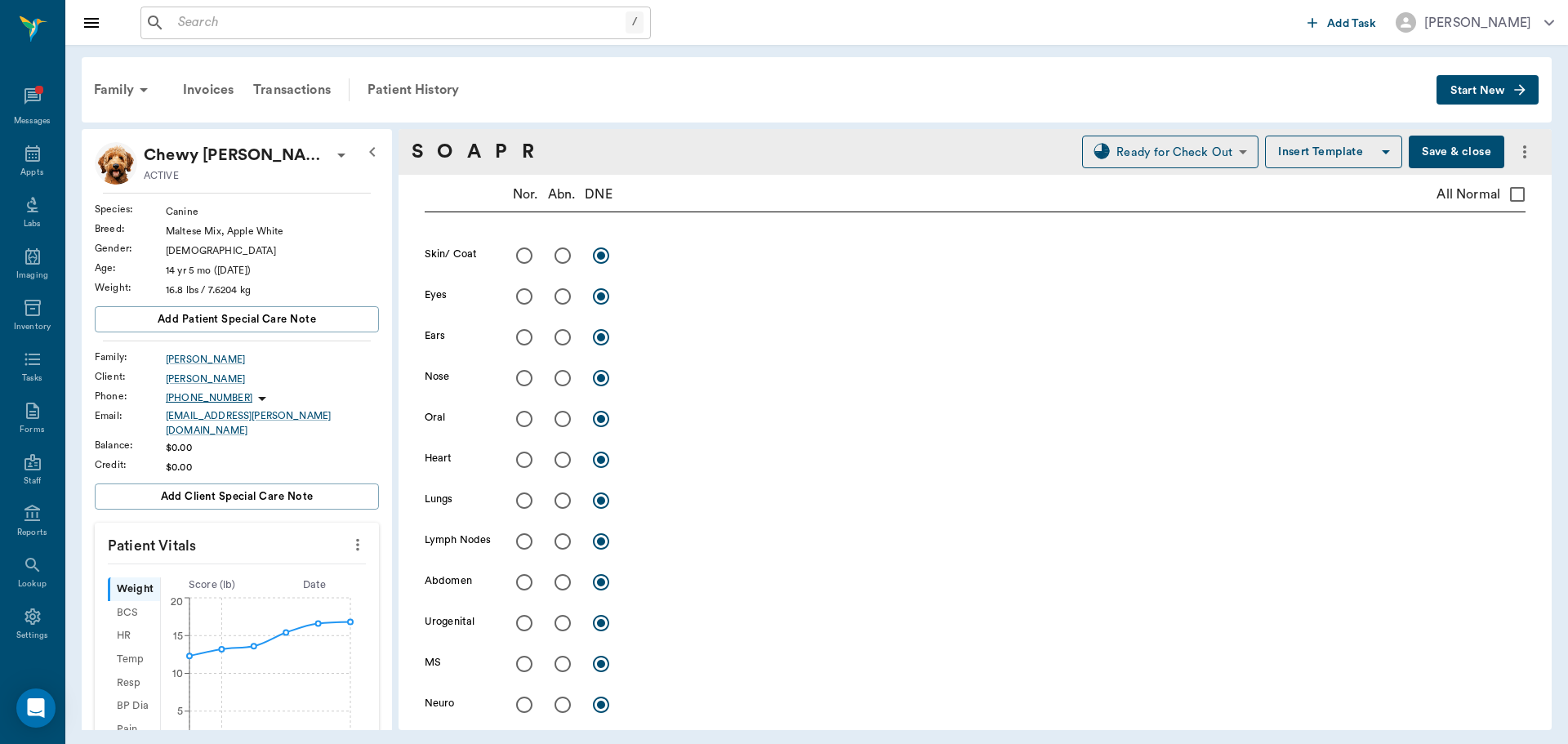
scroll to position [245, 0]
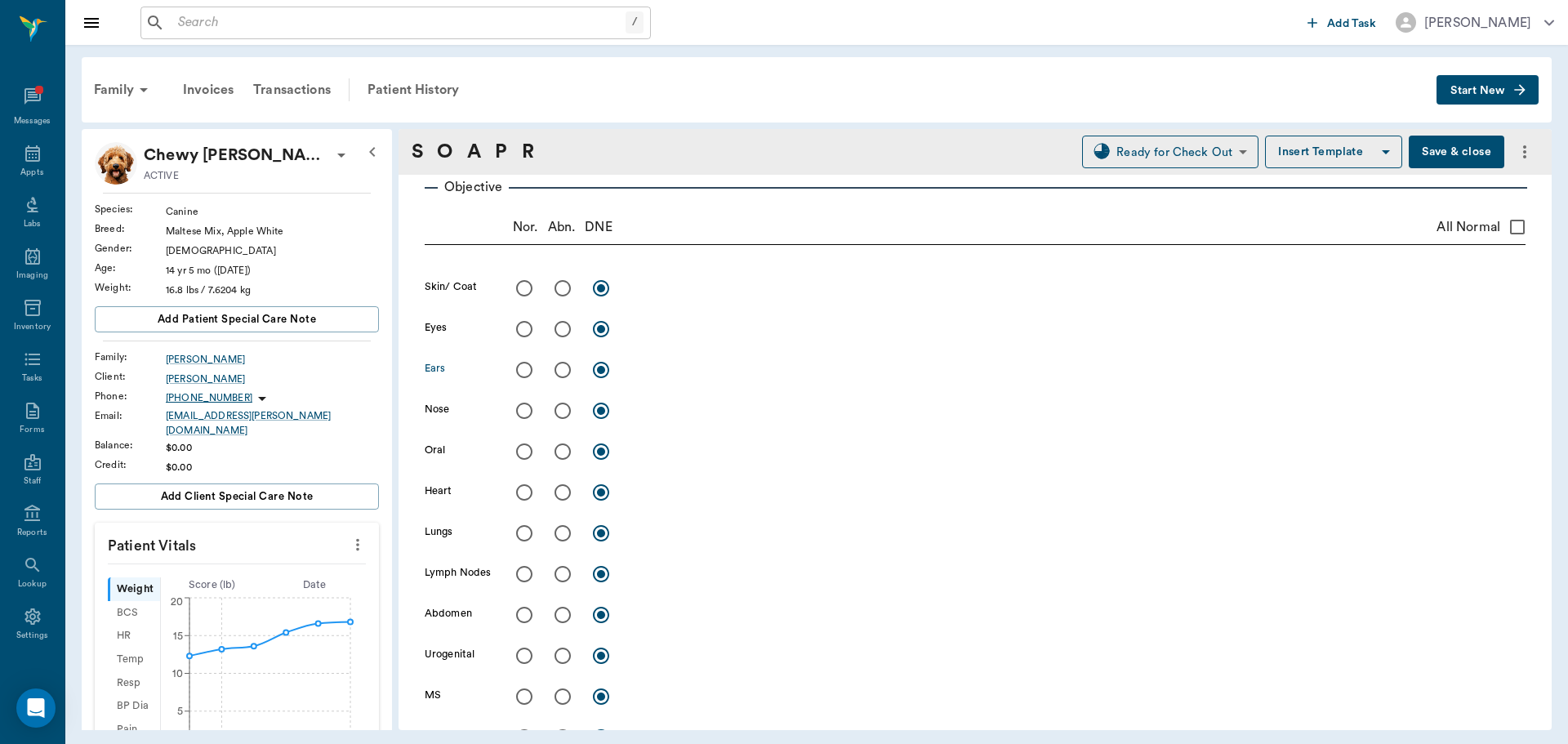
click at [561, 370] on input "radio" at bounding box center [562, 370] width 35 height 35
radio input "true"
click at [673, 375] on textarea at bounding box center [1079, 369] width 894 height 19
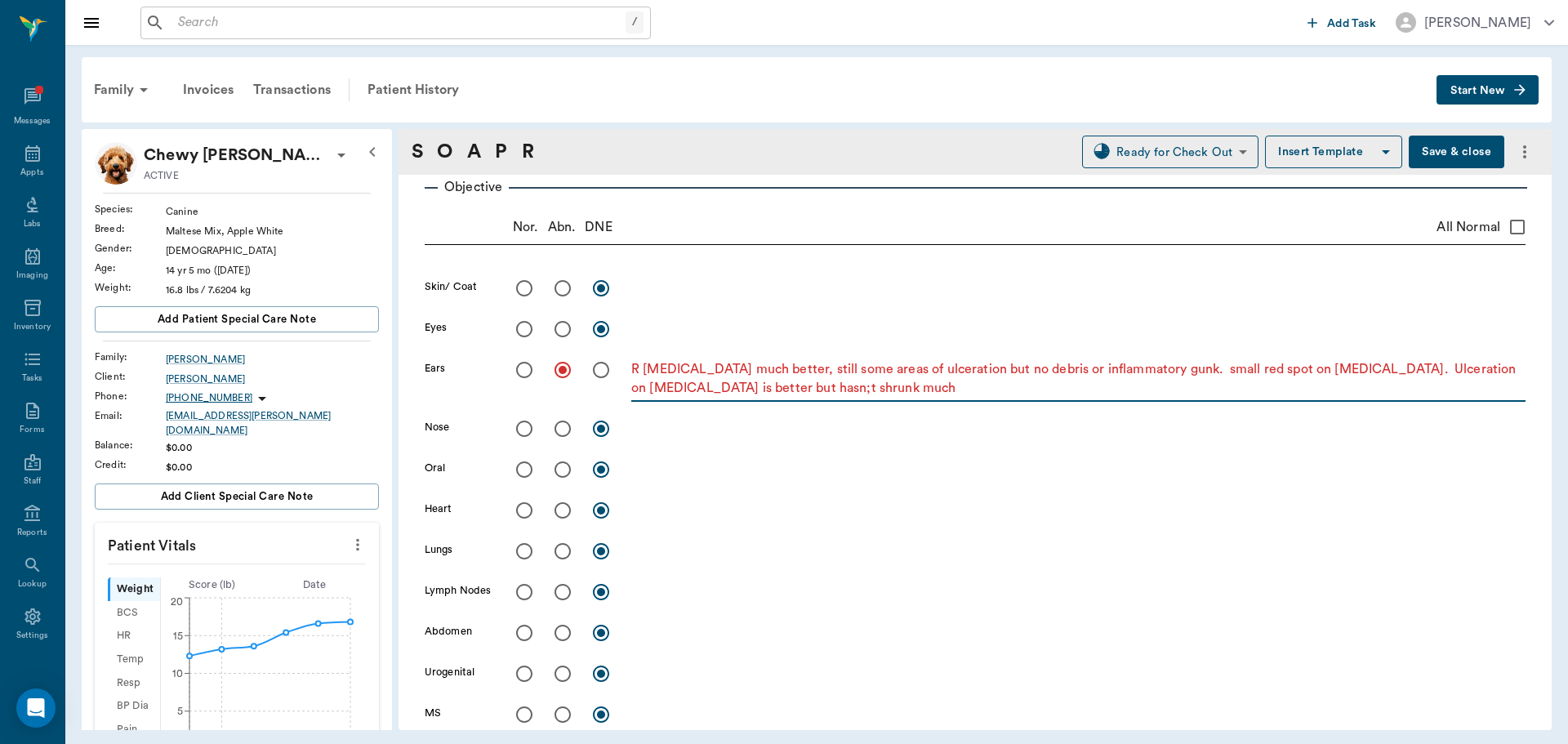
click at [783, 393] on textarea "R [MEDICAL_DATA] much better, still some areas of ulceration but no debris or i…" at bounding box center [1079, 379] width 894 height 37
click at [921, 399] on div "R [MEDICAL_DATA] much better, still some areas of ulceration but no debris or i…" at bounding box center [1079, 380] width 894 height 42
click at [925, 394] on textarea "R [MEDICAL_DATA] much better, still some areas of ulceration but no debris or i…" at bounding box center [1079, 379] width 894 height 37
type textarea "R [MEDICAL_DATA] much better, still some areas of ulceration but no debris or i…"
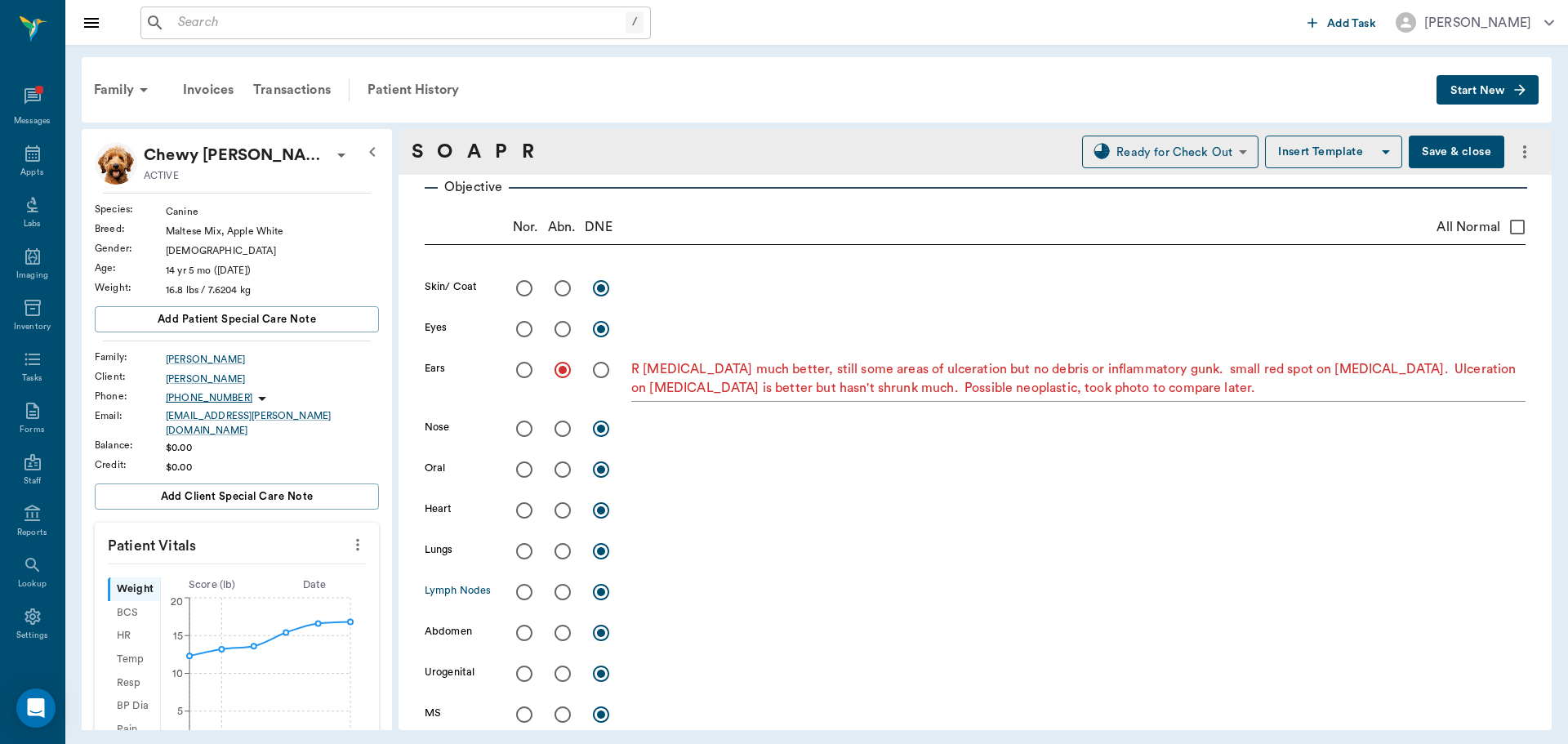
click at [526, 595] on input "radio" at bounding box center [524, 592] width 35 height 35
radio input "true"
click at [565, 291] on input "radio" at bounding box center [562, 288] width 35 height 35
radio input "true"
click at [661, 300] on div "x" at bounding box center [1079, 289] width 894 height 24
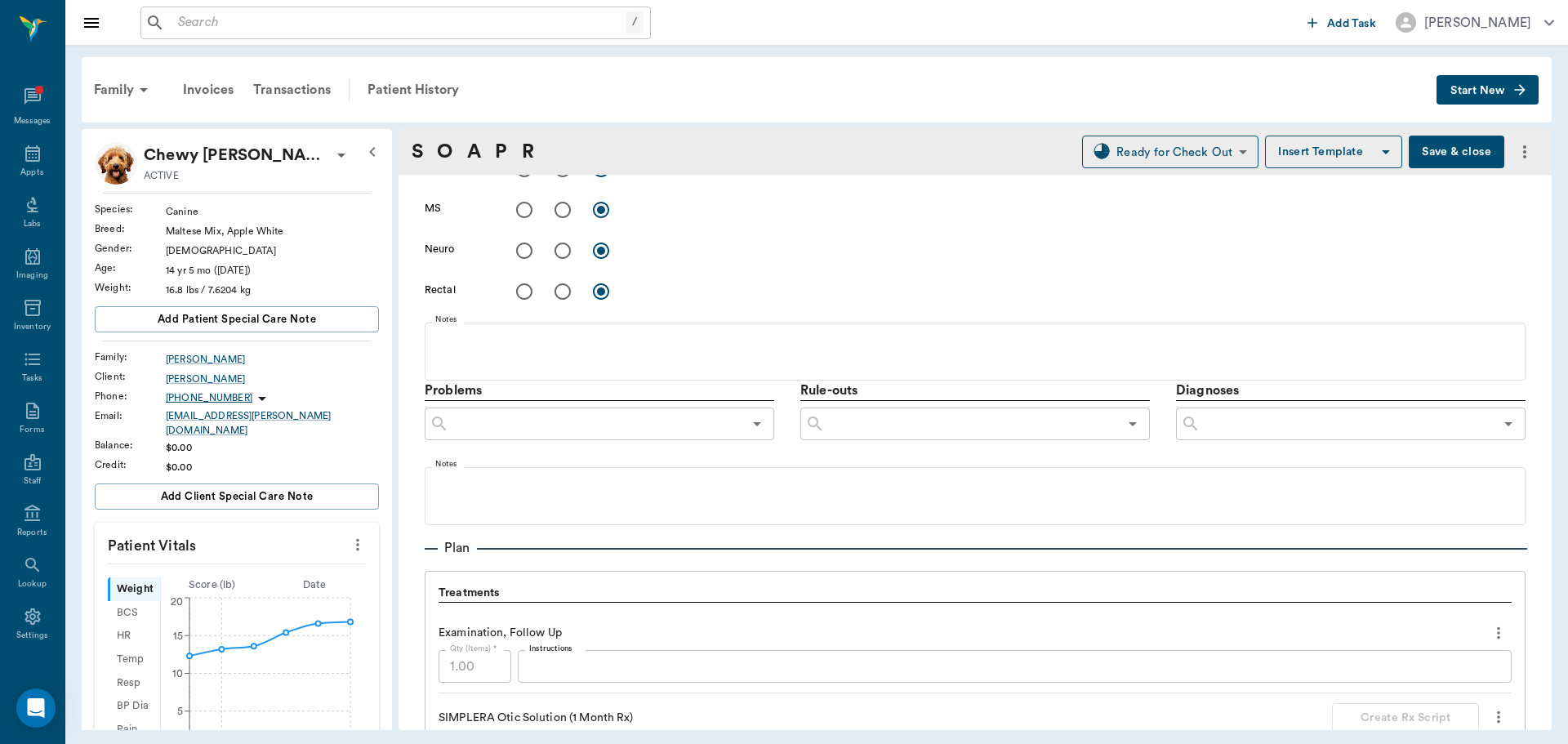
scroll to position [817, 0]
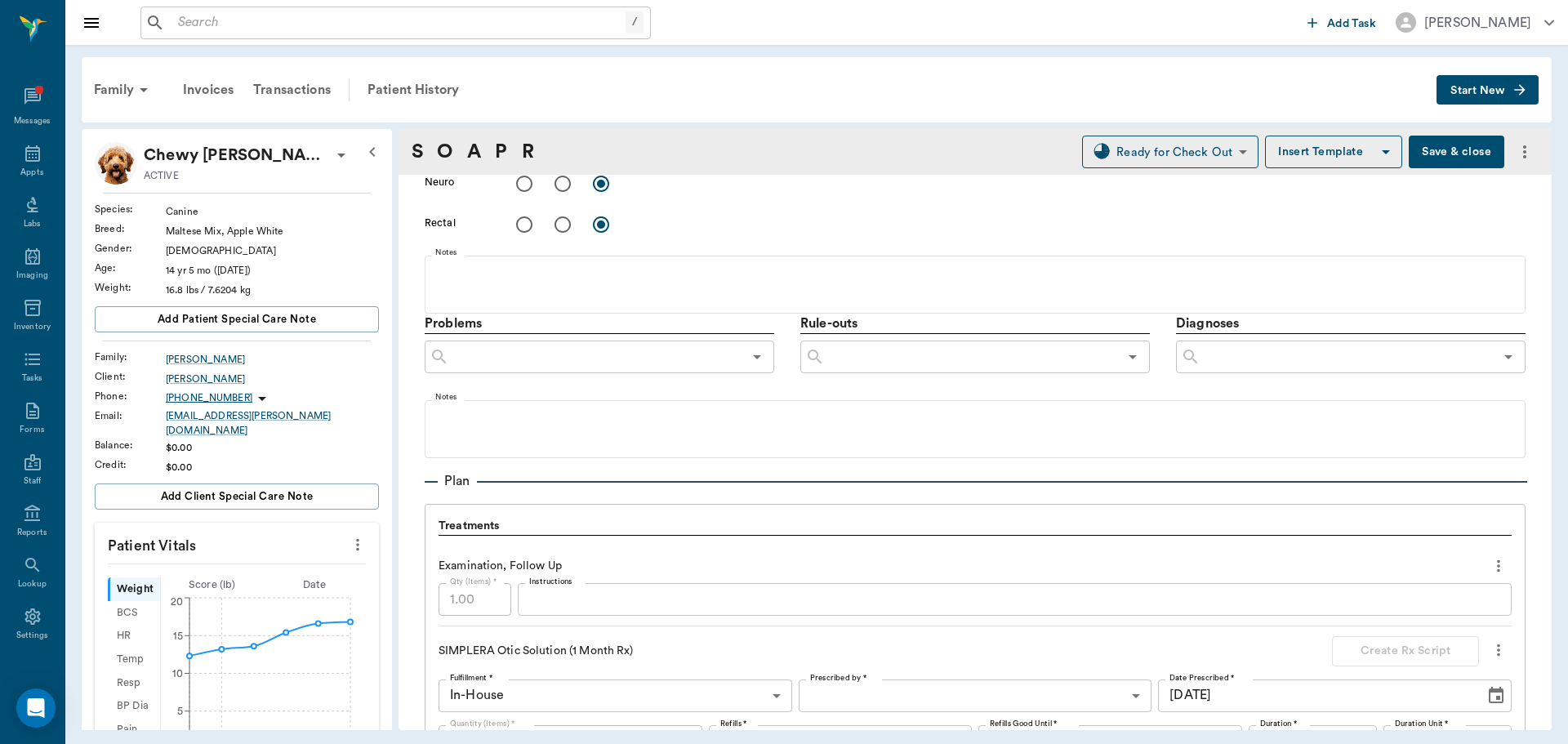
type textarea "Round SQ mass on ventral neck. 14mm diameter. FNA: mostly lipid, some cells sma…"
click at [1266, 355] on input "text" at bounding box center [1347, 356] width 293 height 23
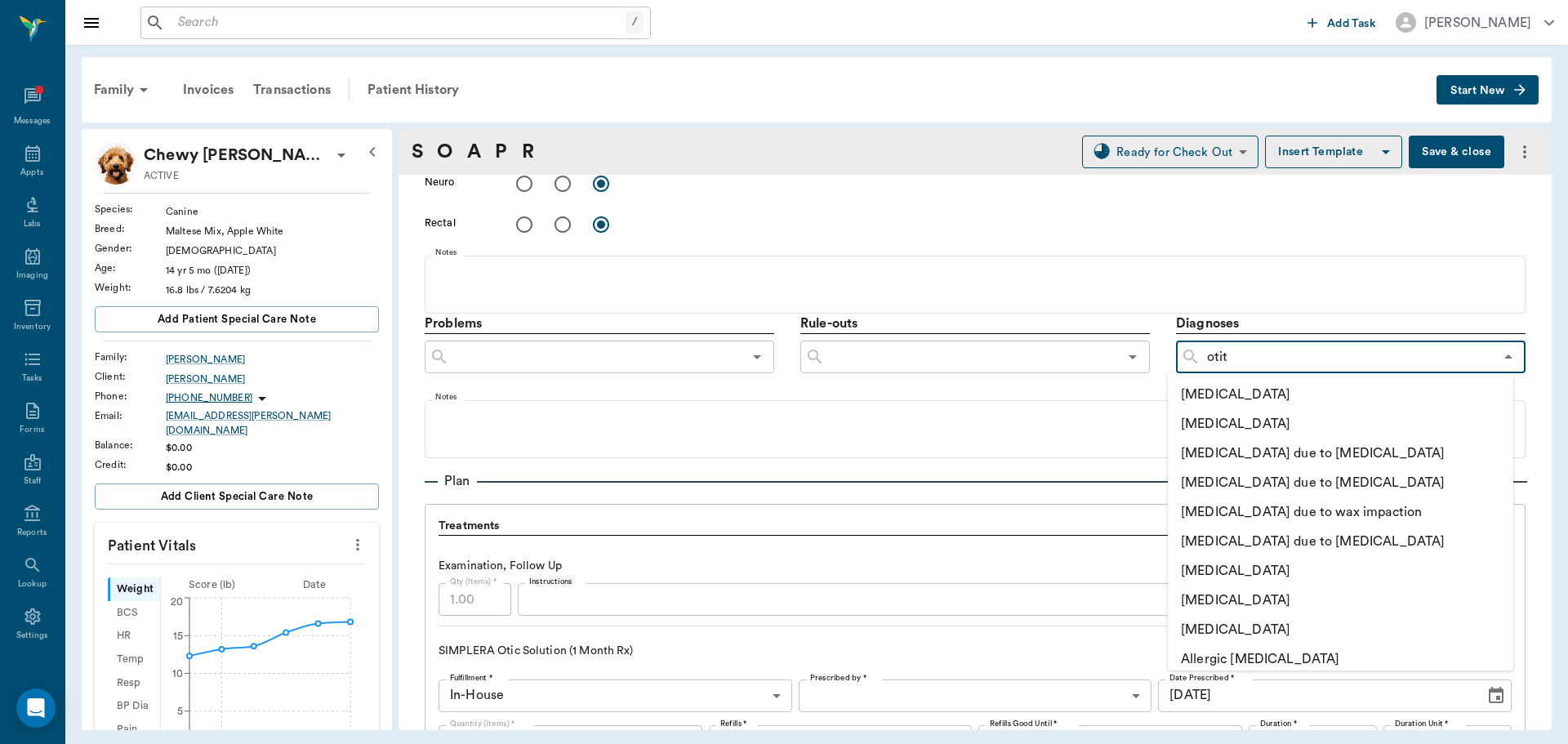
type input "otiti"
click at [1268, 424] on li "[MEDICAL_DATA]" at bounding box center [1340, 424] width 345 height 30
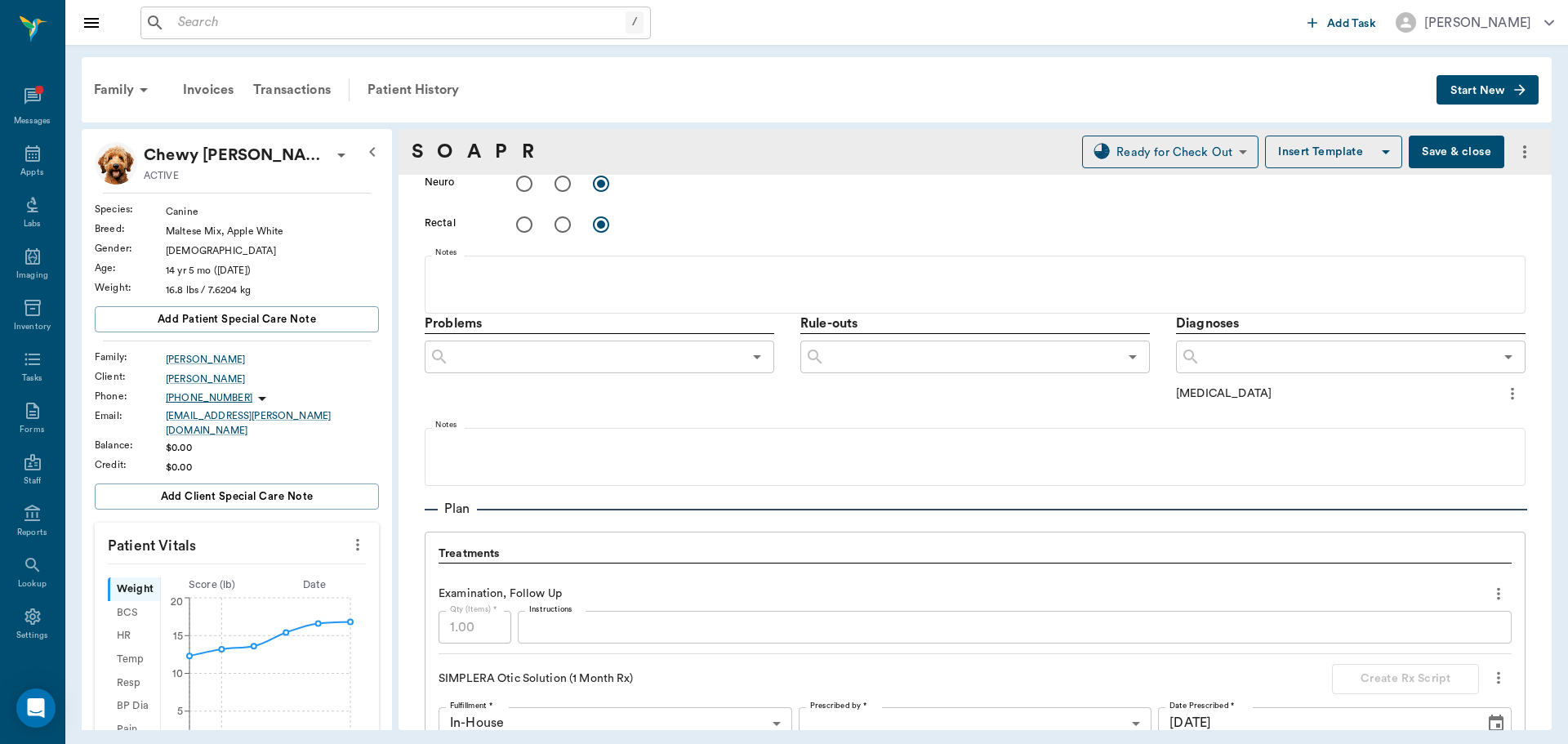
click at [1254, 361] on input "text" at bounding box center [1347, 356] width 293 height 23
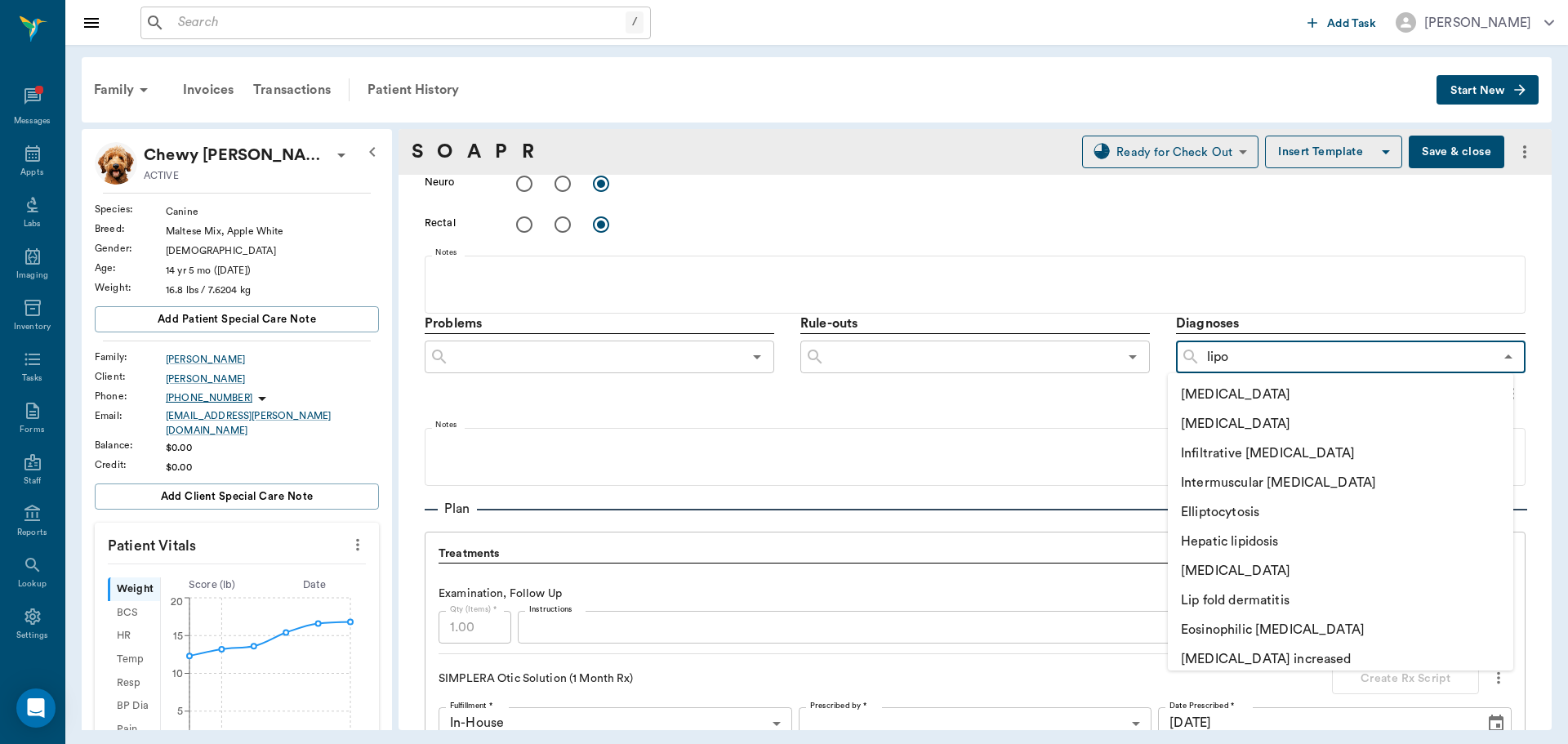
type input "lipom"
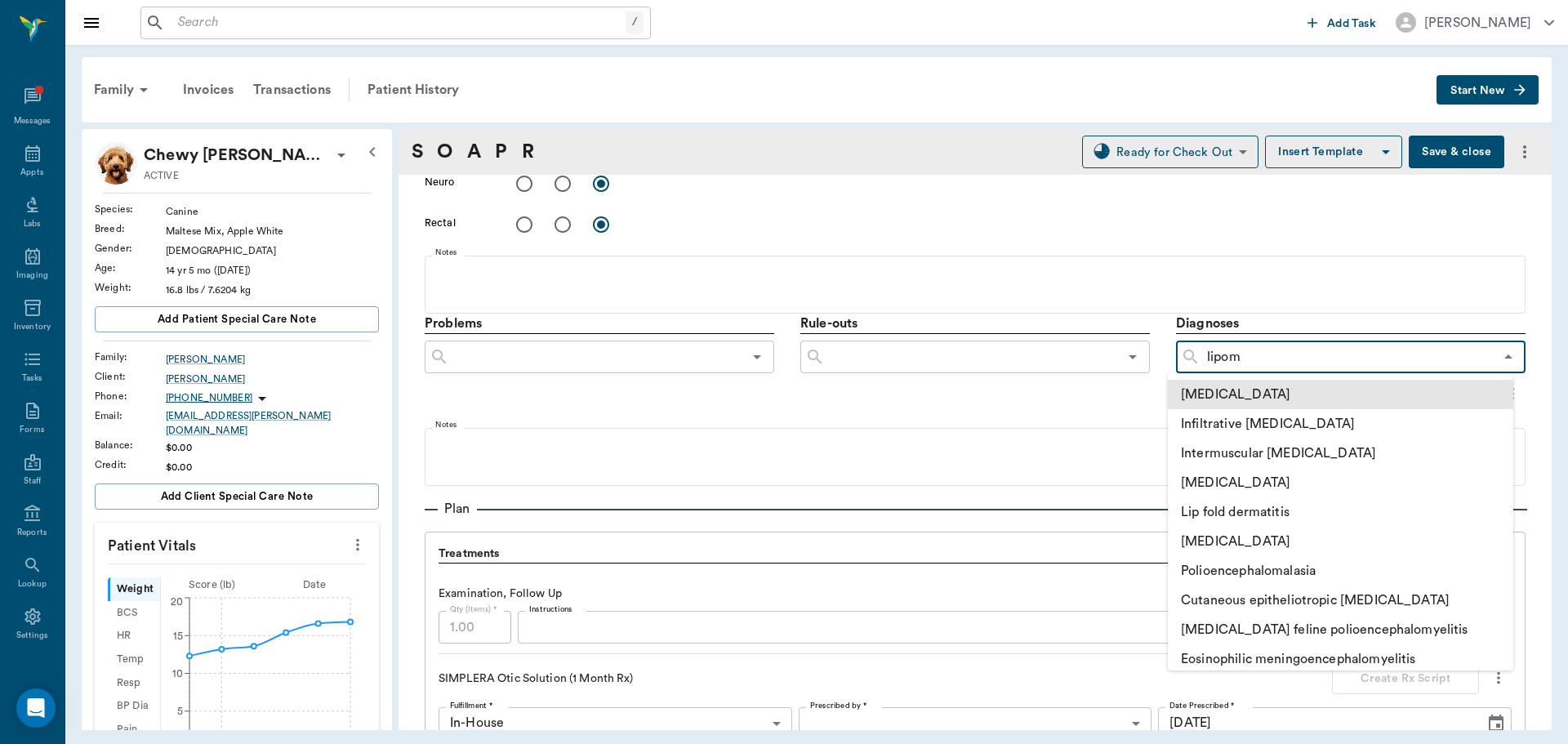
click at [1227, 391] on li "[MEDICAL_DATA]" at bounding box center [1340, 395] width 345 height 30
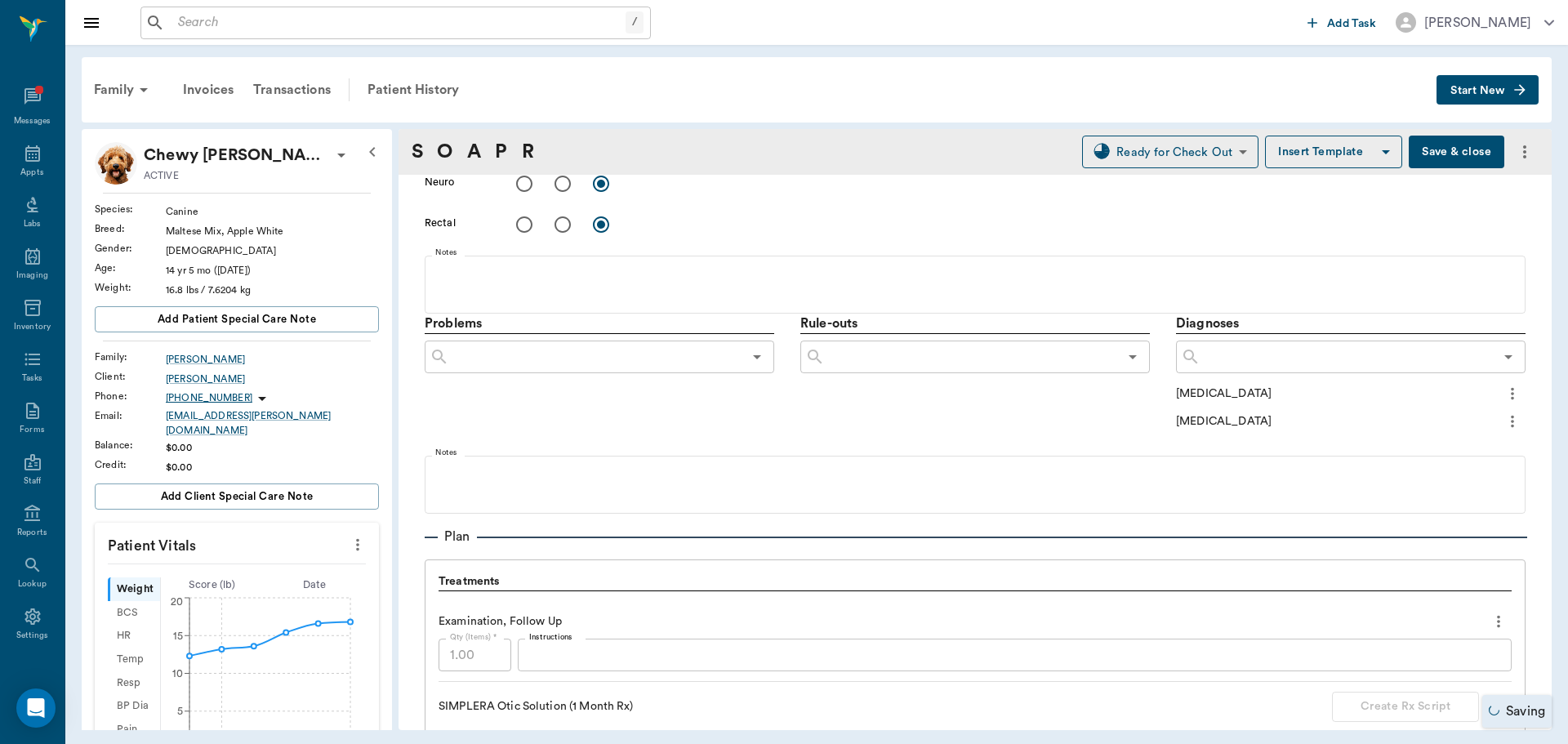
click at [1504, 400] on icon "more" at bounding box center [1513, 394] width 18 height 20
click at [1465, 418] on span "Add to ongoing diagnosis" at bounding box center [1431, 421] width 137 height 17
click at [1504, 418] on icon "more" at bounding box center [1513, 423] width 18 height 20
click at [1485, 450] on span "Add to ongoing diagnosis" at bounding box center [1431, 451] width 137 height 17
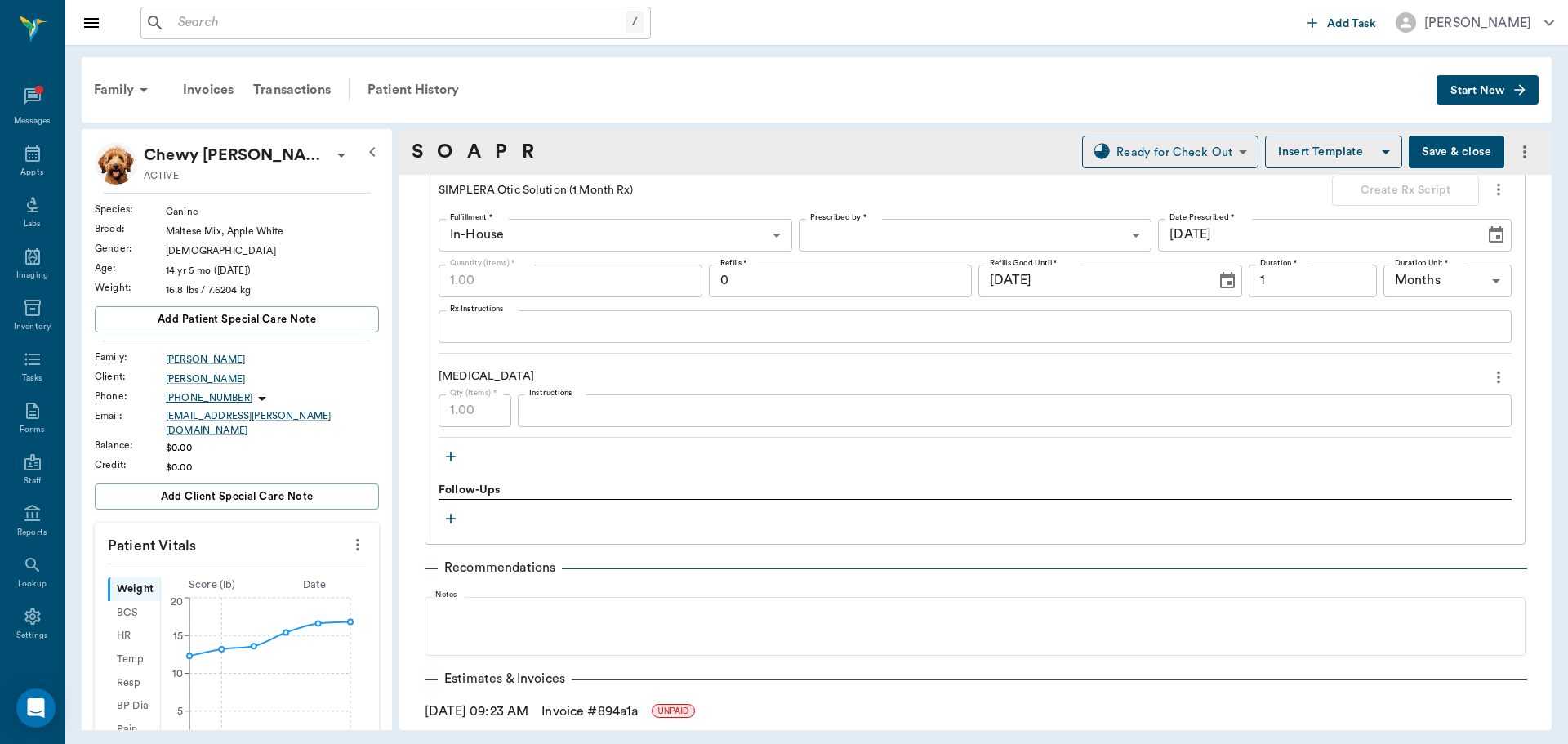
scroll to position [1306, 0]
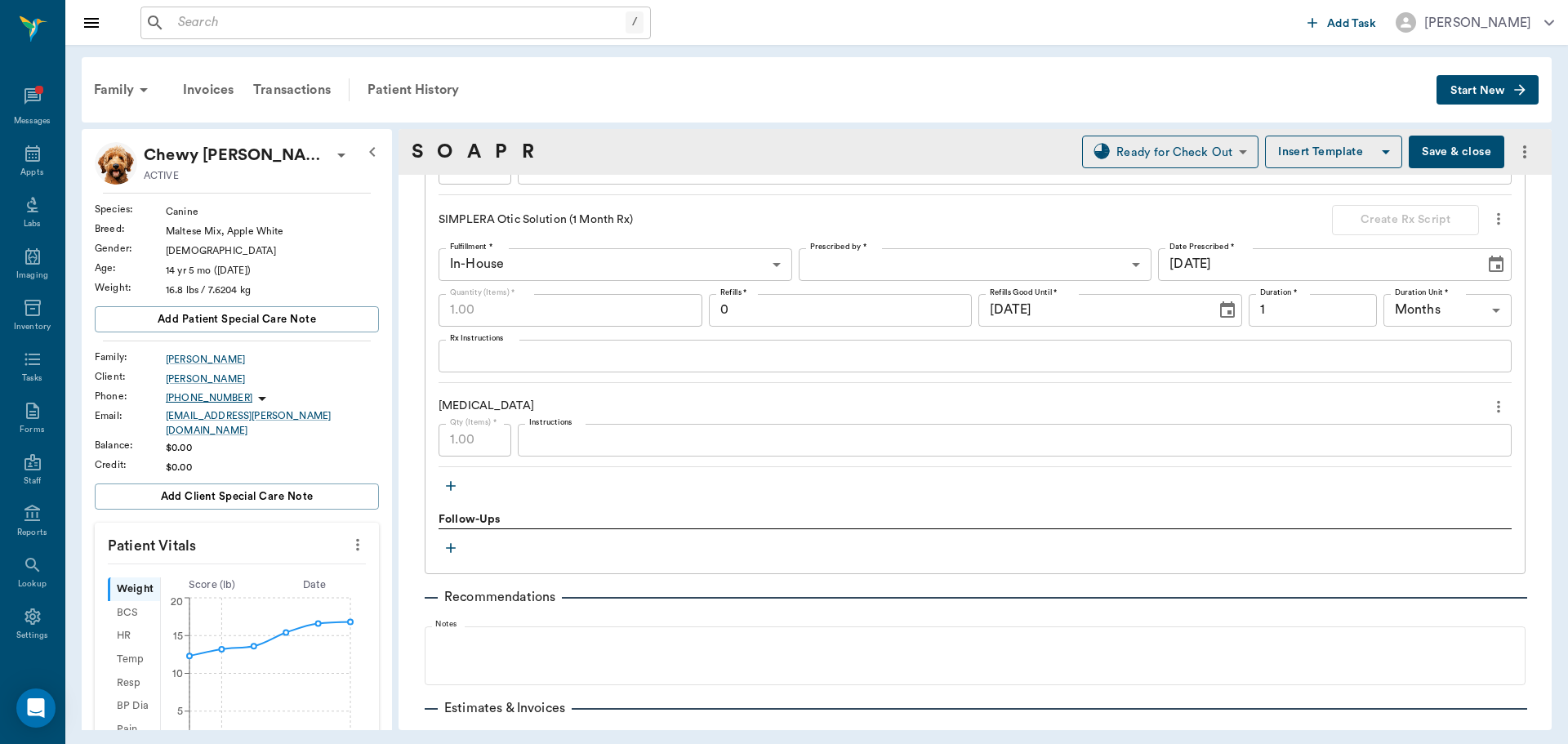
click at [1440, 149] on button "Save & close" at bounding box center [1456, 151] width 96 height 33
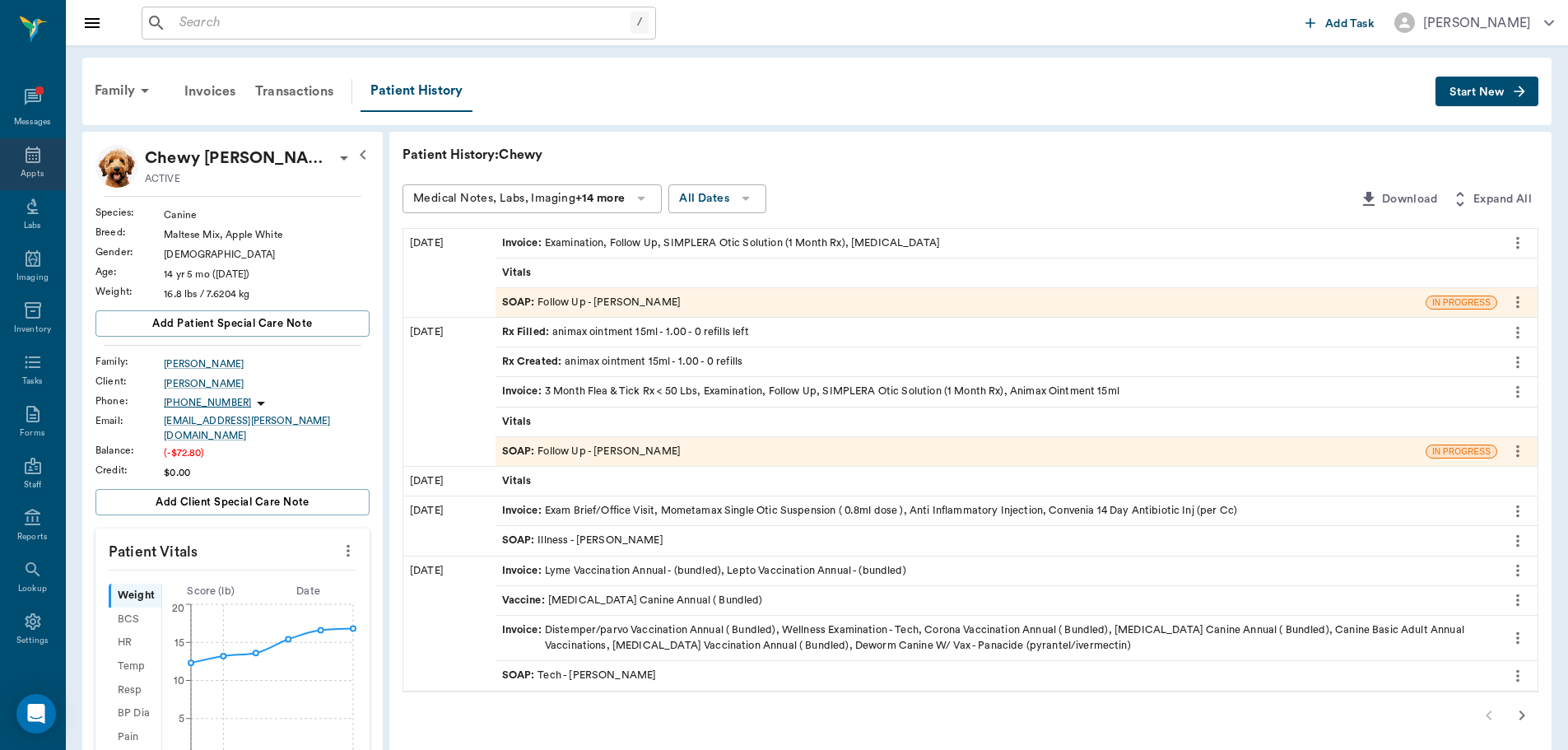
click at [31, 170] on div "Appts" at bounding box center [32, 174] width 23 height 12
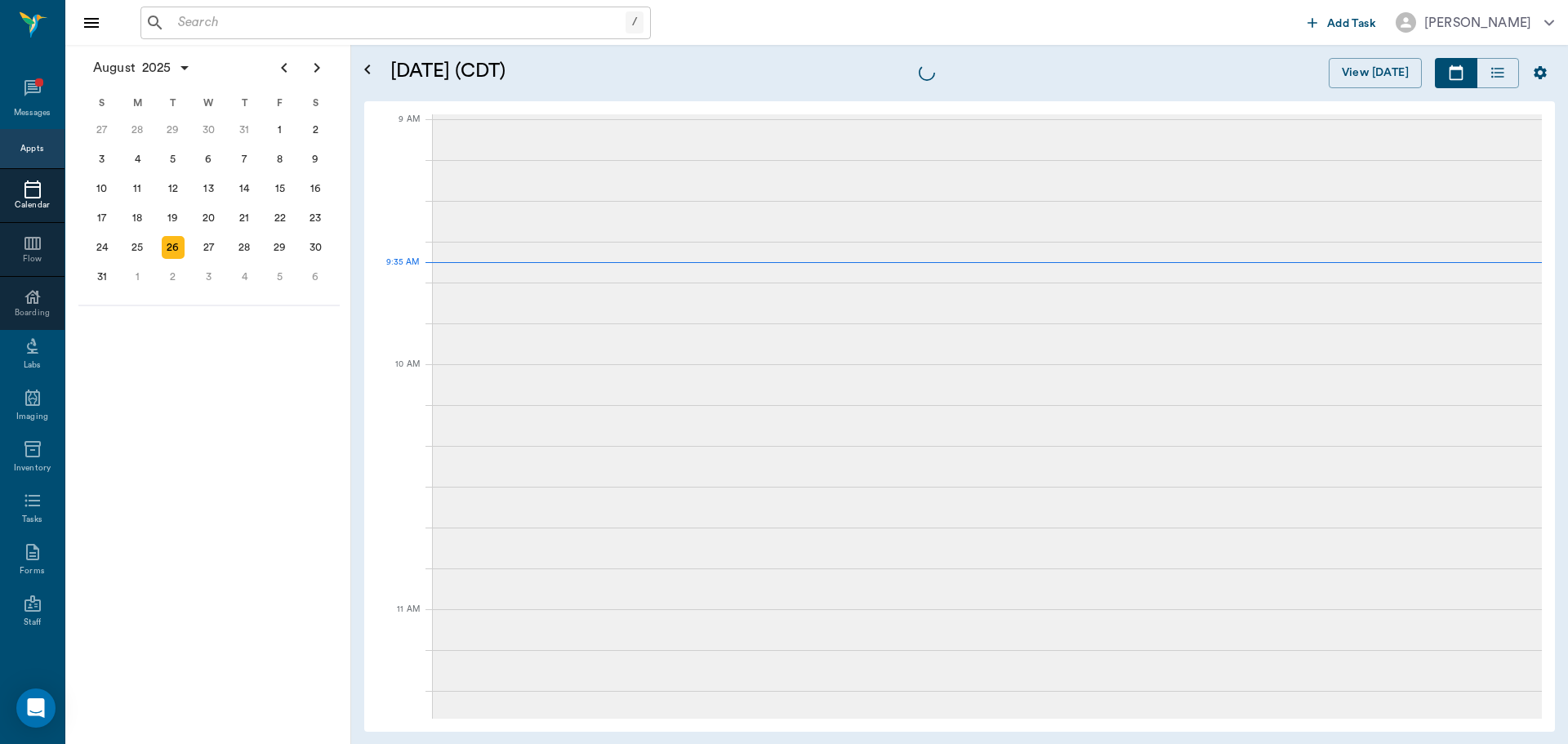
scroll to position [246, 0]
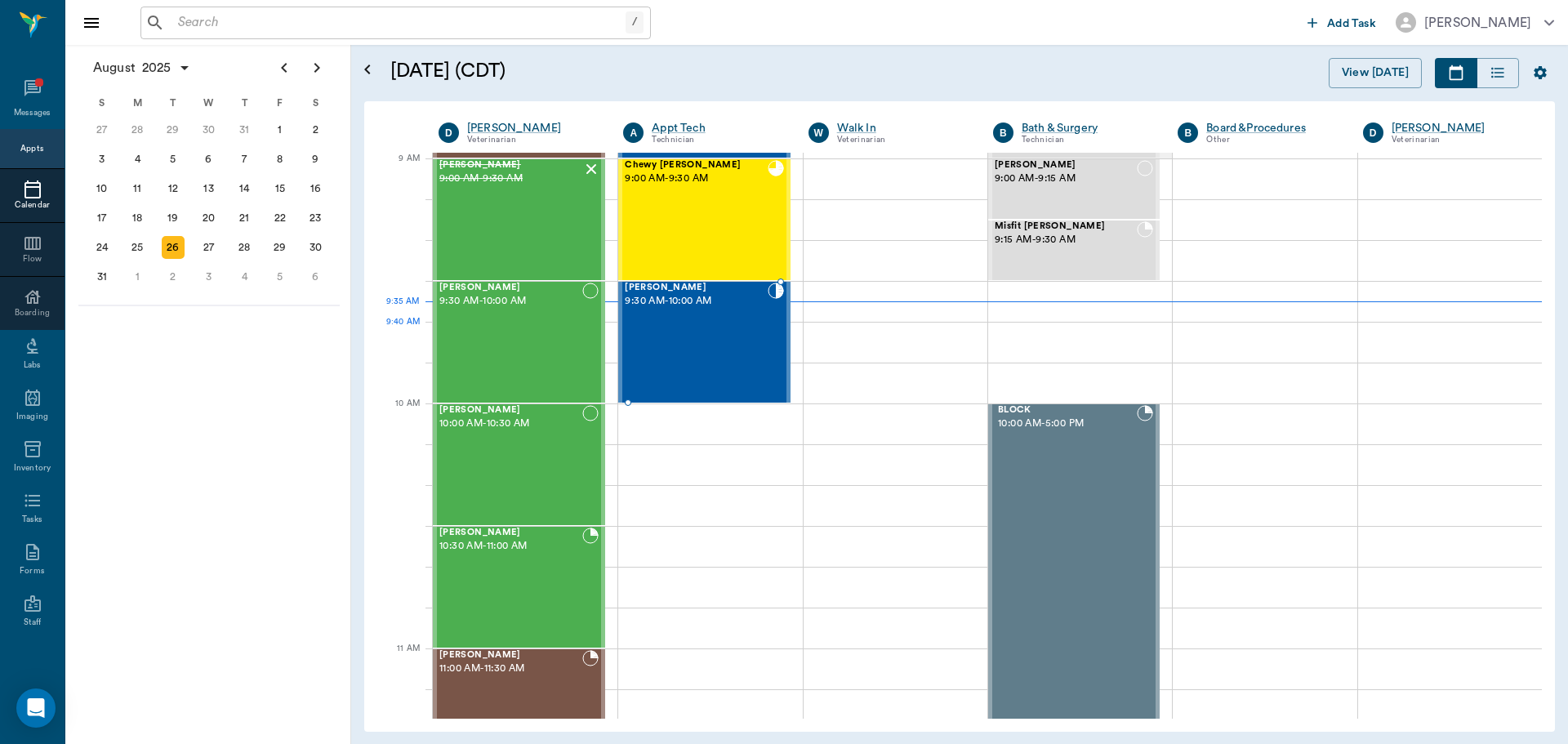
click at [653, 346] on div "[PERSON_NAME] 9:30 AM - 10:00 AM" at bounding box center [696, 341] width 142 height 119
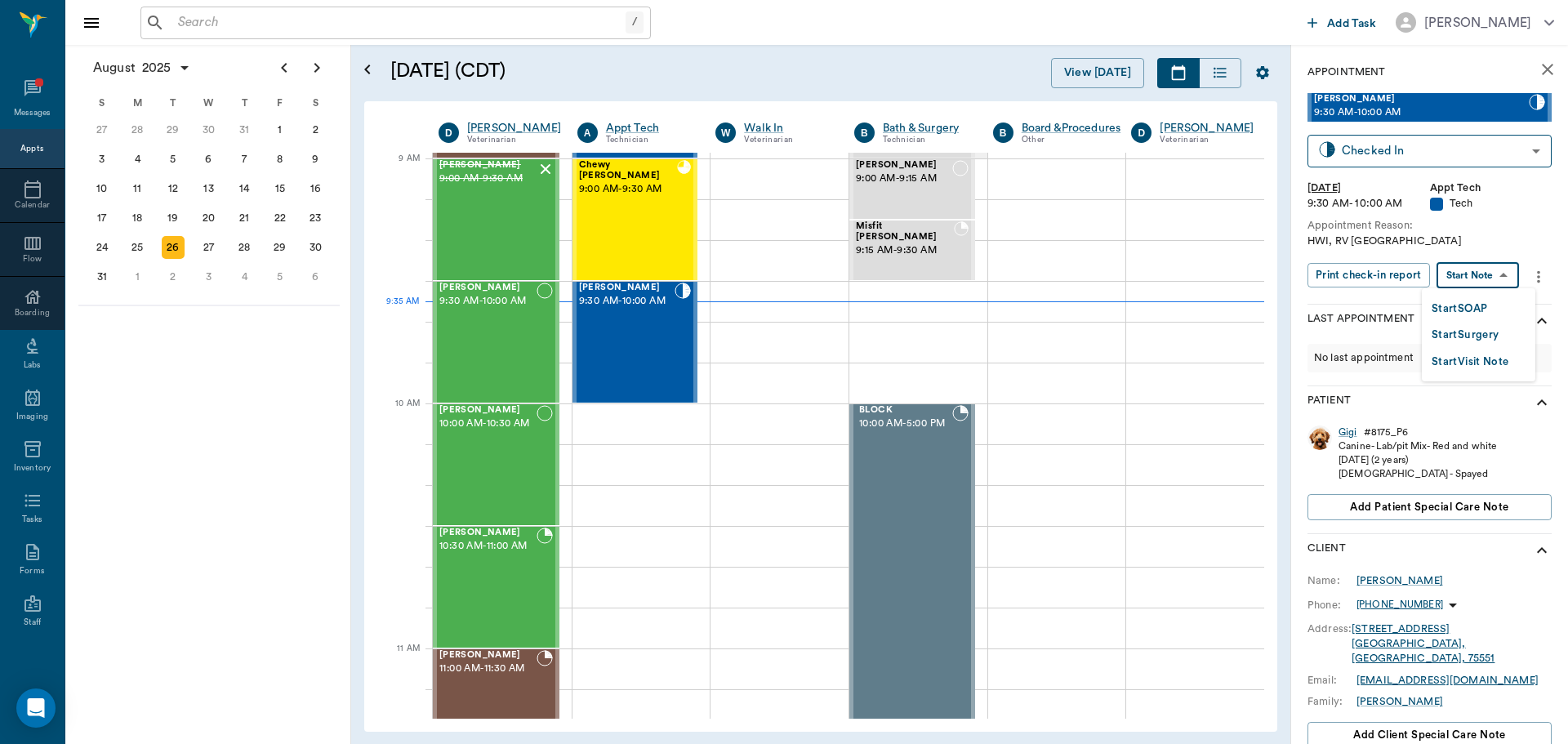
click at [1481, 275] on body "/ ​ Add Task [PERSON_NAME] Nectar Messages Appts Calendar Flow Boarding Labs Im…" at bounding box center [784, 372] width 1568 height 744
click at [1461, 314] on button "Start SOAP" at bounding box center [1459, 309] width 55 height 19
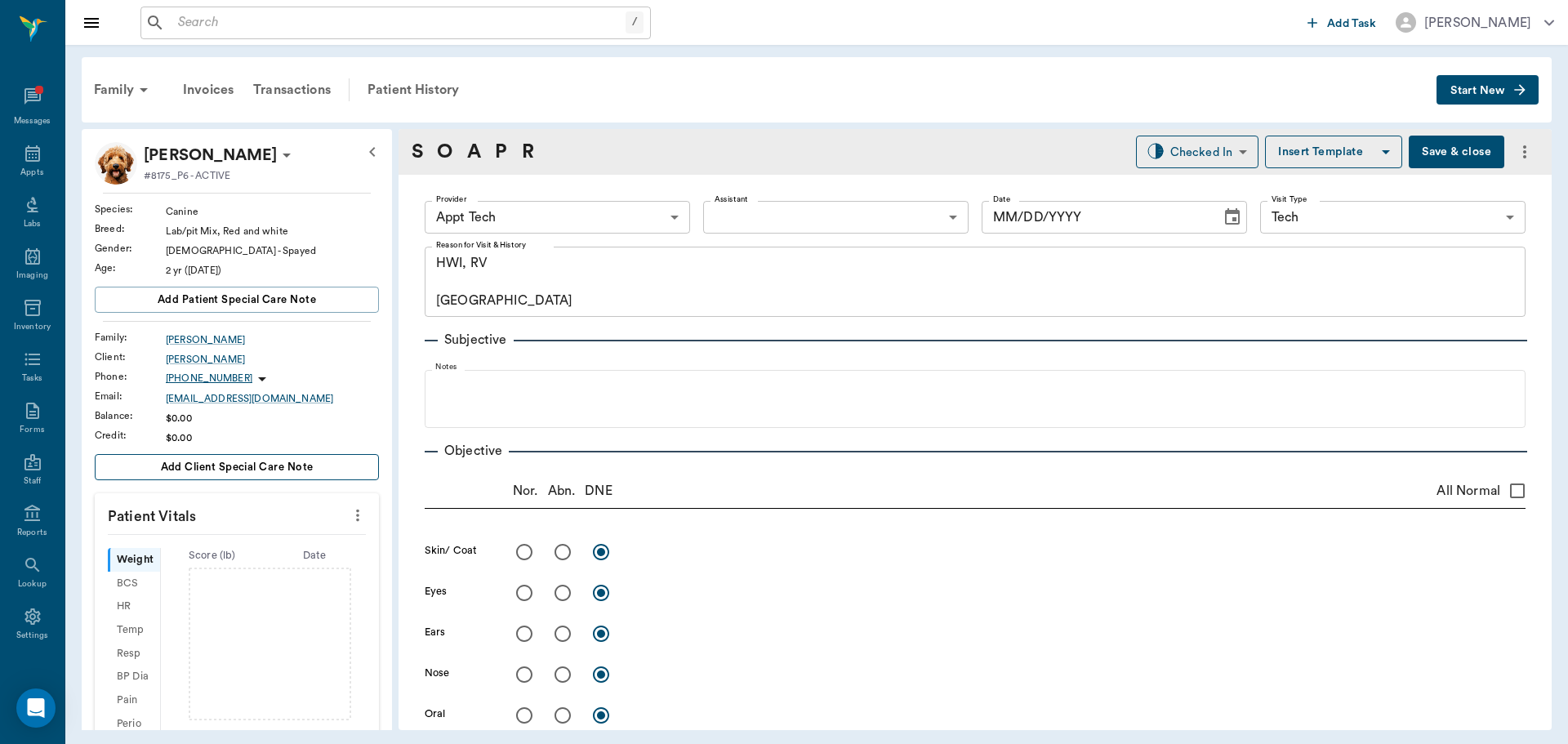
type input "63ec2f075fda476ae8351a4c"
type input "65d2be4f46e3a538d89b8c1a"
type textarea "HWI, RV [GEOGRAPHIC_DATA]"
type input "[DATE]"
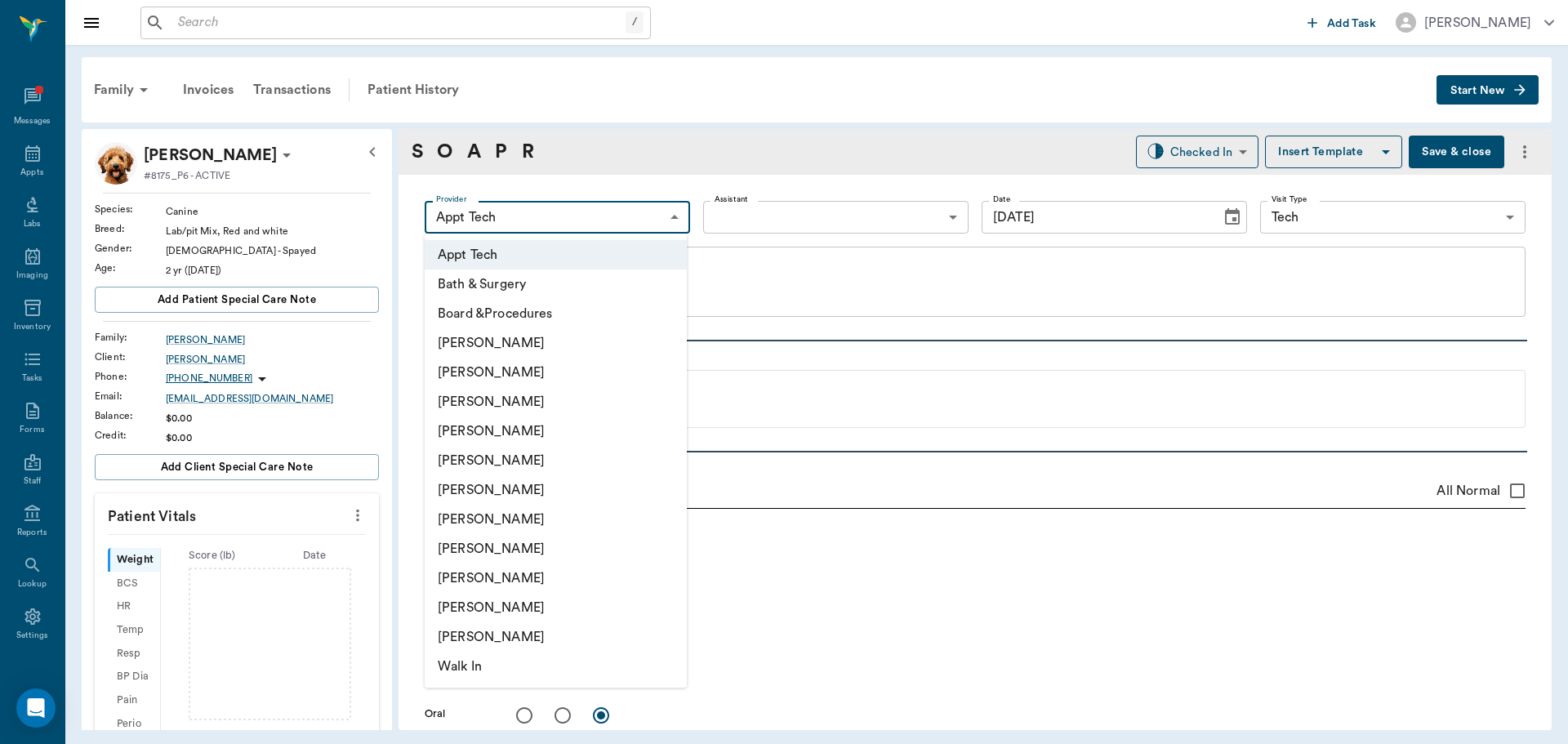
click at [633, 204] on body "/ ​ Add Task [PERSON_NAME] Nectar Messages Appts Labs Imaging Inventory Tasks F…" at bounding box center [784, 372] width 1568 height 744
click at [499, 381] on li "[PERSON_NAME]" at bounding box center [556, 372] width 262 height 30
type input "642ef10e332a41444de2bad1"
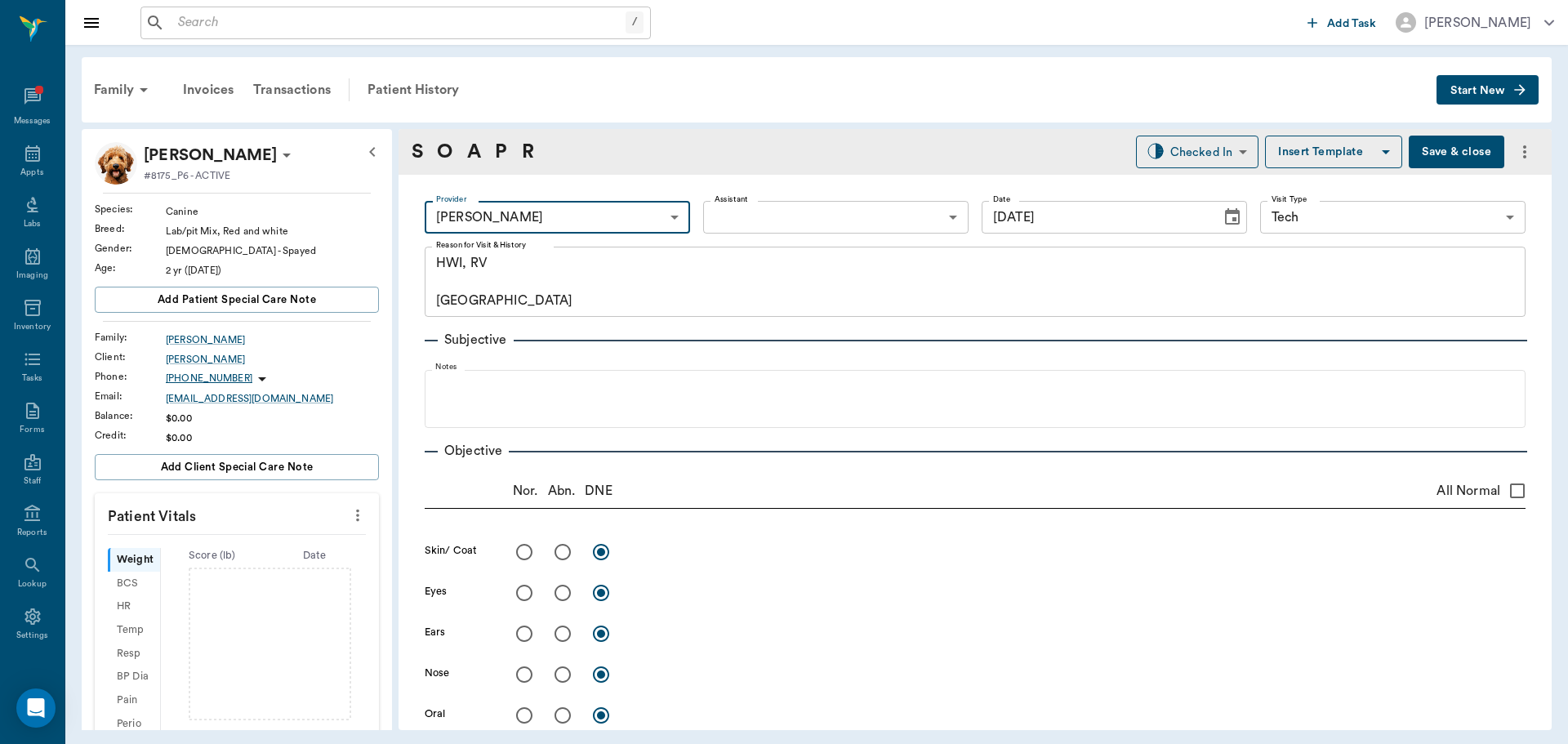
click at [356, 512] on icon "more" at bounding box center [357, 515] width 3 height 12
click at [305, 545] on span "Enter Vitals" at bounding box center [276, 543] width 137 height 17
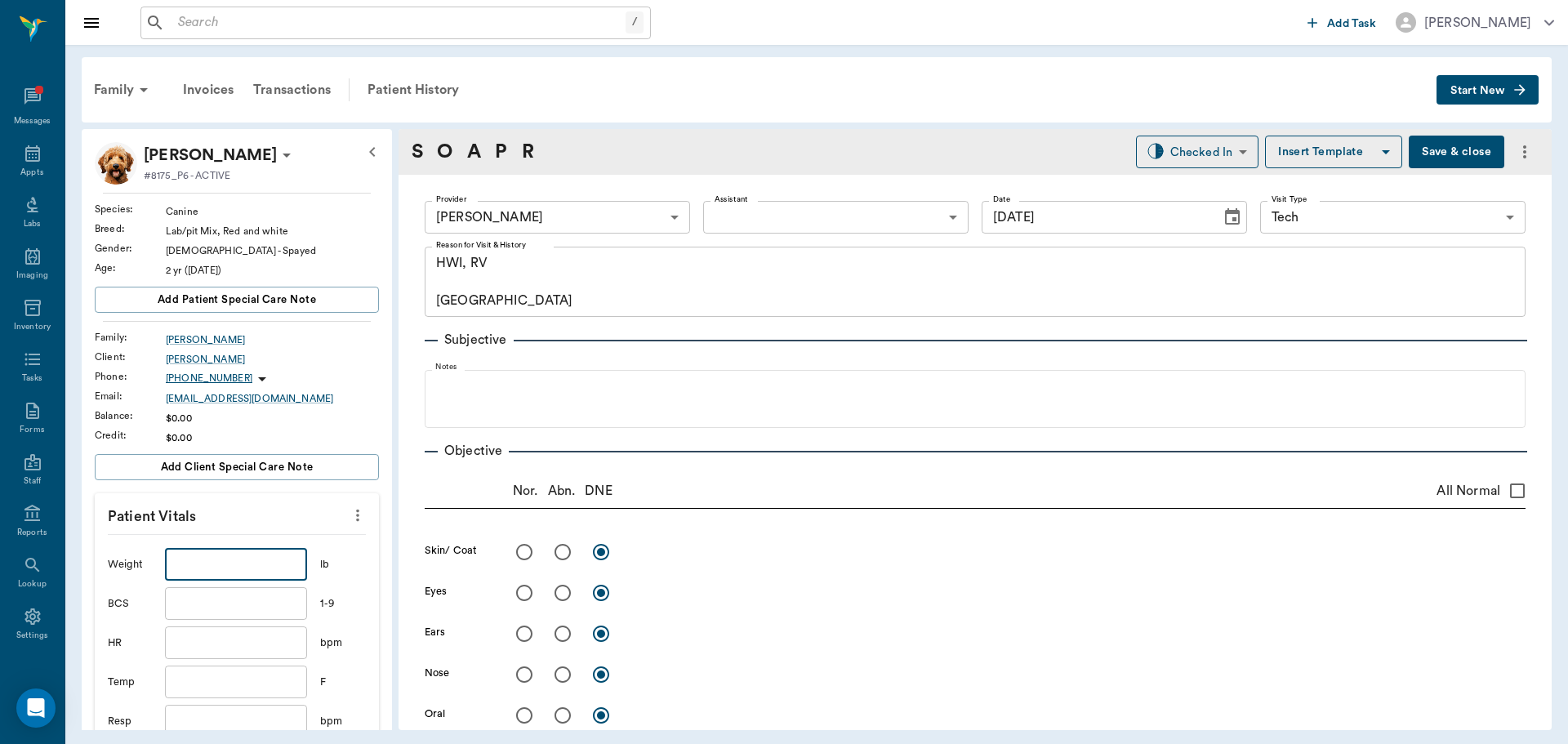
click at [251, 577] on input "text" at bounding box center [236, 563] width 142 height 33
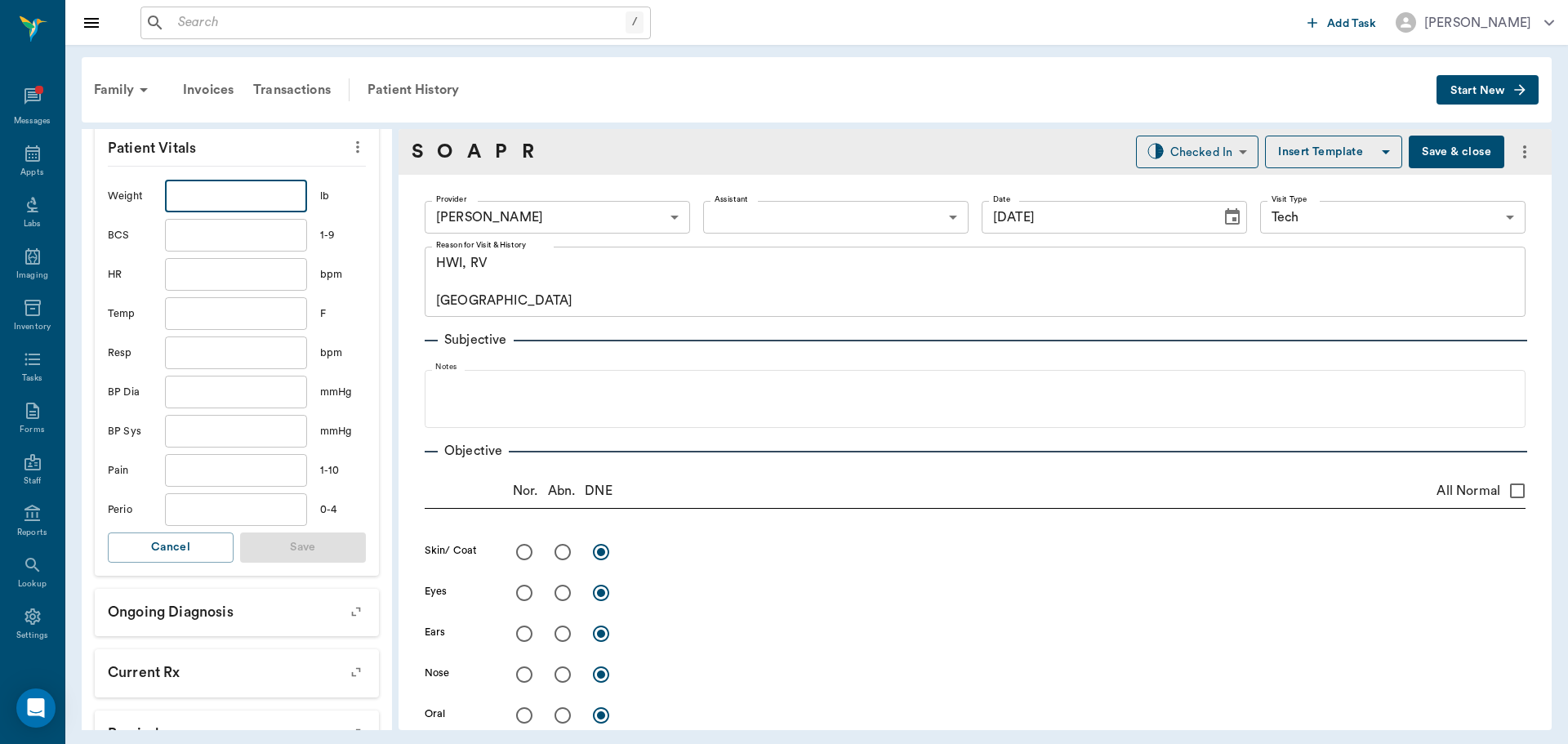
scroll to position [282, 0]
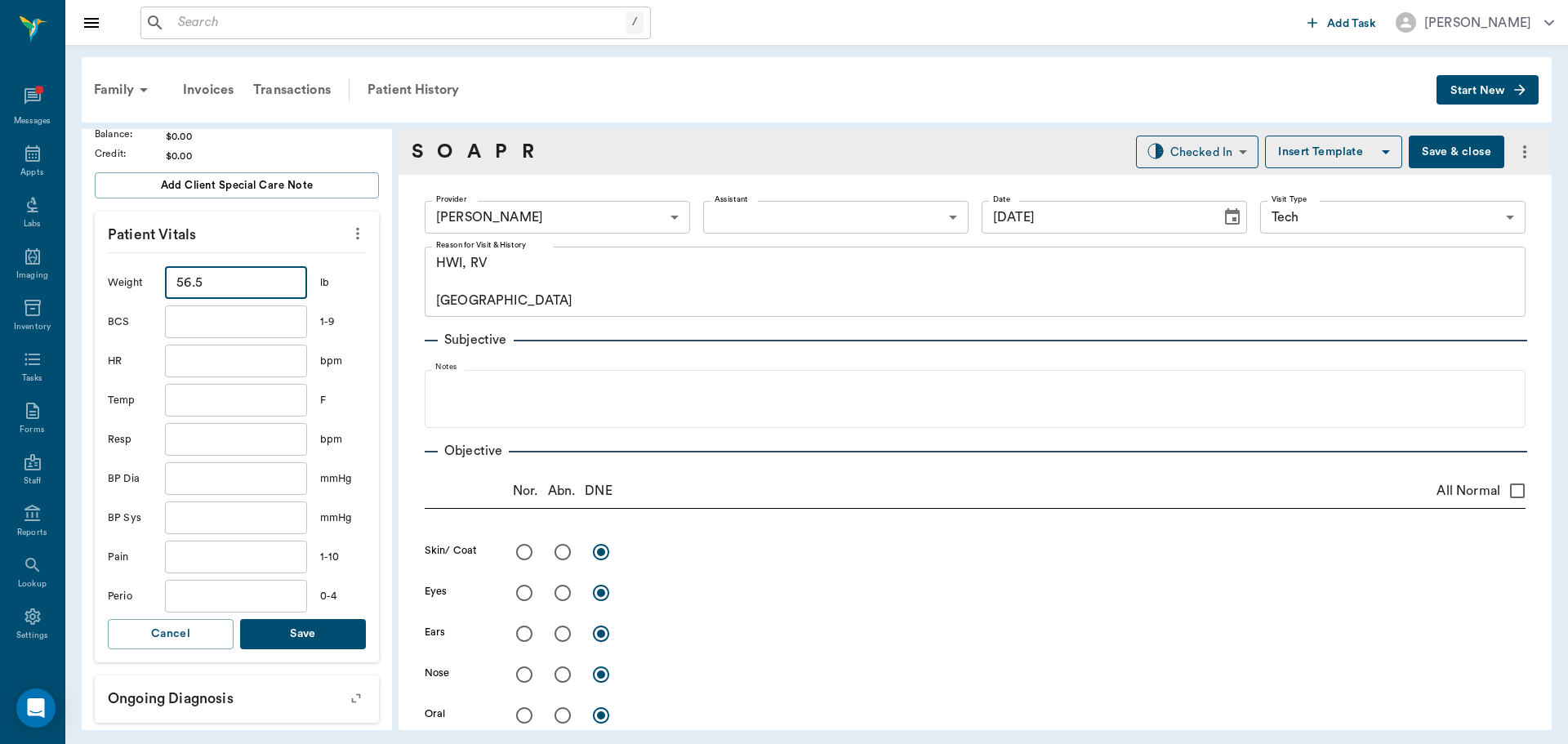
type input "56.5"
click at [316, 631] on button "Save" at bounding box center [302, 633] width 125 height 31
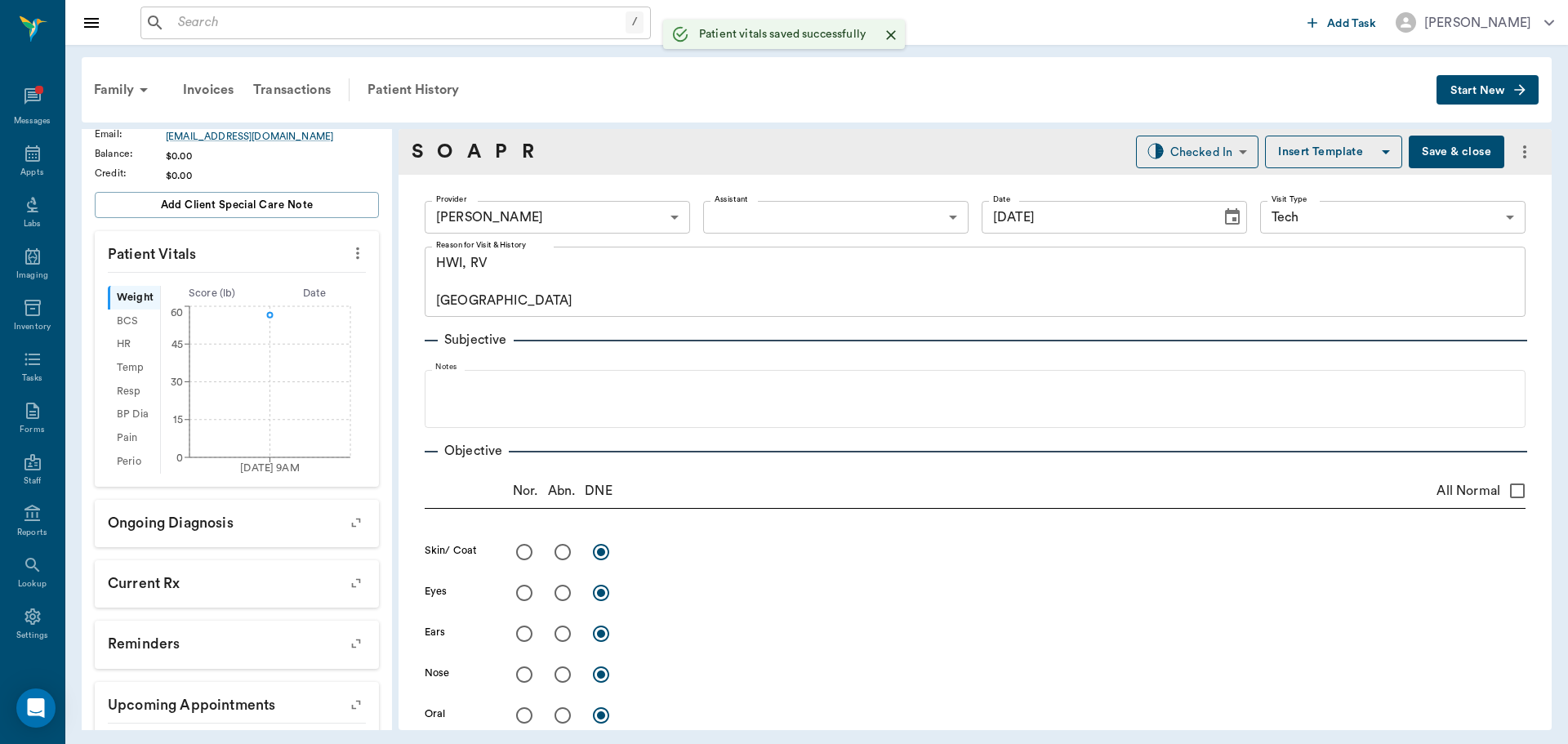
scroll to position [301, 0]
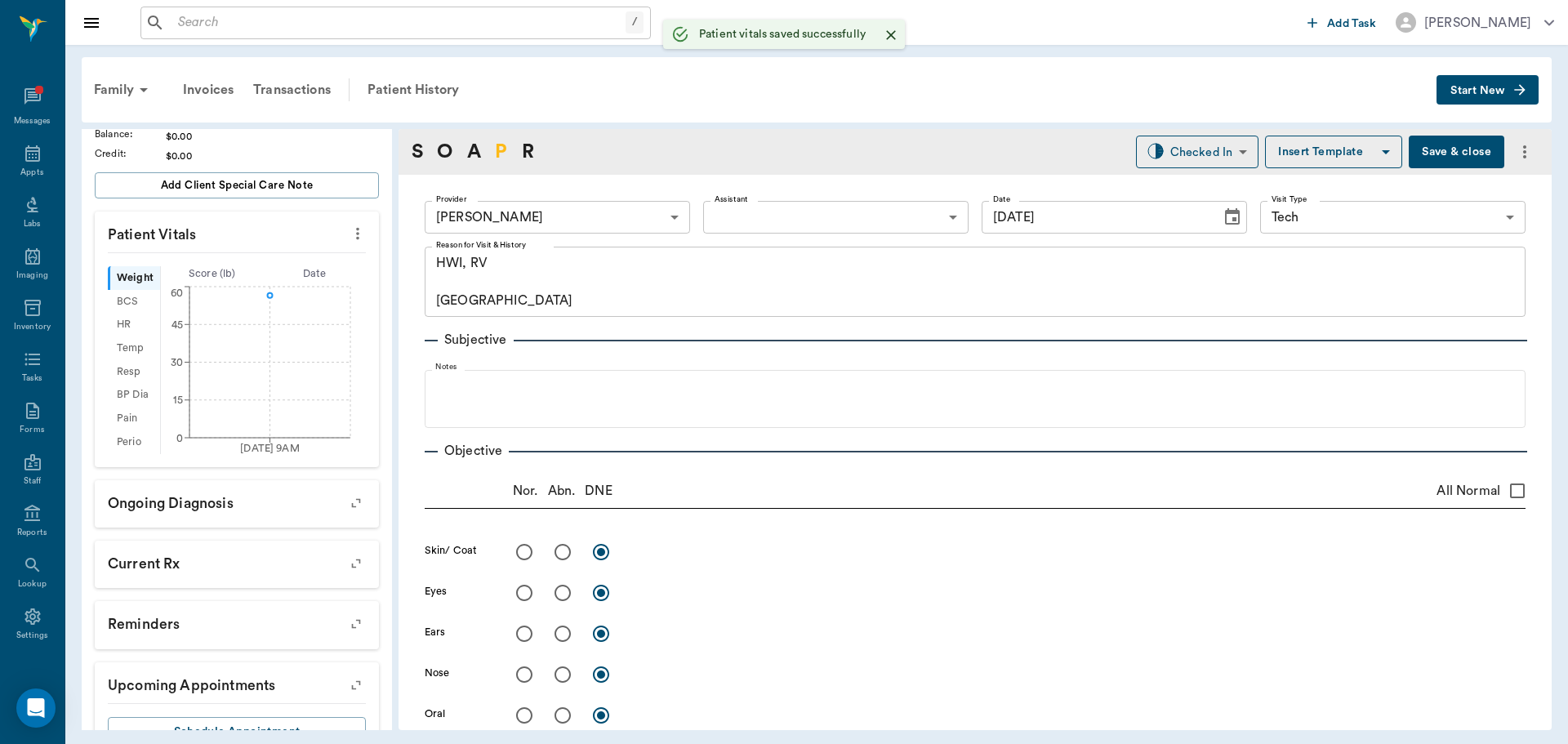
click at [505, 153] on link "P" at bounding box center [501, 152] width 12 height 30
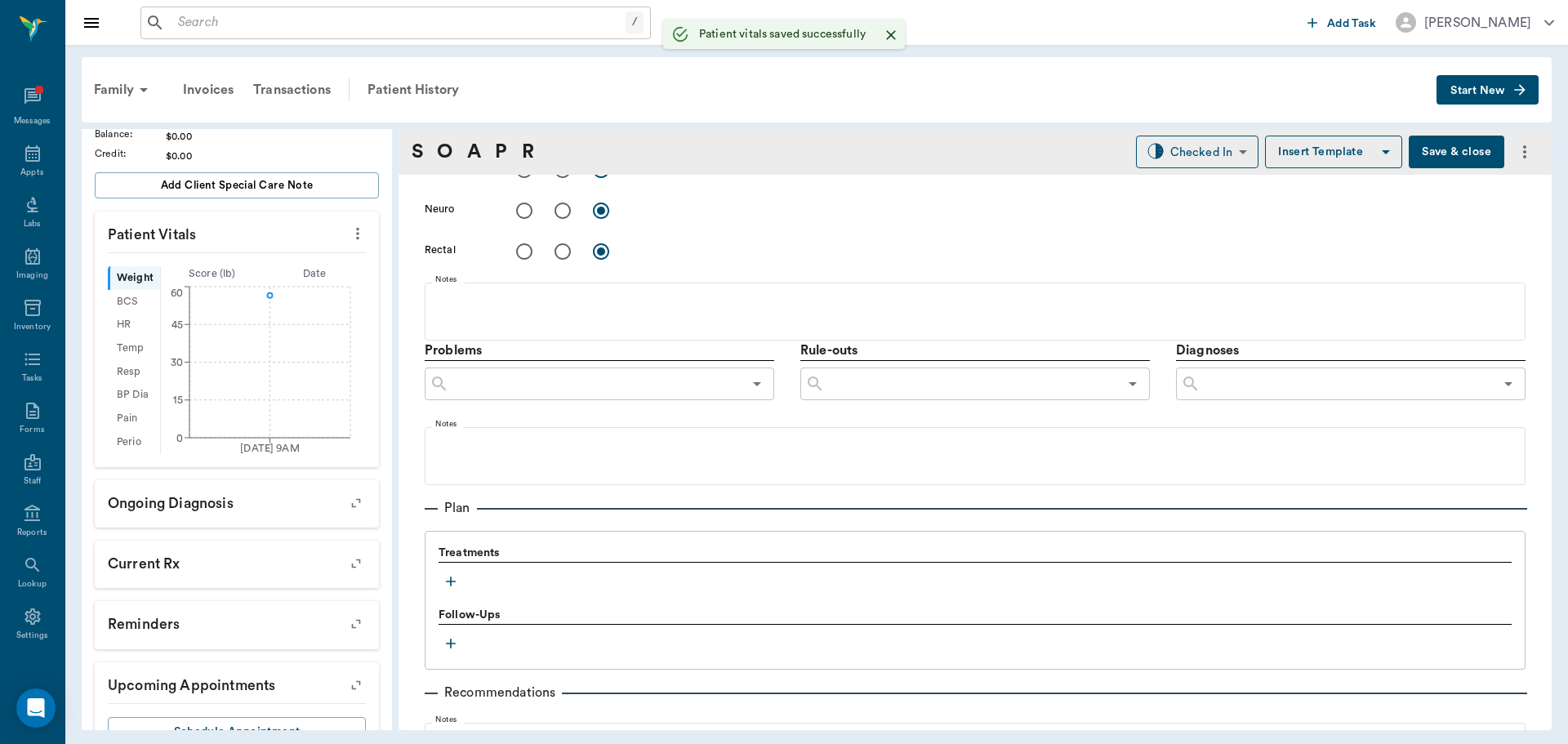
scroll to position [992, 0]
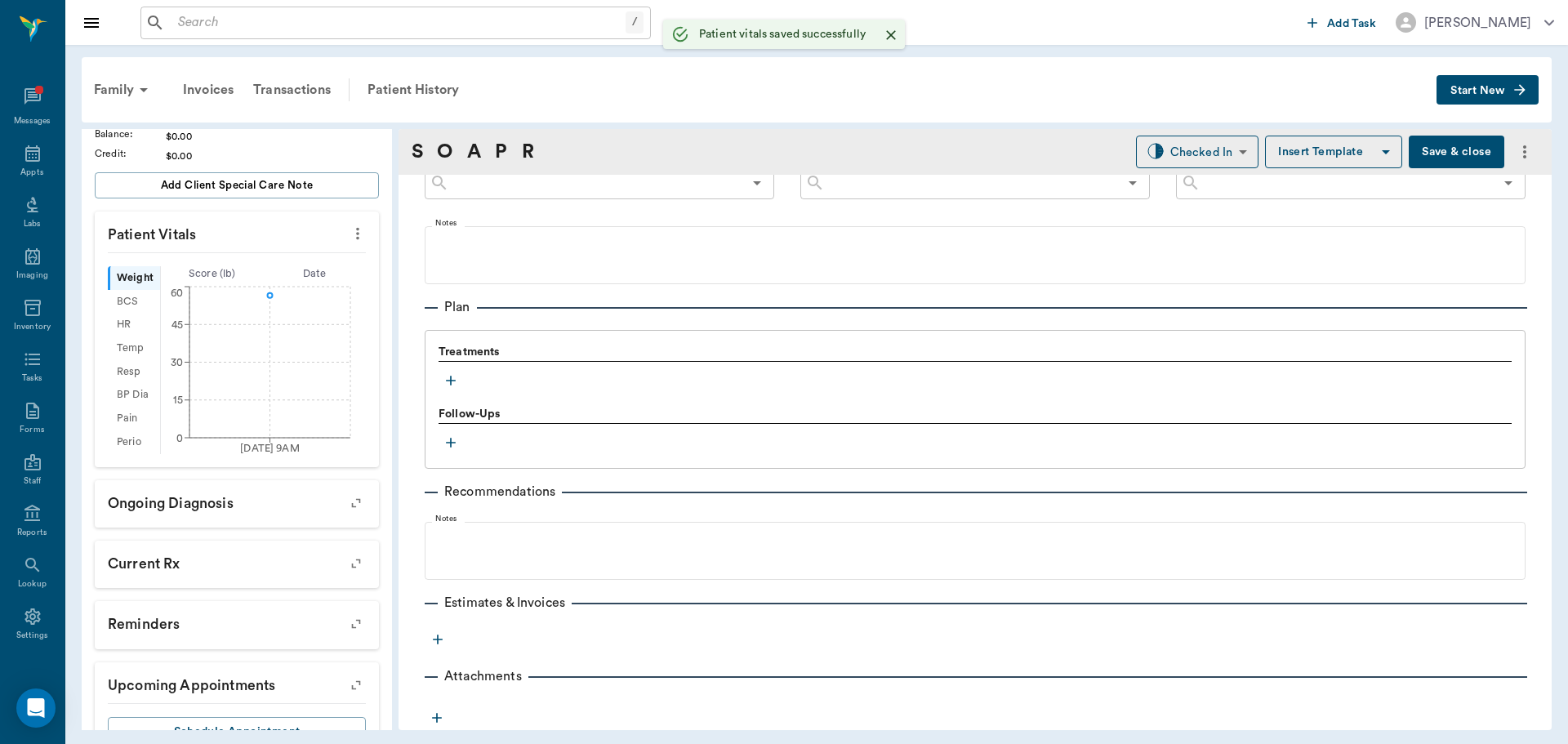
click at [443, 369] on div "Treatments" at bounding box center [974, 368] width 1073 height 49
click at [456, 377] on icon "button" at bounding box center [451, 380] width 17 height 17
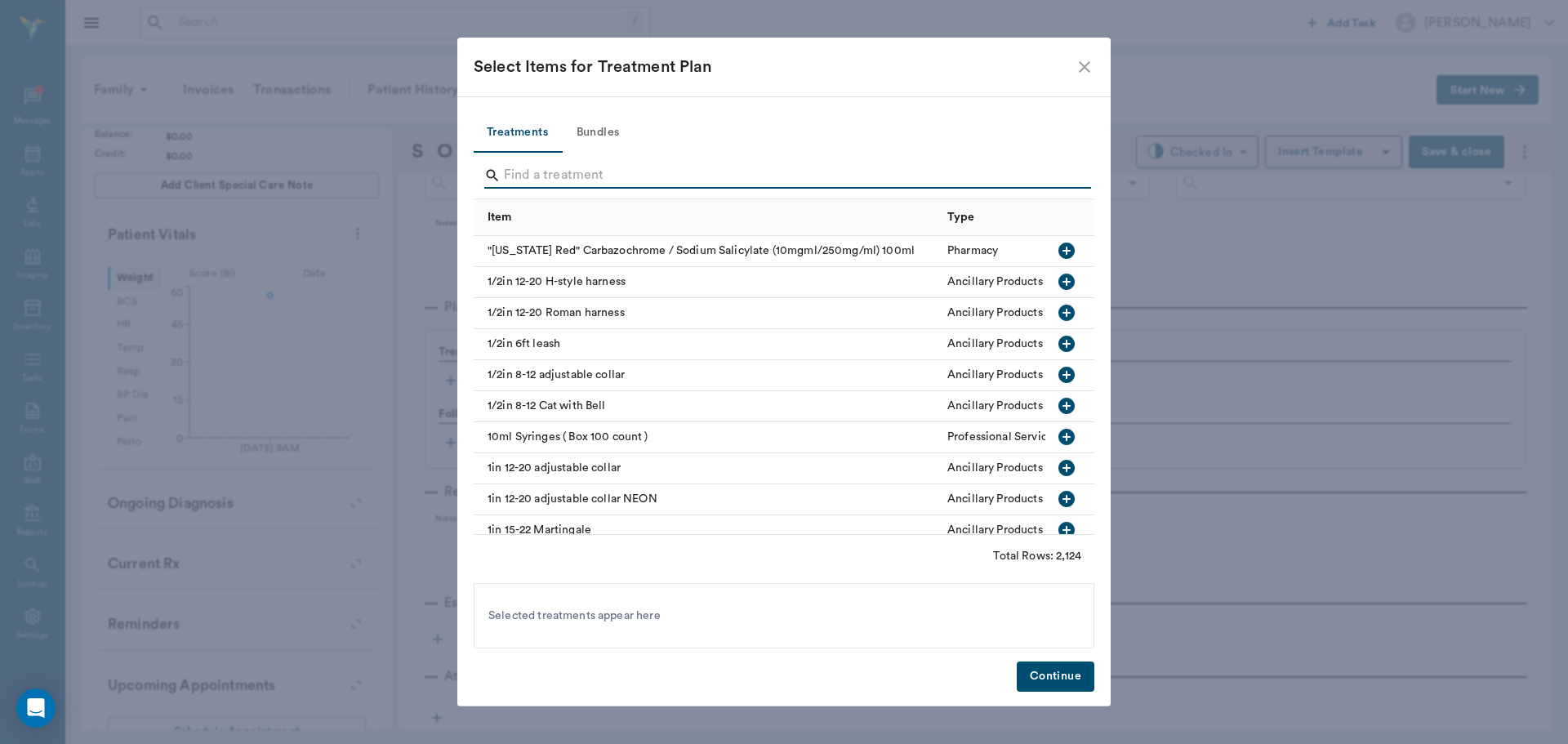
click at [547, 183] on input "Search" at bounding box center [785, 176] width 562 height 26
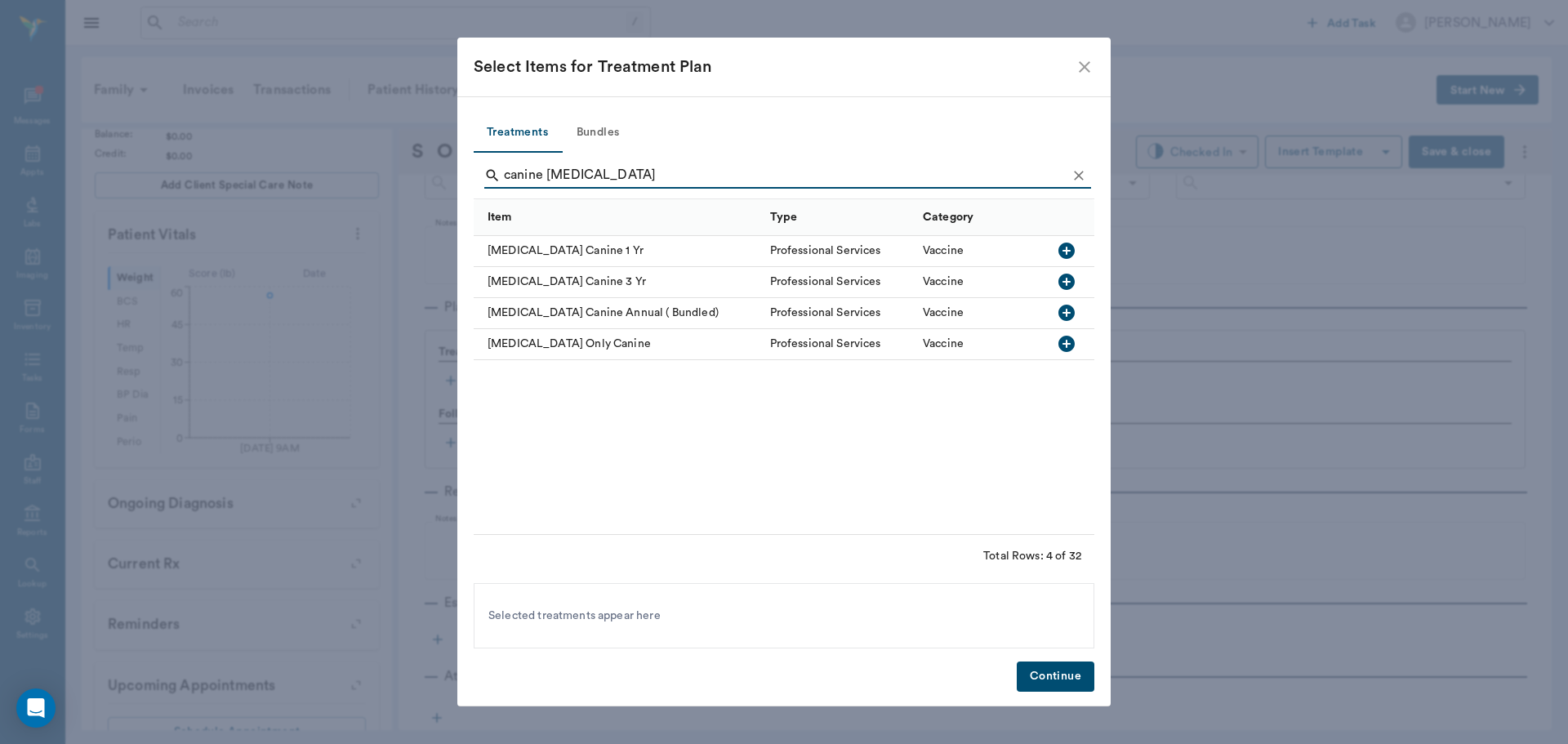
type input "canine rabies"
click at [1065, 251] on icon "button" at bounding box center [1067, 251] width 20 height 20
click at [1061, 680] on button "Continue" at bounding box center [1055, 676] width 78 height 31
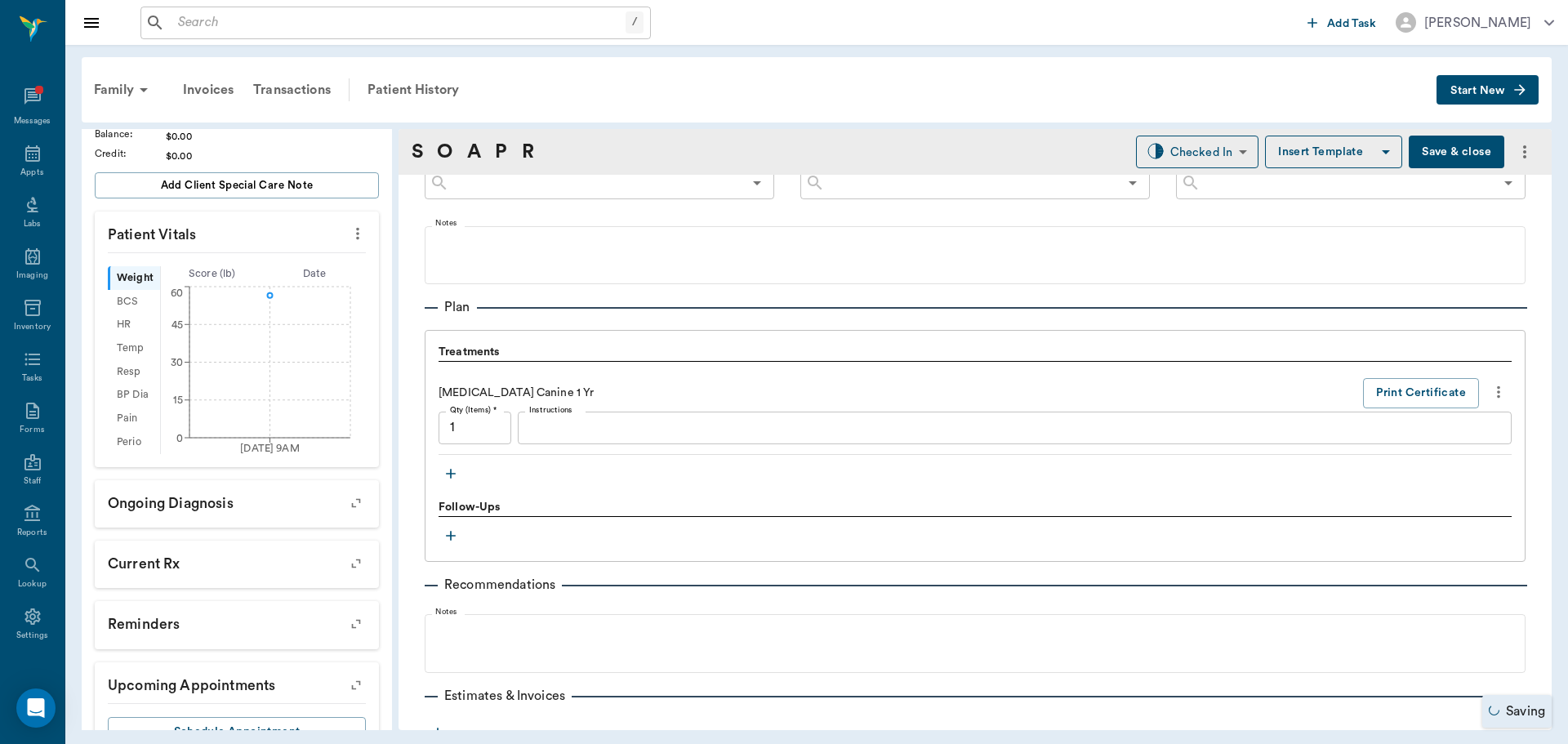
click at [452, 472] on icon "button" at bounding box center [451, 474] width 17 height 17
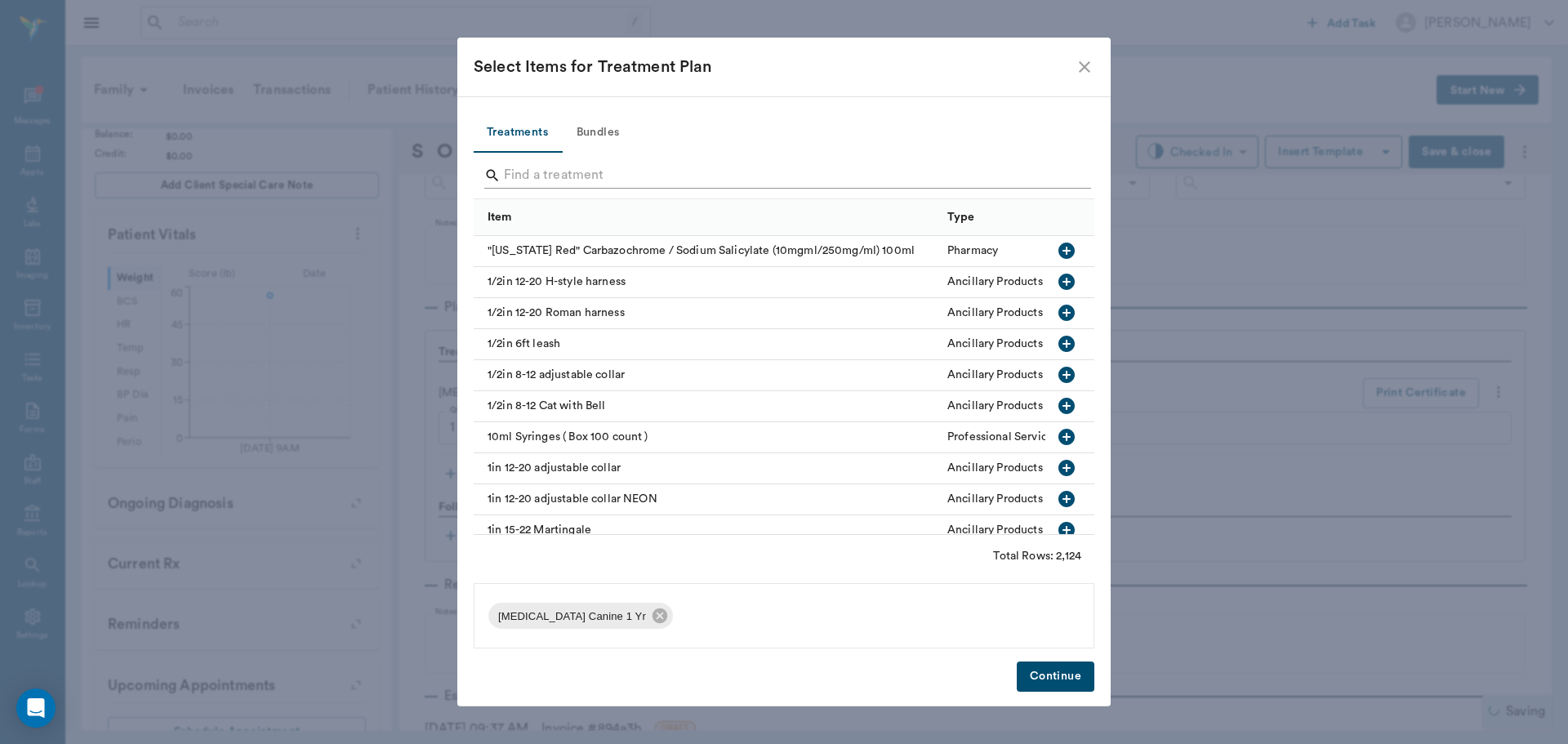
click at [550, 170] on input "Search" at bounding box center [785, 176] width 562 height 26
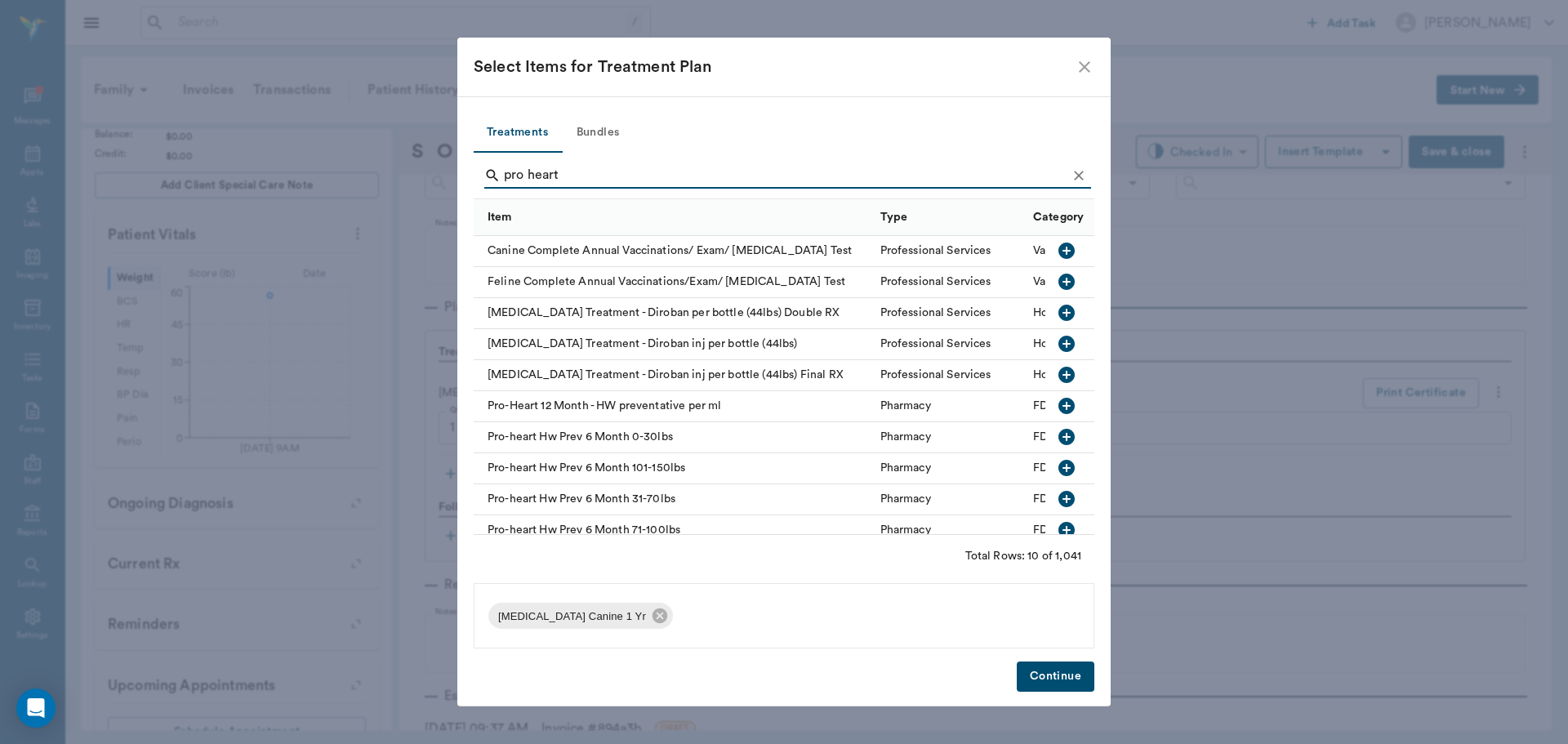
scroll to position [24, 0]
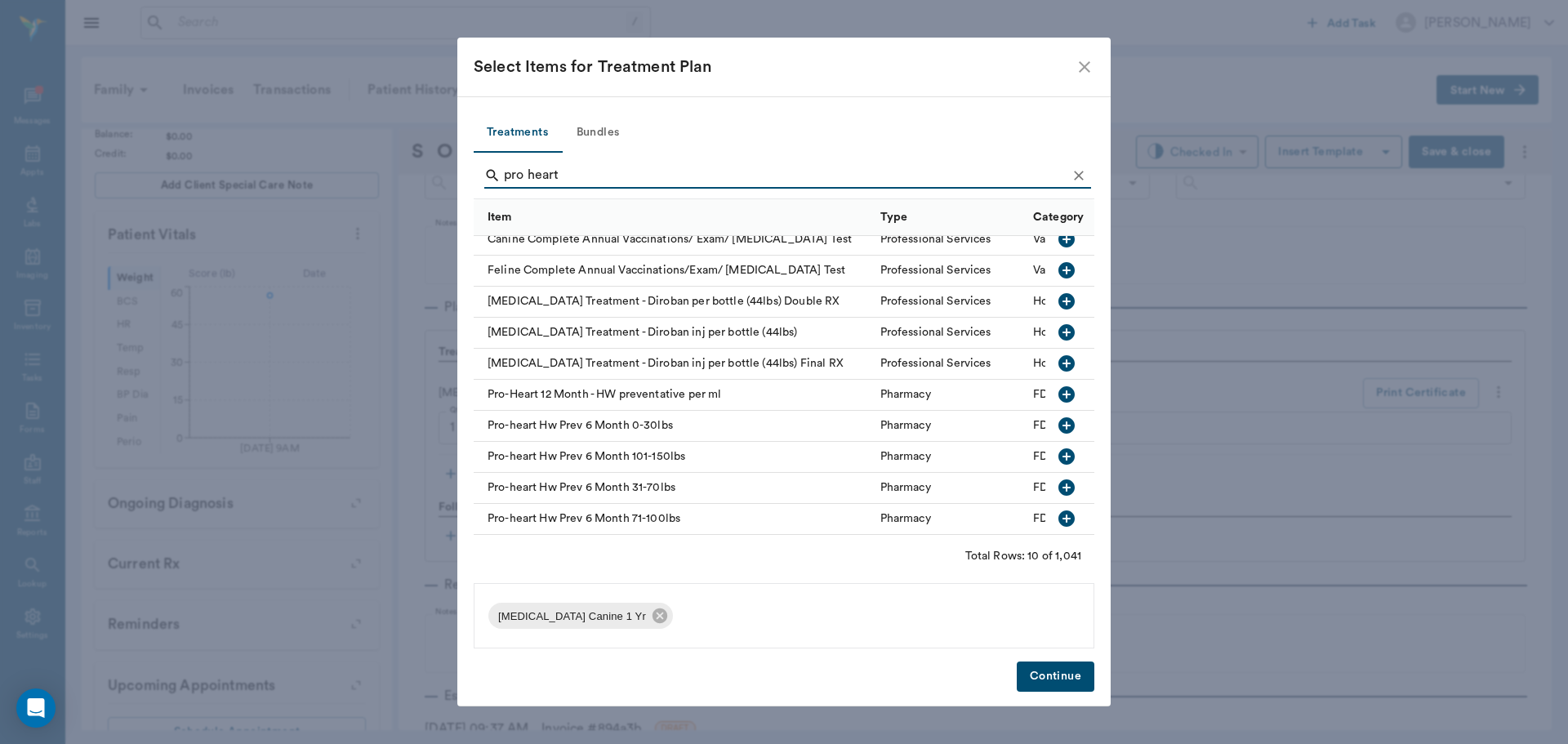
type input "pro heart"
click at [1059, 480] on icon "button" at bounding box center [1067, 487] width 17 height 17
click at [1055, 673] on button "Continue" at bounding box center [1055, 676] width 78 height 31
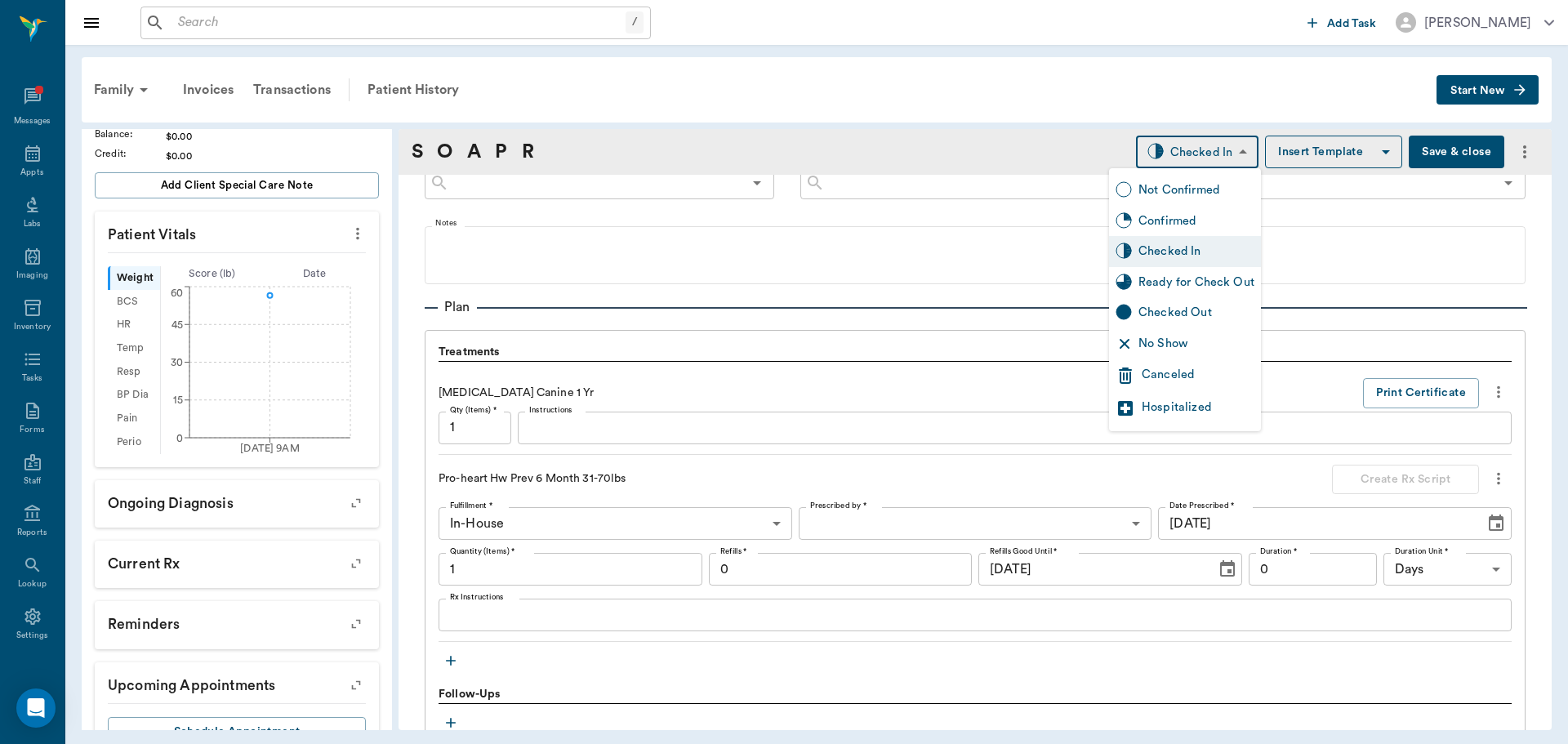
click at [1182, 156] on body "/ ​ Add Task Dr. Bert Ellsworth Nectar Messages Appts Labs Imaging Inventory Ta…" at bounding box center [784, 372] width 1568 height 744
click at [1181, 281] on div "Ready for Check Out" at bounding box center [1197, 282] width 116 height 18
type input "READY_TO_CHECKOUT"
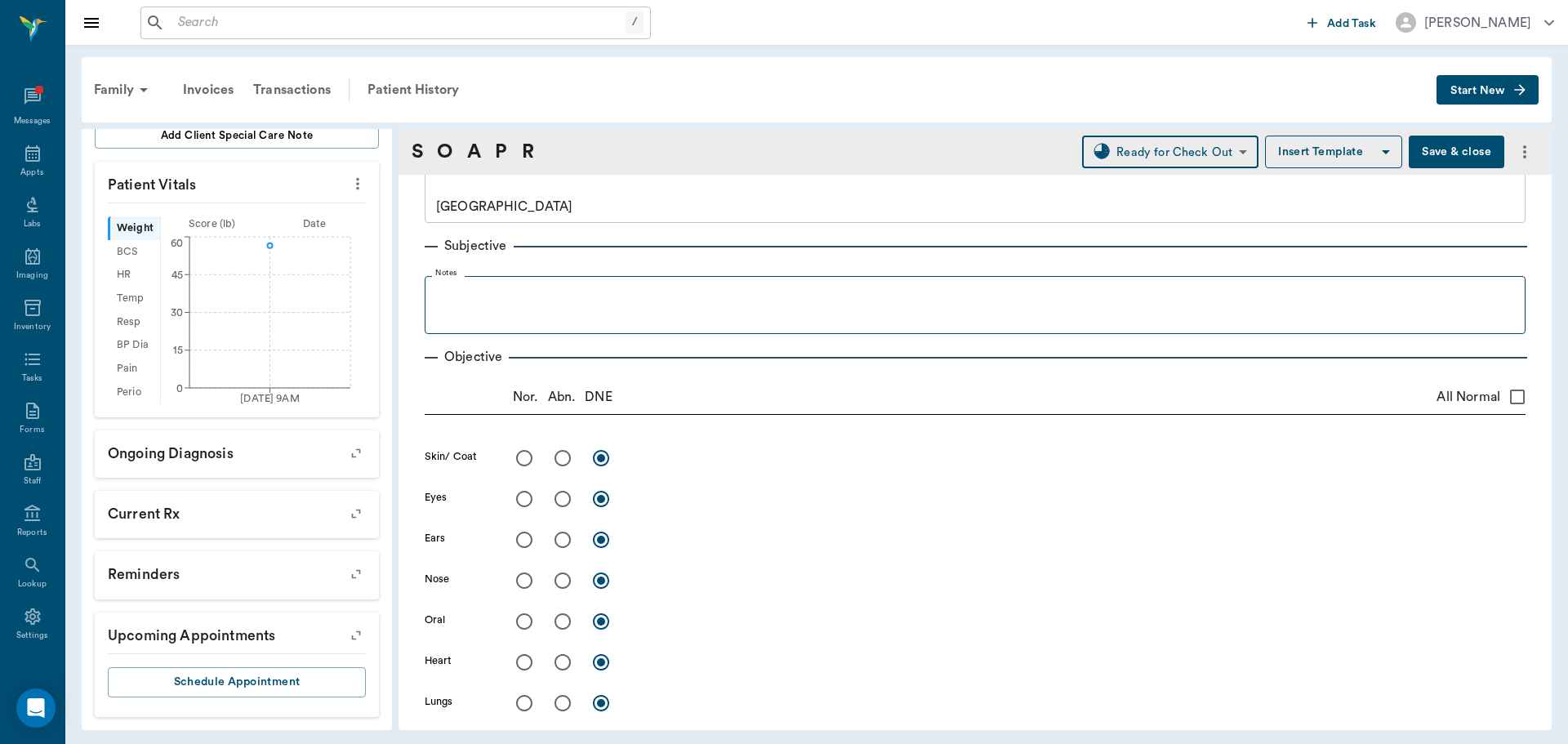
scroll to position [0, 0]
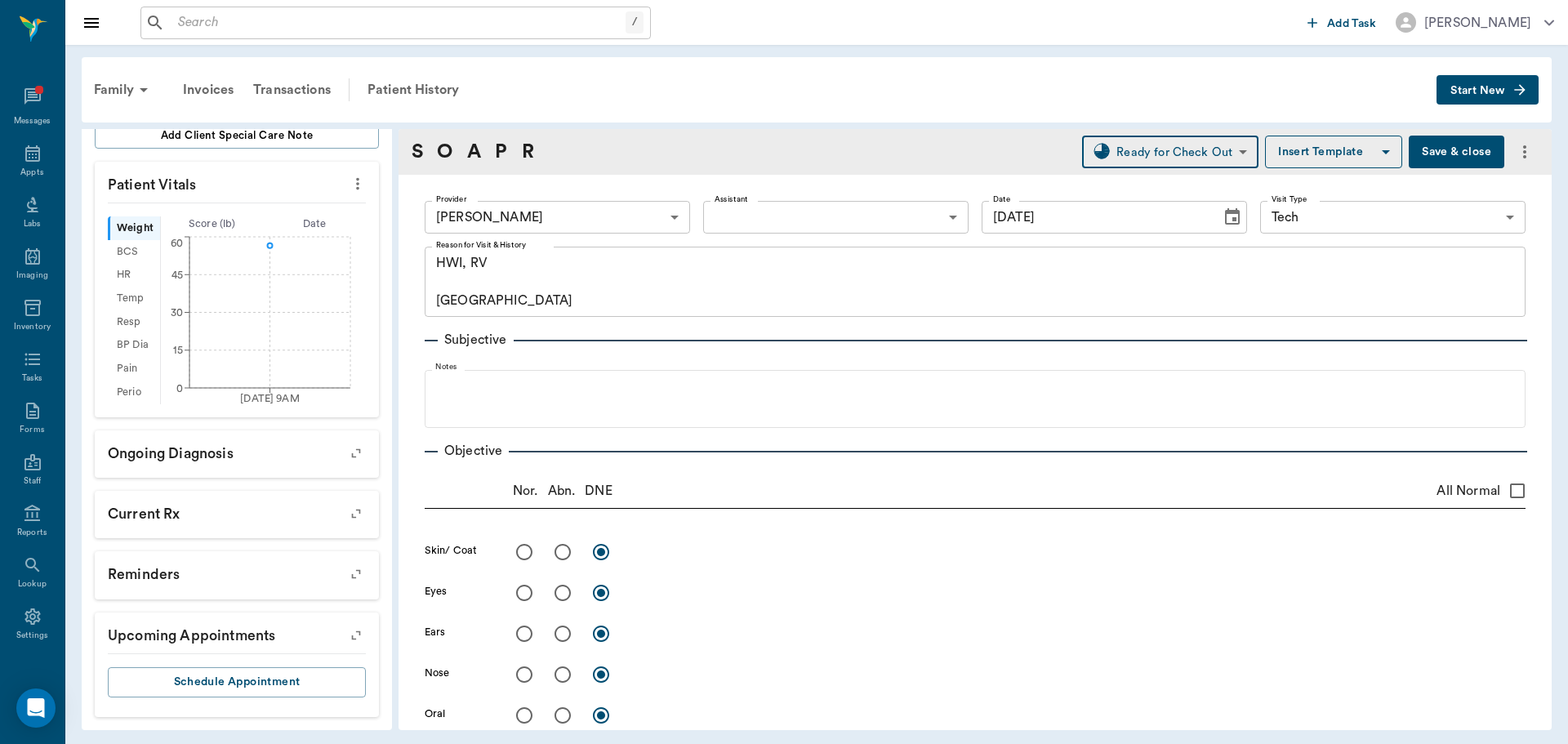
click at [757, 225] on body "/ ​ Add Task Dr. Bert Ellsworth Nectar Messages Appts Labs Imaging Inventory Ta…" at bounding box center [784, 372] width 1568 height 744
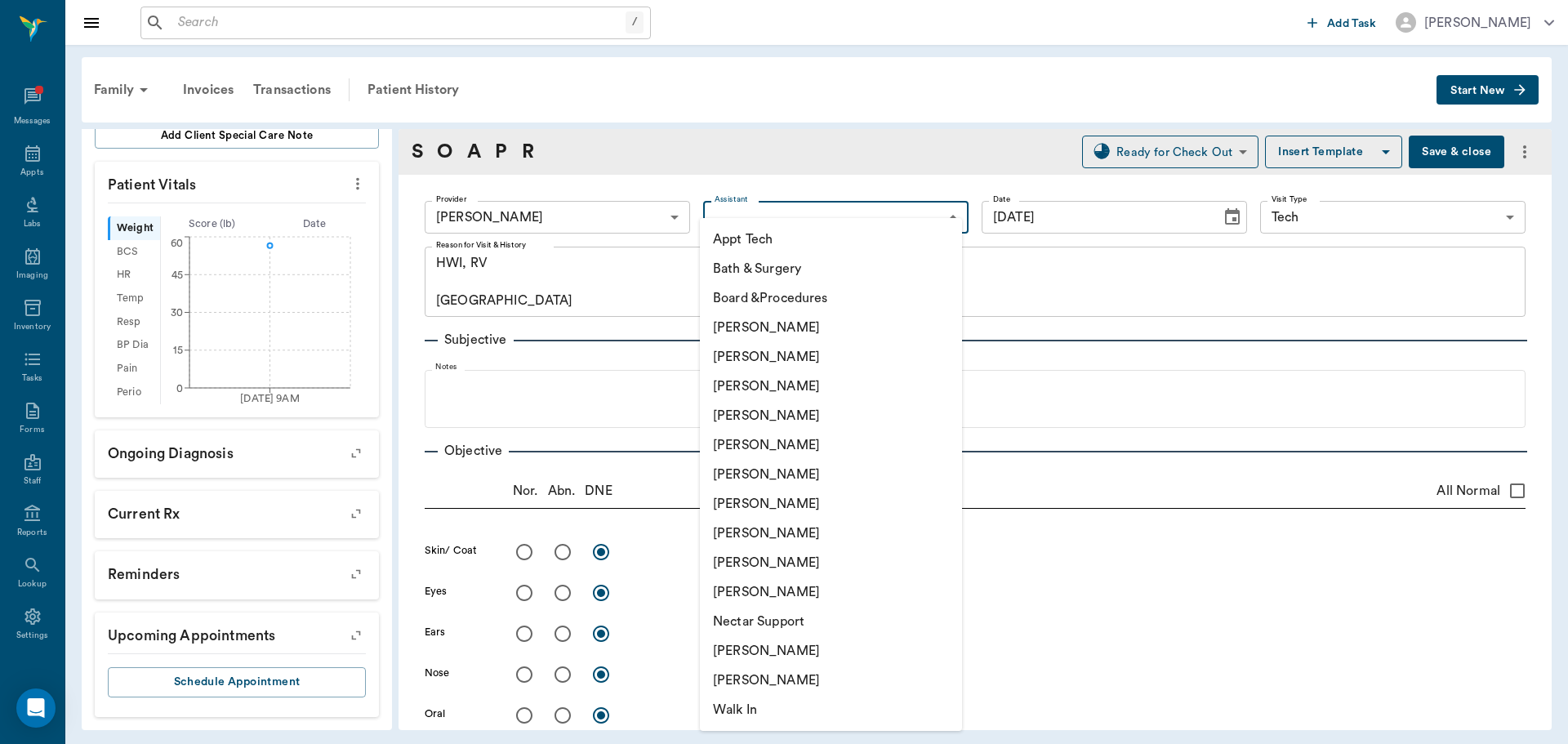
click at [741, 478] on li "[PERSON_NAME]" at bounding box center [831, 475] width 262 height 30
type input "682b670d8bdc6f7f8feef3db"
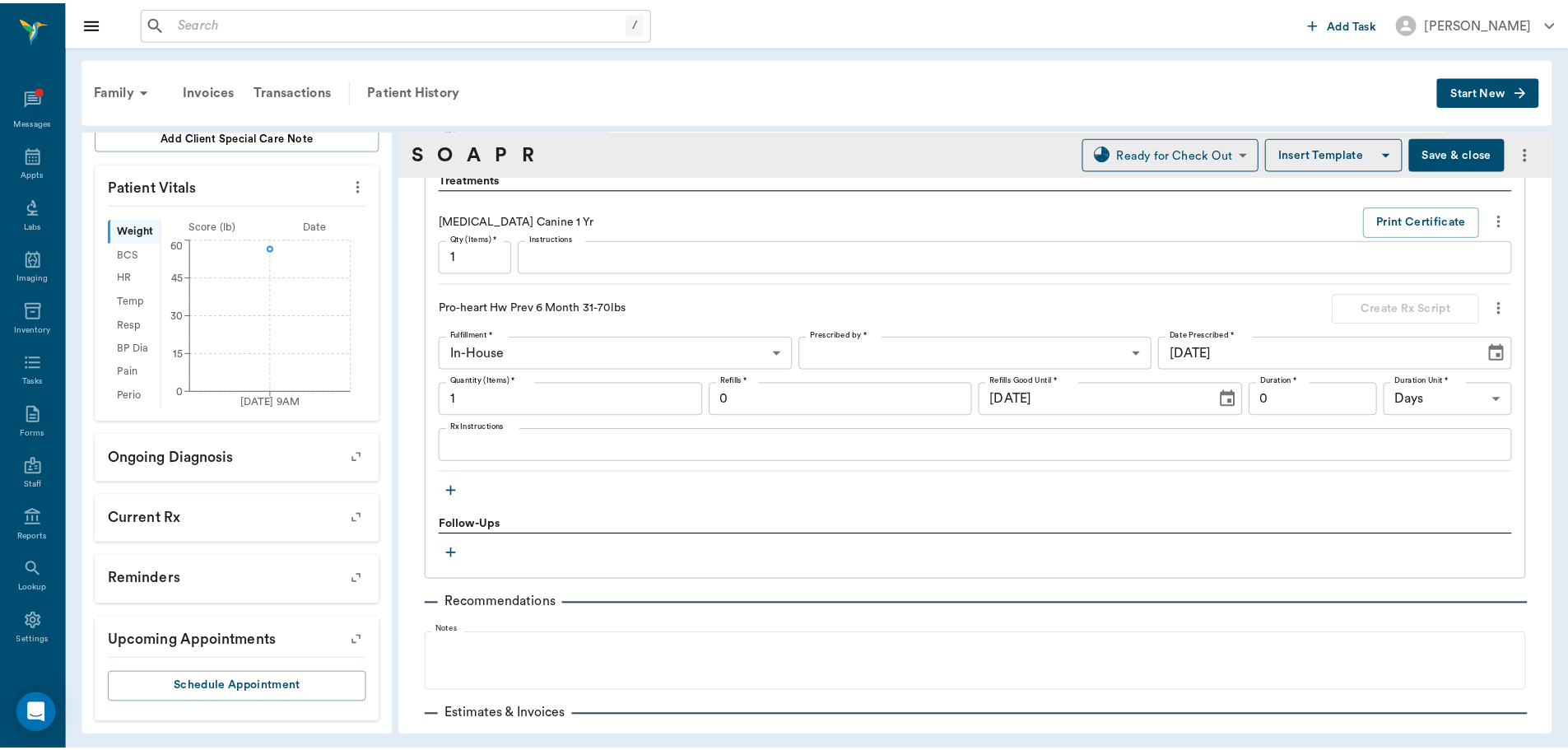
scroll to position [1301, 0]
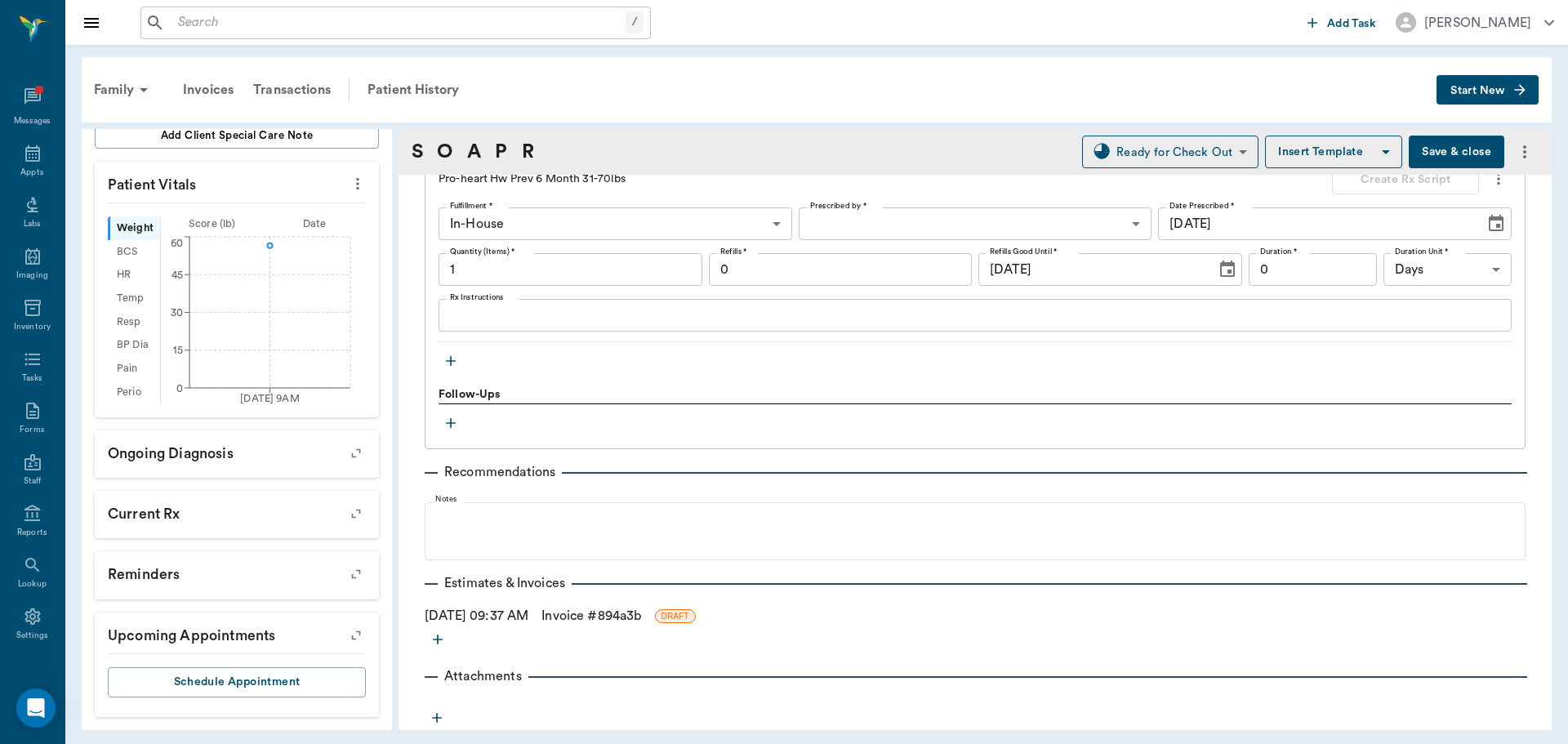
click at [589, 618] on link "Invoice # 894a3b" at bounding box center [591, 616] width 100 height 20
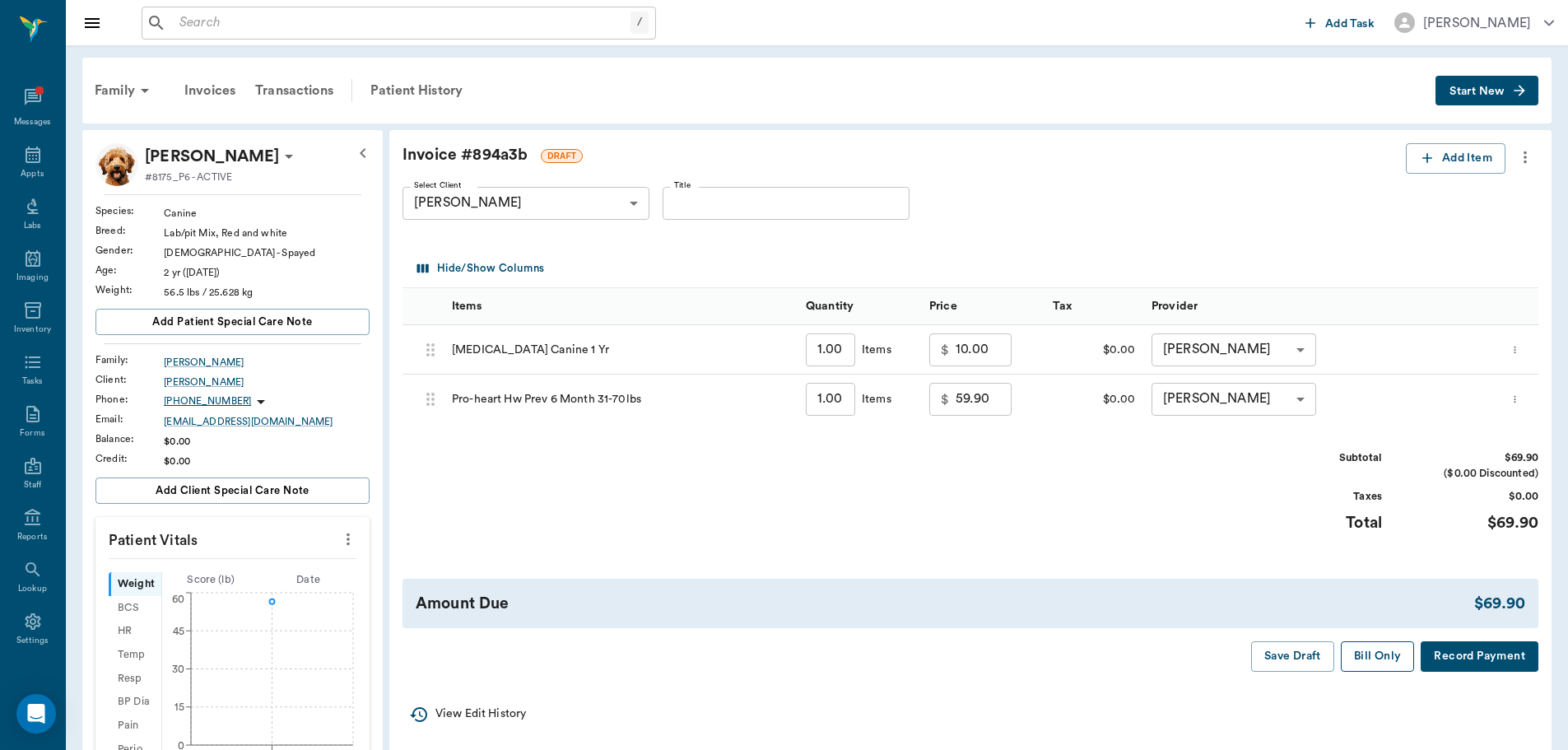
click at [1394, 663] on button "Bill Only" at bounding box center [1377, 656] width 74 height 31
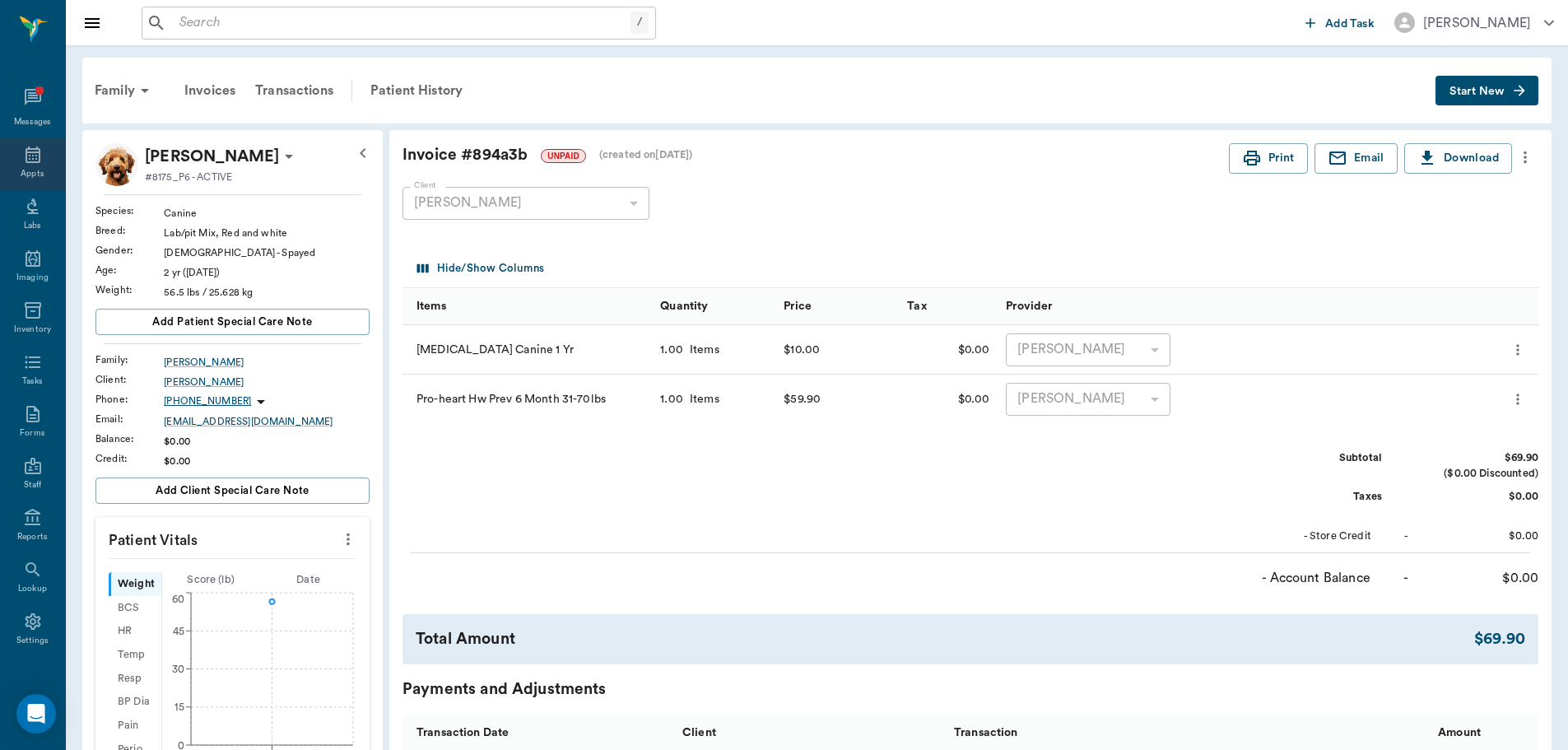
click at [16, 150] on div "Appts" at bounding box center [32, 164] width 65 height 52
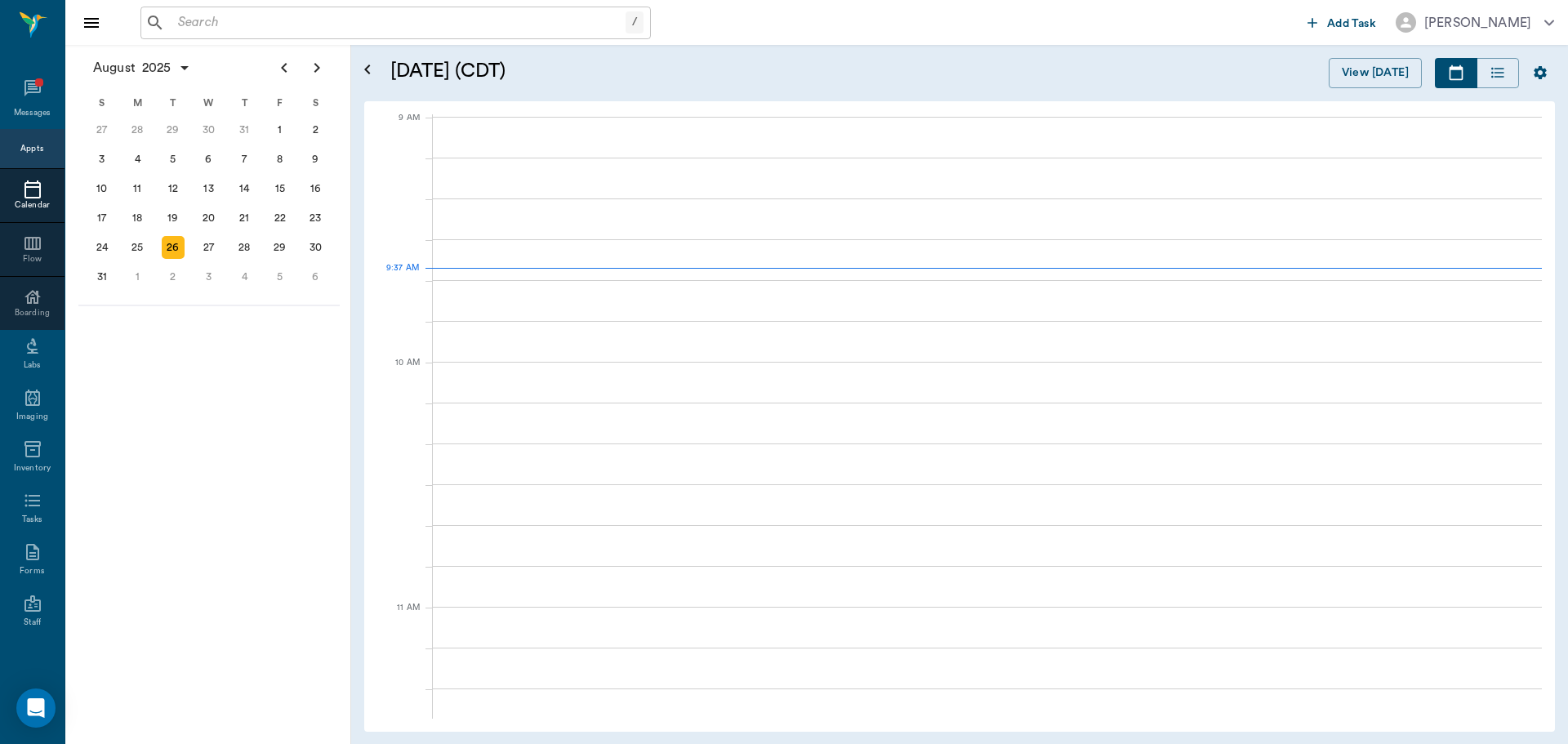
scroll to position [249, 0]
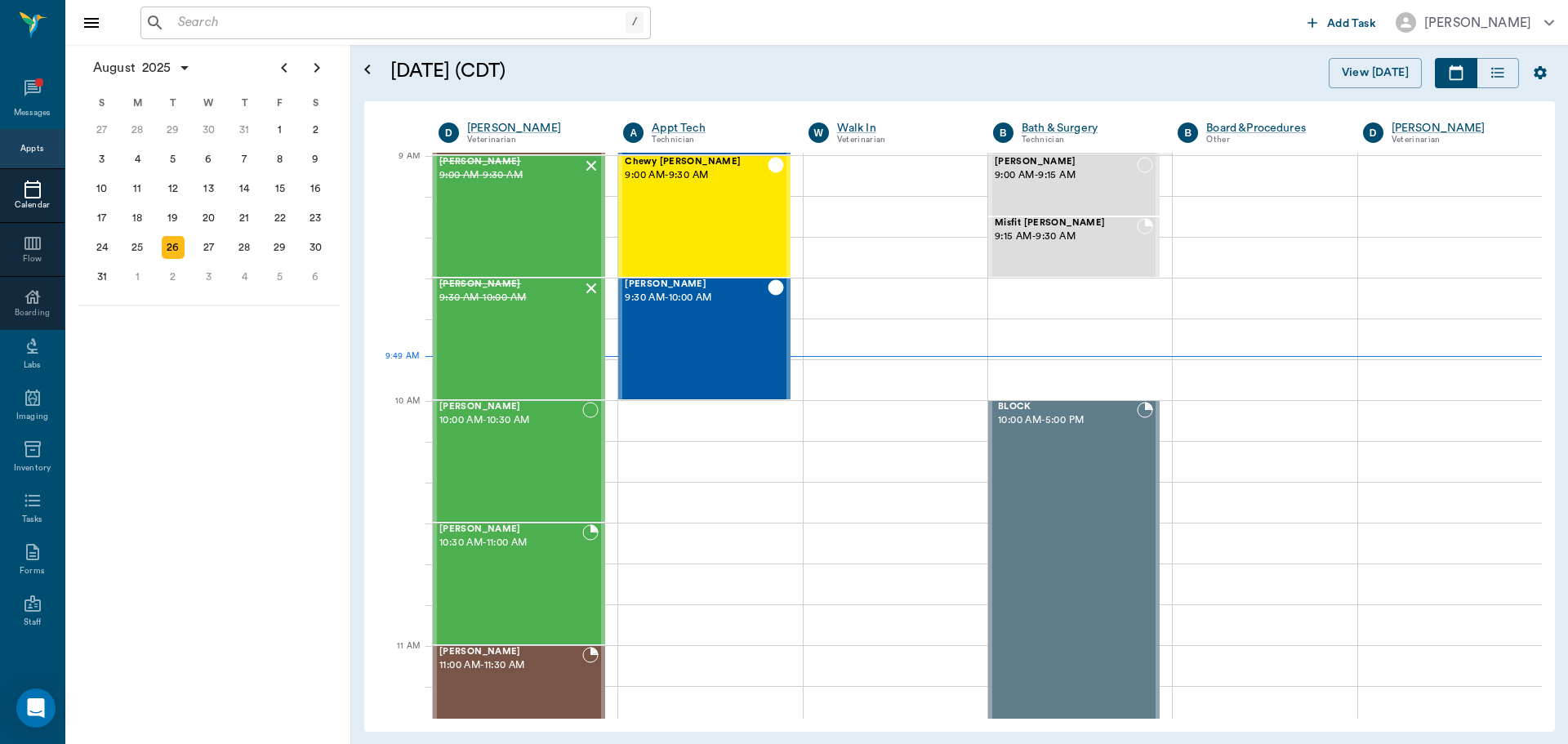
scroll to position [249, 0]
click at [527, 338] on div "[PERSON_NAME] 9:30 AM - 10:00 AM" at bounding box center [510, 339] width 143 height 119
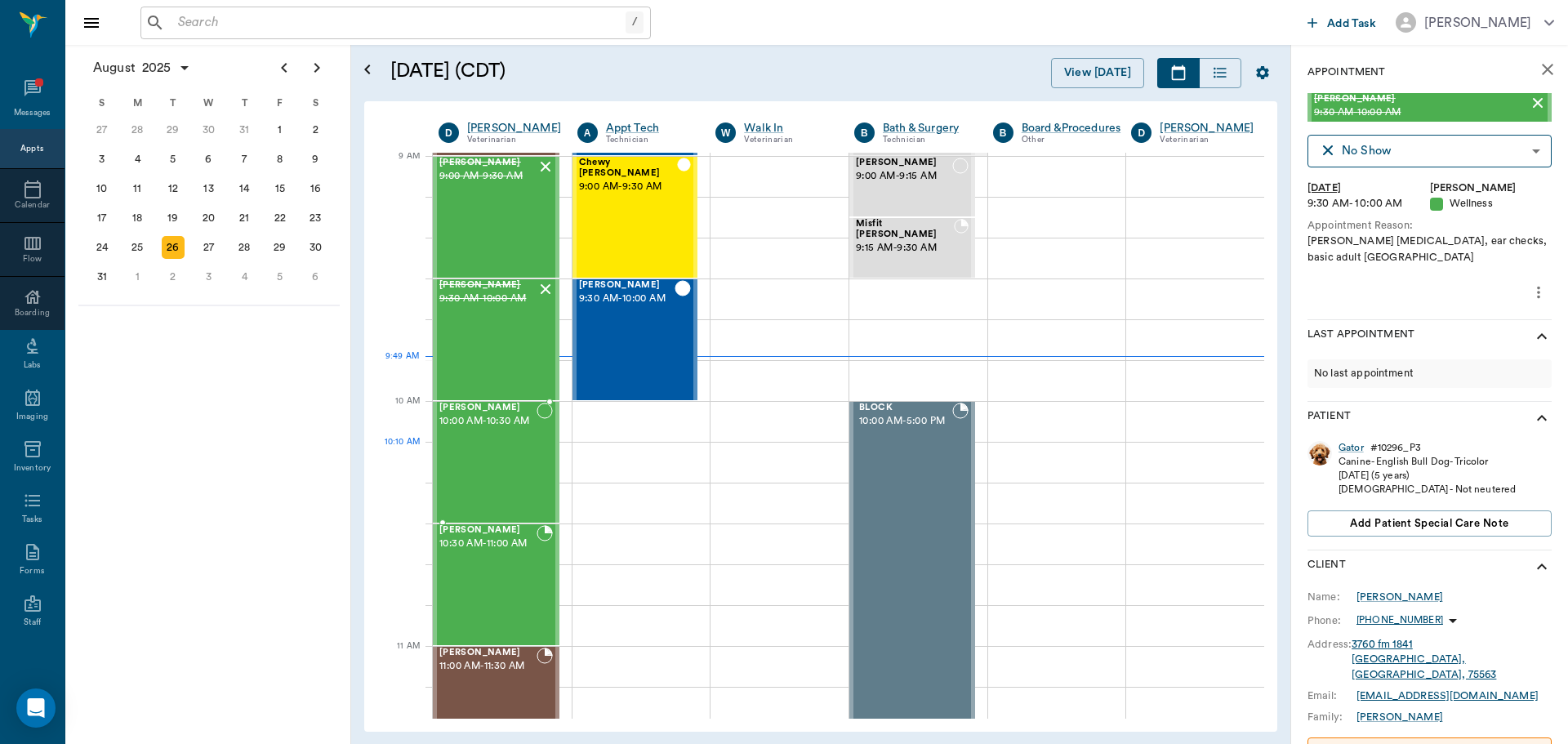
click at [492, 476] on div "[PERSON_NAME] 10:00 AM - 10:30 AM" at bounding box center [487, 462] width 97 height 119
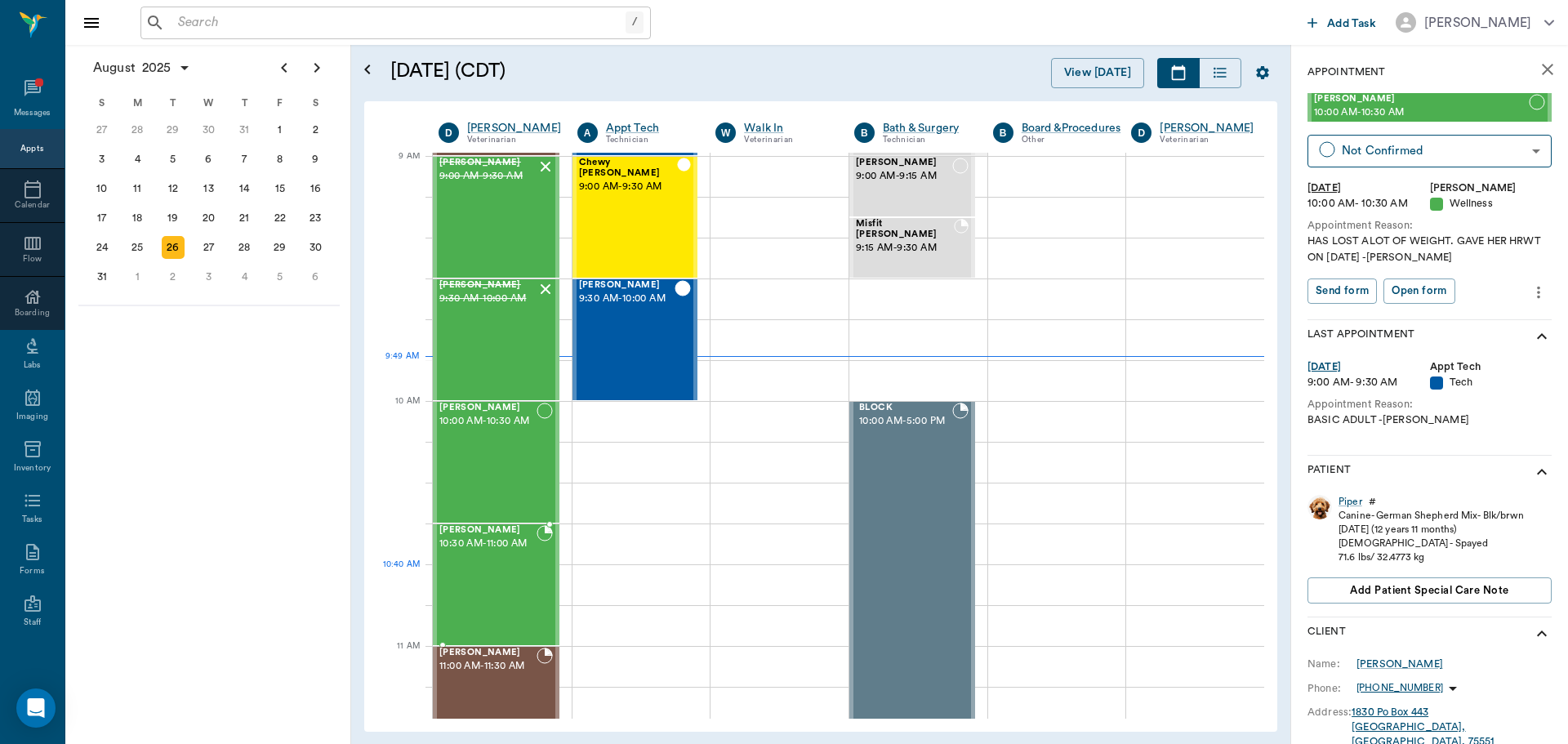
click at [505, 590] on div "Max Owens 10:30 AM - 11:00 AM" at bounding box center [487, 584] width 97 height 119
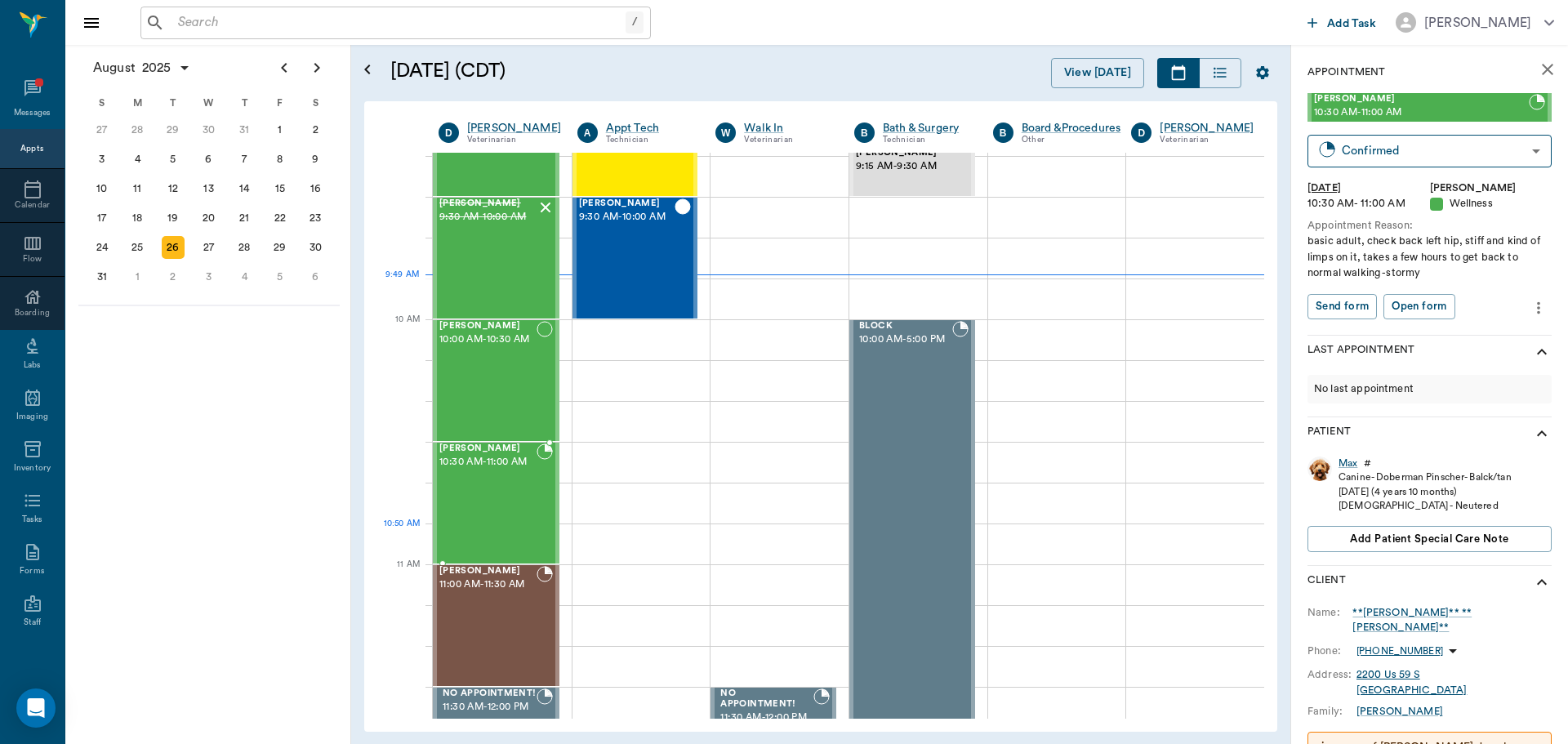
scroll to position [411, 0]
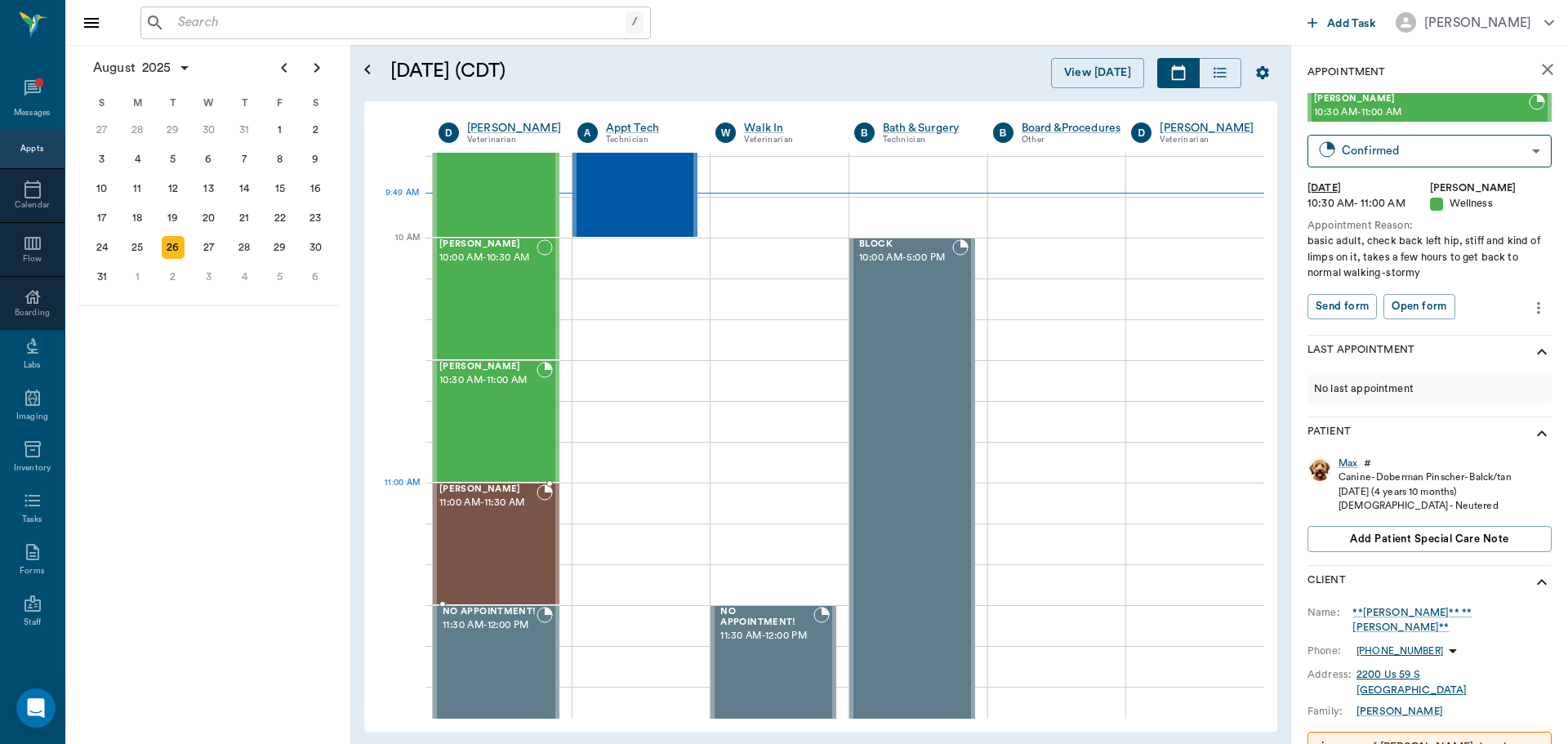
click at [499, 517] on div "Lili Machado 11:00 AM - 11:30 AM" at bounding box center [487, 544] width 97 height 119
